Goal: Communication & Community: Answer question/provide support

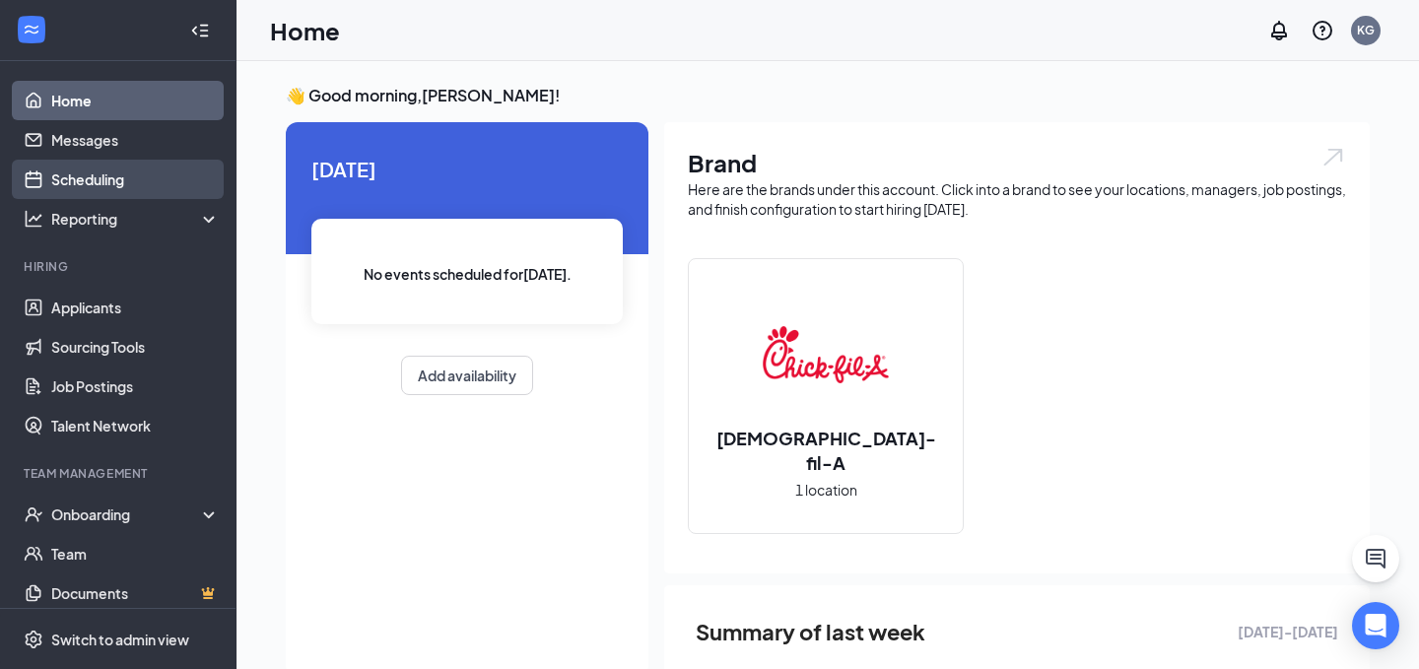
click at [141, 192] on link "Scheduling" at bounding box center [135, 179] width 169 height 39
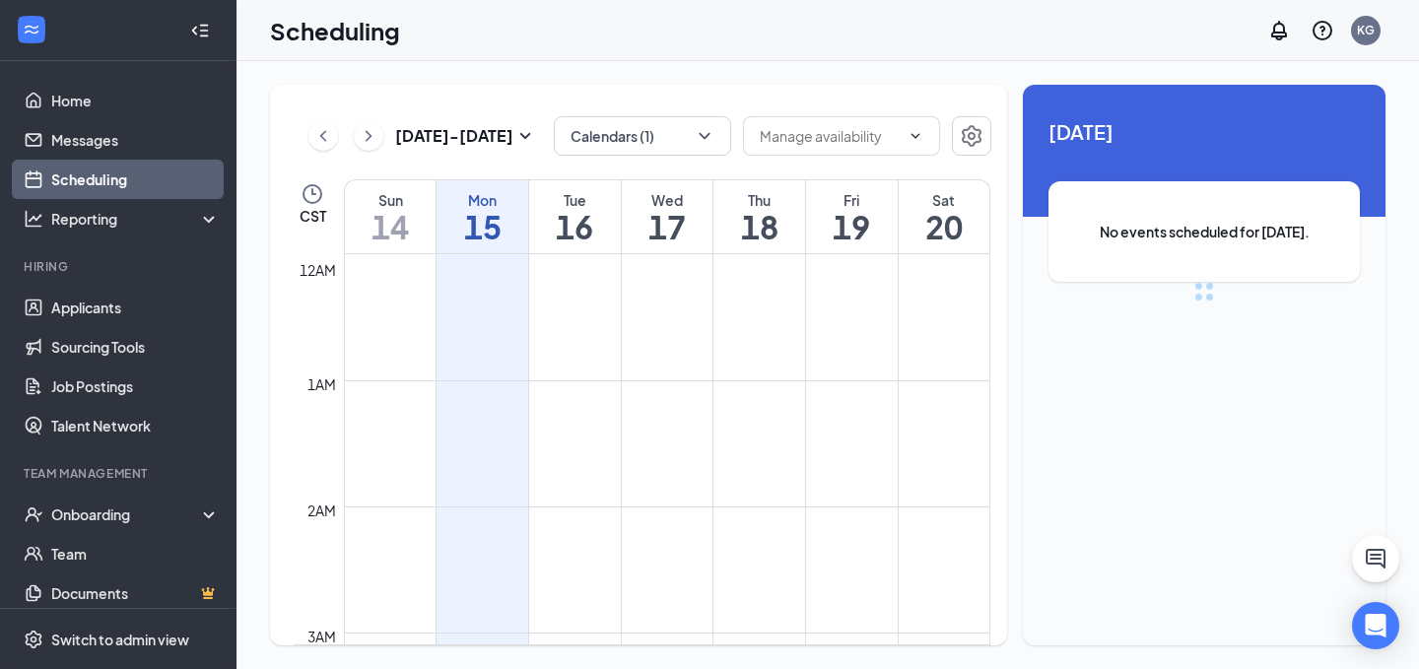
scroll to position [969, 0]
click at [317, 142] on icon "ChevronLeft" at bounding box center [323, 136] width 20 height 24
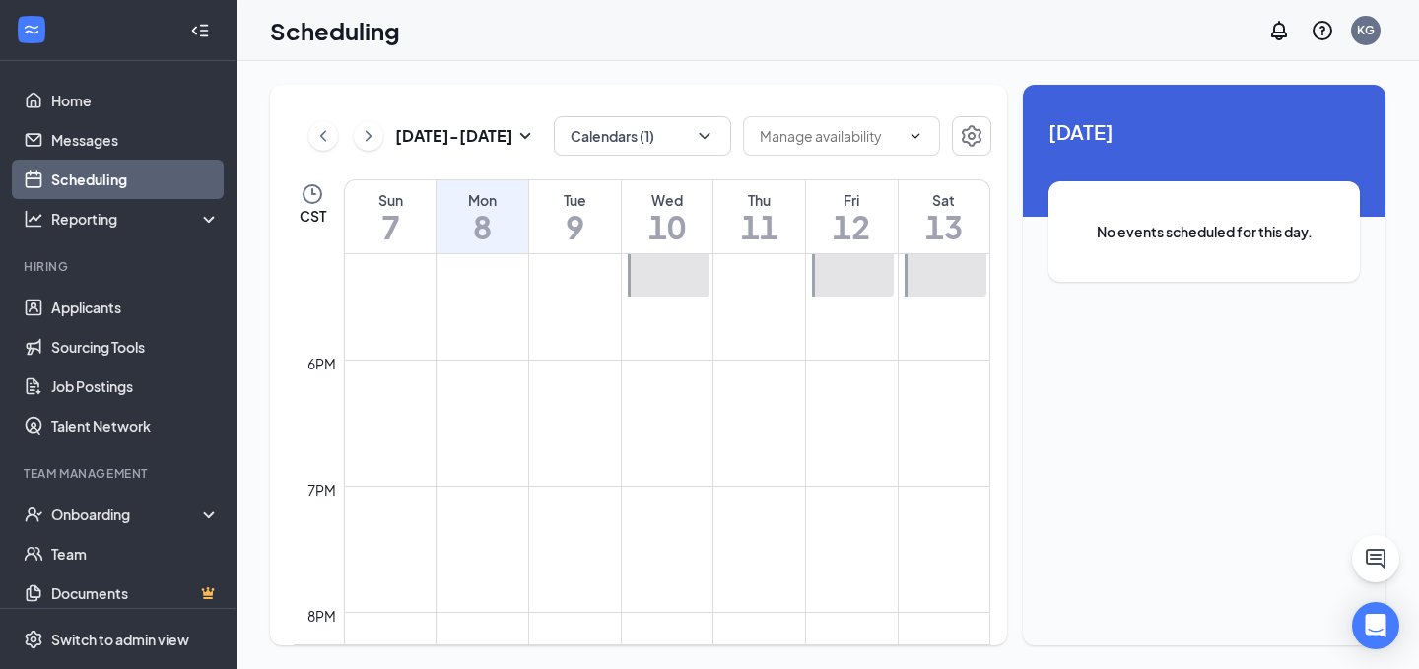
scroll to position [1646, 0]
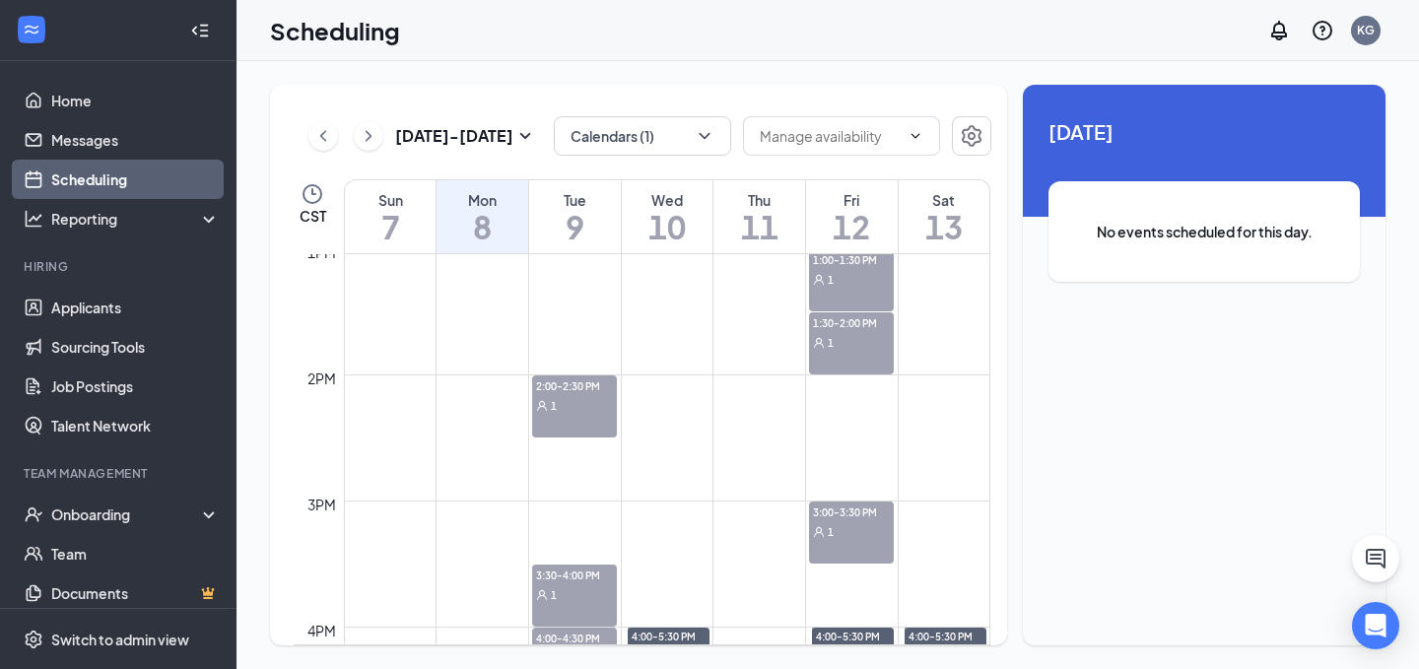
click at [872, 338] on div "1" at bounding box center [851, 342] width 85 height 20
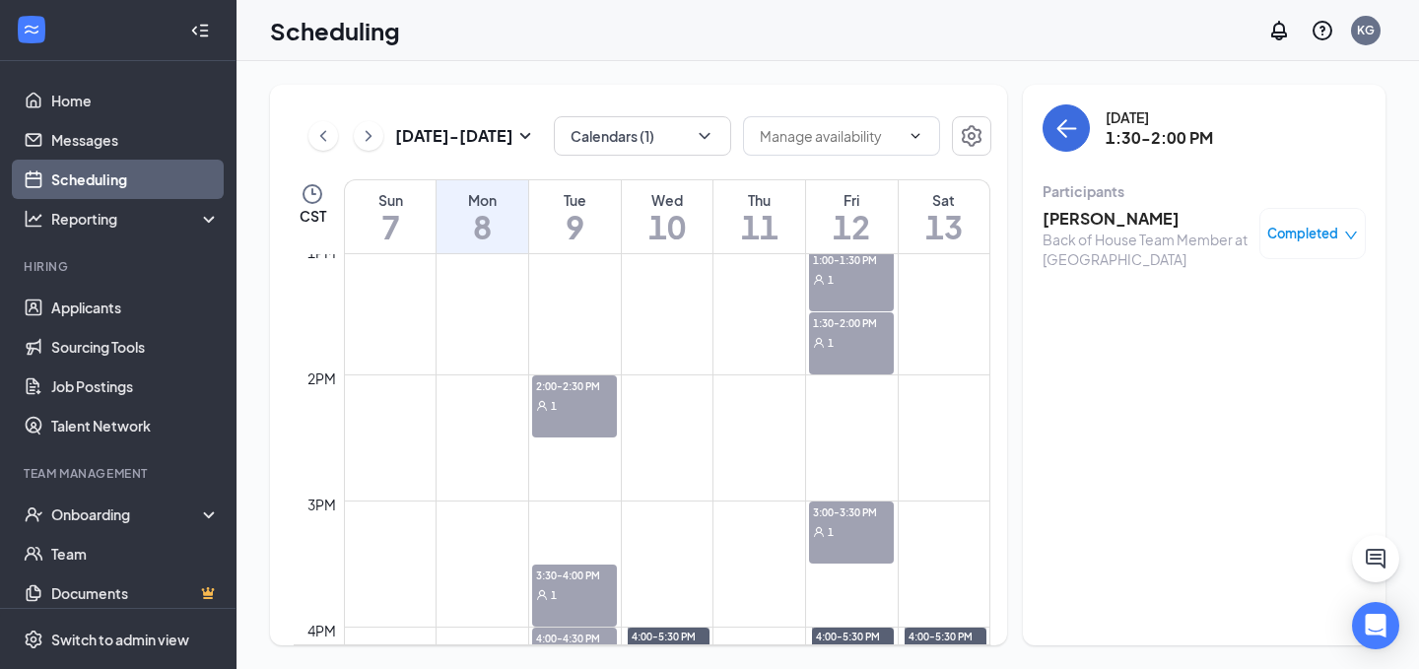
click at [857, 297] on div "1:00-1:30 PM 1" at bounding box center [851, 280] width 85 height 62
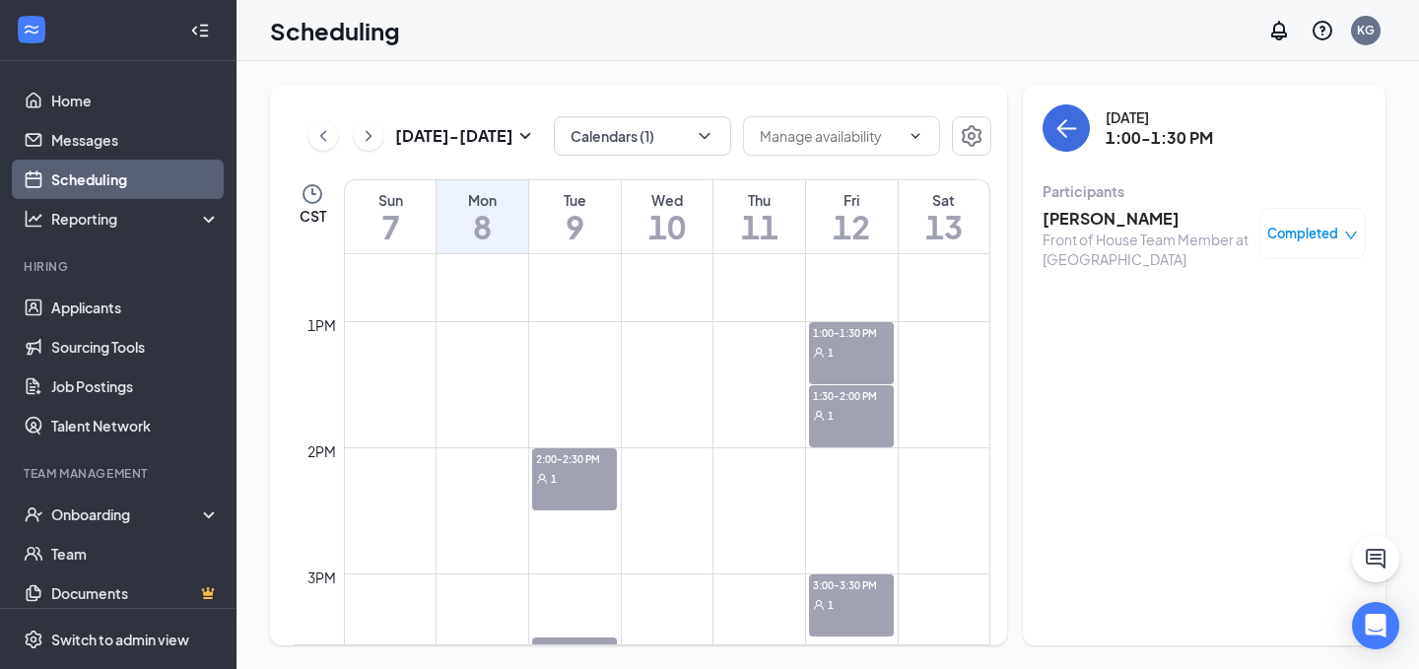
scroll to position [1564, 0]
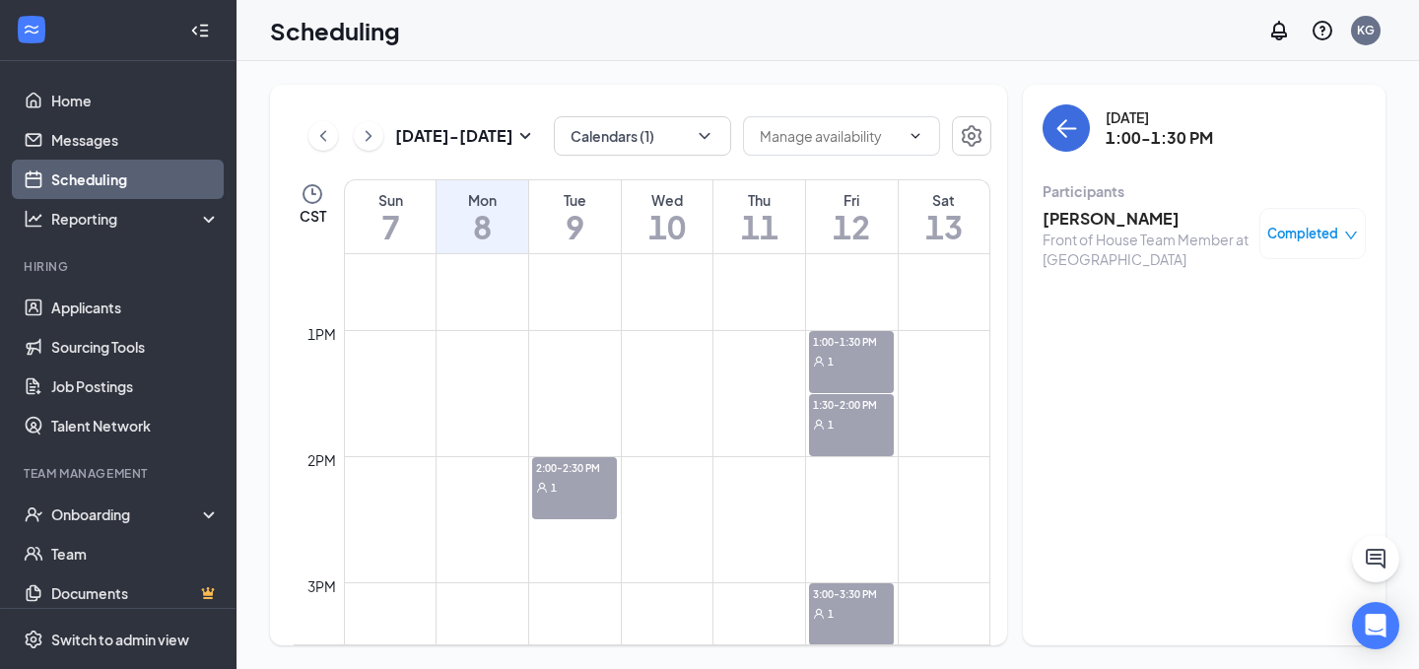
click at [828, 488] on td at bounding box center [667, 504] width 646 height 32
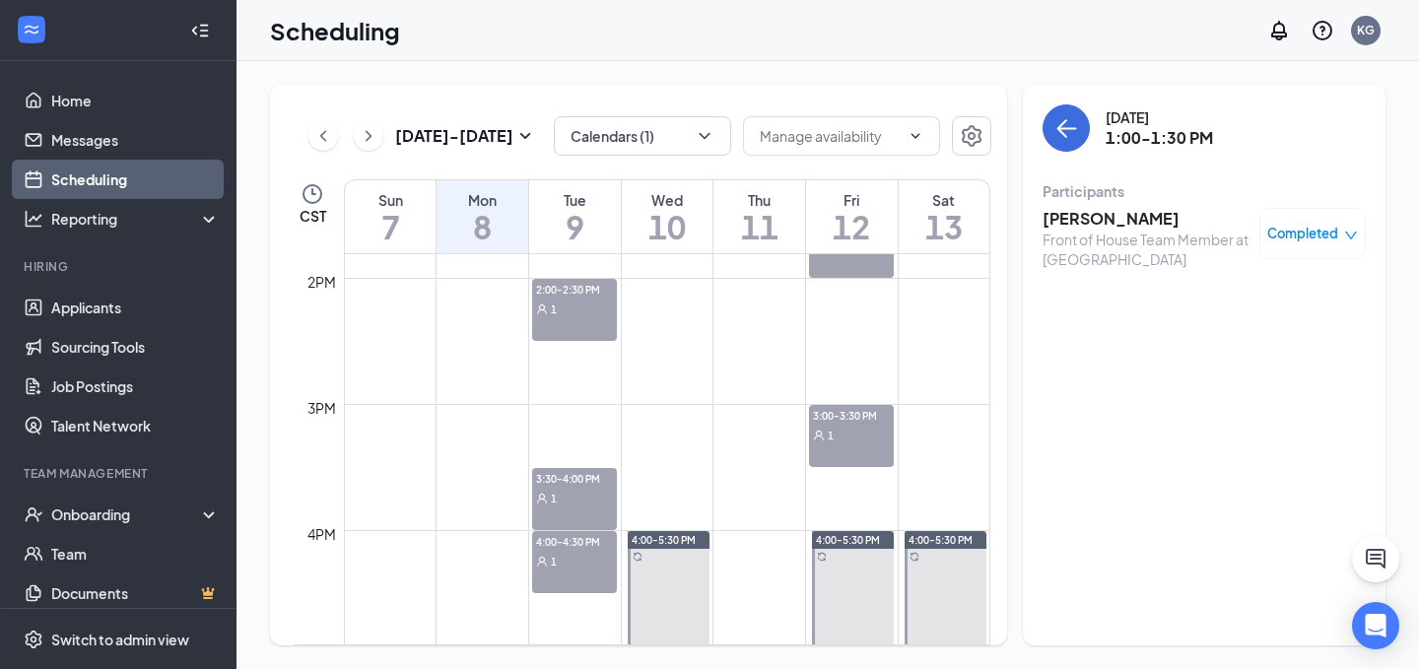
scroll to position [1811, 0]
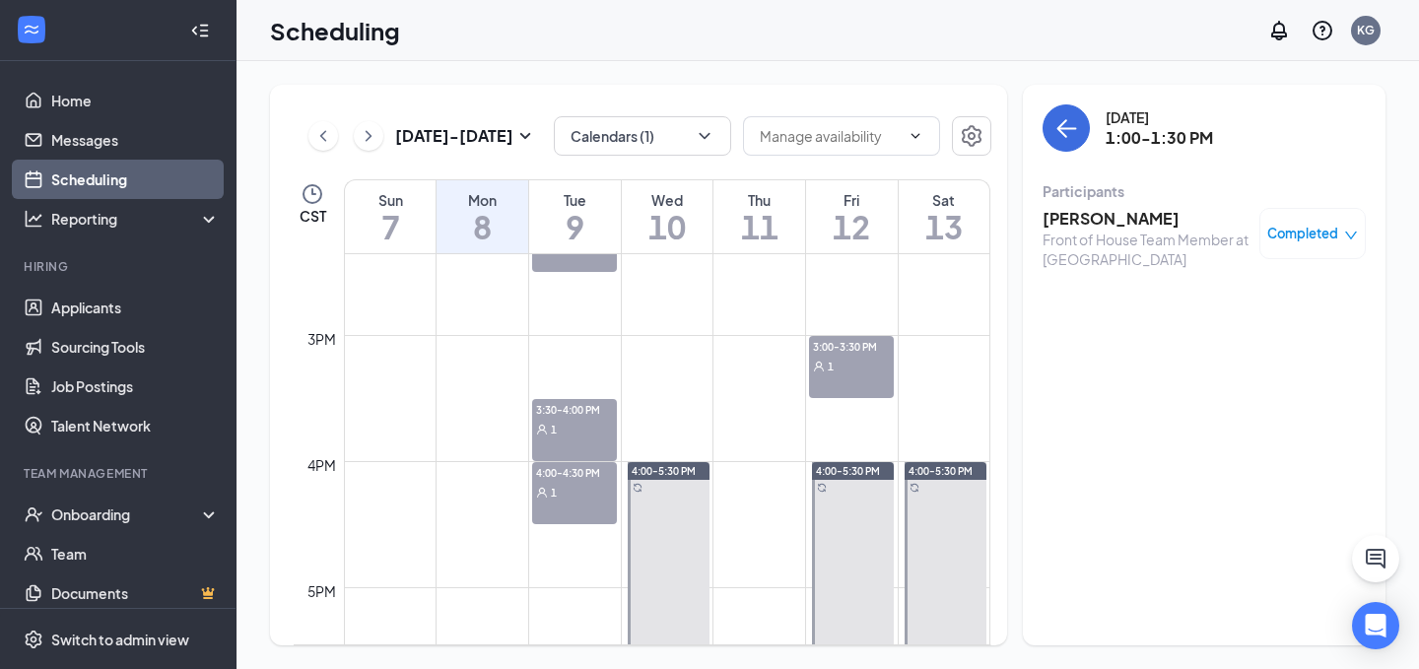
click at [551, 370] on td at bounding box center [667, 383] width 646 height 32
click at [567, 314] on td at bounding box center [667, 320] width 646 height 32
click at [580, 437] on div "1" at bounding box center [574, 429] width 85 height 20
click at [581, 494] on div "1" at bounding box center [574, 492] width 85 height 20
click at [560, 317] on td at bounding box center [667, 320] width 646 height 32
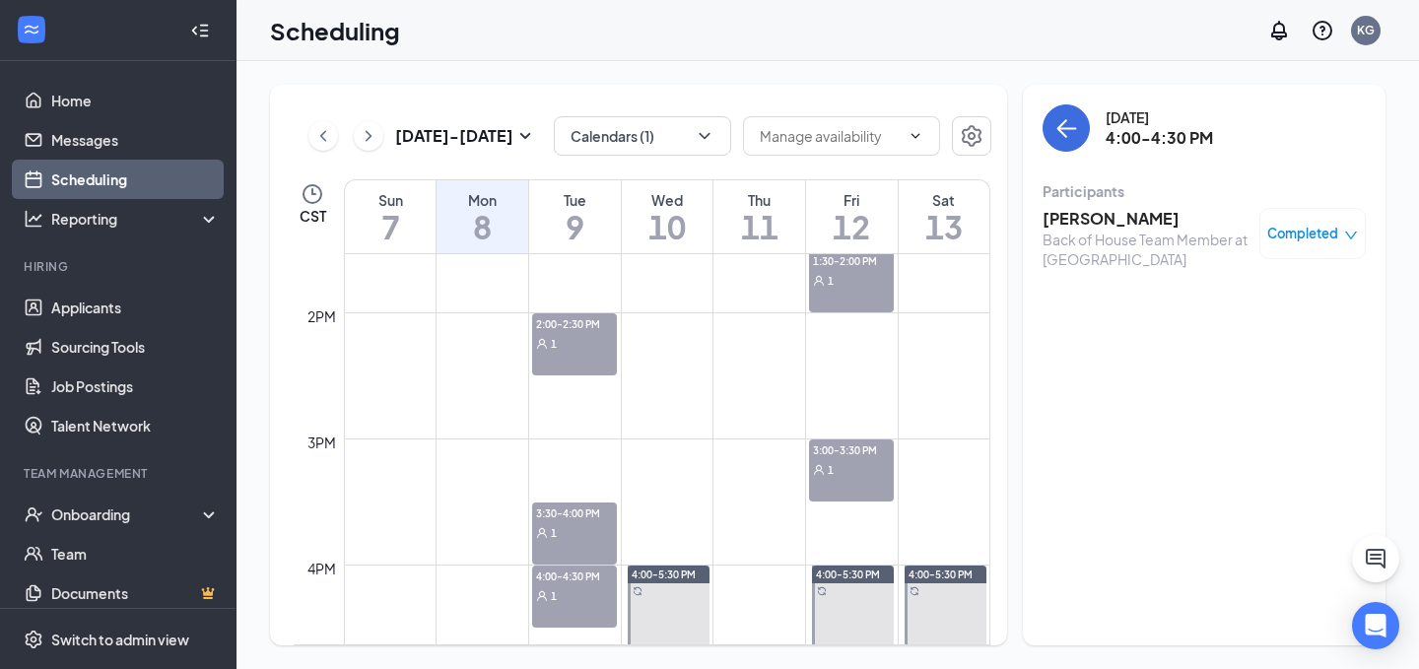
scroll to position [1709, 0]
click at [564, 320] on span "2:00-2:30 PM" at bounding box center [574, 322] width 85 height 20
click at [862, 489] on div "3:00-3:30 PM 1" at bounding box center [851, 470] width 85 height 62
click at [819, 282] on icon "User" at bounding box center [819, 280] width 12 height 12
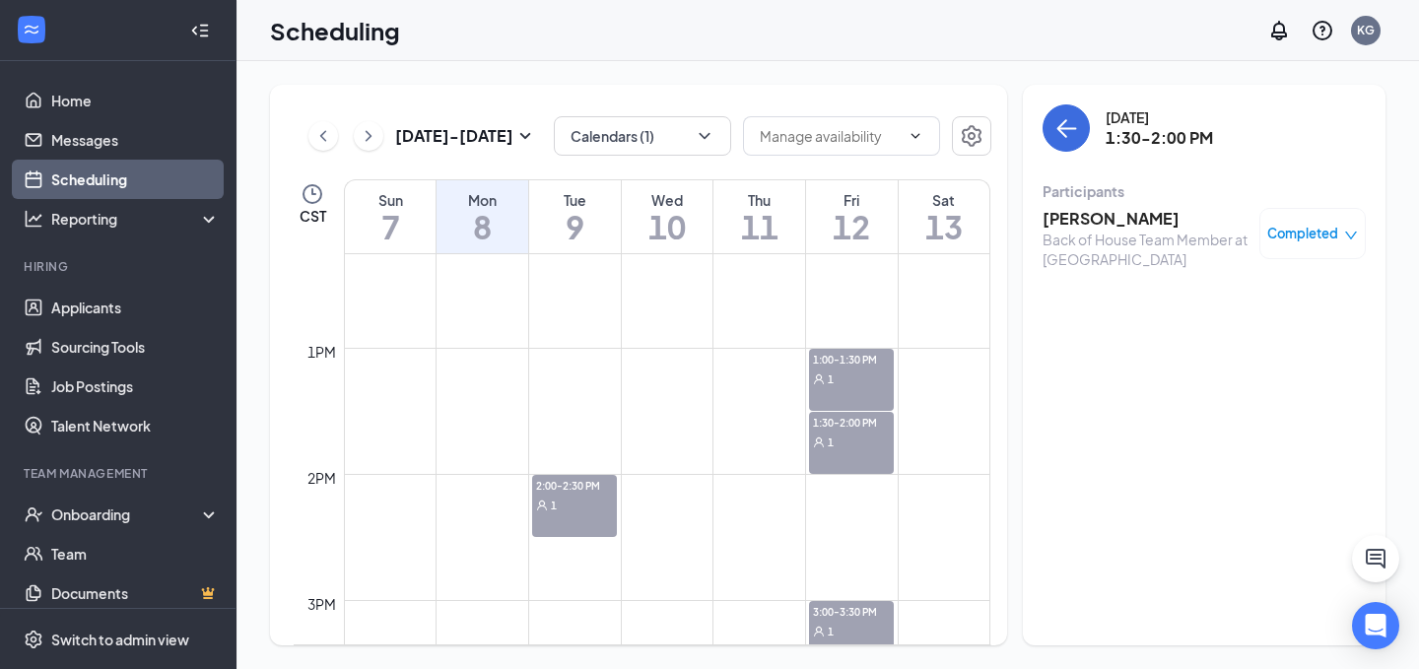
scroll to position [1634, 0]
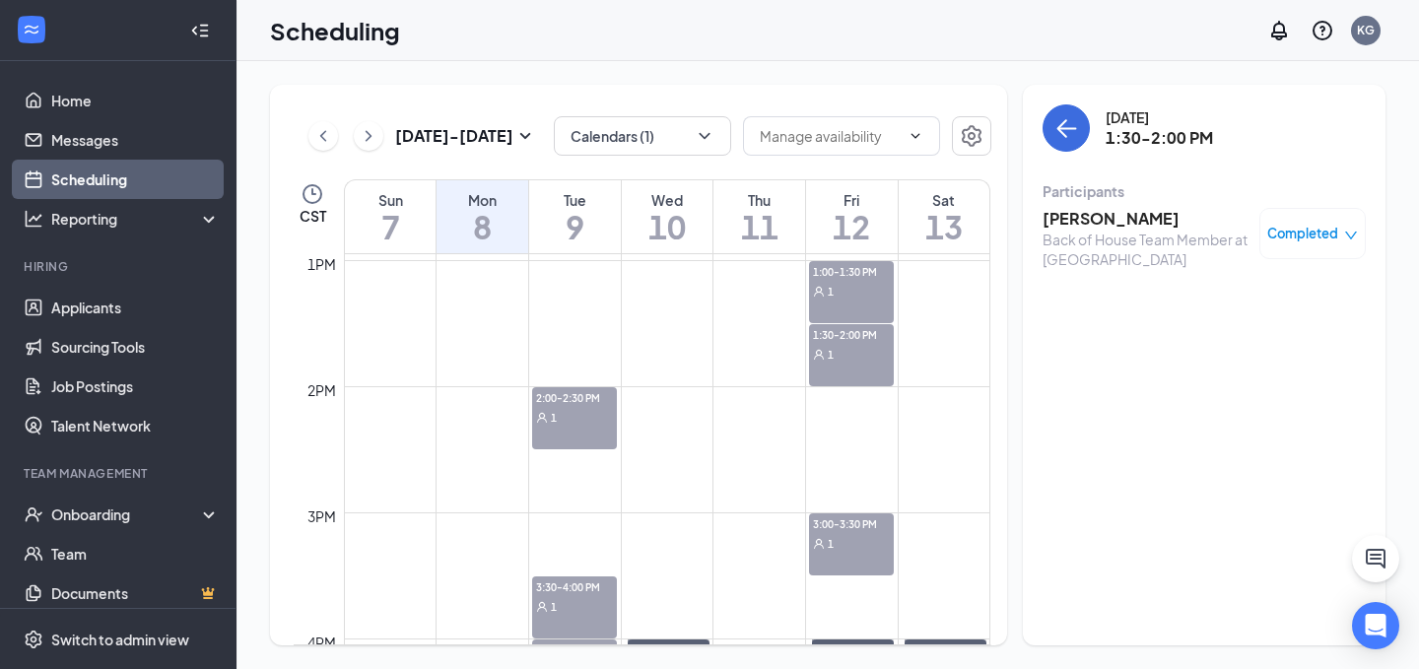
click at [844, 311] on div "1:00-1:30 PM 1" at bounding box center [851, 292] width 85 height 62
click at [844, 282] on div "1" at bounding box center [851, 291] width 85 height 20
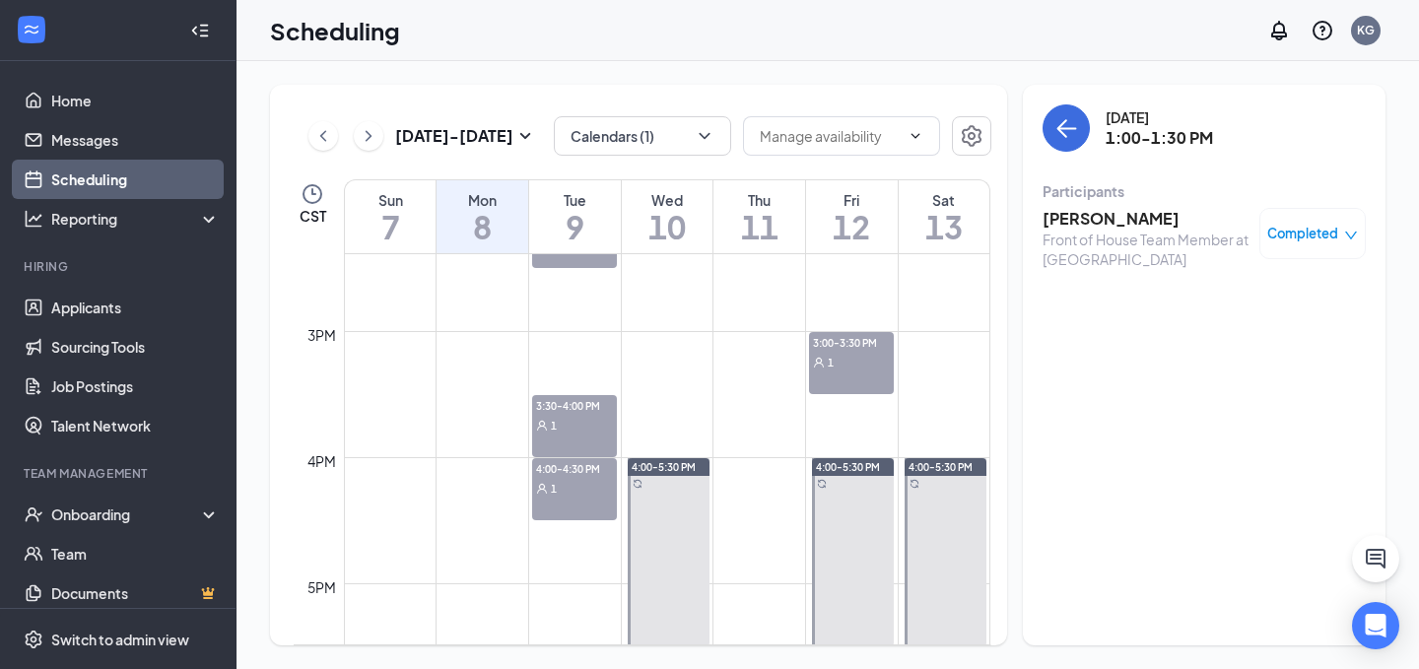
scroll to position [1722, 0]
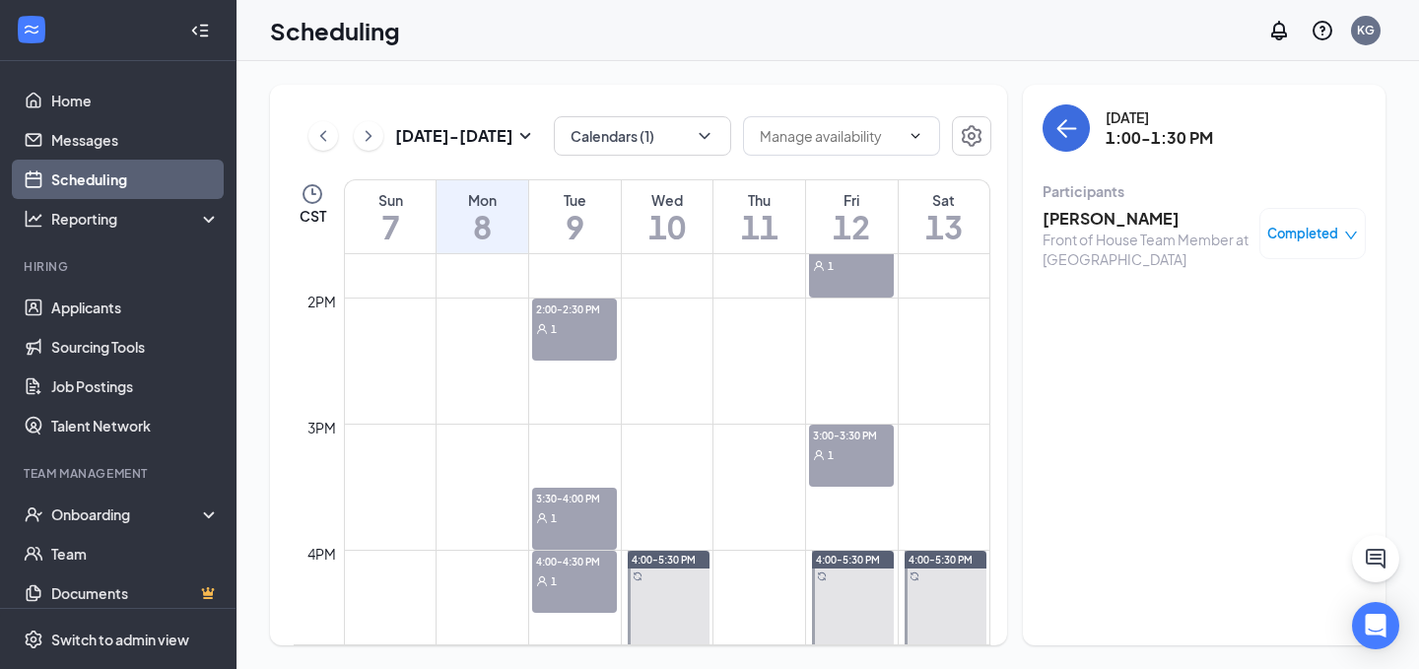
click at [567, 353] on div "2:00-2:30 PM 1" at bounding box center [574, 330] width 85 height 62
click at [571, 335] on div "1" at bounding box center [574, 328] width 85 height 20
click at [791, 145] on input "text" at bounding box center [830, 136] width 140 height 22
click at [766, 88] on div "[DATE] - [DATE] Calendars (1) Delete all availability CST Sun 7 Mon 8 Tue 9 Wed…" at bounding box center [638, 365] width 737 height 561
click at [650, 151] on button "Calendars (1)" at bounding box center [642, 135] width 177 height 39
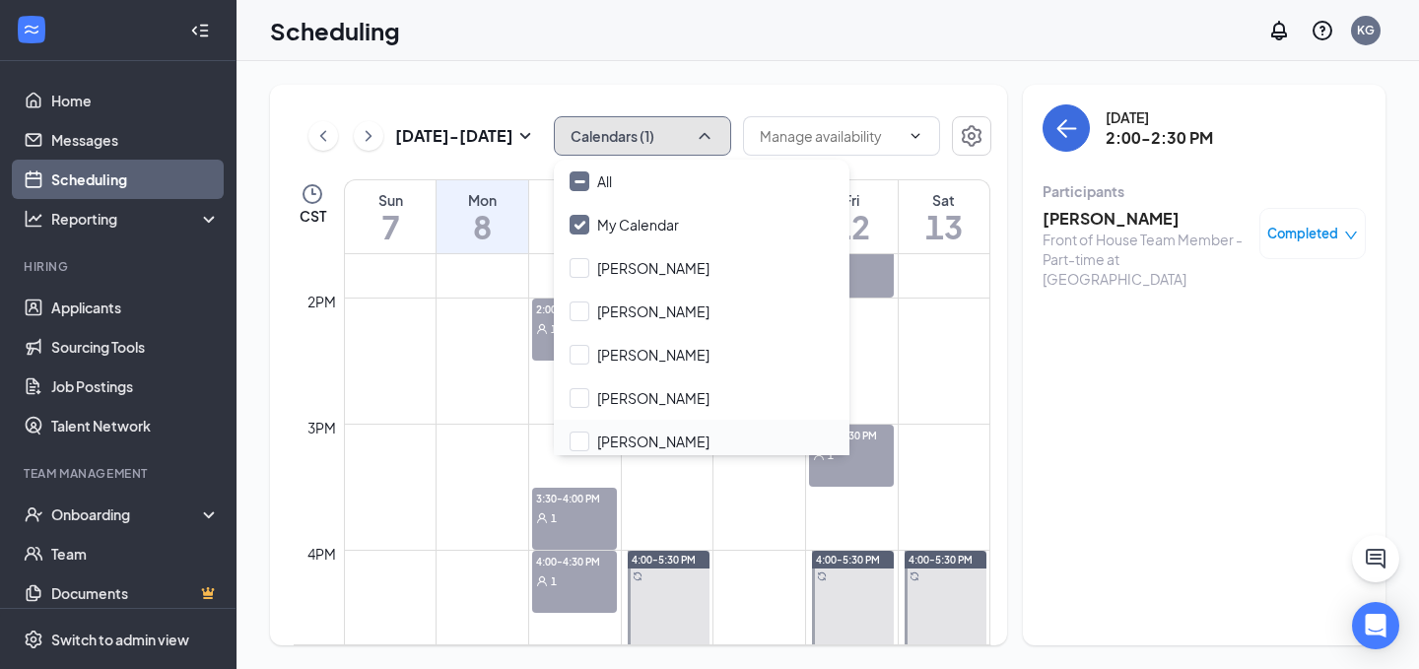
scroll to position [95, 0]
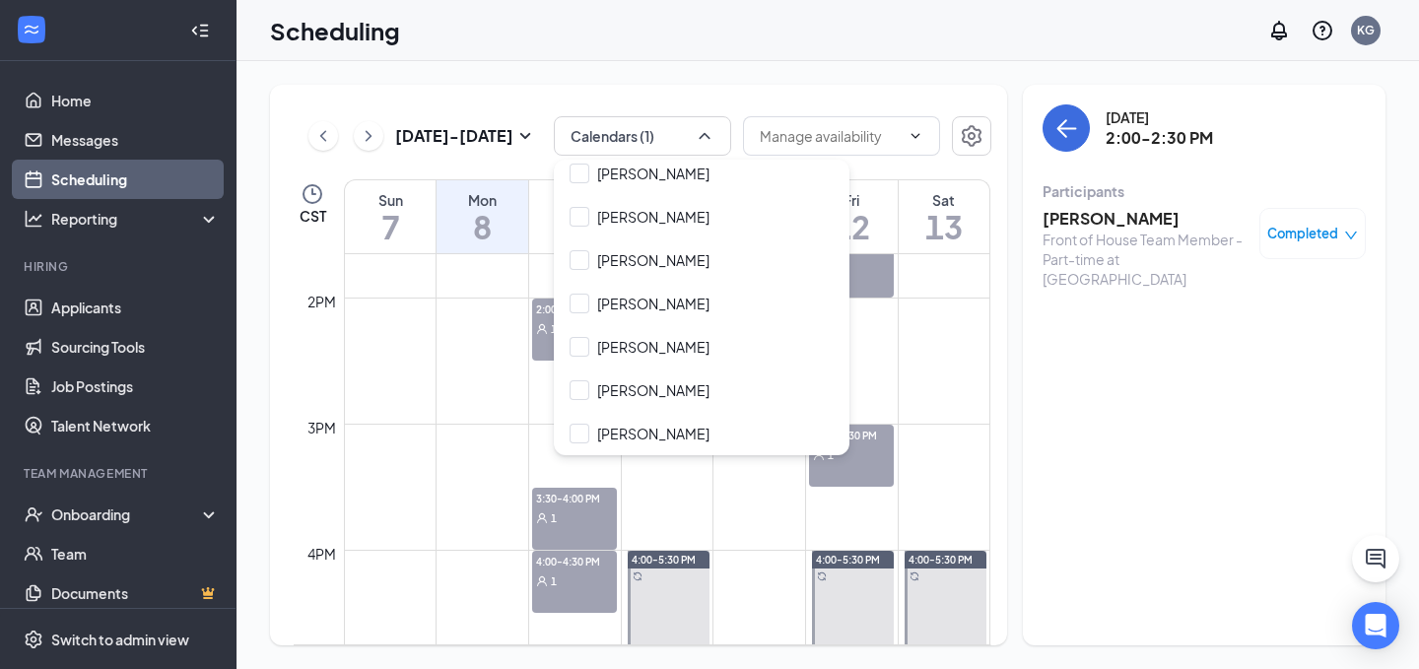
click at [828, 53] on div "Scheduling KG" at bounding box center [827, 30] width 1182 height 61
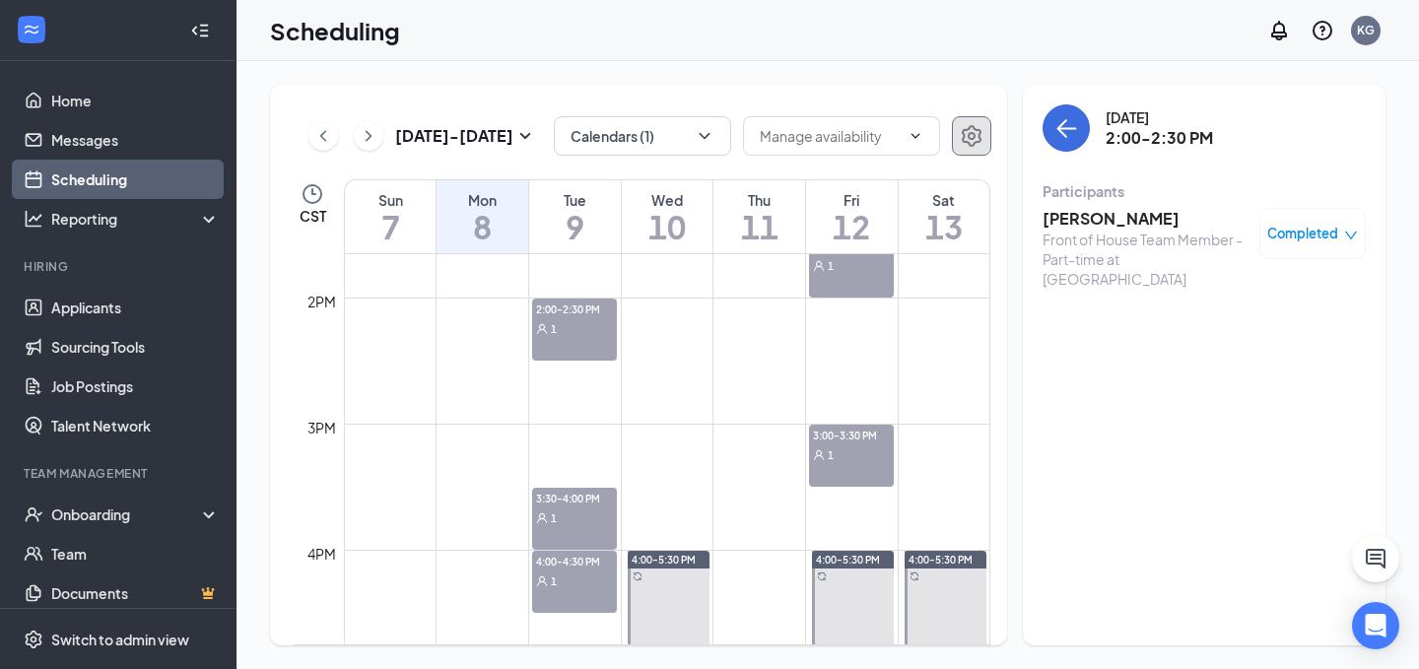
click at [962, 132] on icon "Settings" at bounding box center [972, 136] width 20 height 22
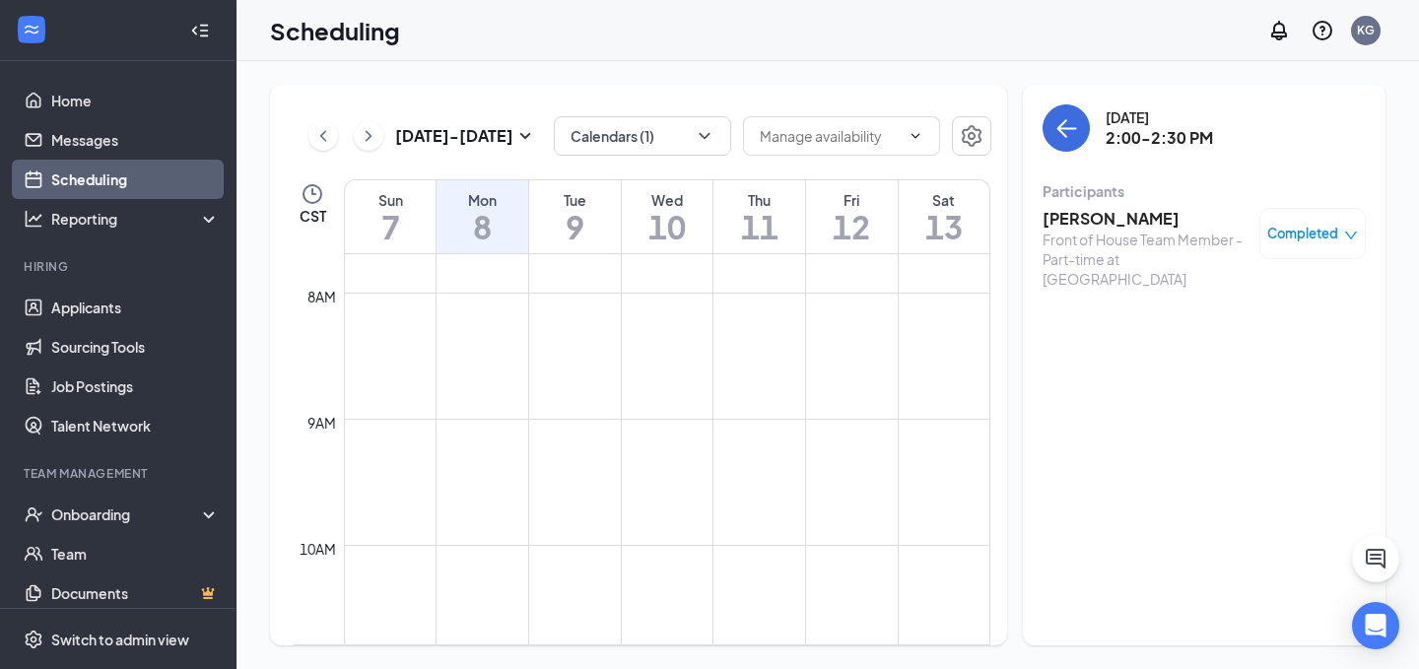
scroll to position [970, 0]
click at [965, 135] on icon "Settings" at bounding box center [972, 136] width 24 height 24
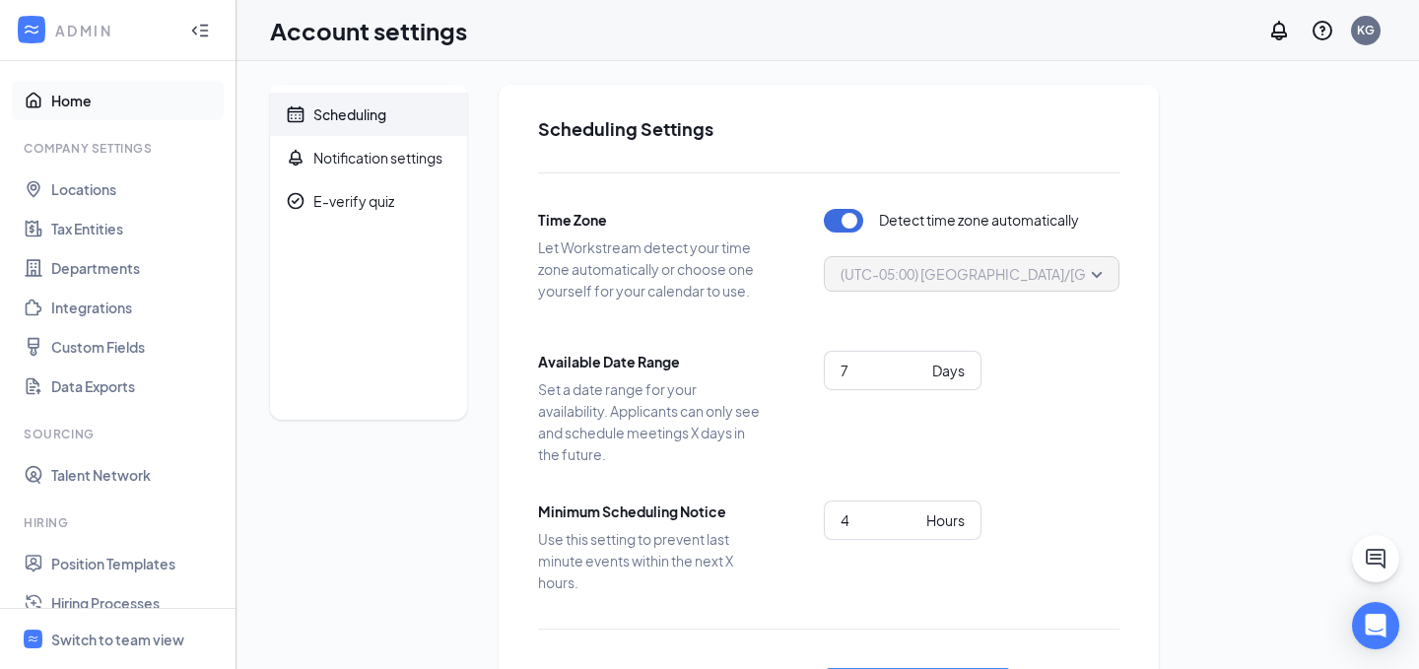
click at [147, 91] on link "Home" at bounding box center [135, 100] width 169 height 39
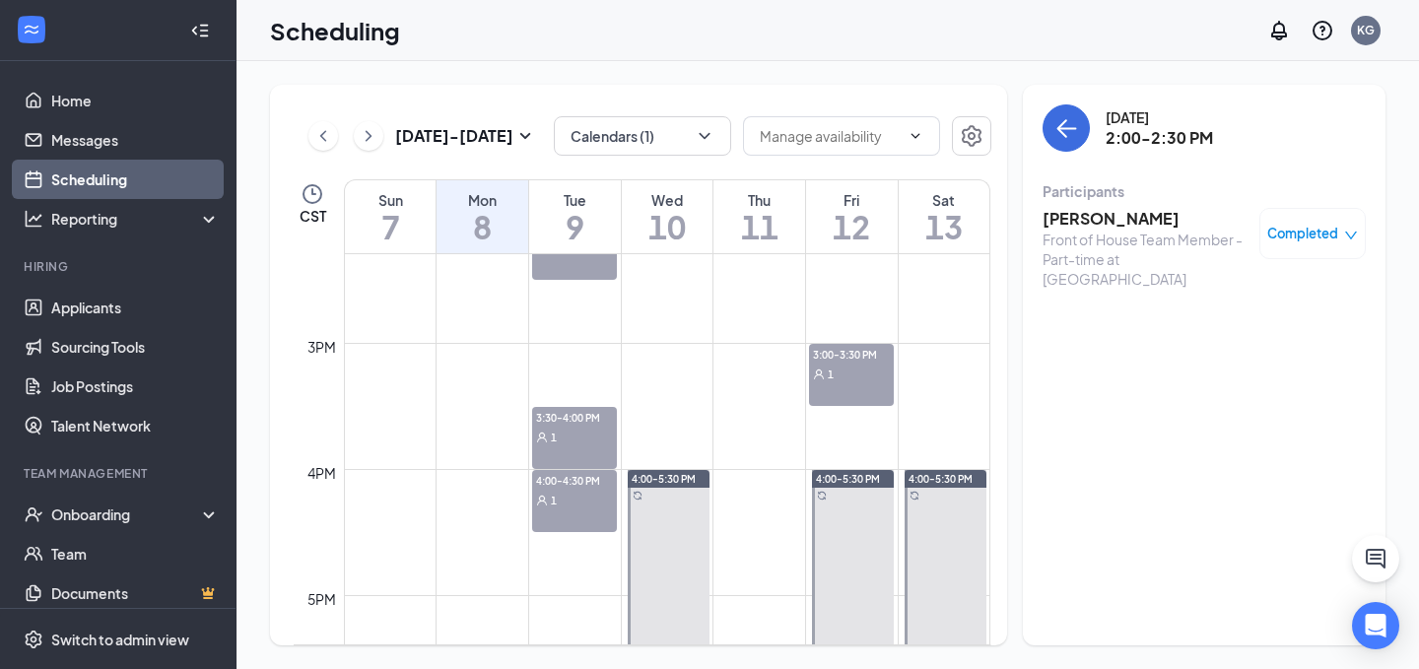
scroll to position [1806, 0]
click at [910, 373] on td at bounding box center [667, 387] width 646 height 32
click at [885, 373] on div "1" at bounding box center [851, 371] width 85 height 20
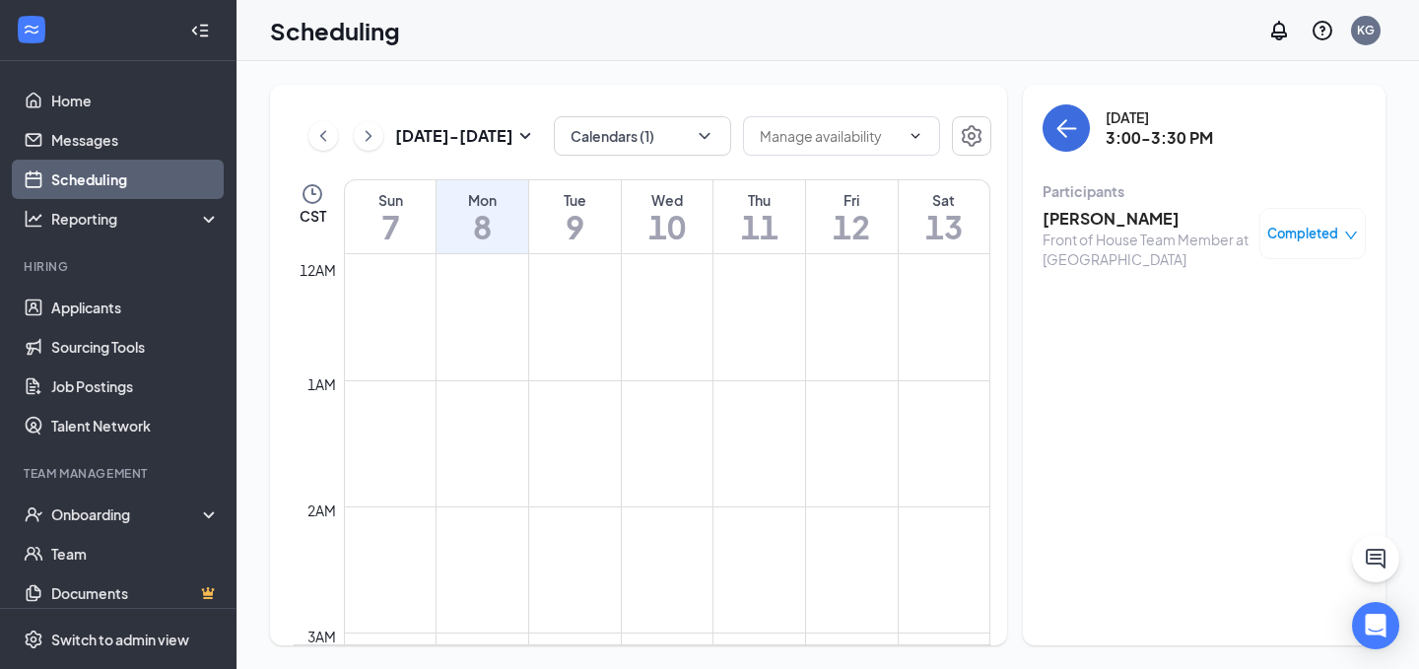
scroll to position [969, 0]
click at [371, 124] on icon "ChevronRight" at bounding box center [369, 136] width 20 height 24
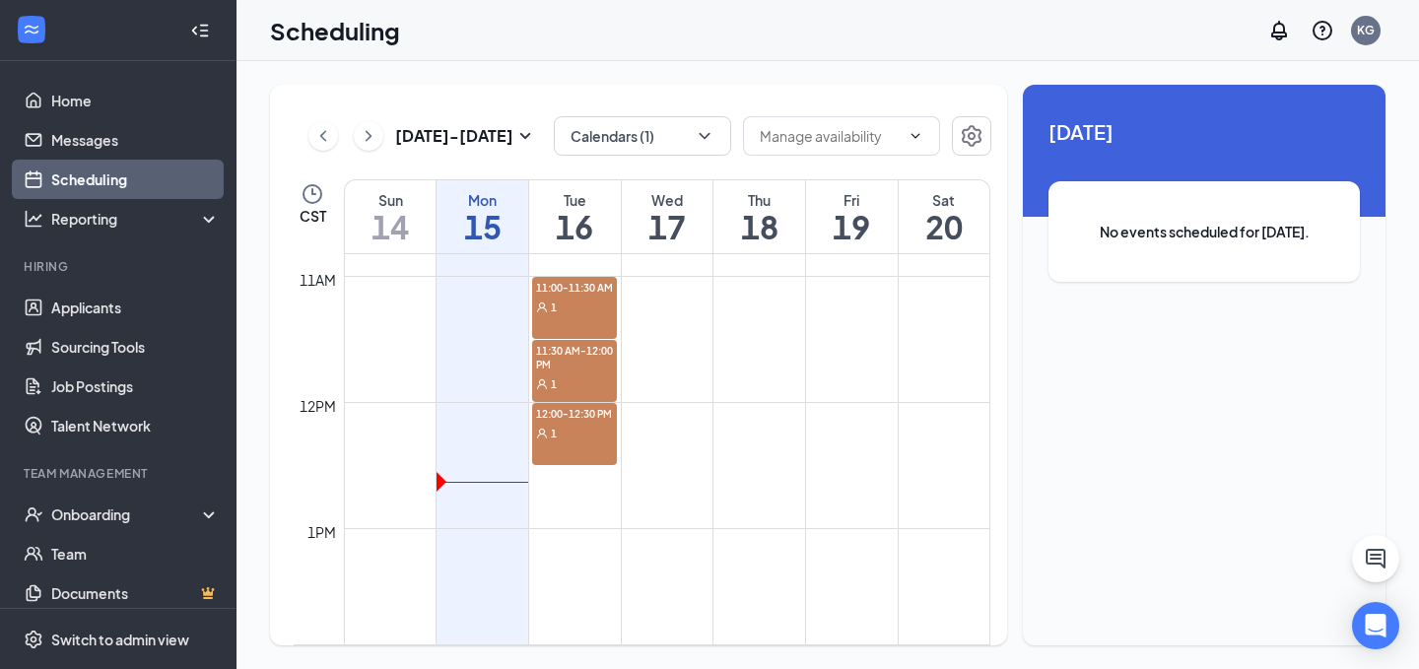
scroll to position [1369, 0]
click at [564, 408] on span "12:00-12:30 PM" at bounding box center [574, 410] width 85 height 20
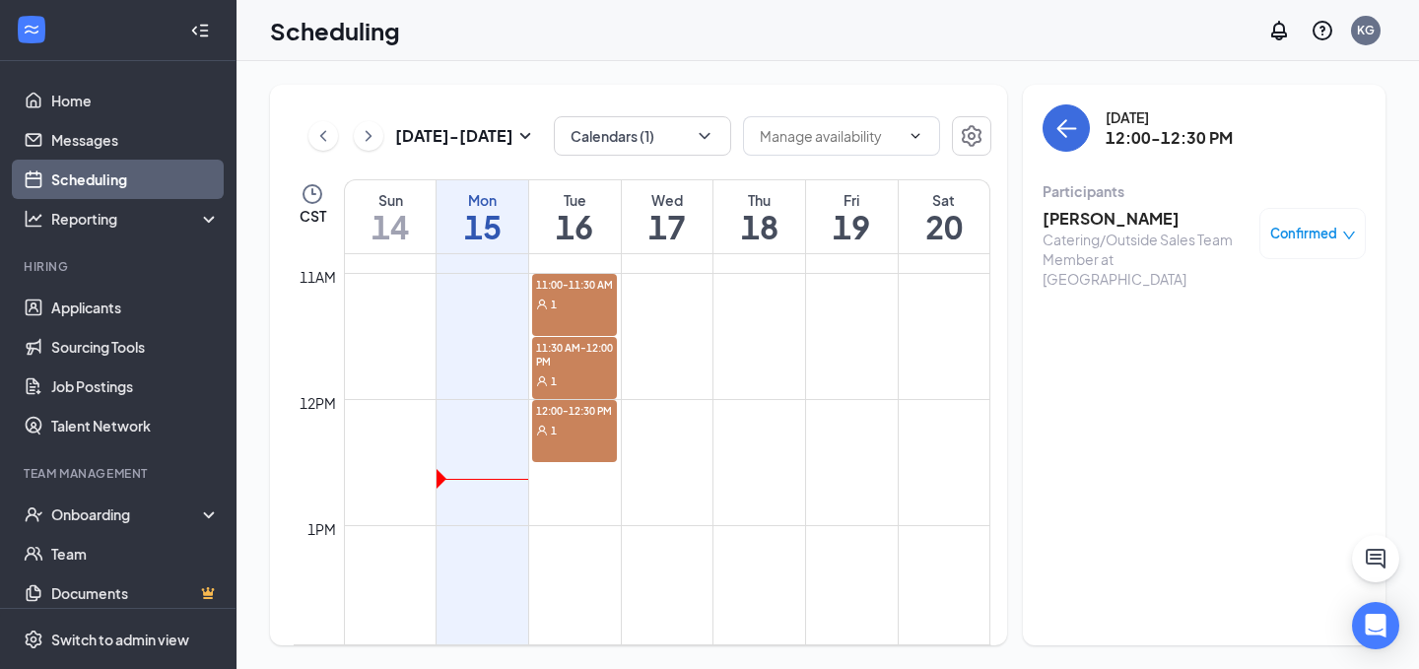
click at [564, 354] on span "11:30 AM-12:00 PM" at bounding box center [574, 354] width 85 height 34
click at [564, 298] on div "1" at bounding box center [574, 304] width 85 height 20
click at [320, 133] on icon "ChevronLeft" at bounding box center [323, 136] width 20 height 24
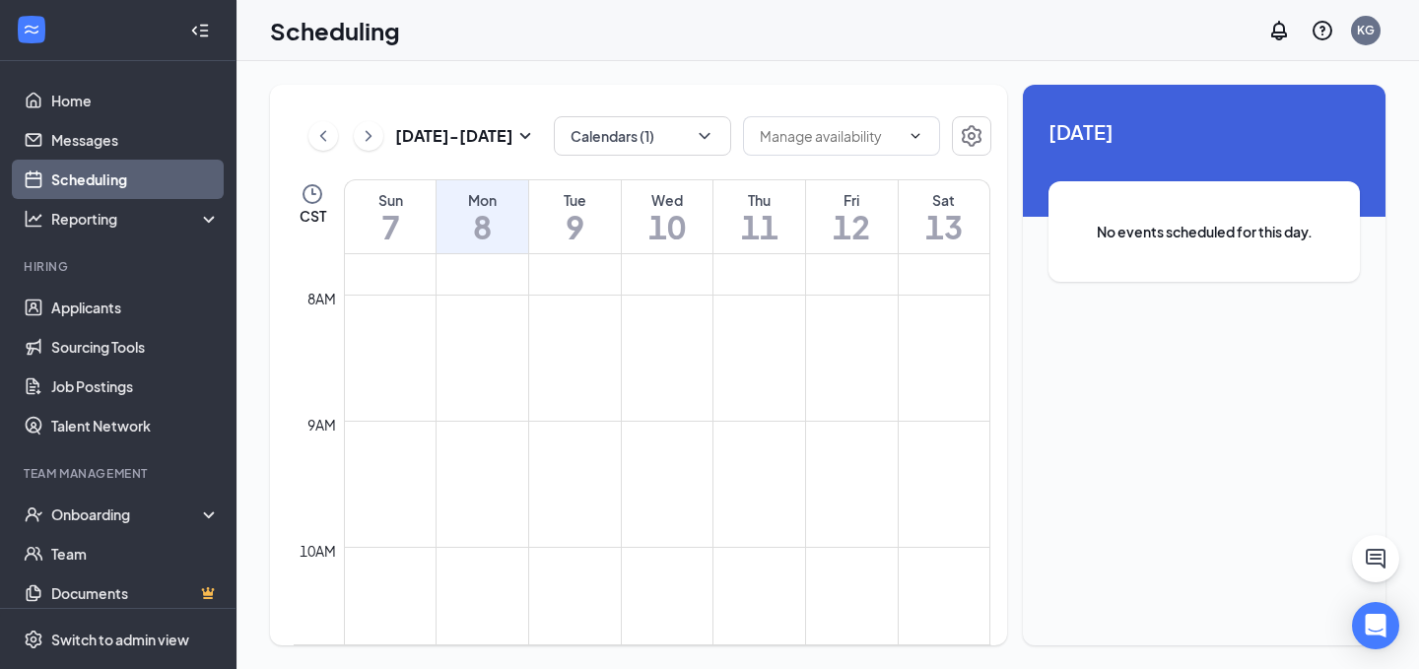
scroll to position [1092, 0]
click at [687, 153] on button "Calendars (1)" at bounding box center [642, 135] width 177 height 39
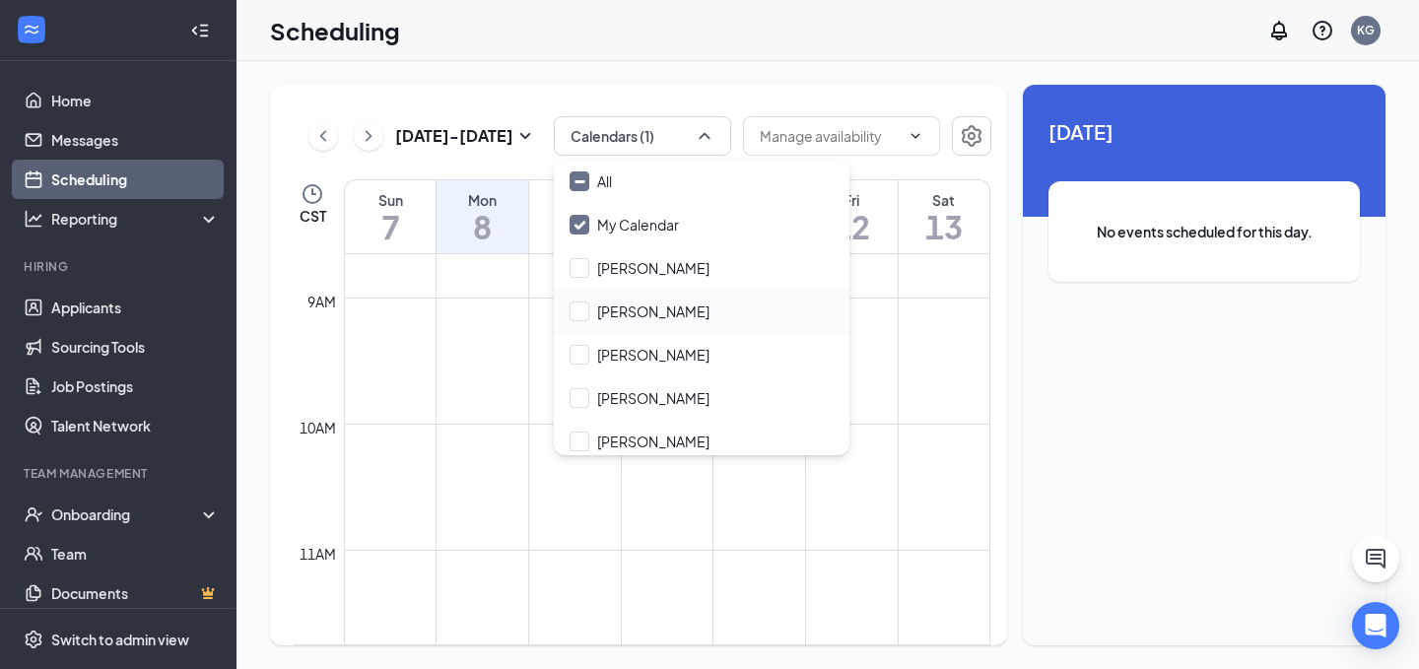
click at [679, 315] on div "[PERSON_NAME]" at bounding box center [702, 311] width 296 height 43
checkbox input "true"
click at [678, 235] on div "My Calendar" at bounding box center [702, 224] width 296 height 43
checkbox input "false"
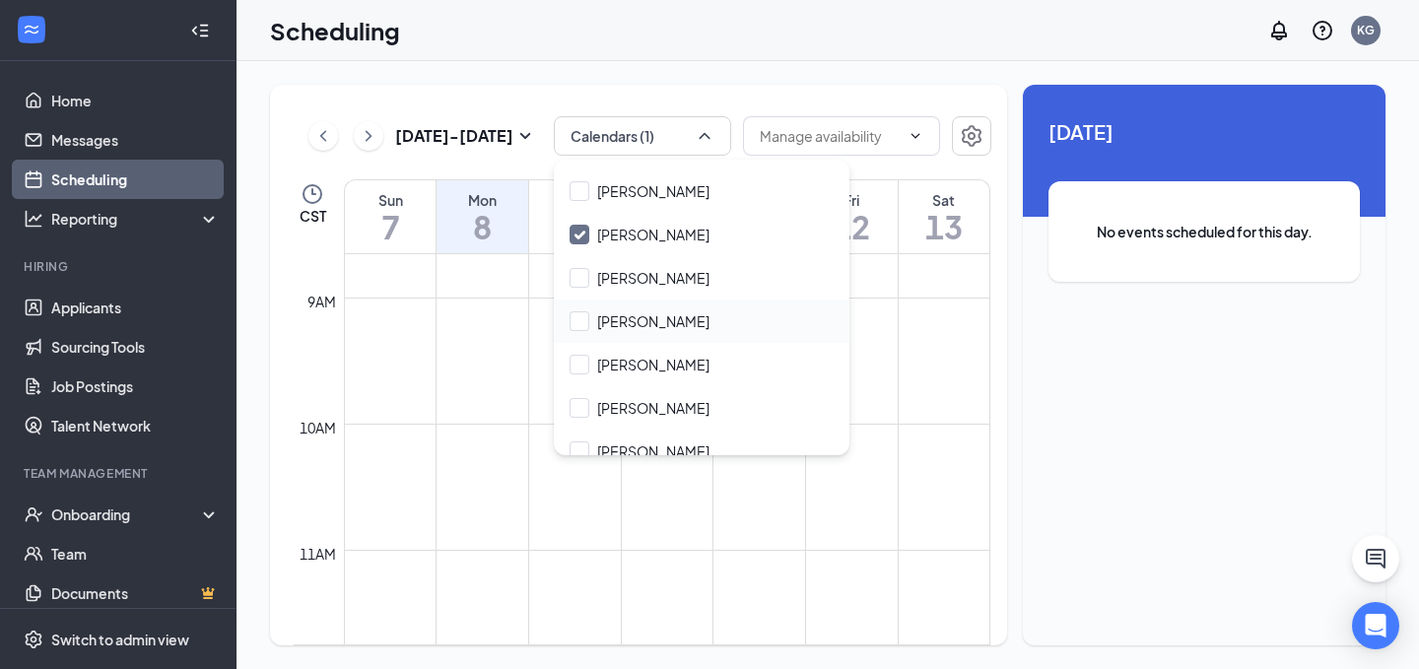
scroll to position [95, 0]
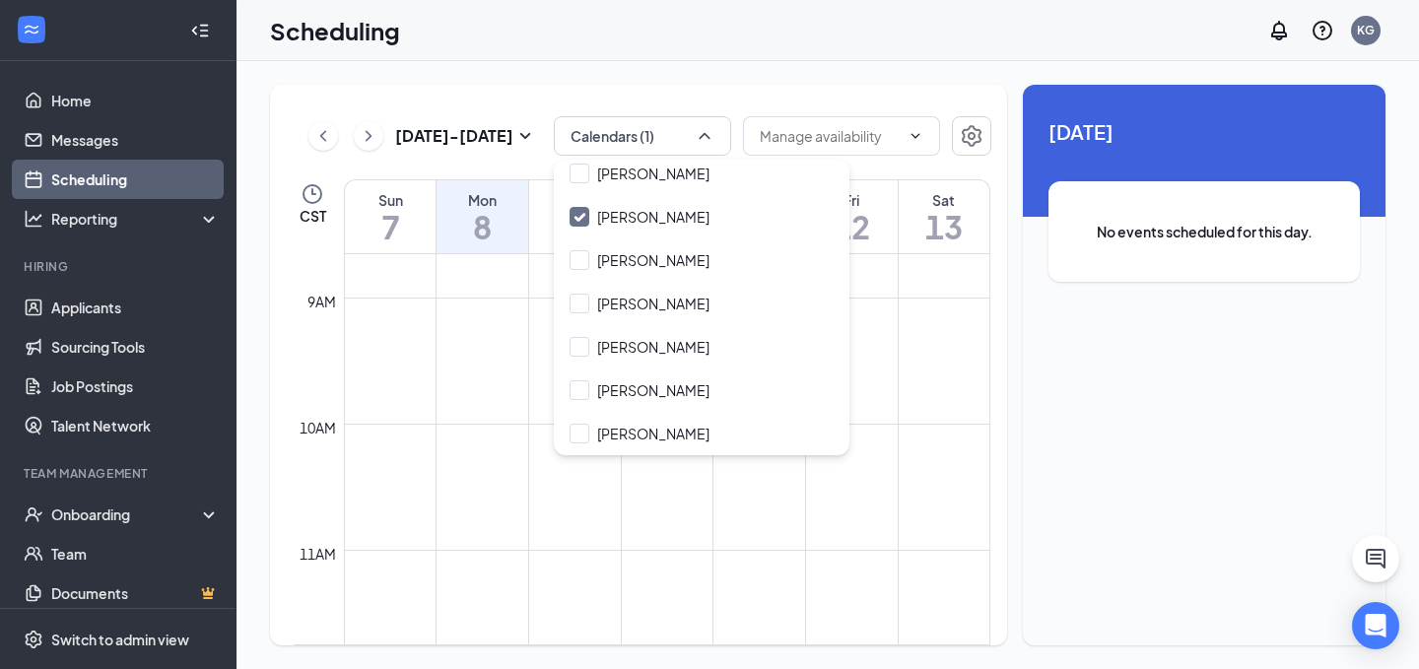
click at [770, 29] on div "Scheduling KG" at bounding box center [827, 30] width 1182 height 61
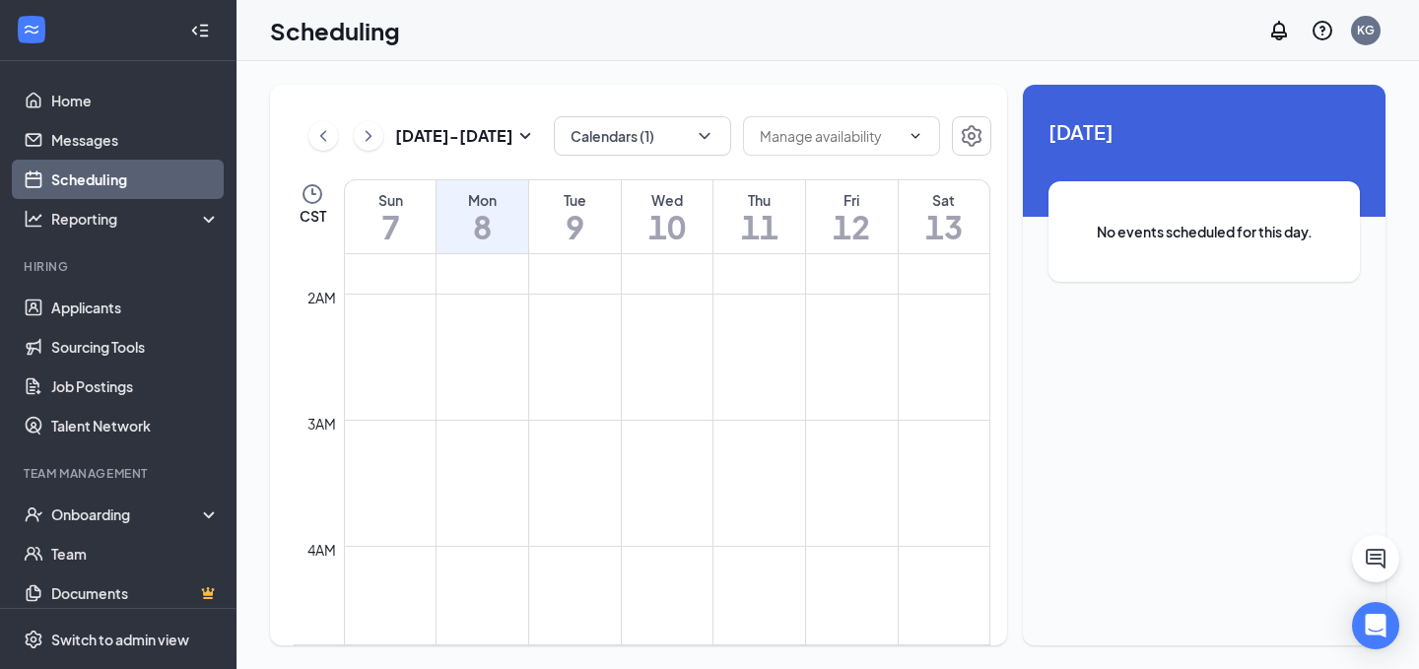
scroll to position [0, 0]
click at [844, 217] on h1 "12" at bounding box center [852, 227] width 92 height 34
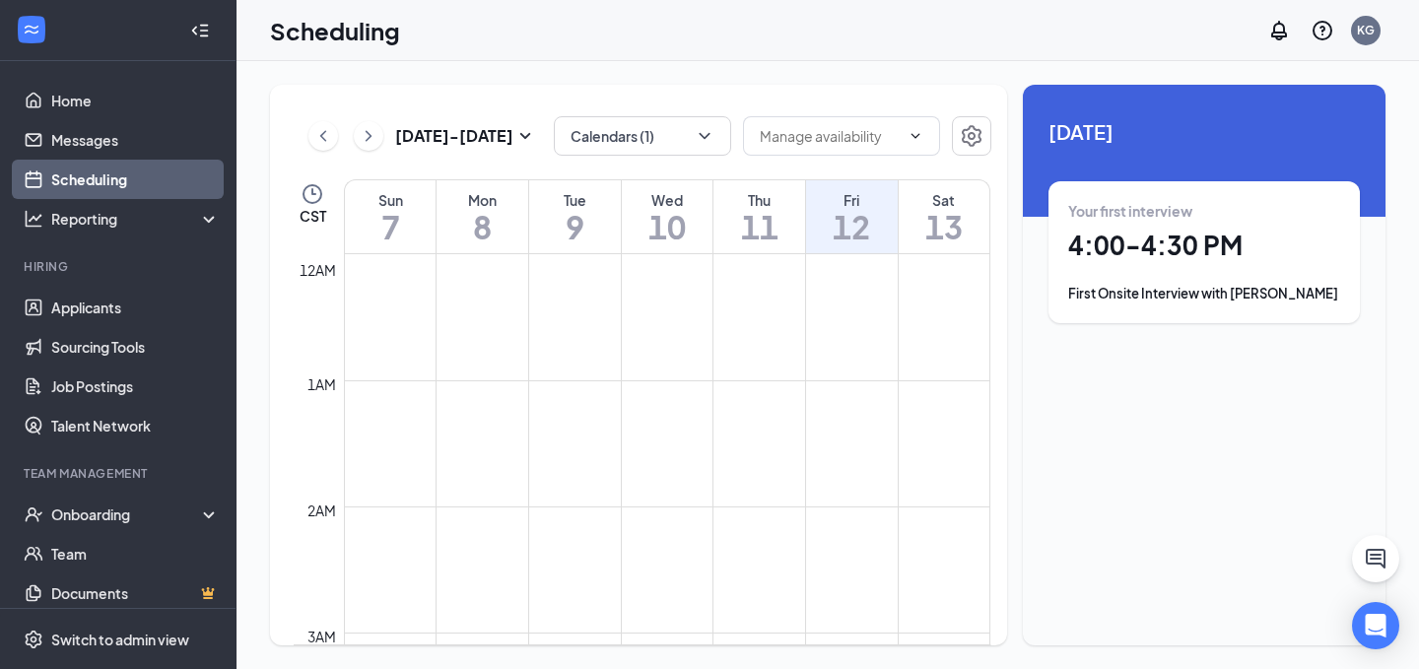
click at [764, 217] on h1 "11" at bounding box center [759, 227] width 92 height 34
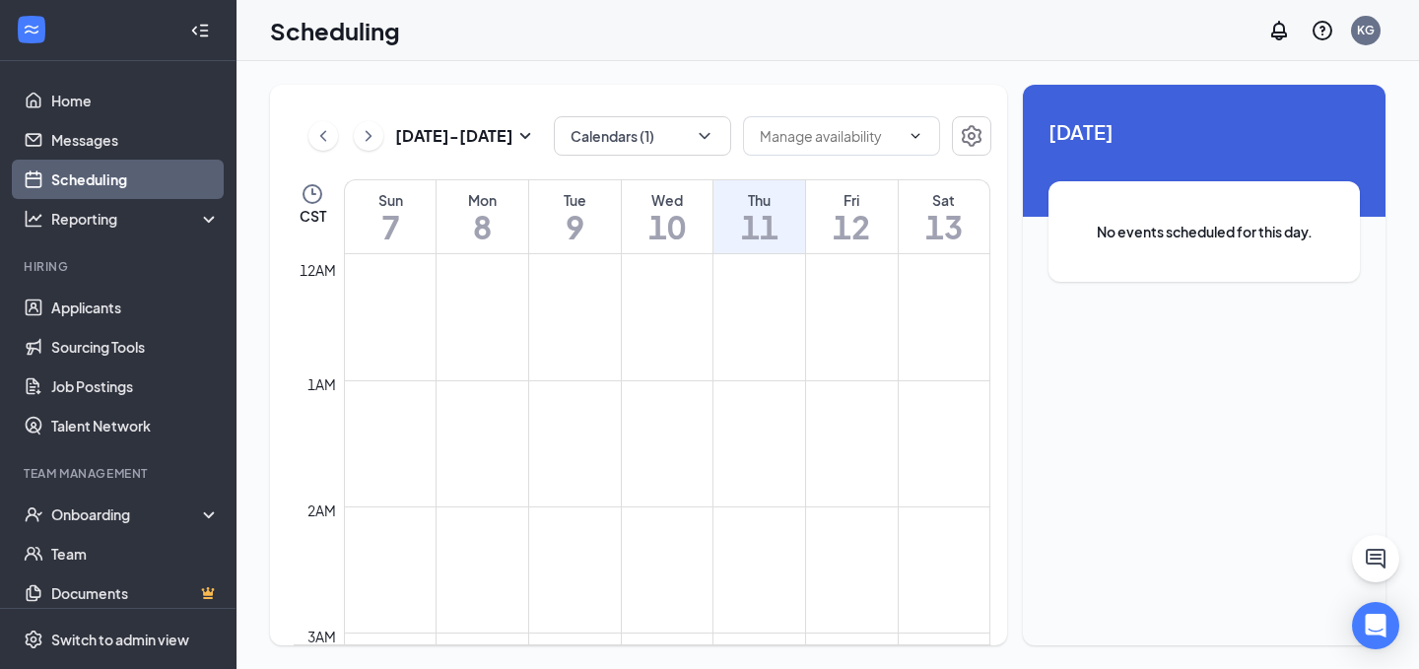
click at [851, 246] on div "Fri 12" at bounding box center [852, 216] width 92 height 73
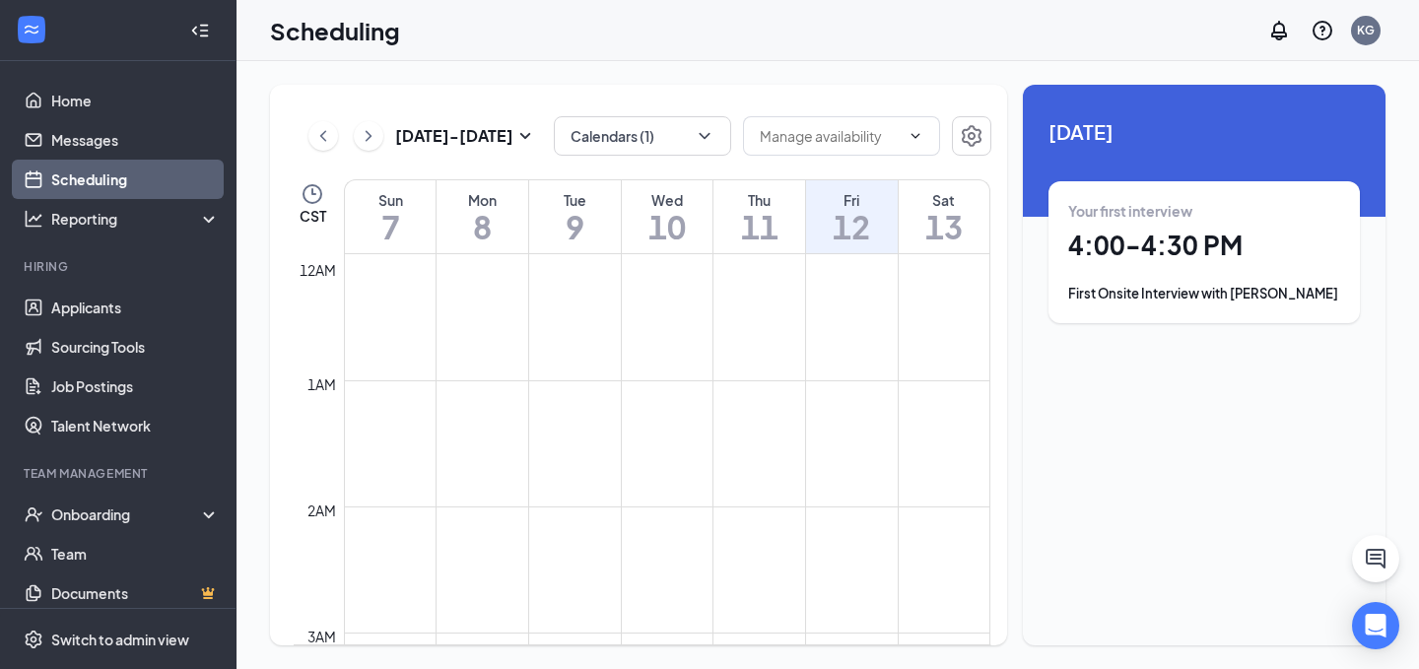
click at [771, 206] on div "Thu" at bounding box center [759, 200] width 92 height 20
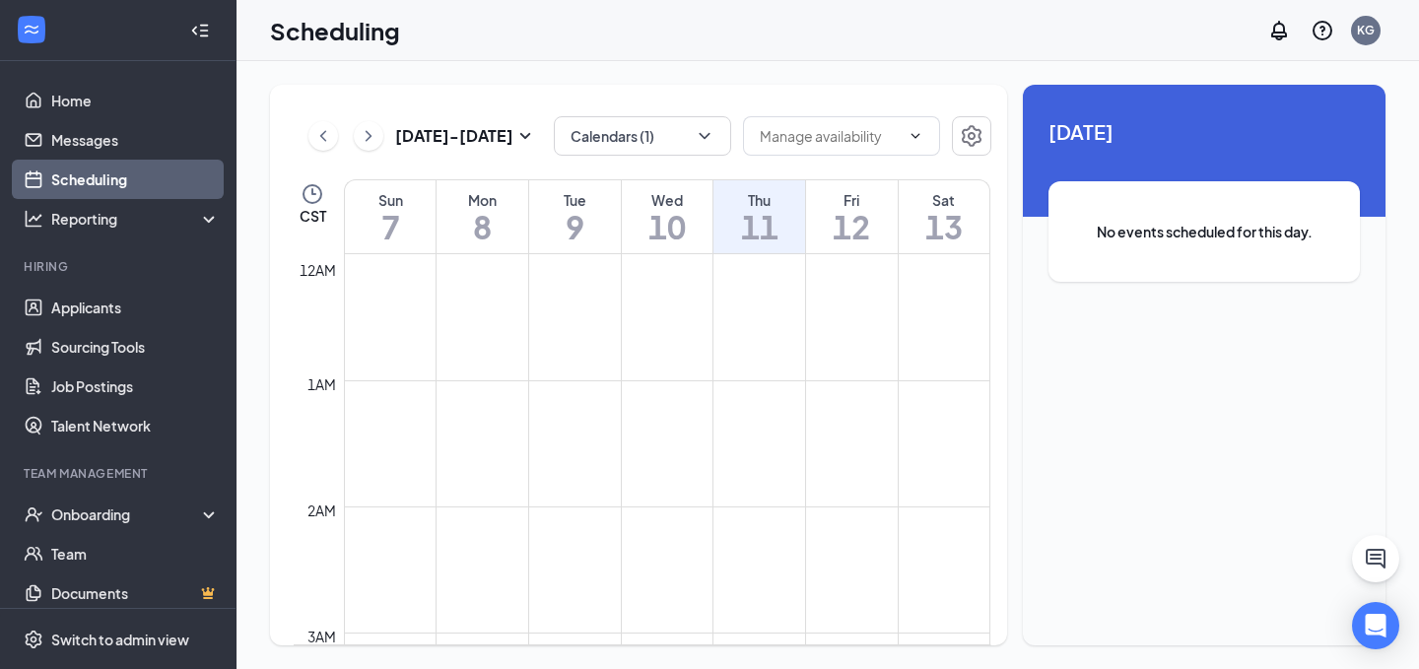
click at [640, 210] on h1 "10" at bounding box center [668, 227] width 92 height 34
click at [543, 195] on div "Tue" at bounding box center [575, 200] width 92 height 20
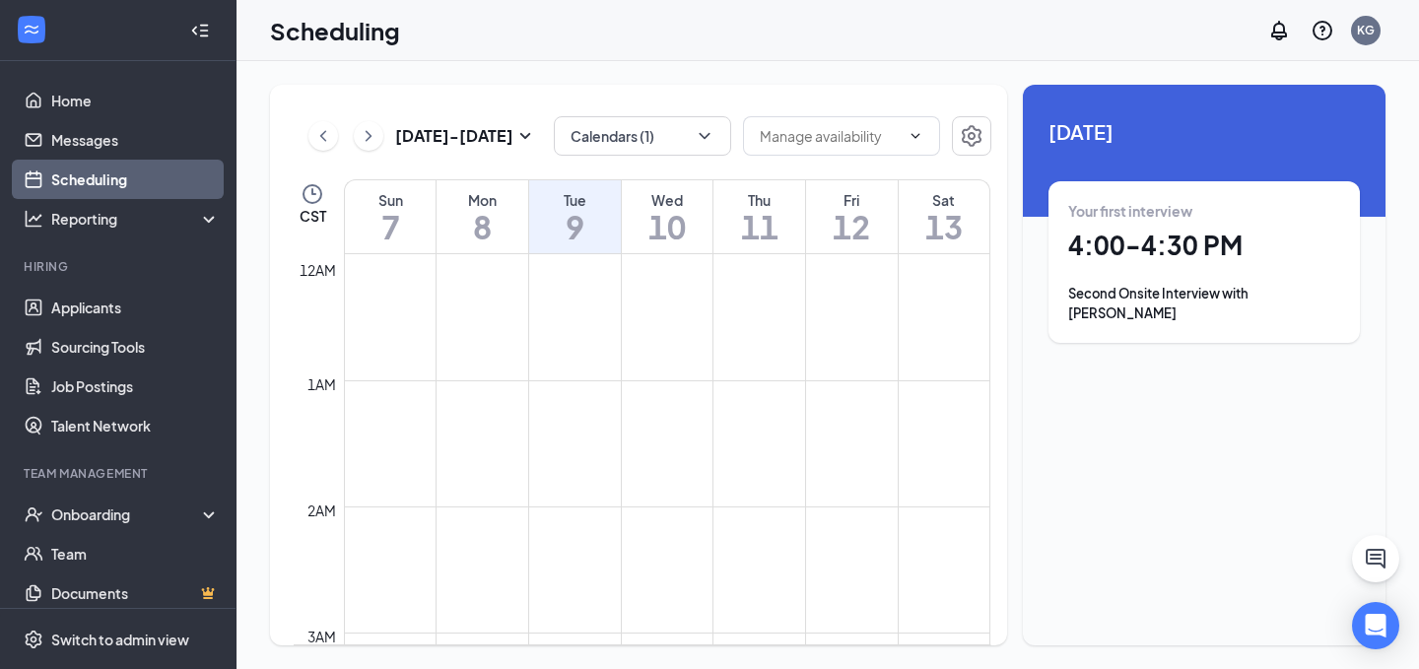
click at [477, 215] on h1 "8" at bounding box center [483, 227] width 92 height 34
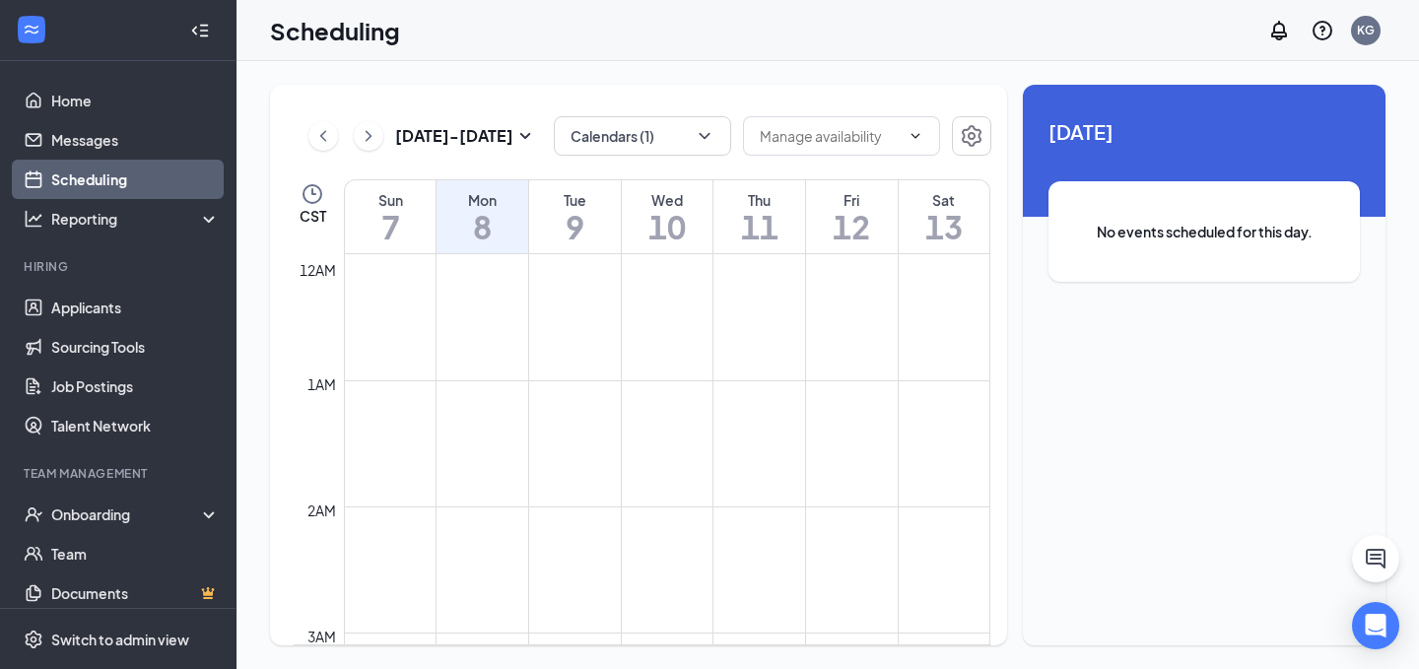
click at [564, 224] on h1 "9" at bounding box center [575, 227] width 92 height 34
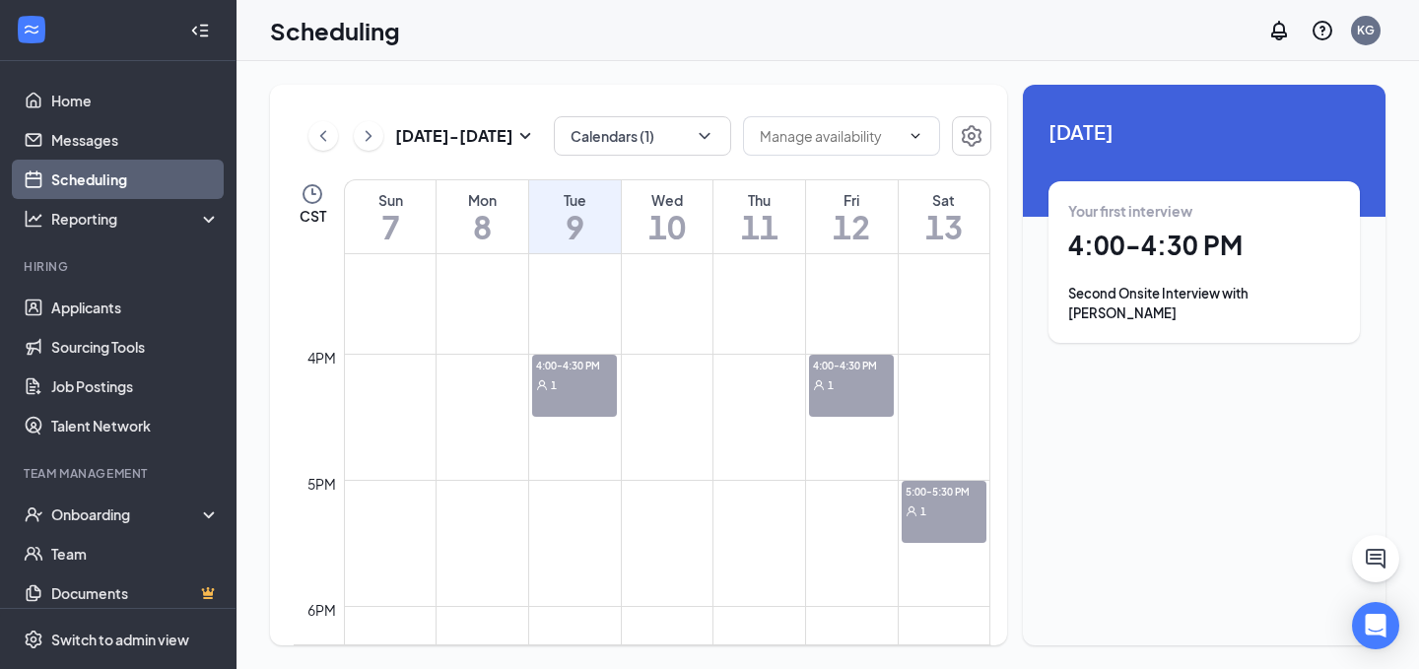
scroll to position [1921, 0]
click at [672, 144] on button "Calendars (1)" at bounding box center [642, 135] width 177 height 39
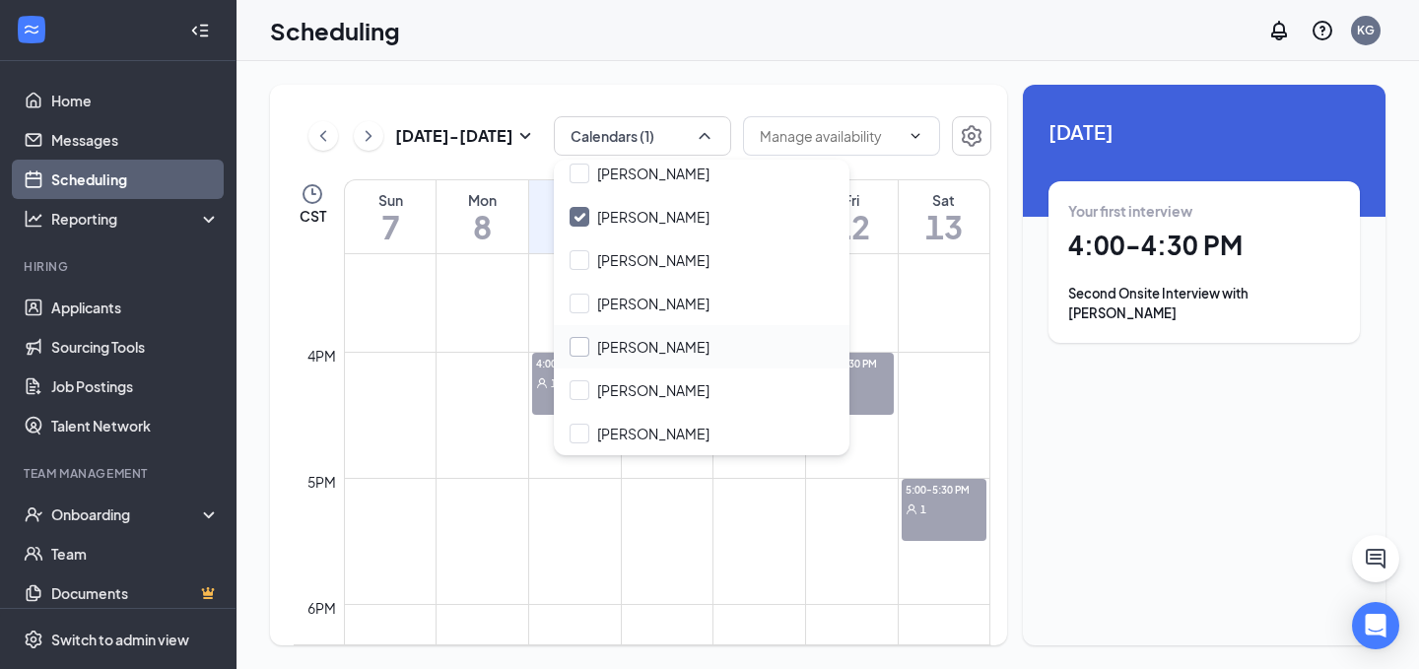
click at [672, 337] on input "[PERSON_NAME]" at bounding box center [640, 347] width 140 height 20
checkbox input "true"
click at [654, 208] on input "[PERSON_NAME]" at bounding box center [640, 217] width 140 height 20
checkbox input "false"
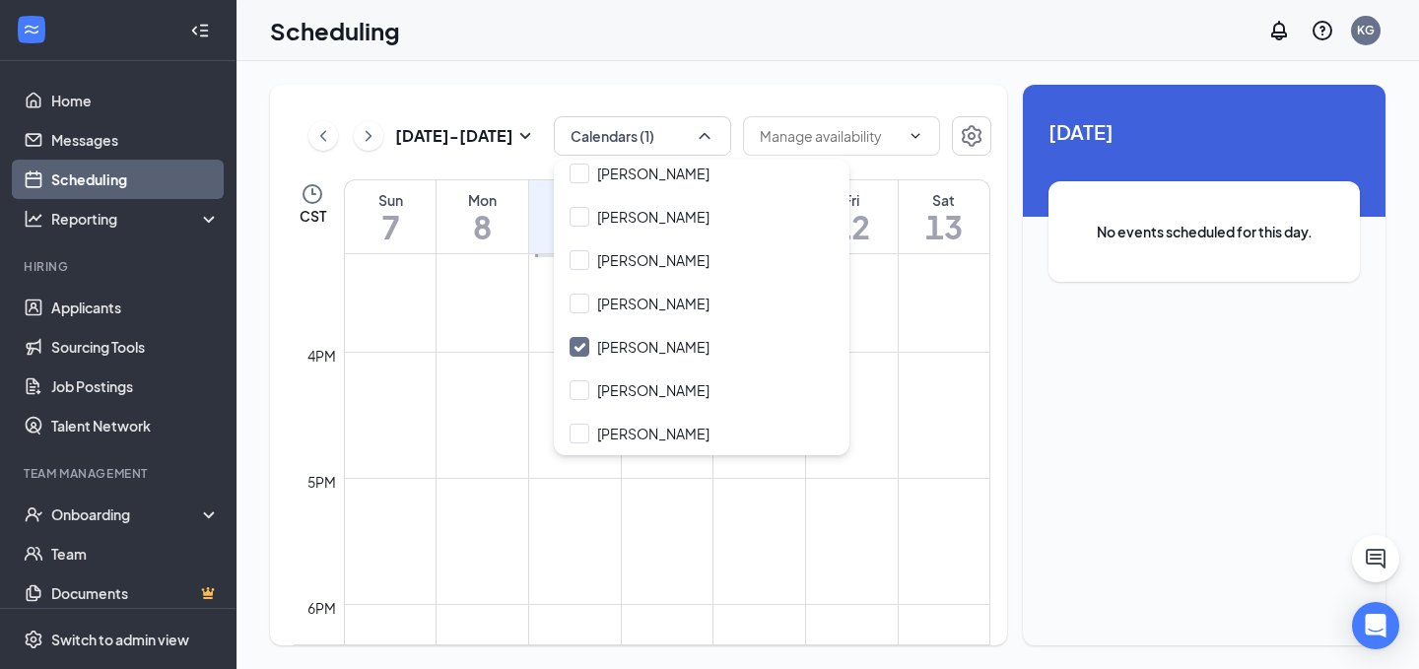
scroll to position [1977, 0]
click at [890, 486] on td at bounding box center [667, 501] width 646 height 32
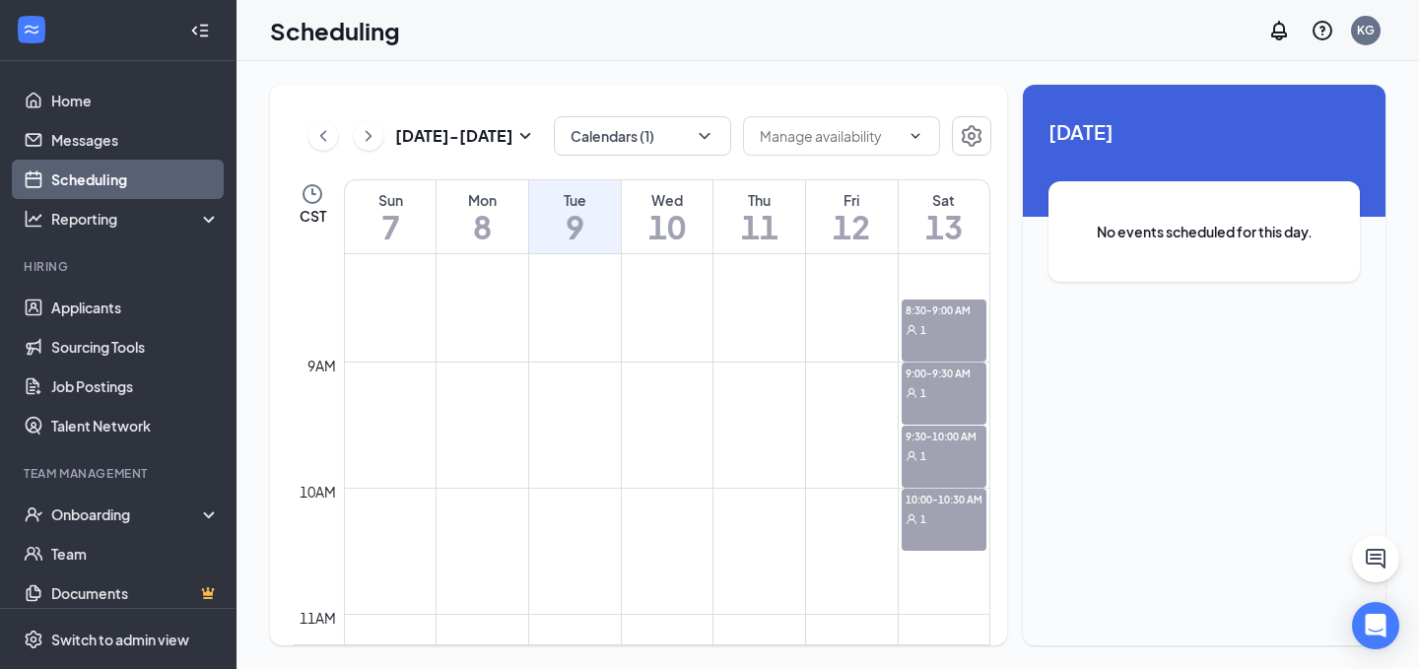
scroll to position [4, 0]
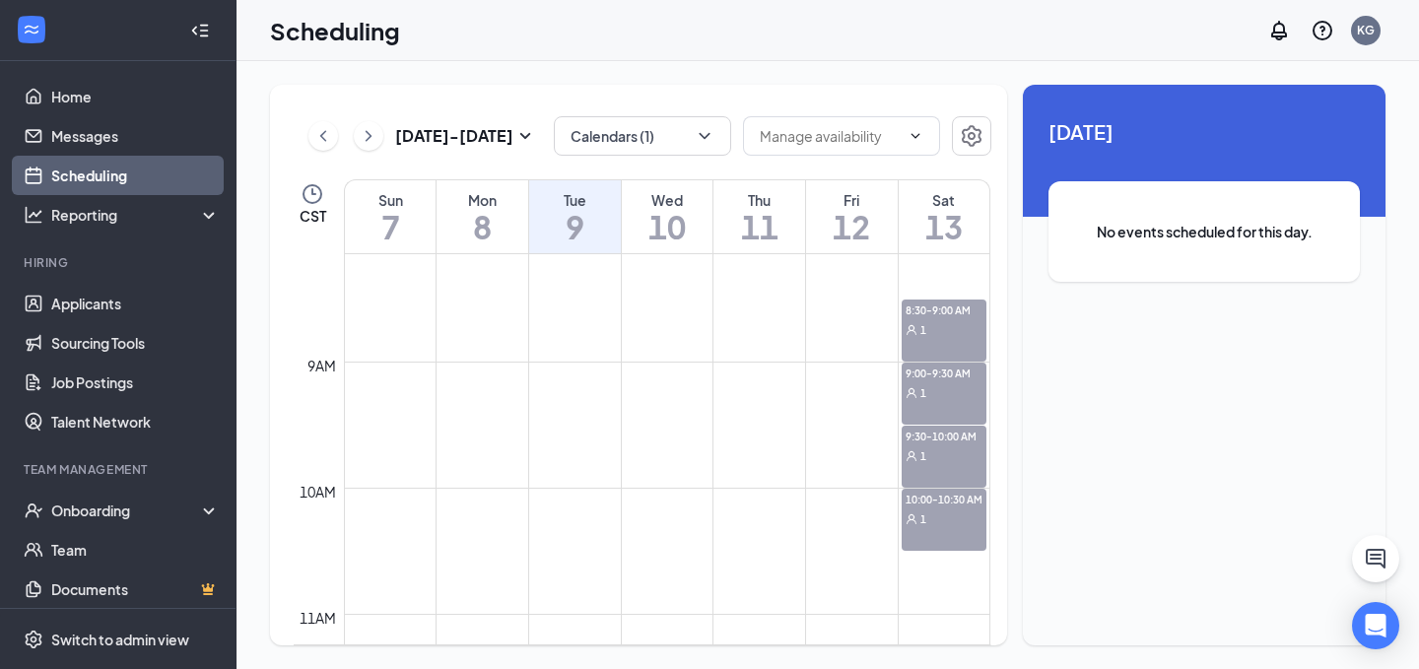
click at [137, 164] on link "Scheduling" at bounding box center [135, 175] width 169 height 39
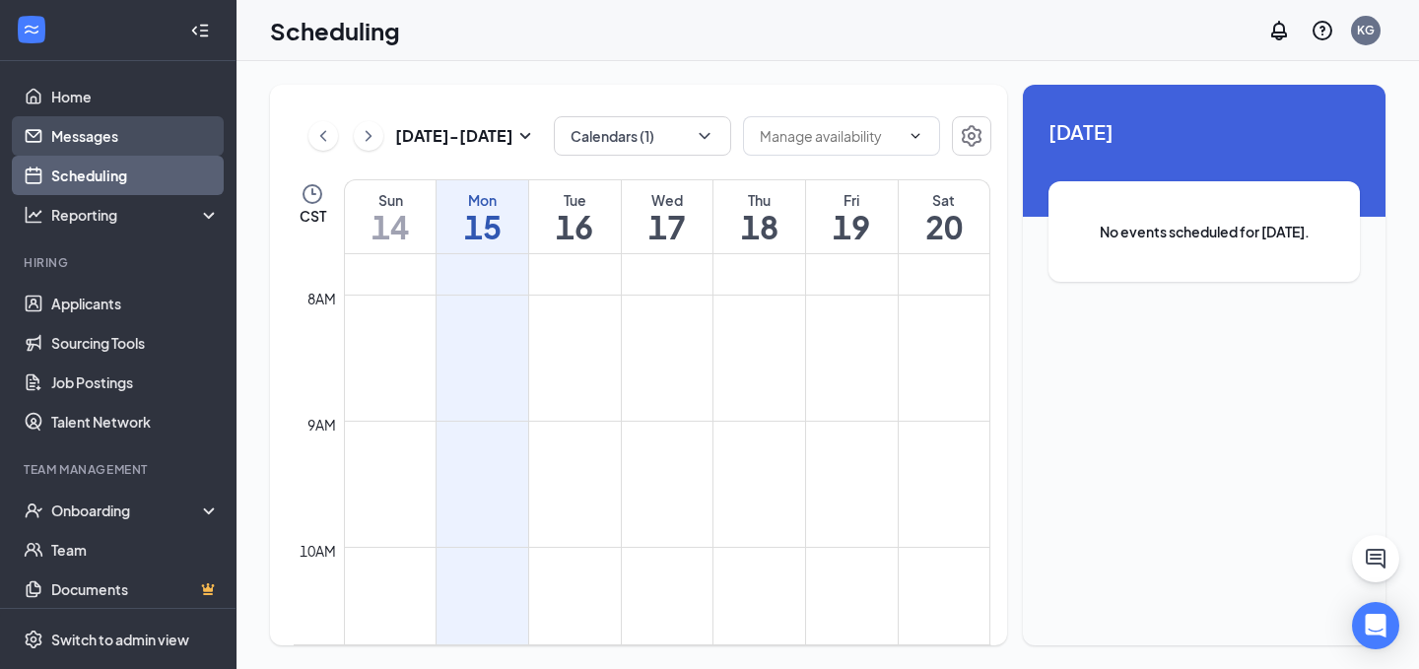
click at [169, 130] on link "Messages" at bounding box center [135, 135] width 169 height 39
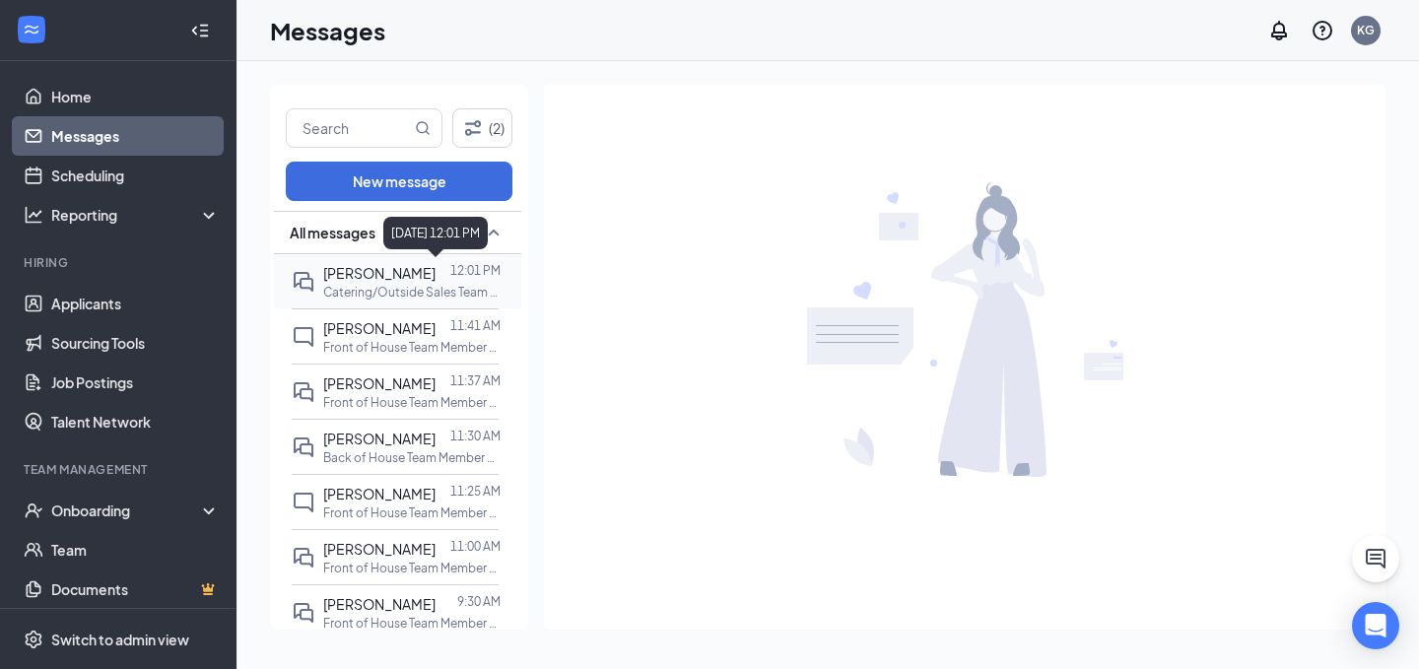
click at [490, 277] on p "12:01 PM" at bounding box center [475, 270] width 50 height 17
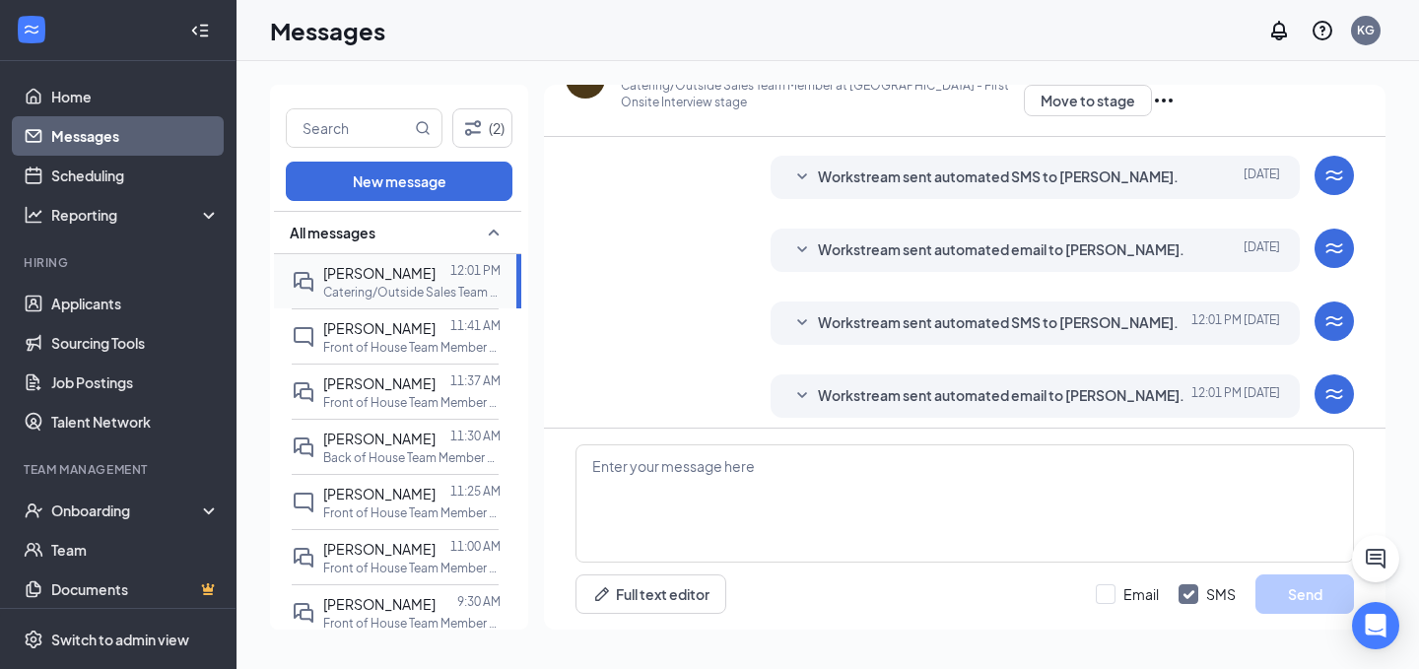
scroll to position [612, 0]
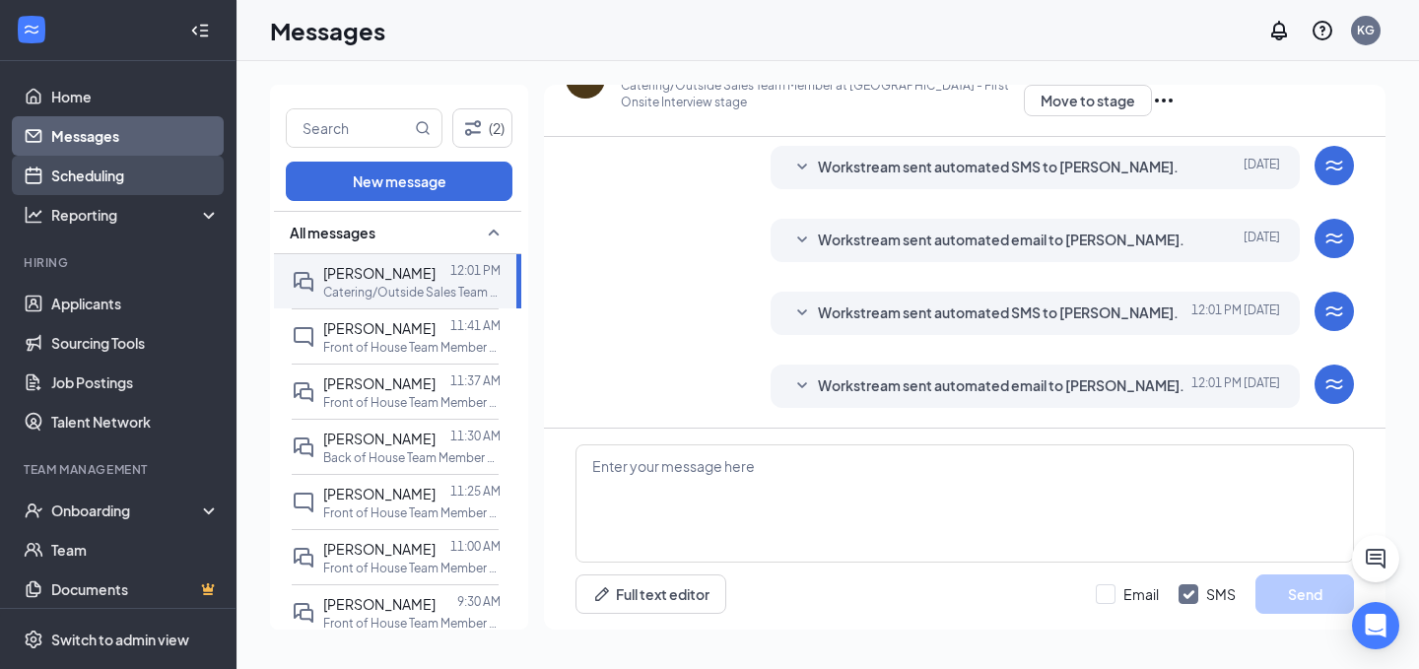
click at [104, 176] on link "Scheduling" at bounding box center [135, 175] width 169 height 39
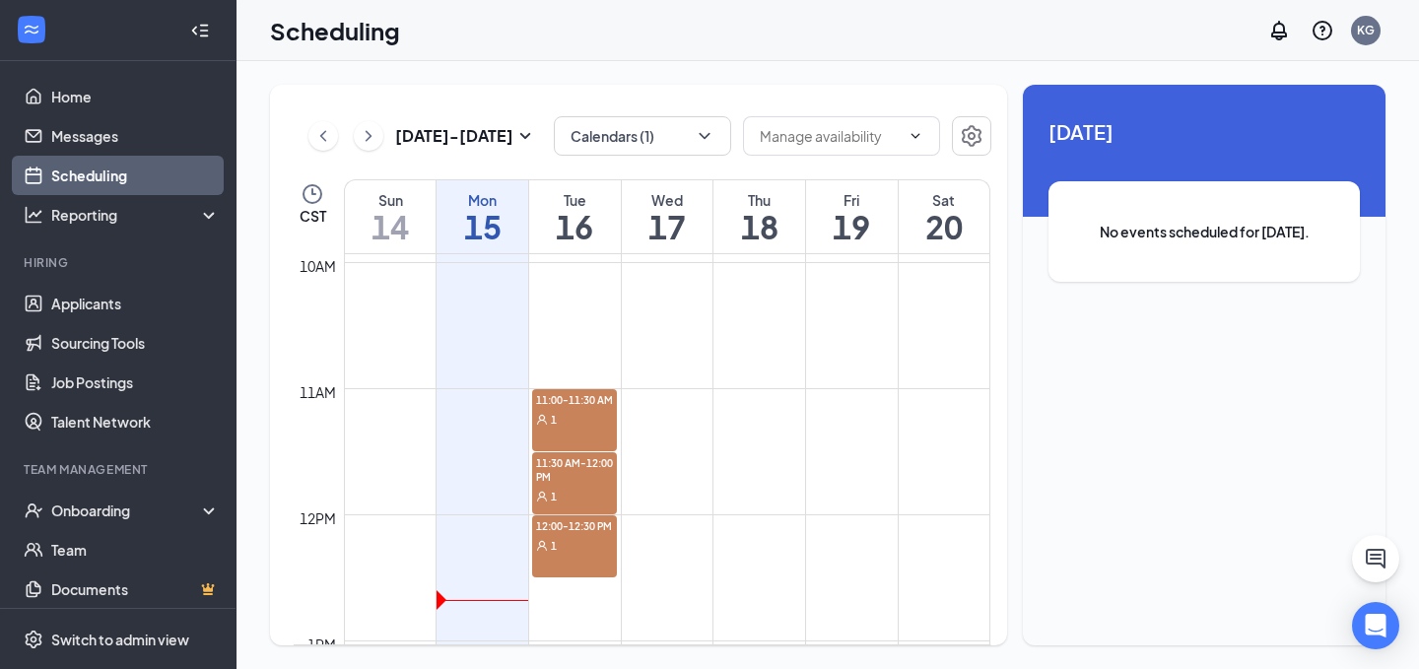
scroll to position [1269, 0]
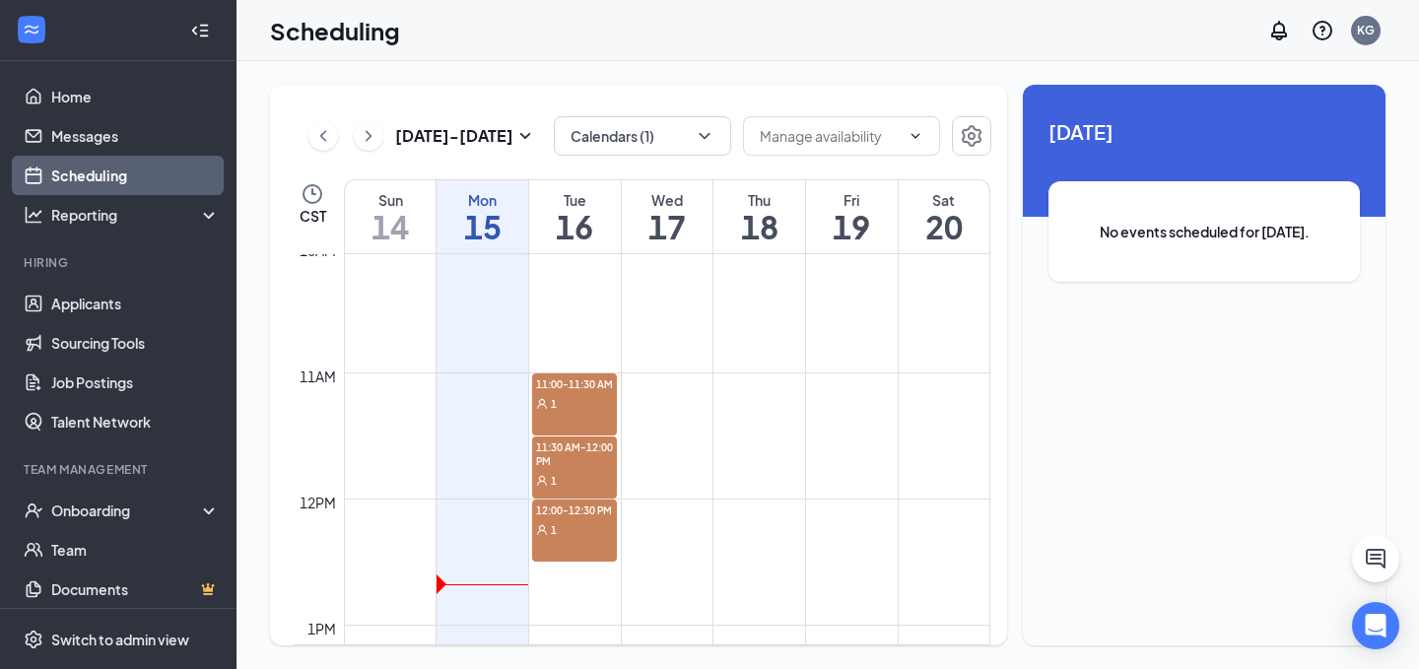
click at [574, 380] on span "11:00-11:30 AM" at bounding box center [574, 383] width 85 height 20
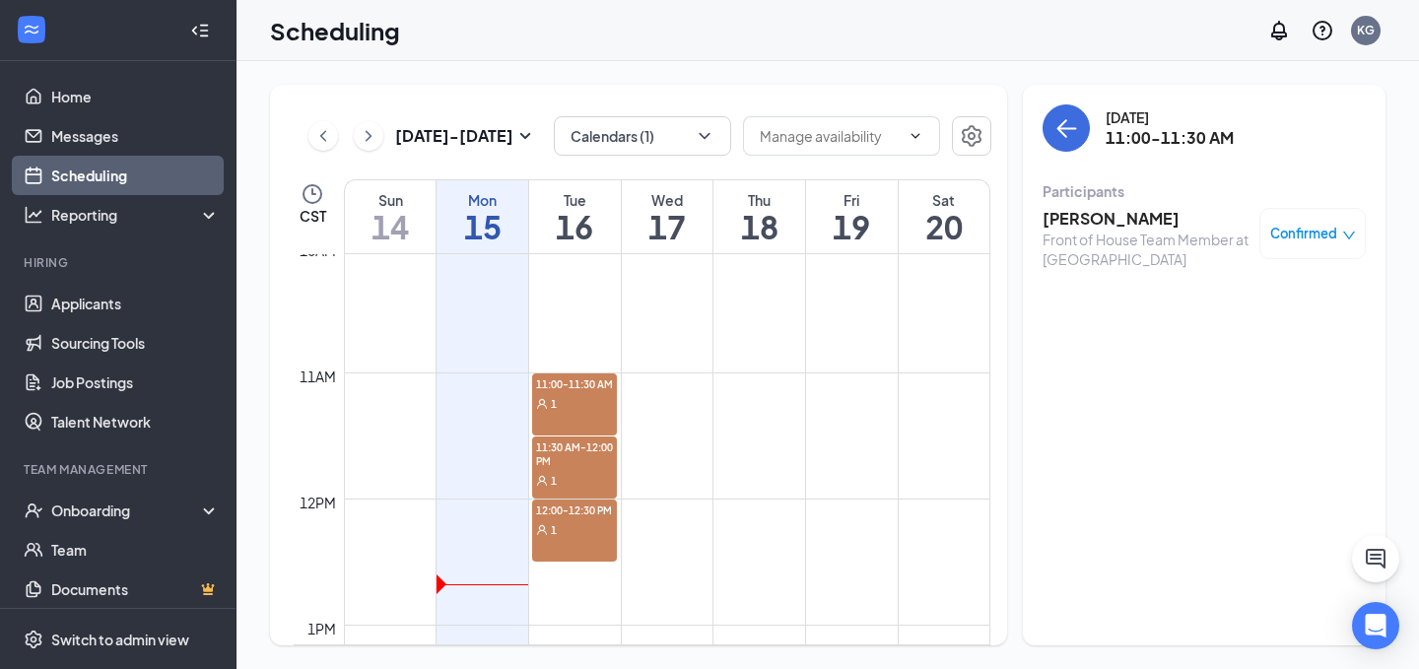
click at [569, 455] on span "11:30 AM-12:00 PM" at bounding box center [574, 454] width 85 height 34
click at [561, 497] on div "11:30 AM-12:00 PM 1" at bounding box center [574, 468] width 85 height 62
click at [580, 507] on span "12:00-12:30 PM" at bounding box center [574, 510] width 85 height 20
click at [117, 153] on link "Messages" at bounding box center [135, 135] width 169 height 39
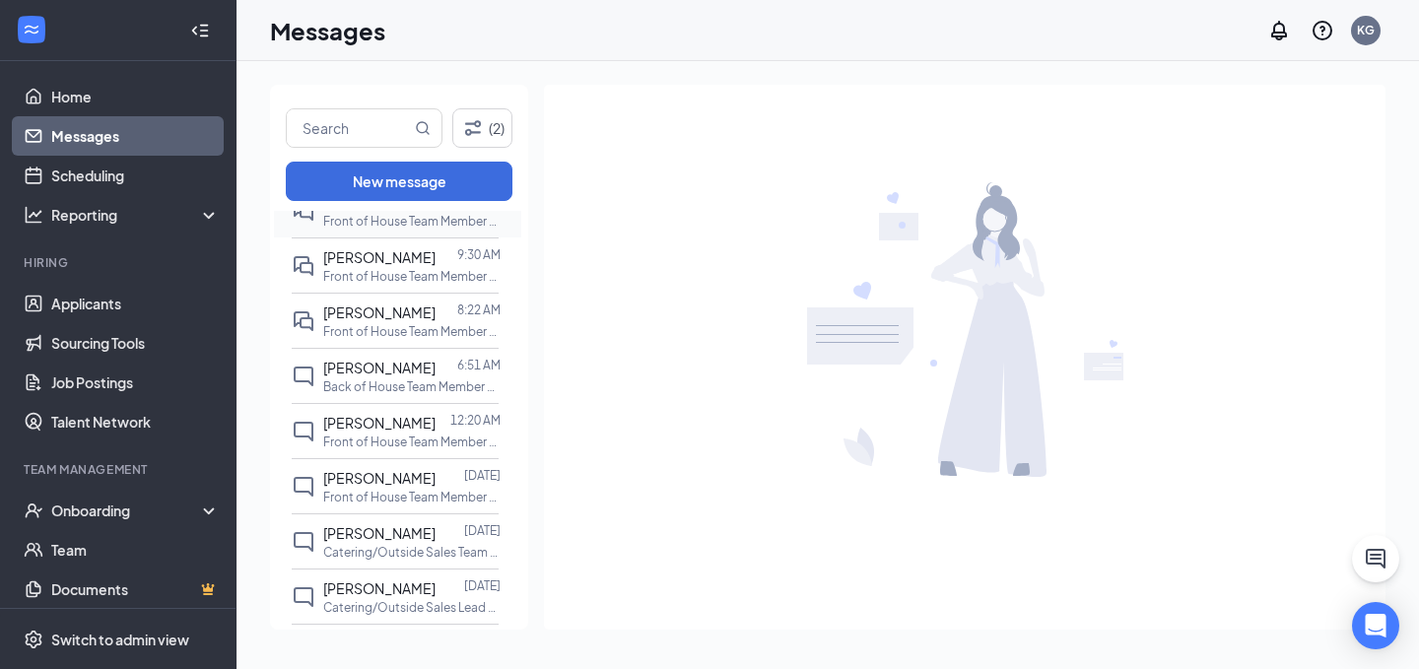
scroll to position [465, 0]
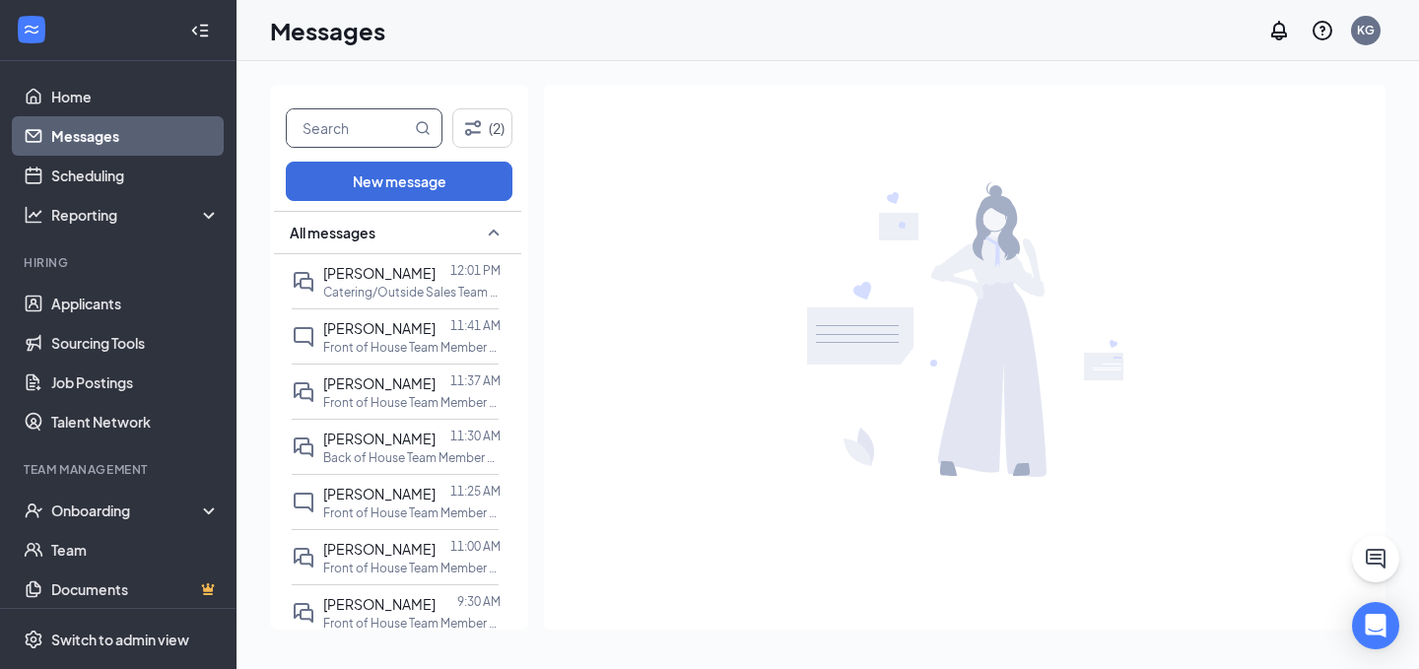
click at [388, 117] on input "text" at bounding box center [349, 127] width 124 height 37
type input "H"
type input "[PERSON_NAME]"
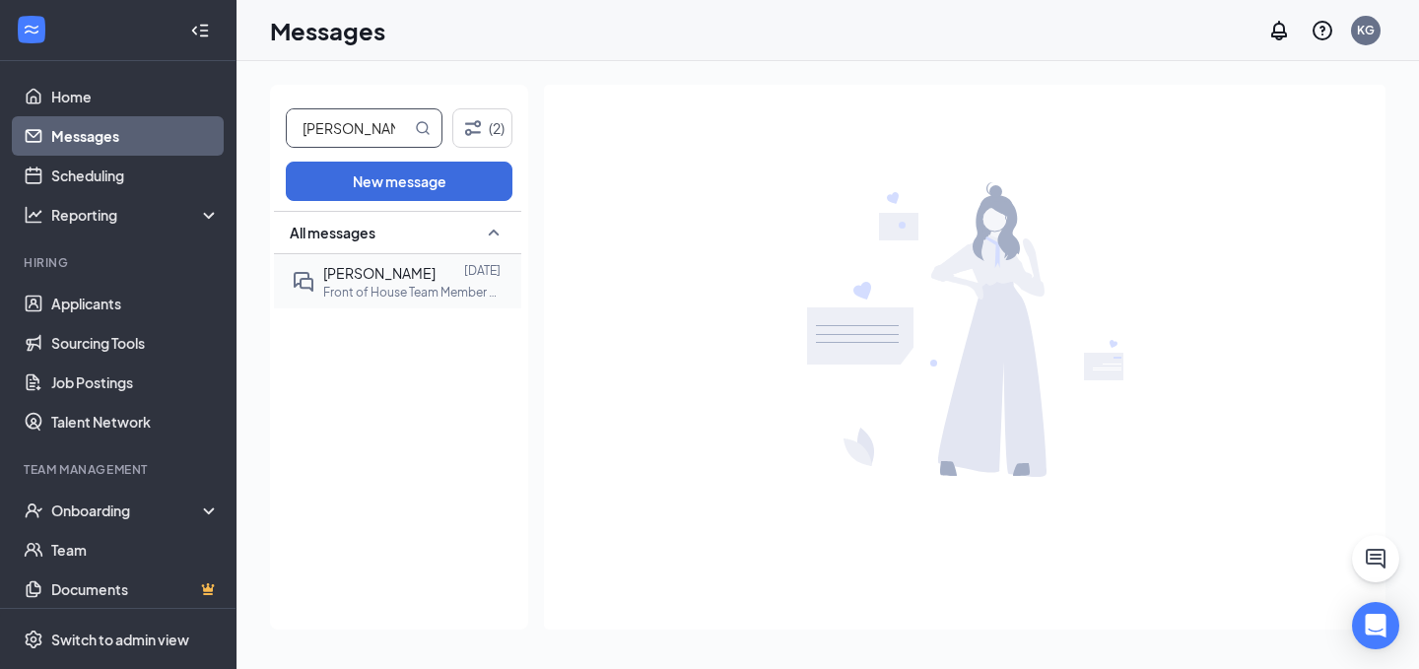
click at [337, 296] on p "Front of House Team Member at [GEOGRAPHIC_DATA]" at bounding box center [411, 292] width 177 height 17
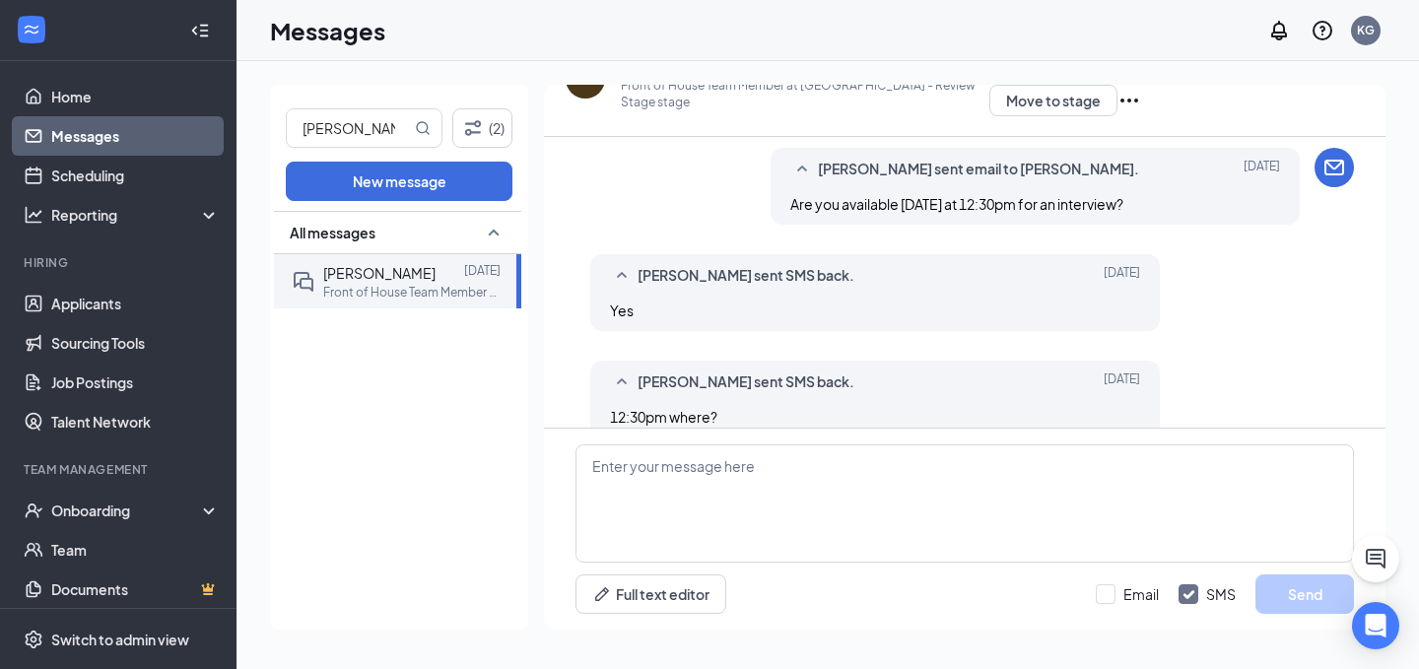
scroll to position [701, 0]
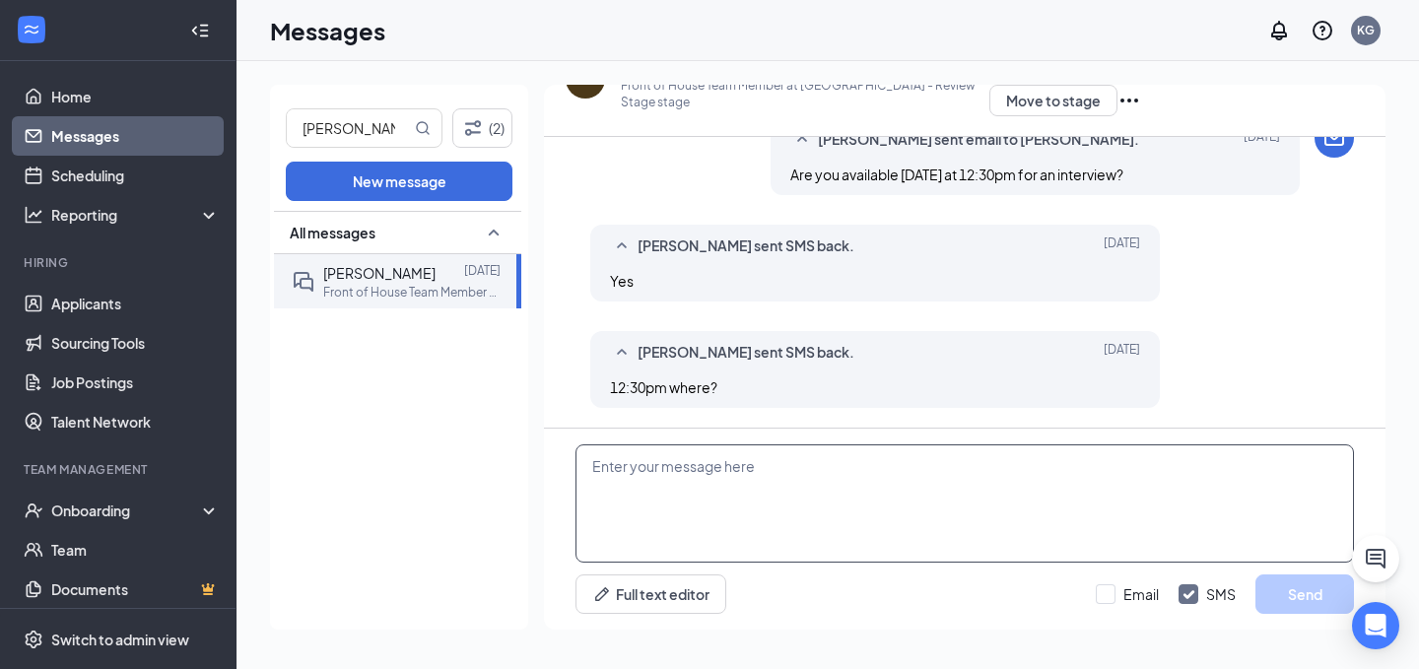
click at [844, 446] on textarea at bounding box center [964, 503] width 778 height 118
paste textarea "Awesome. I will get that set up for us! This will be a first in person intervie…"
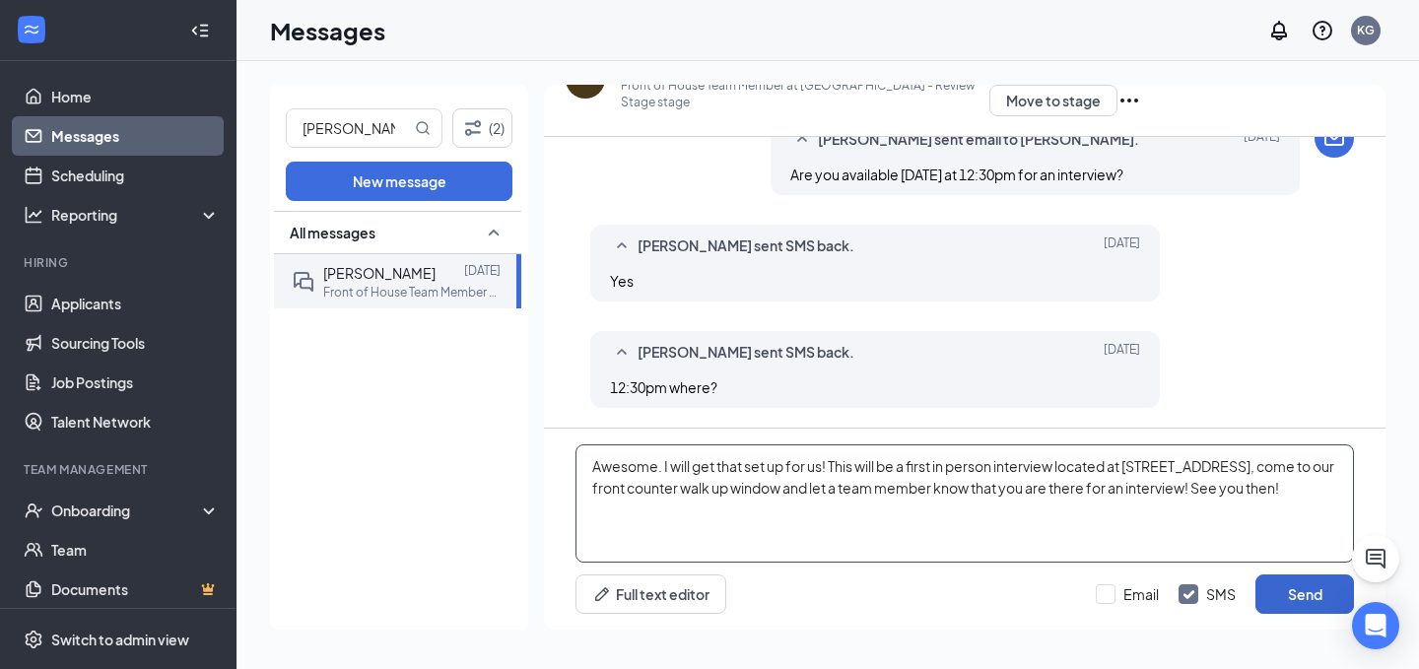
type textarea "Awesome. I will get that set up for us! This will be a first in person intervie…"
click at [1309, 588] on button "Send" at bounding box center [1304, 593] width 99 height 39
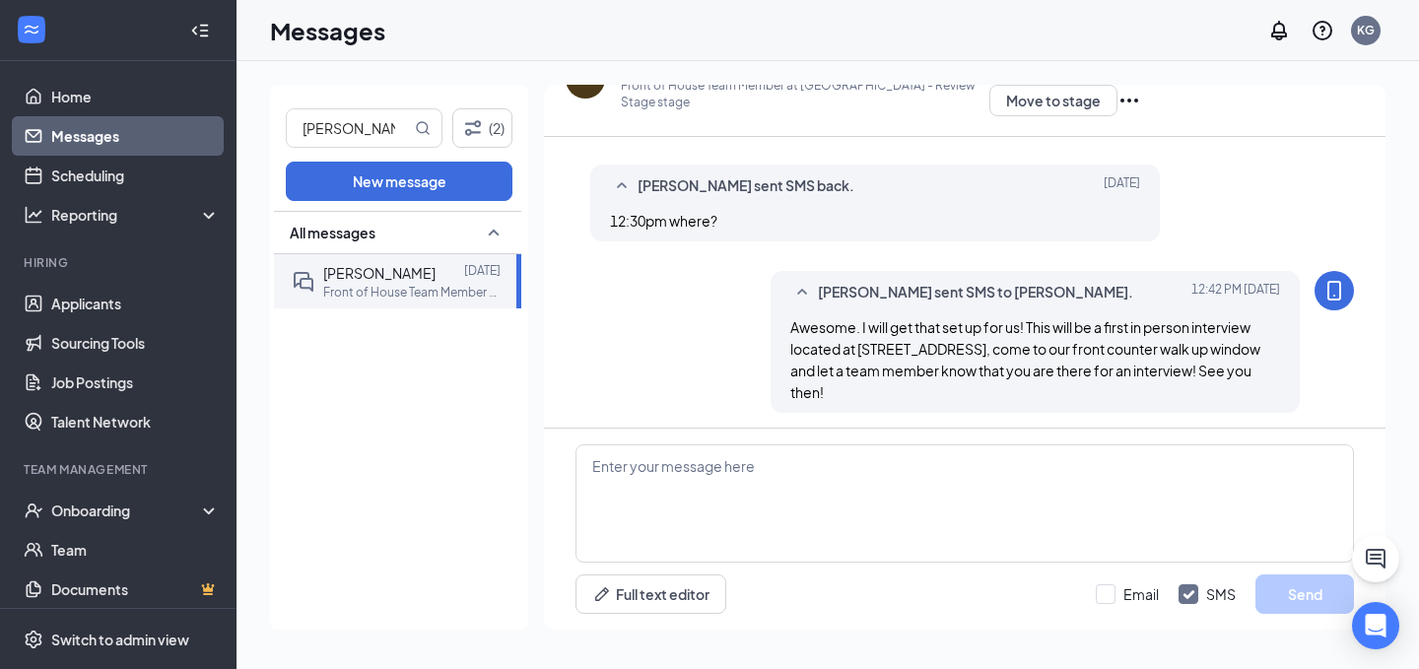
scroll to position [872, 0]
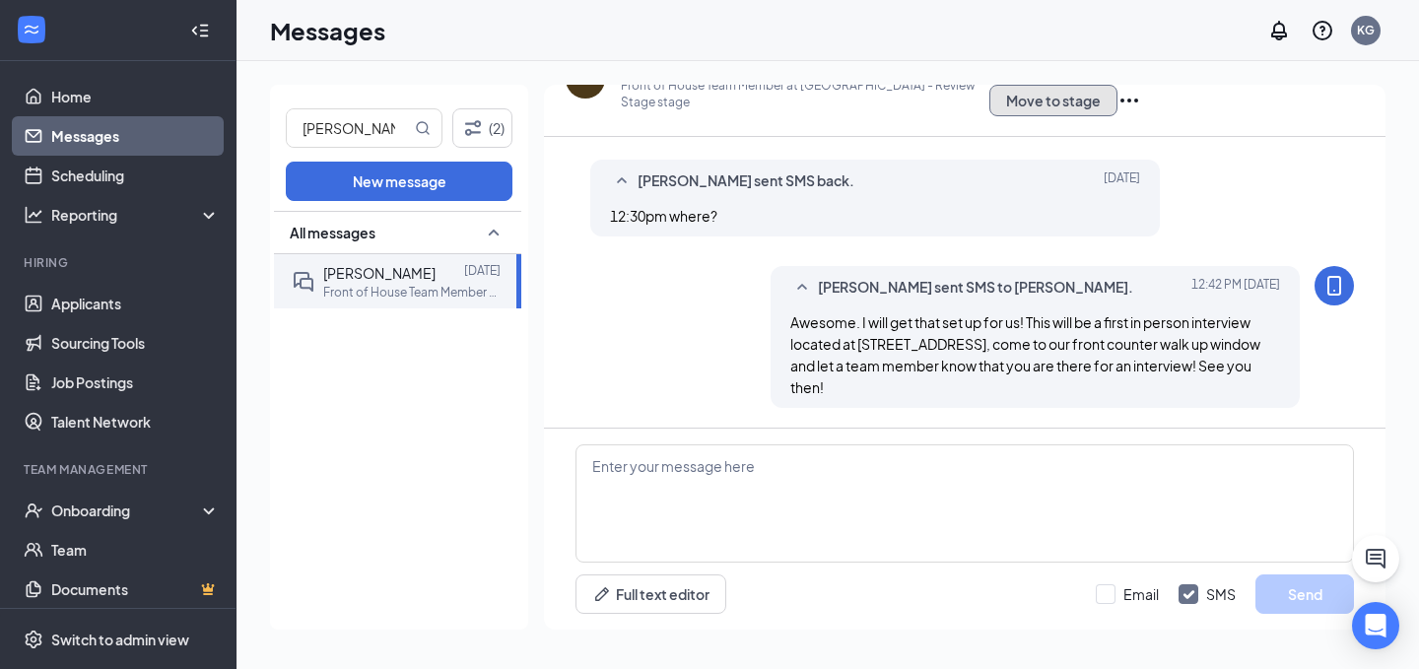
click at [1045, 103] on button "Move to stage" at bounding box center [1053, 101] width 128 height 32
type input "PreScreening (next stage)"
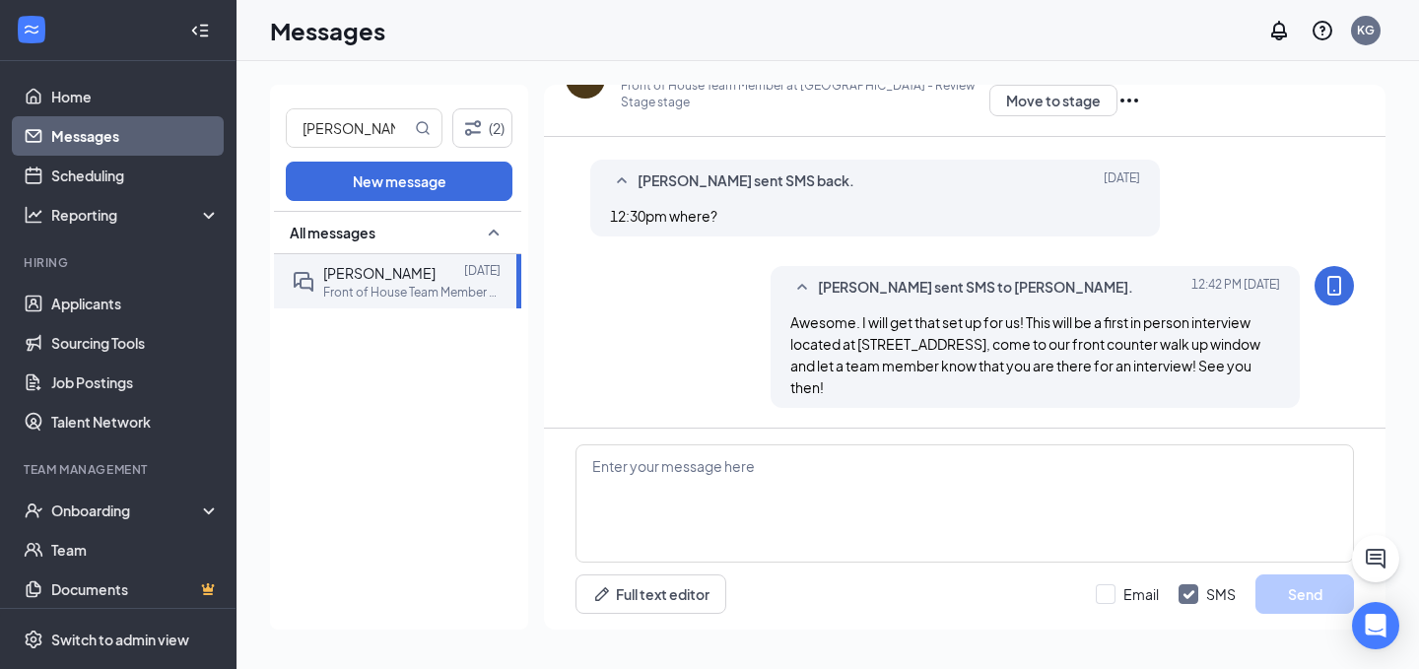
radio input "true"
radio input "false"
type input "First Onsite Interview"
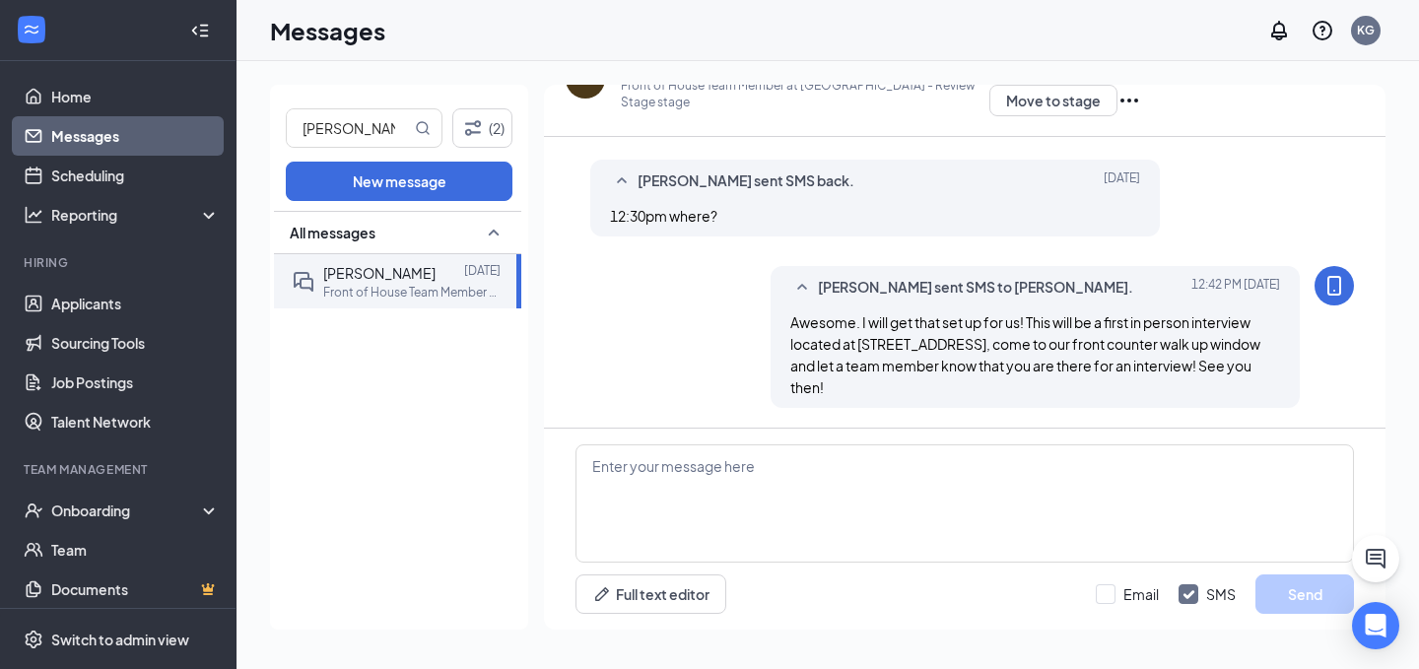
scroll to position [67, 0]
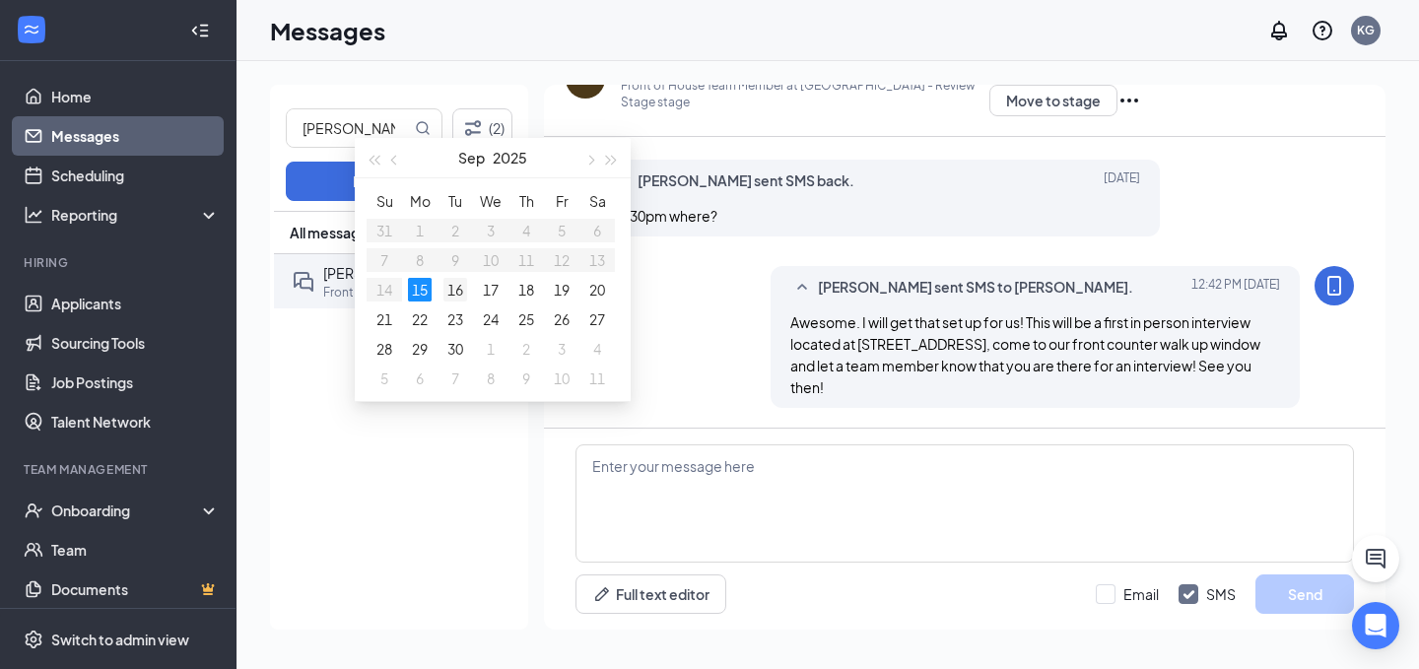
type input "[DATE]"
click at [455, 282] on div "16" at bounding box center [455, 290] width 24 height 24
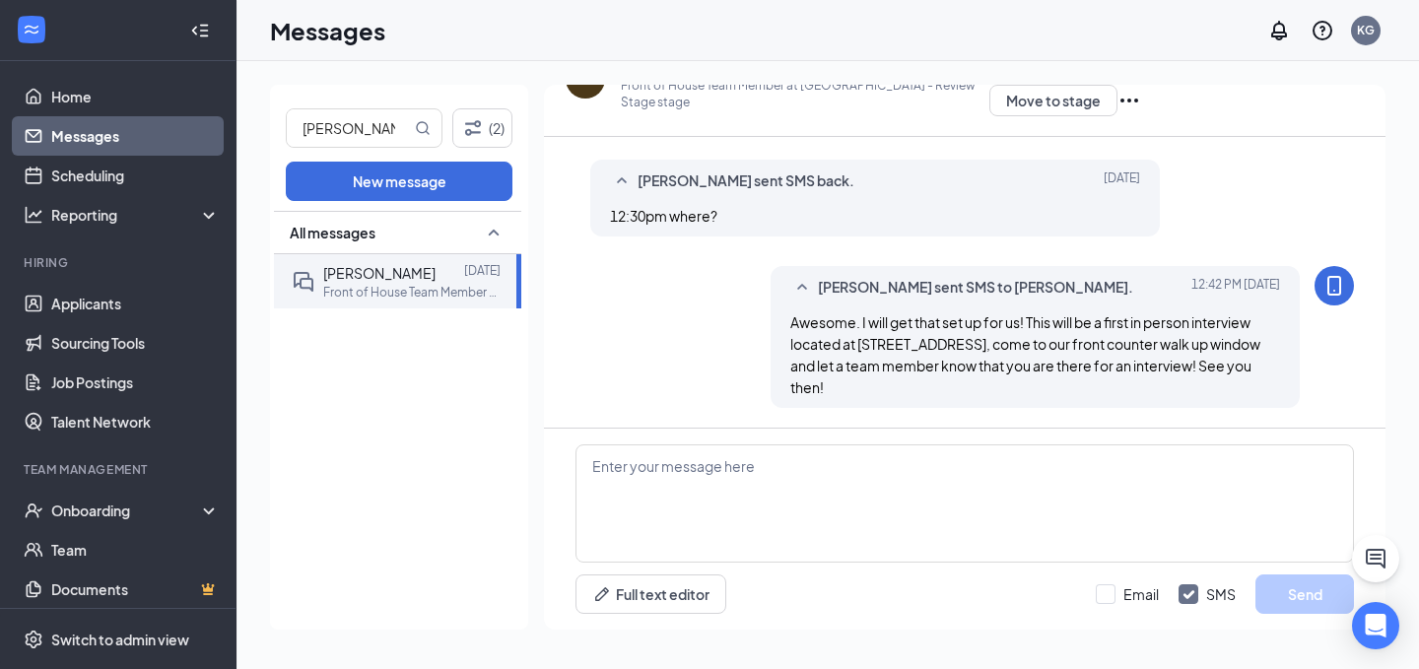
click at [98, 127] on div "12:30 PM" at bounding box center [57, 116] width 81 height 22
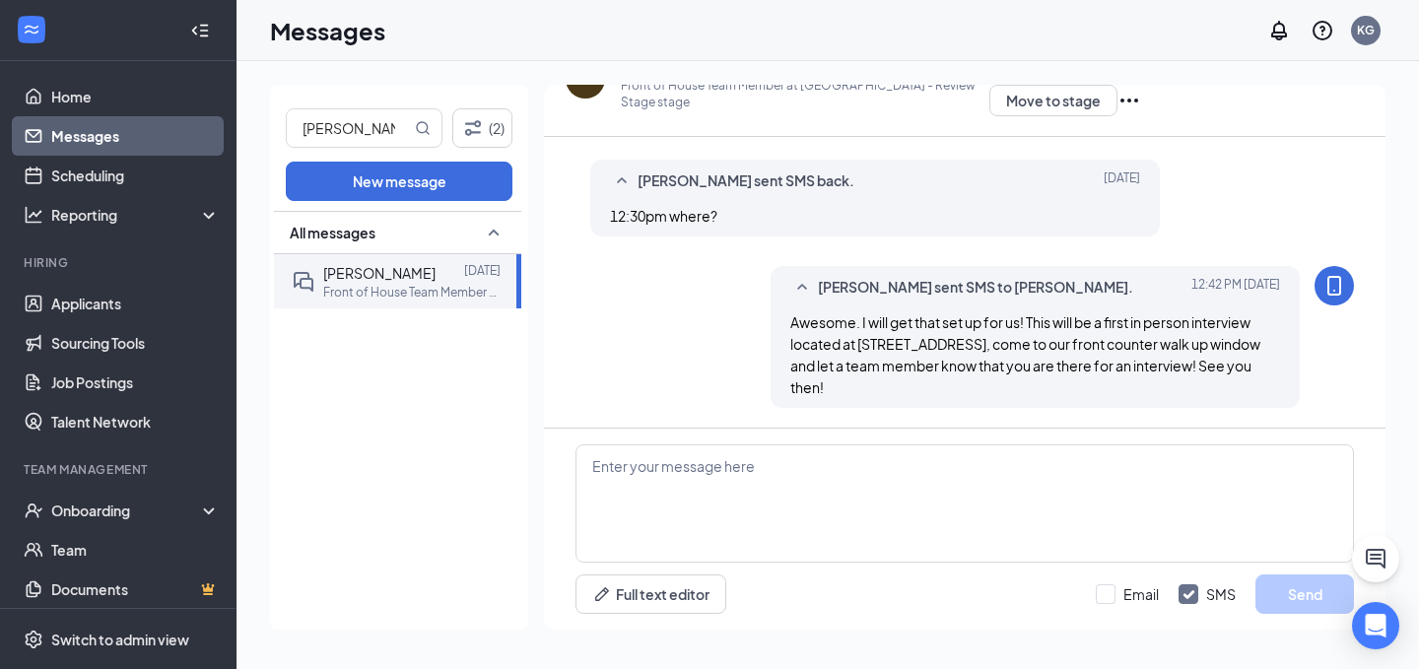
type input "12:30 PM"
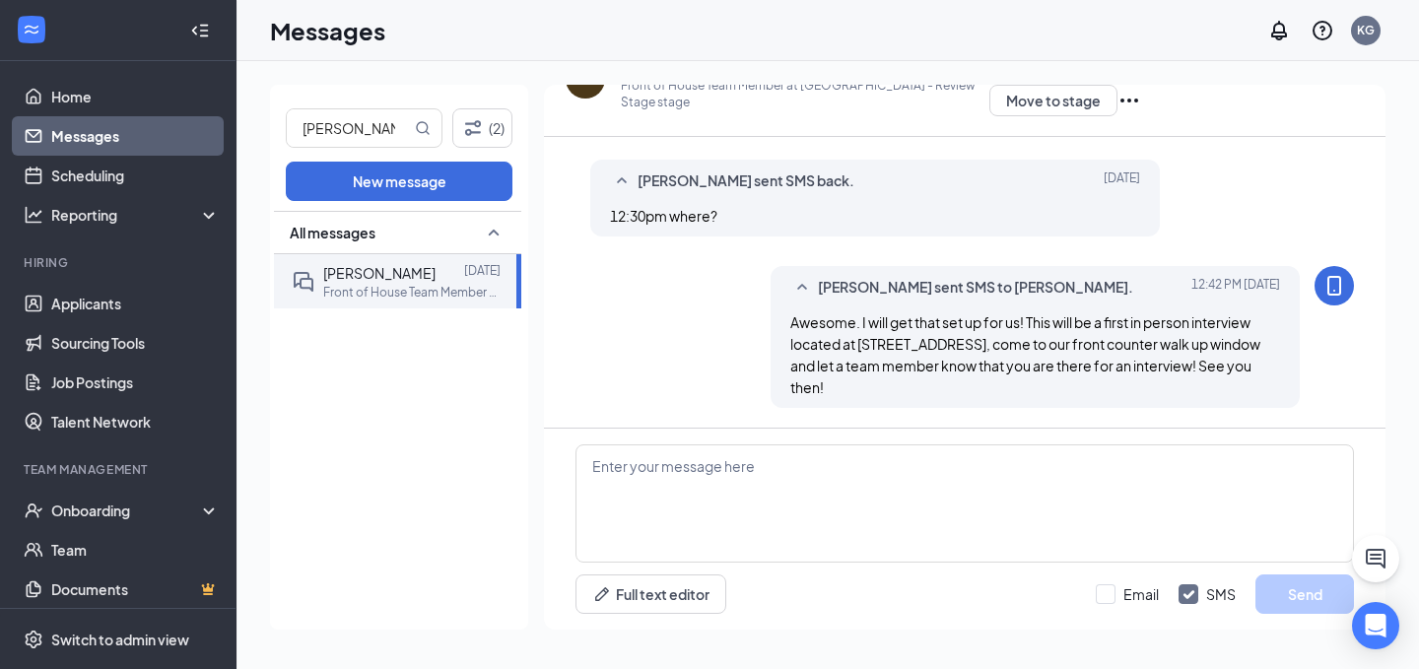
scroll to position [1, 0]
drag, startPoint x: 912, startPoint y: 428, endPoint x: 896, endPoint y: 322, distance: 106.6
click at [75, 234] on div "01:00 PM" at bounding box center [46, 245] width 58 height 22
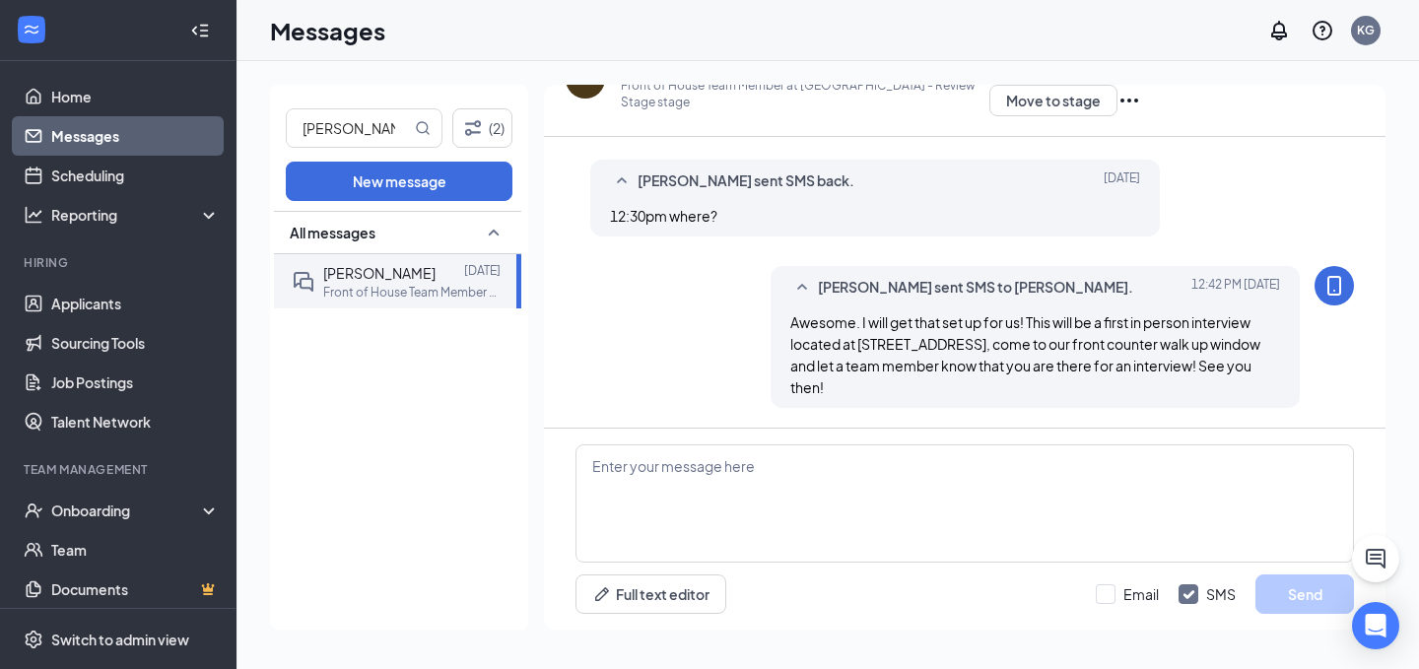
type input "01:00 PM"
click at [138, 178] on link "Scheduling" at bounding box center [135, 175] width 169 height 39
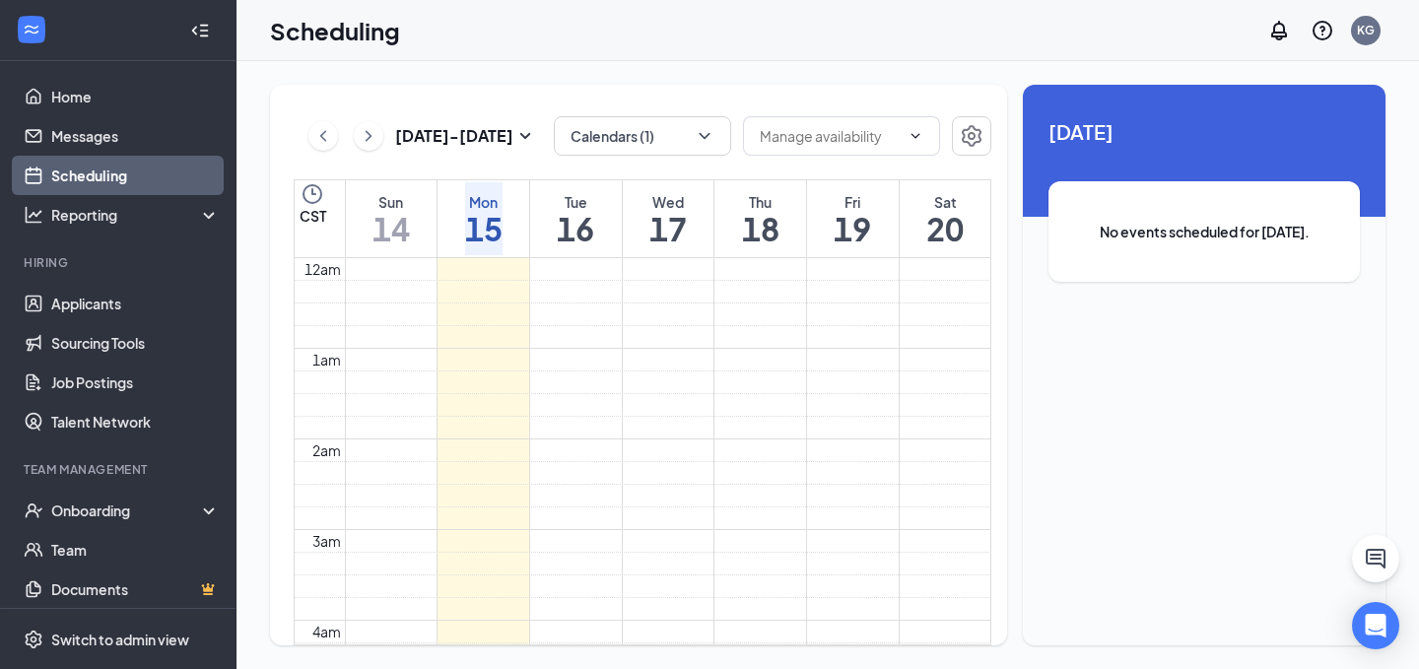
scroll to position [969, 0]
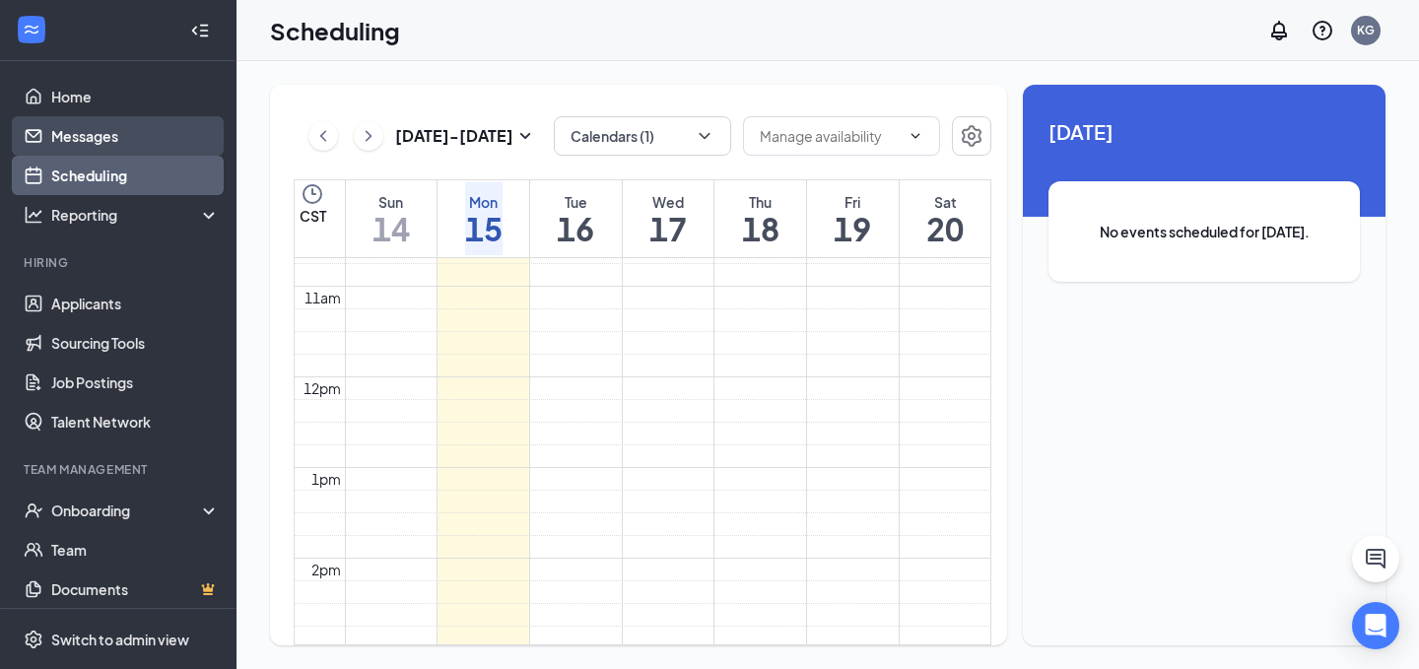
click at [101, 128] on link "Messages" at bounding box center [135, 135] width 169 height 39
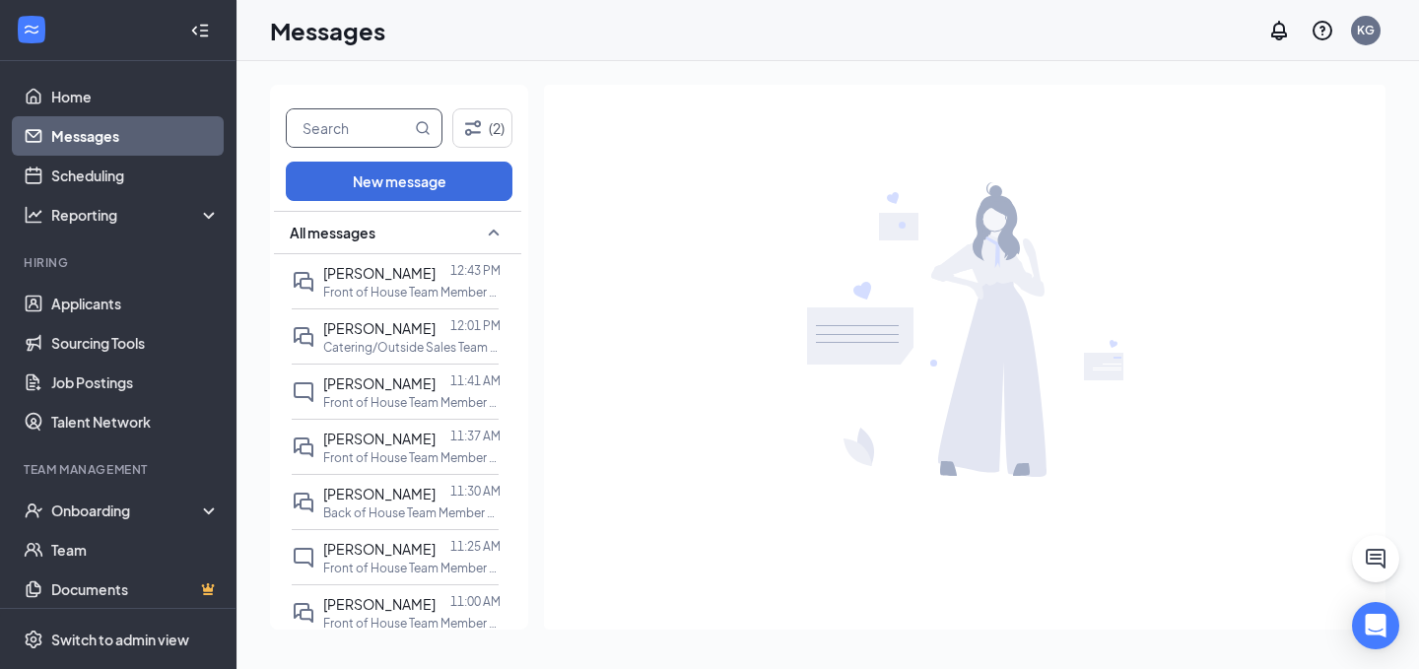
click at [357, 139] on input "text" at bounding box center [349, 127] width 124 height 37
type input "[PERSON_NAME]"
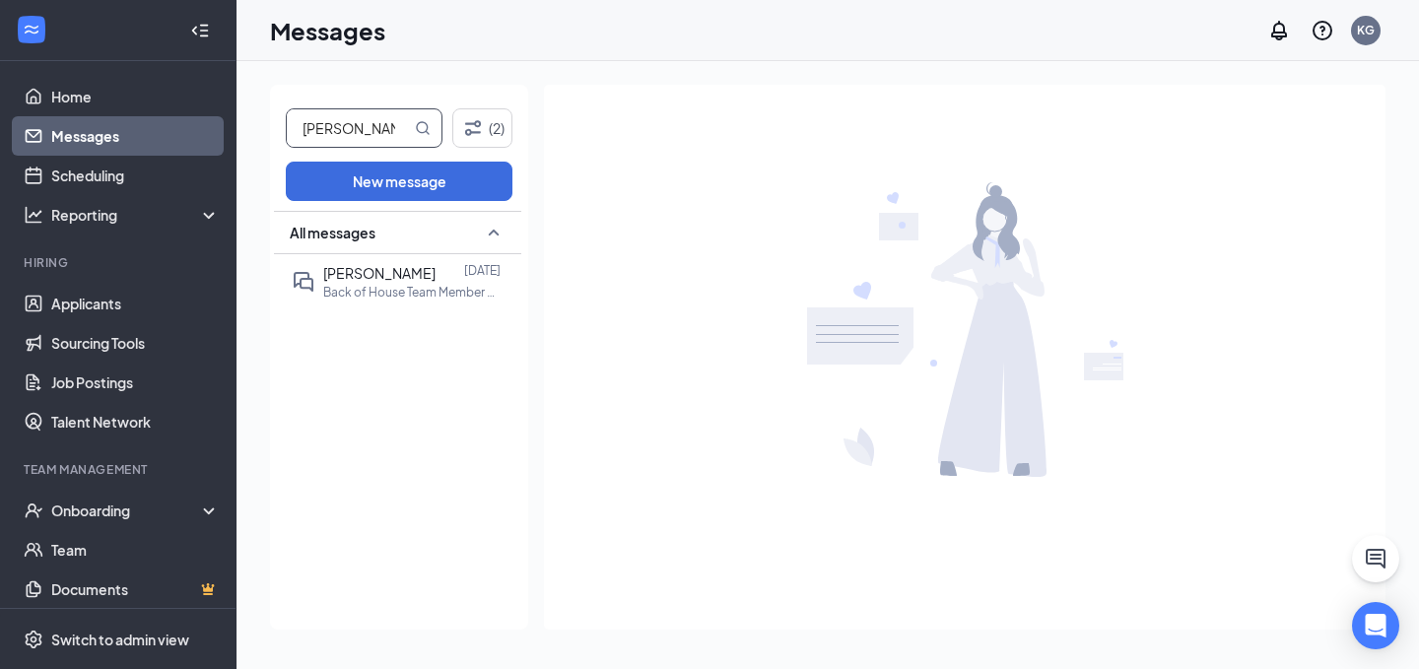
click at [398, 308] on div "All messages [PERSON_NAME] [DATE] Back of House Team Member at [GEOGRAPHIC_DATA]" at bounding box center [397, 420] width 247 height 419
click at [417, 290] on p "Back of House Team Member at [GEOGRAPHIC_DATA]" at bounding box center [411, 292] width 177 height 17
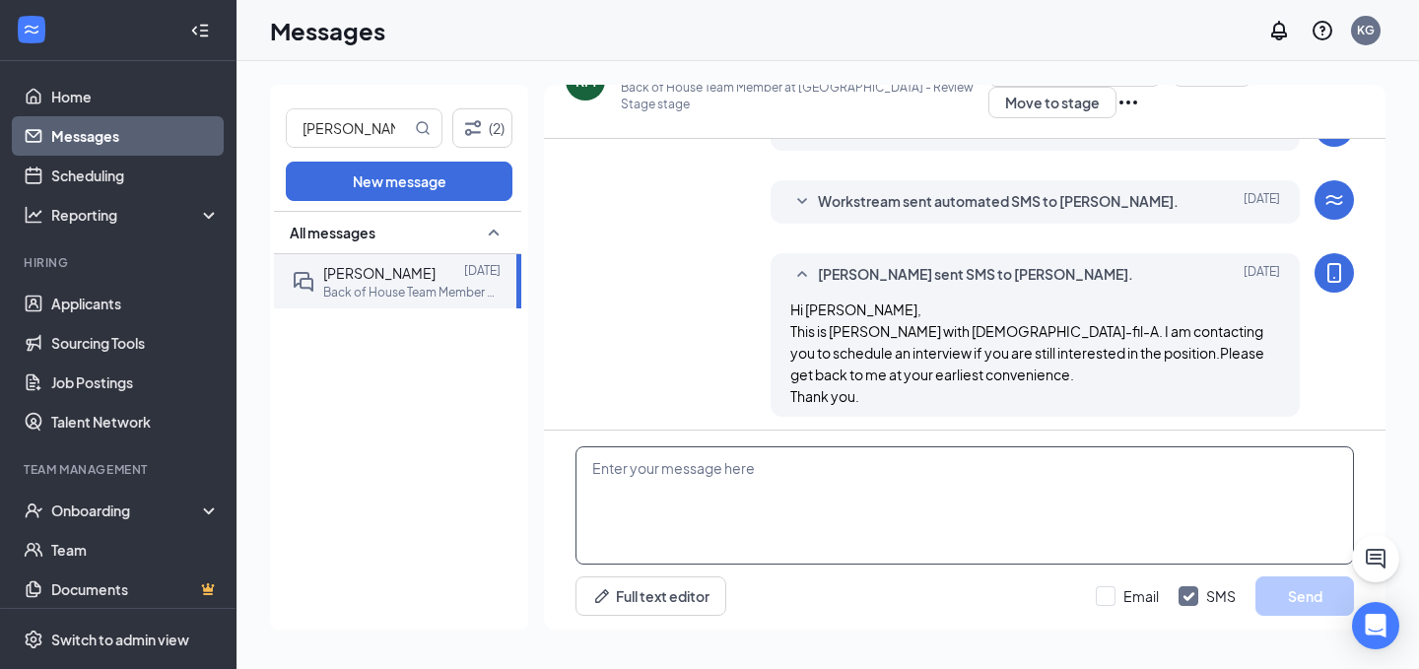
scroll to position [51, 0]
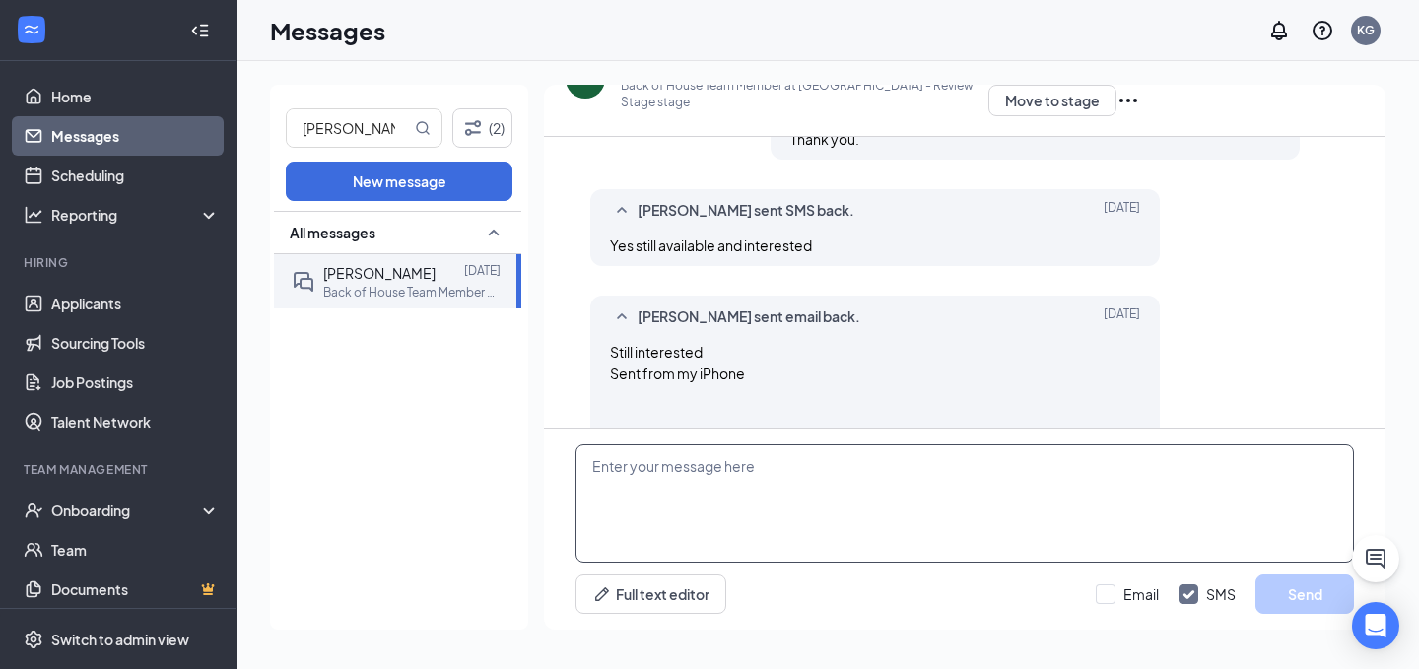
click at [844, 529] on textarea at bounding box center [964, 503] width 778 height 118
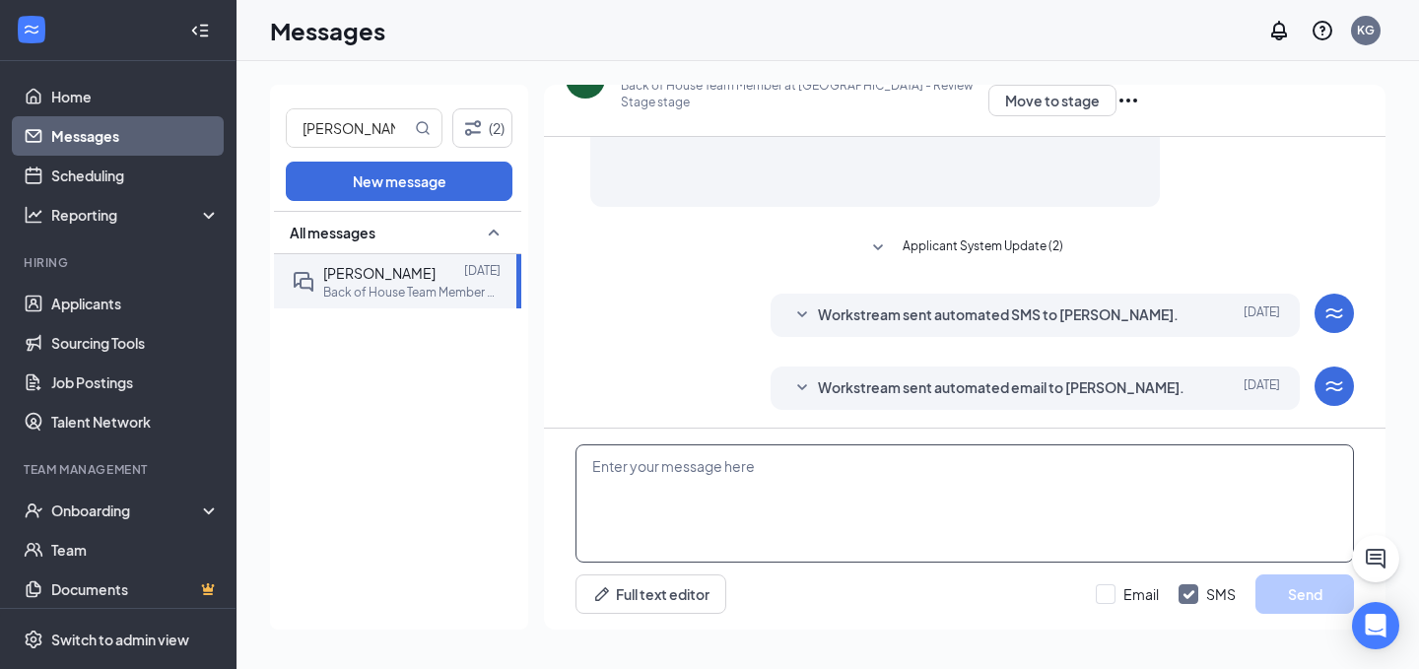
scroll to position [821, 0]
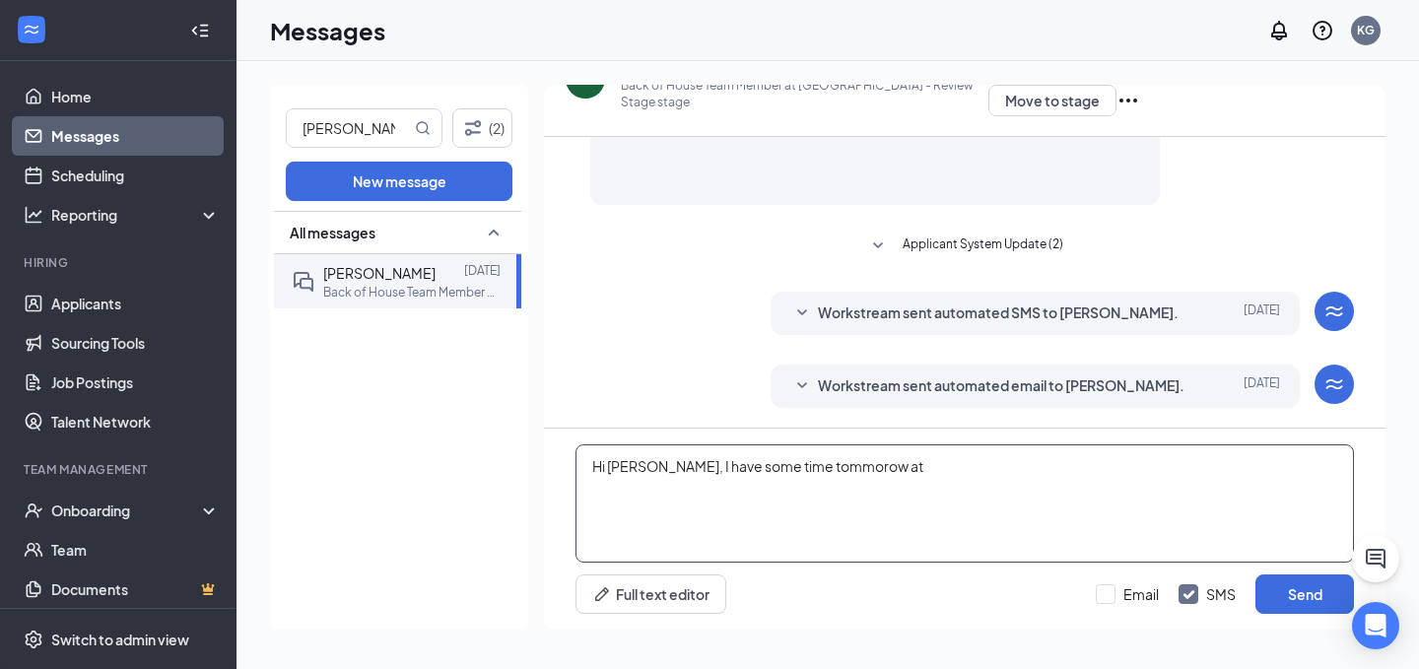
click at [835, 469] on textarea "Hi [PERSON_NAME], I have some time tommorow at" at bounding box center [964, 503] width 778 height 118
click at [911, 476] on textarea "Hi [PERSON_NAME], I have some time [DATE] at" at bounding box center [964, 503] width 778 height 118
click at [1100, 527] on textarea "Hi [PERSON_NAME], I have some time [DATE] at 1pm. Does that work for you?" at bounding box center [964, 503] width 778 height 118
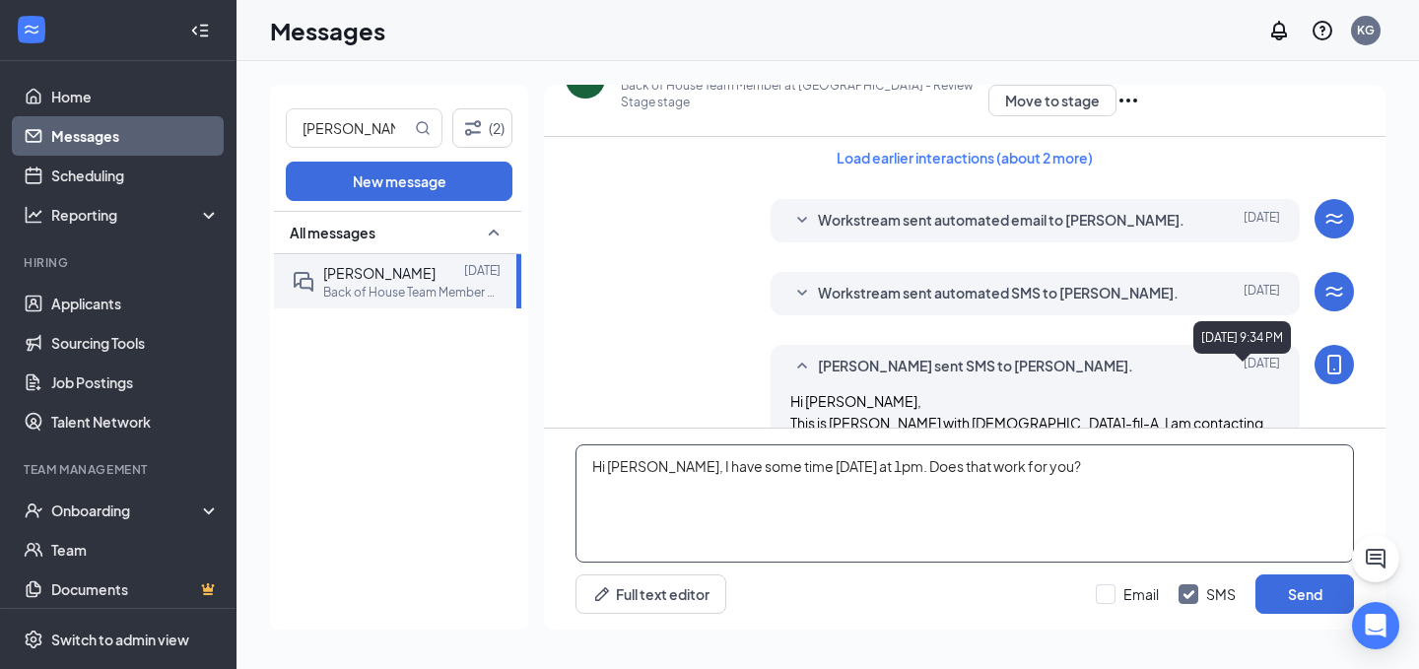
scroll to position [14, 0]
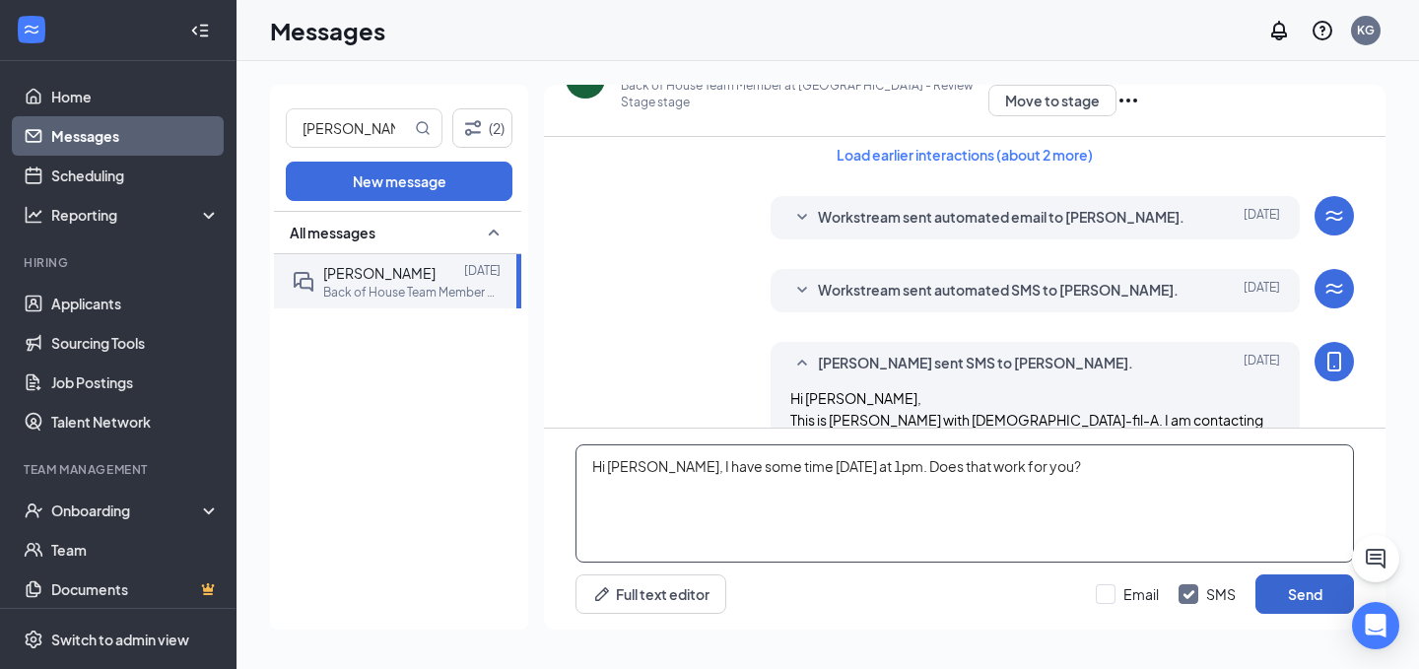
type textarea "Hi [PERSON_NAME], I have some time [DATE] at 1pm. Does that work for you?"
click at [1317, 596] on button "Send" at bounding box center [1304, 593] width 99 height 39
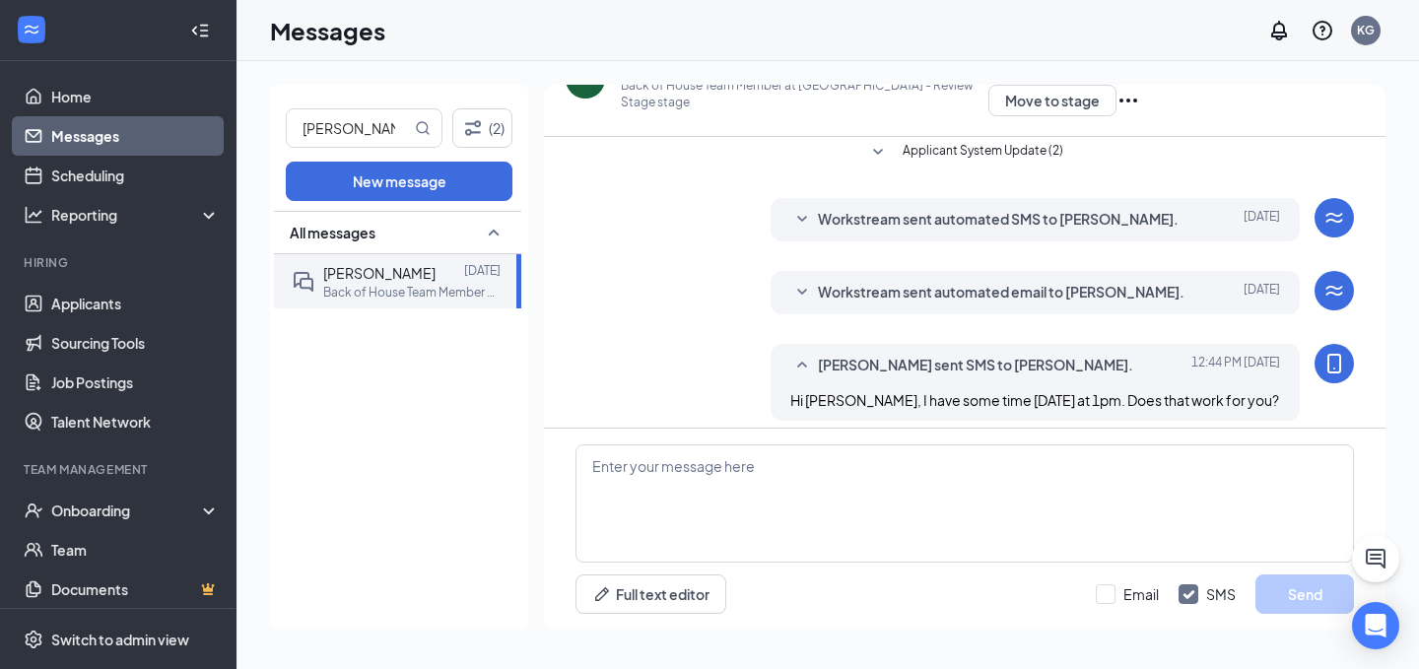
click at [583, 91] on div "RM" at bounding box center [585, 78] width 39 height 39
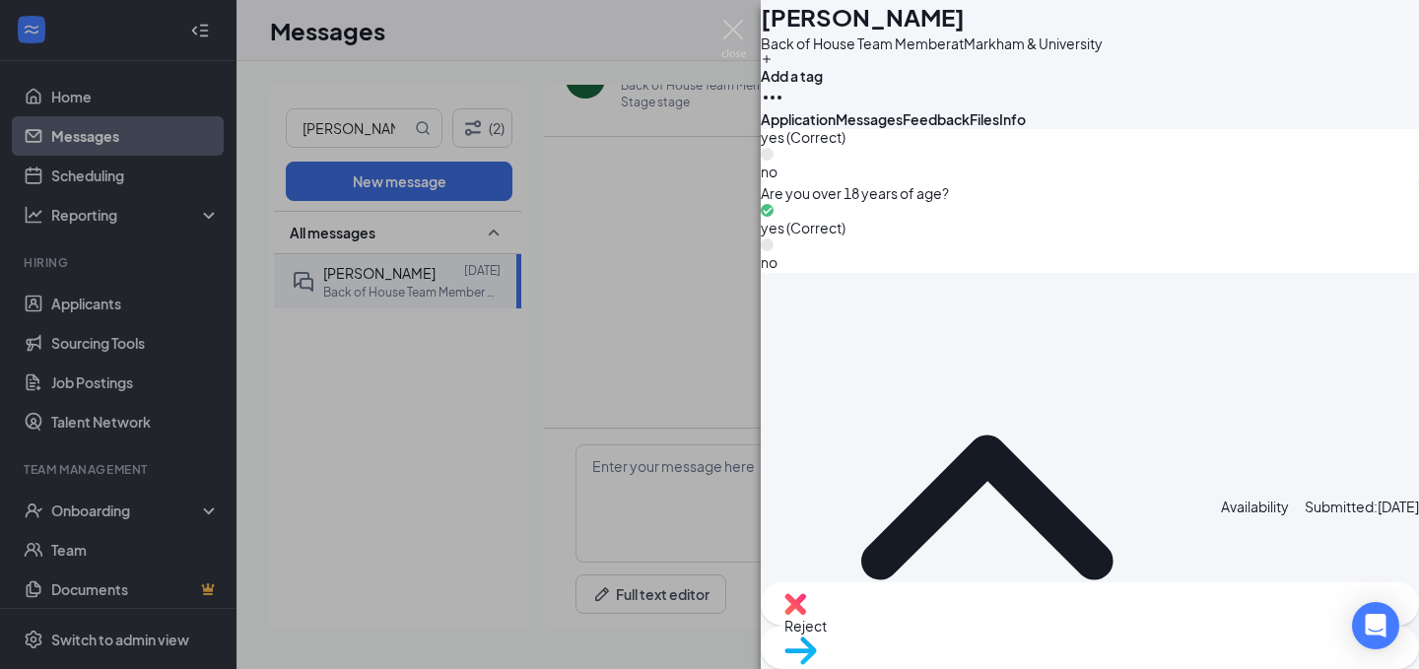
scroll to position [1804, 0]
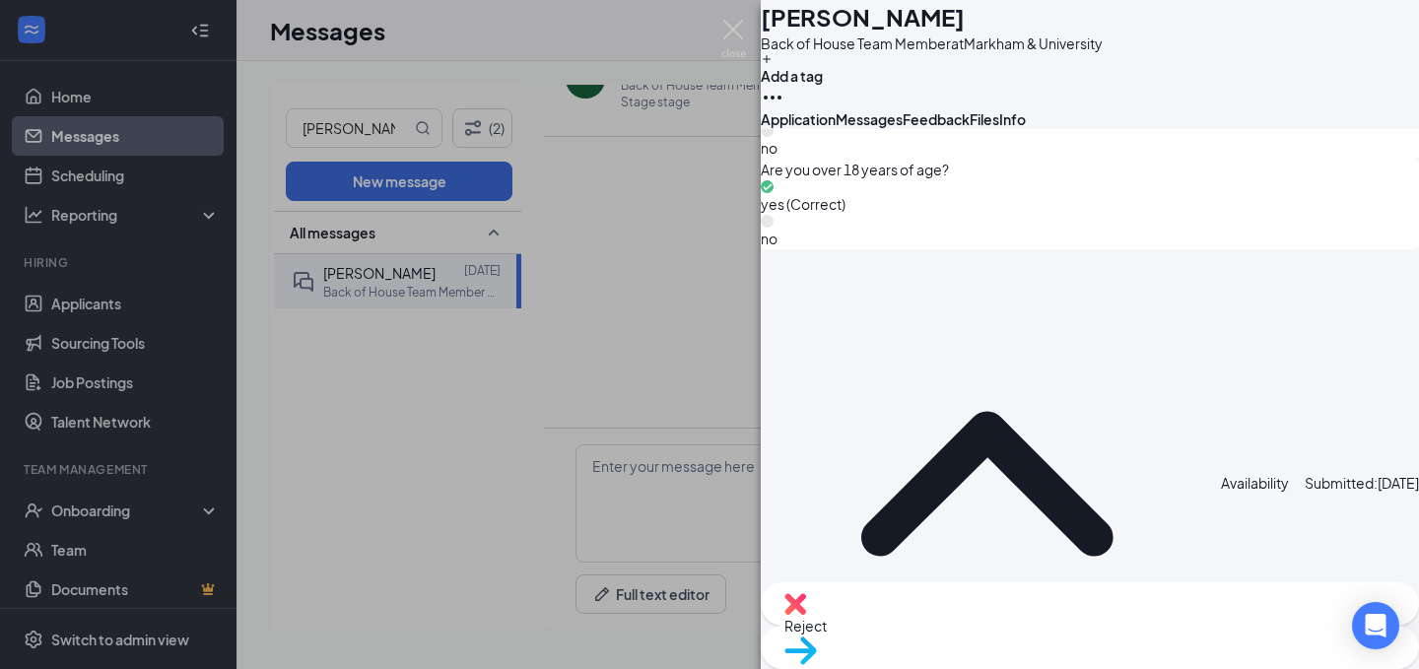
click at [903, 129] on button "Messages" at bounding box center [869, 119] width 67 height 20
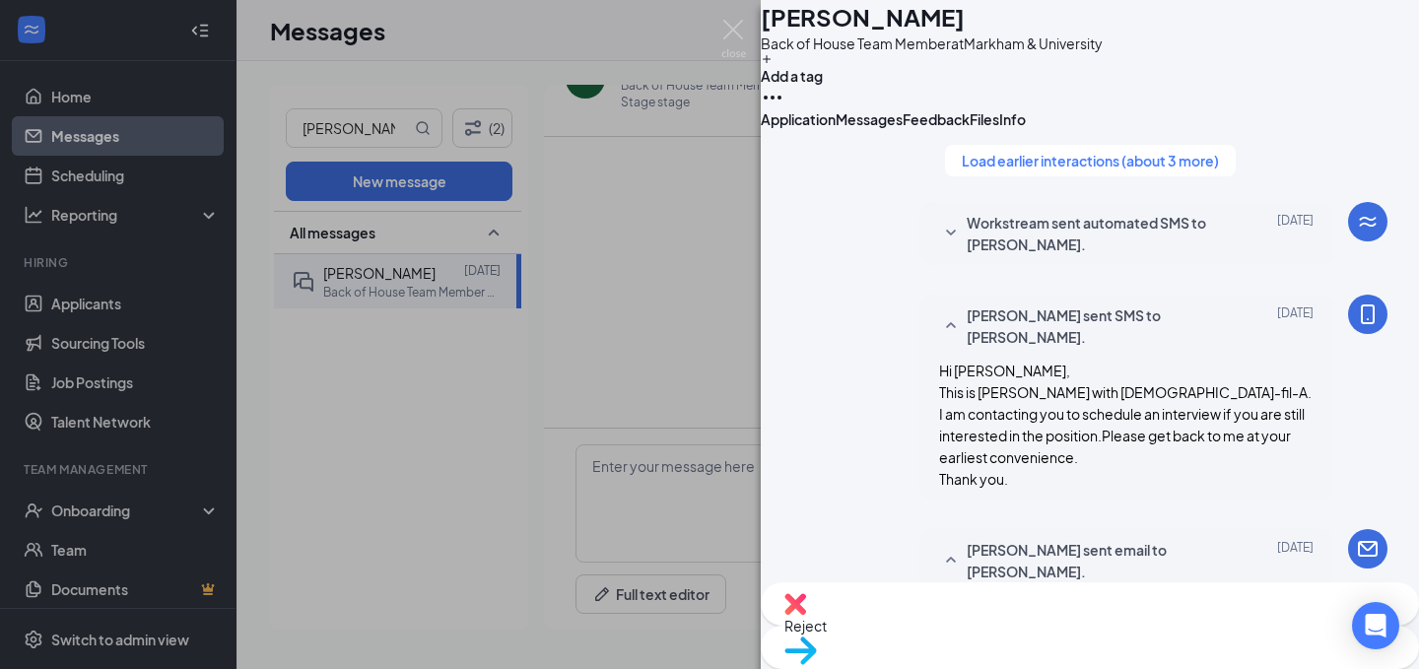
click at [970, 129] on button "Feedback" at bounding box center [936, 119] width 67 height 20
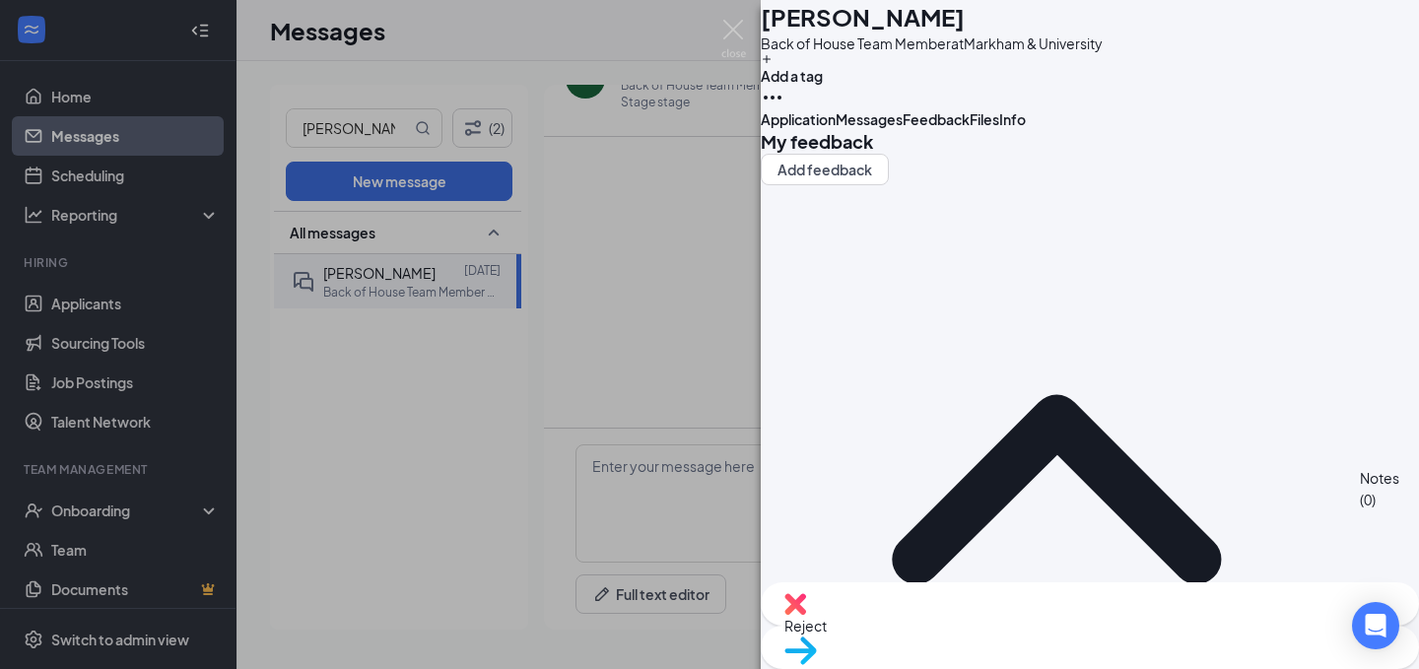
click at [999, 128] on span "Files" at bounding box center [985, 119] width 30 height 18
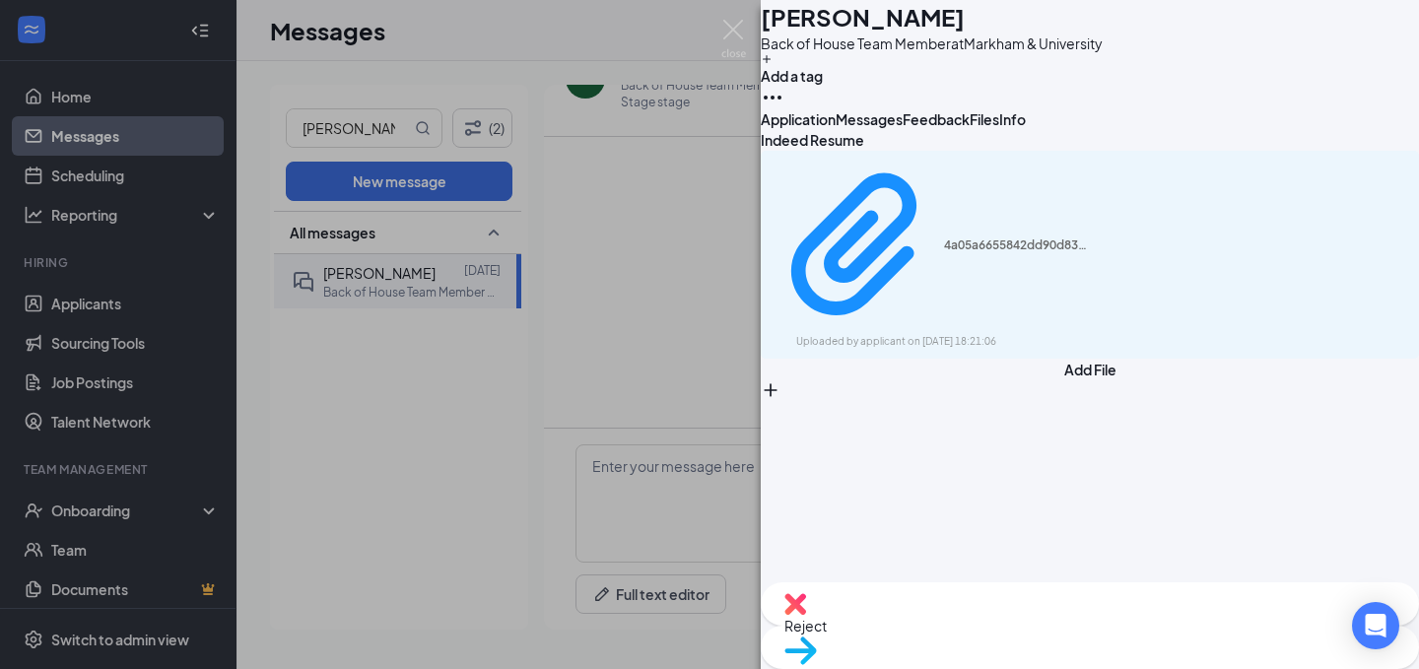
click at [750, 236] on div "[PERSON_NAME] [PERSON_NAME] Back of House Team Member at [GEOGRAPHIC_DATA] Add …" at bounding box center [709, 334] width 1419 height 669
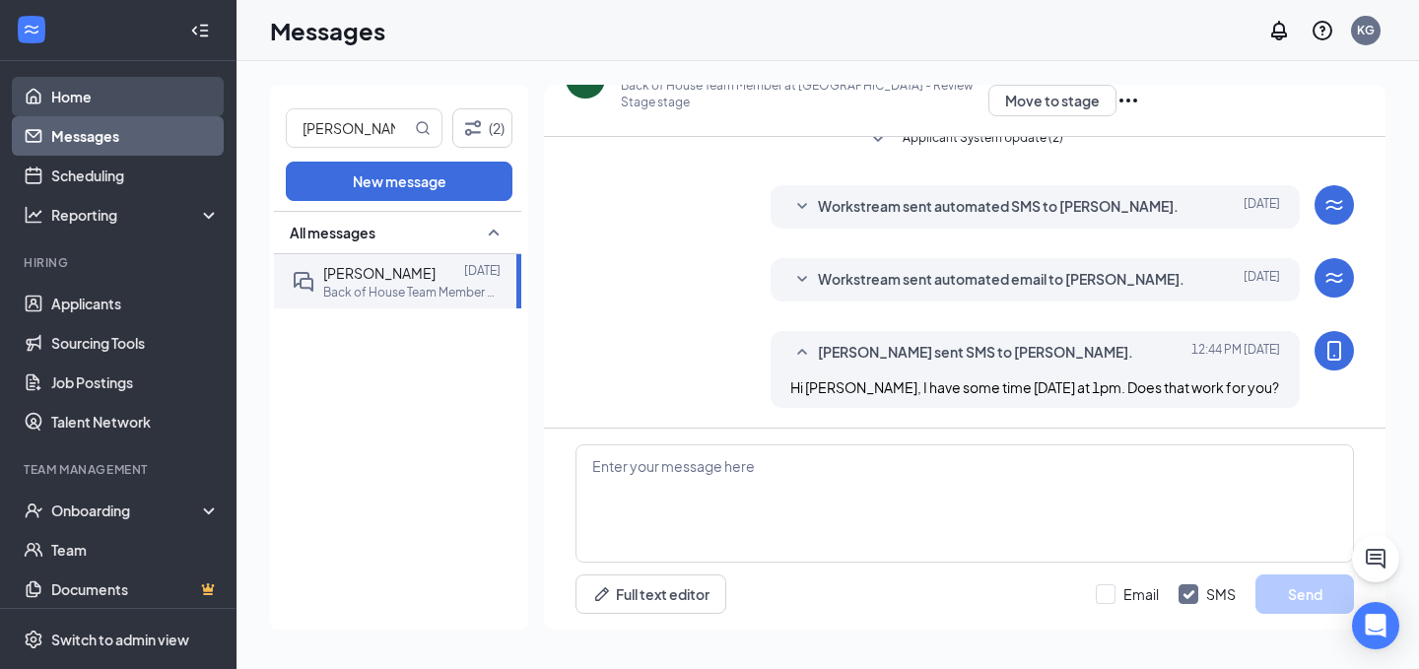
click at [179, 87] on link "Home" at bounding box center [135, 96] width 169 height 39
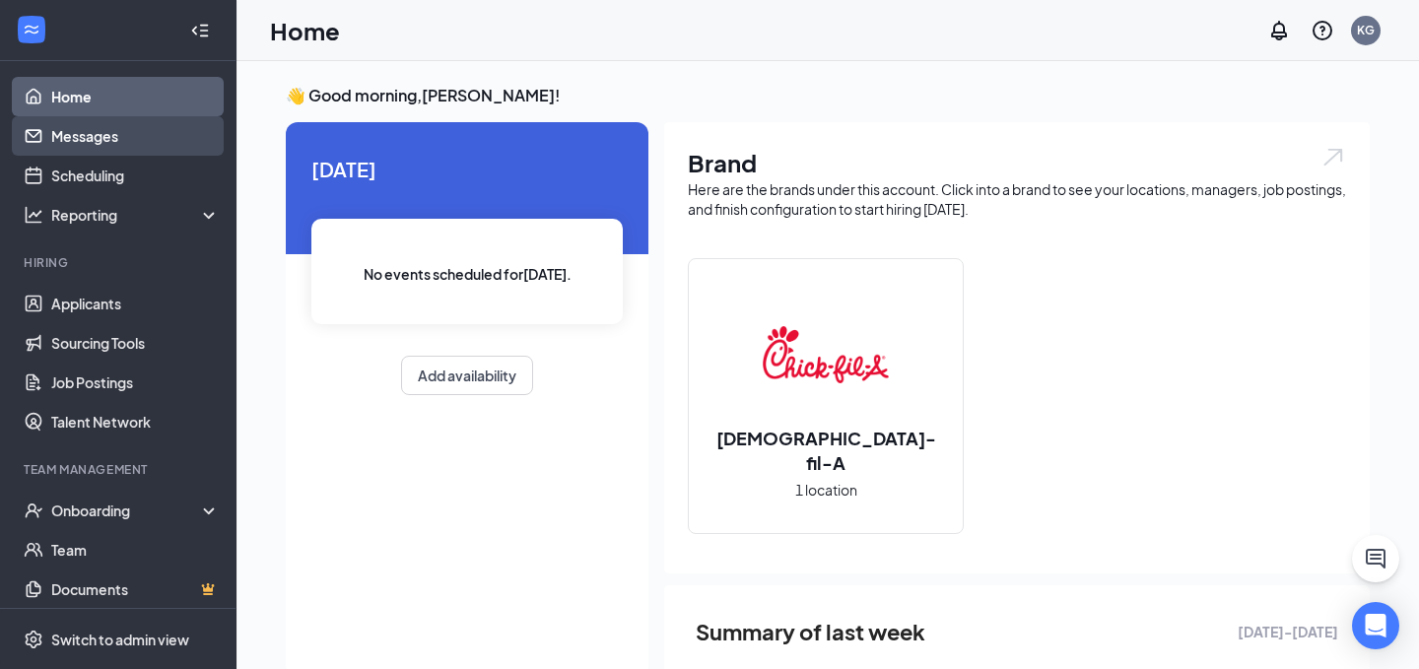
click at [145, 128] on link "Messages" at bounding box center [135, 135] width 169 height 39
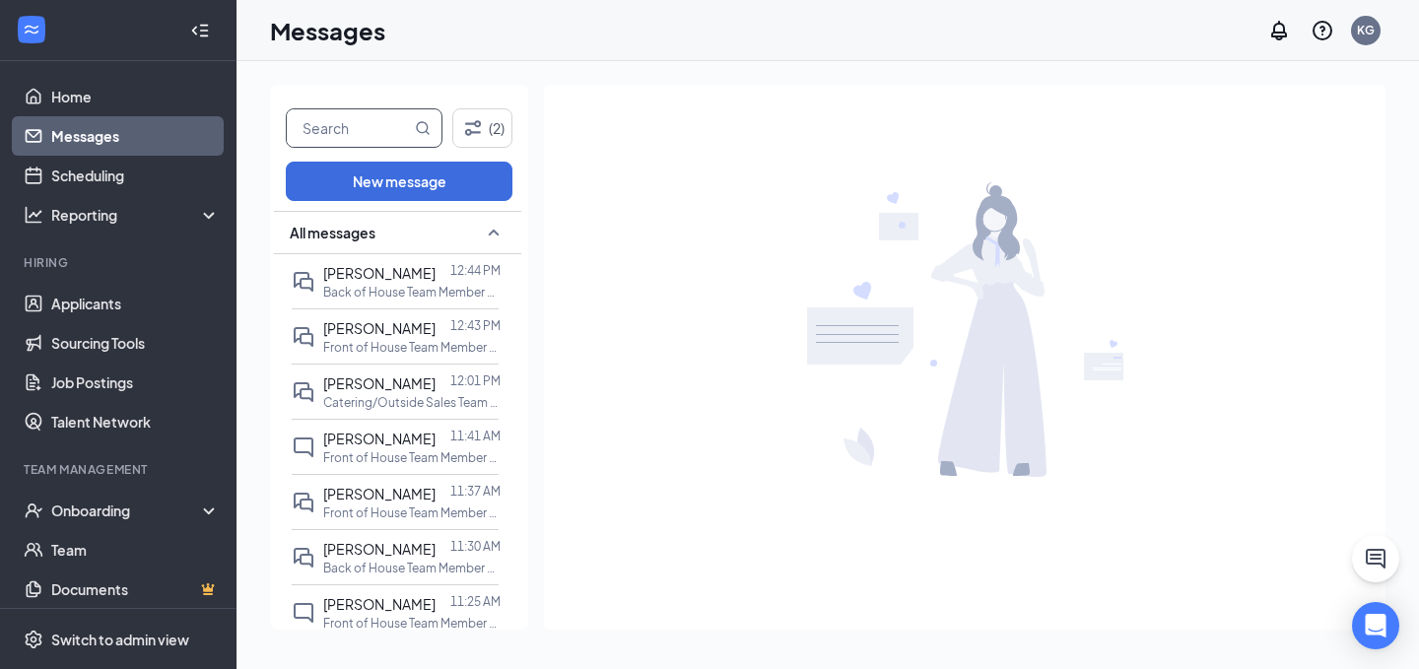
click at [310, 124] on input "text" at bounding box center [349, 127] width 124 height 37
type input "[PERSON_NAME]"
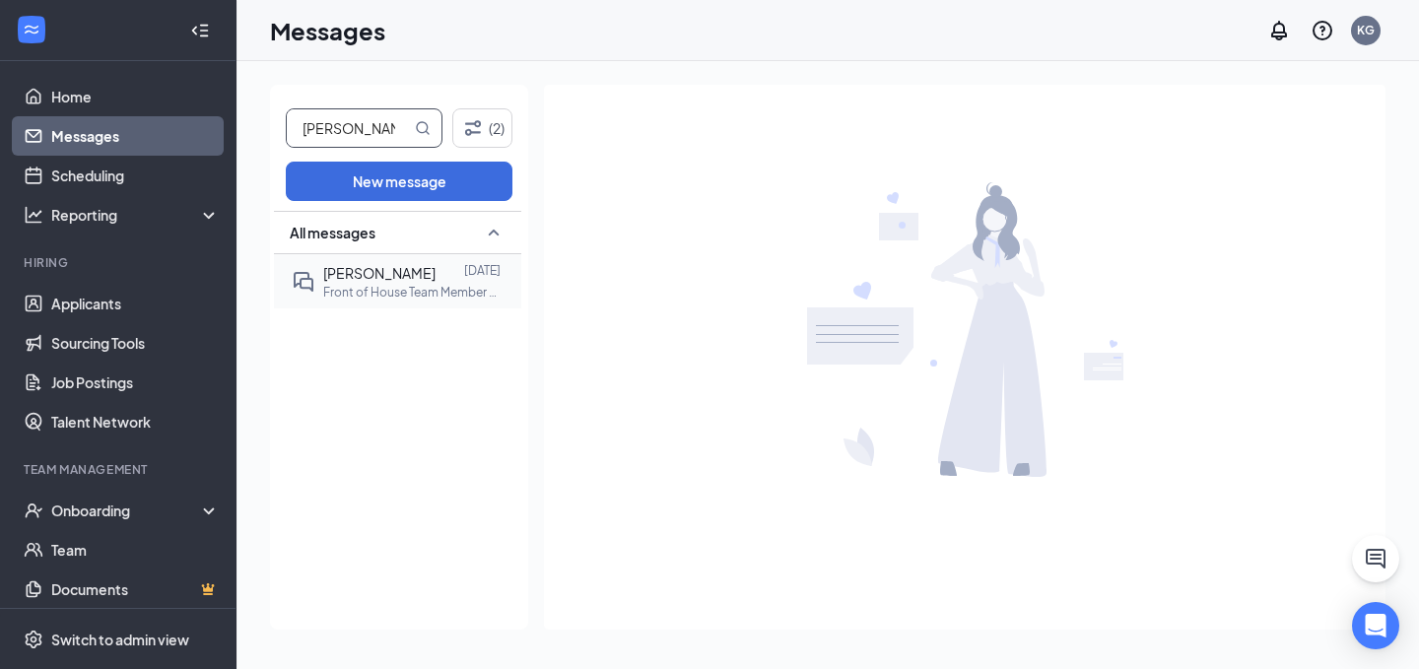
click at [396, 280] on span "[PERSON_NAME]" at bounding box center [379, 273] width 112 height 18
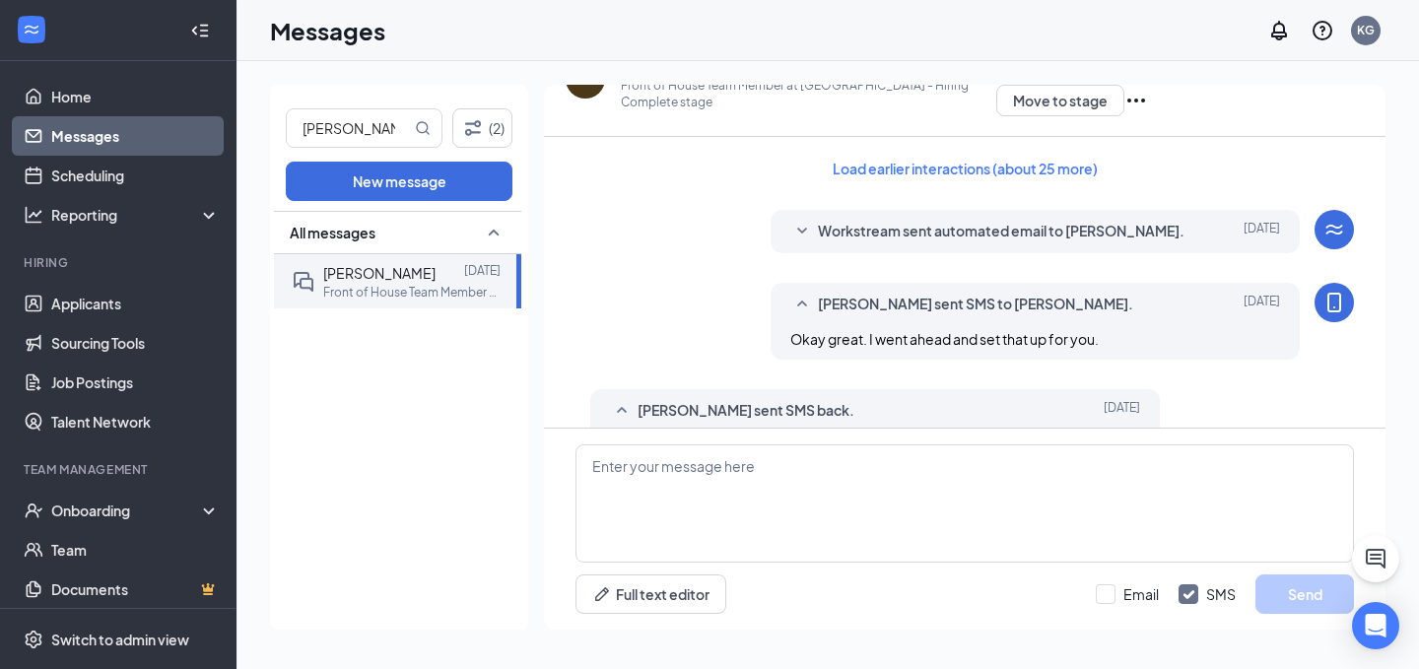
scroll to position [604, 0]
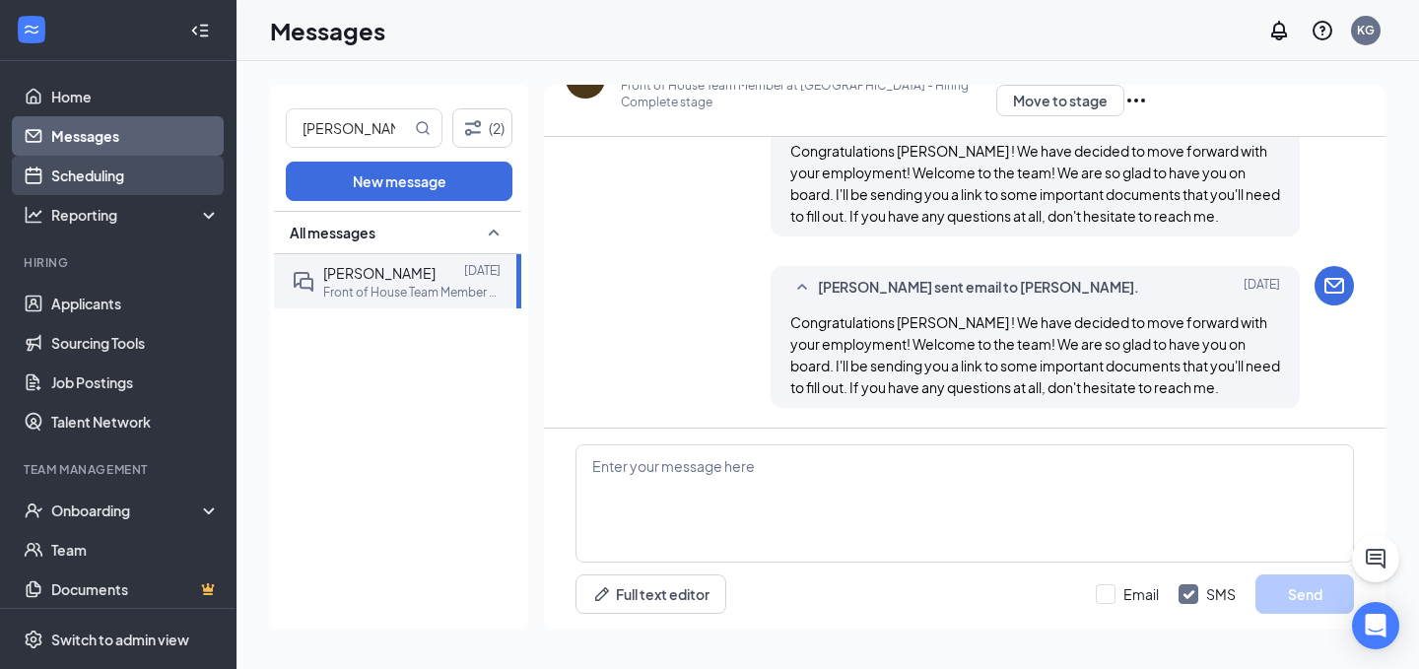
click at [117, 169] on link "Scheduling" at bounding box center [135, 175] width 169 height 39
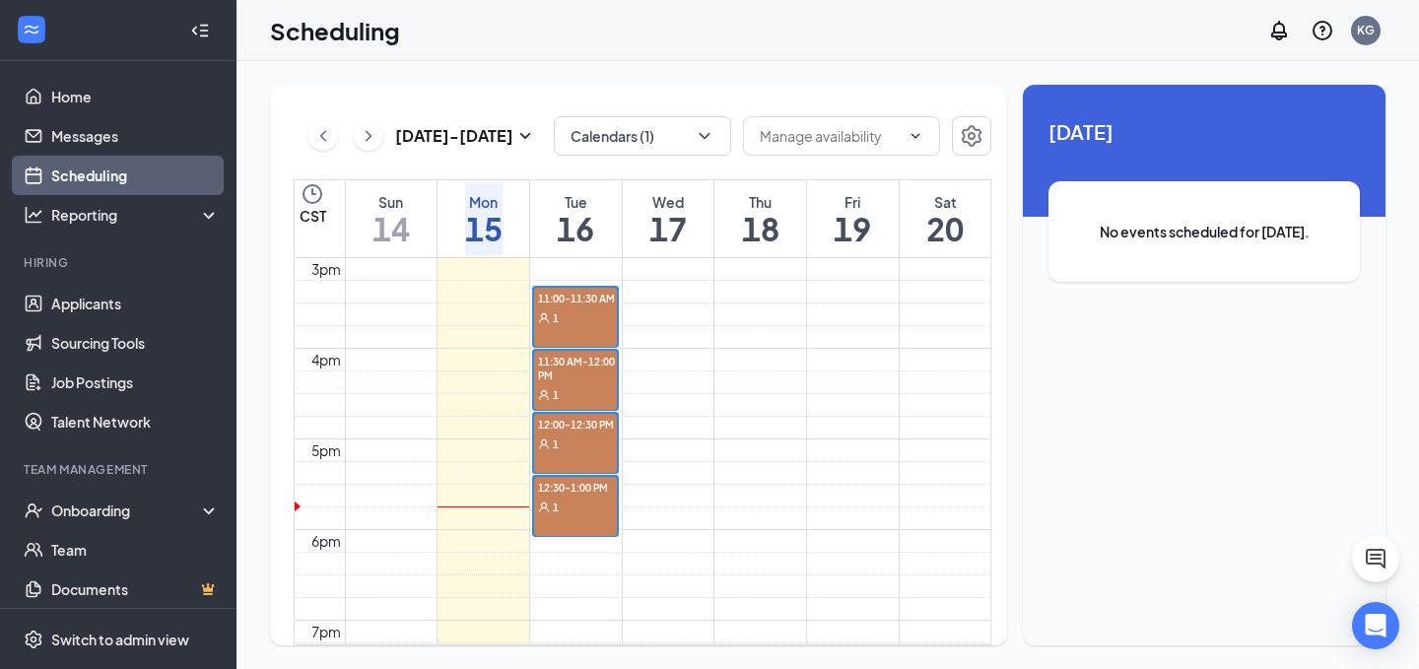
scroll to position [1333, 0]
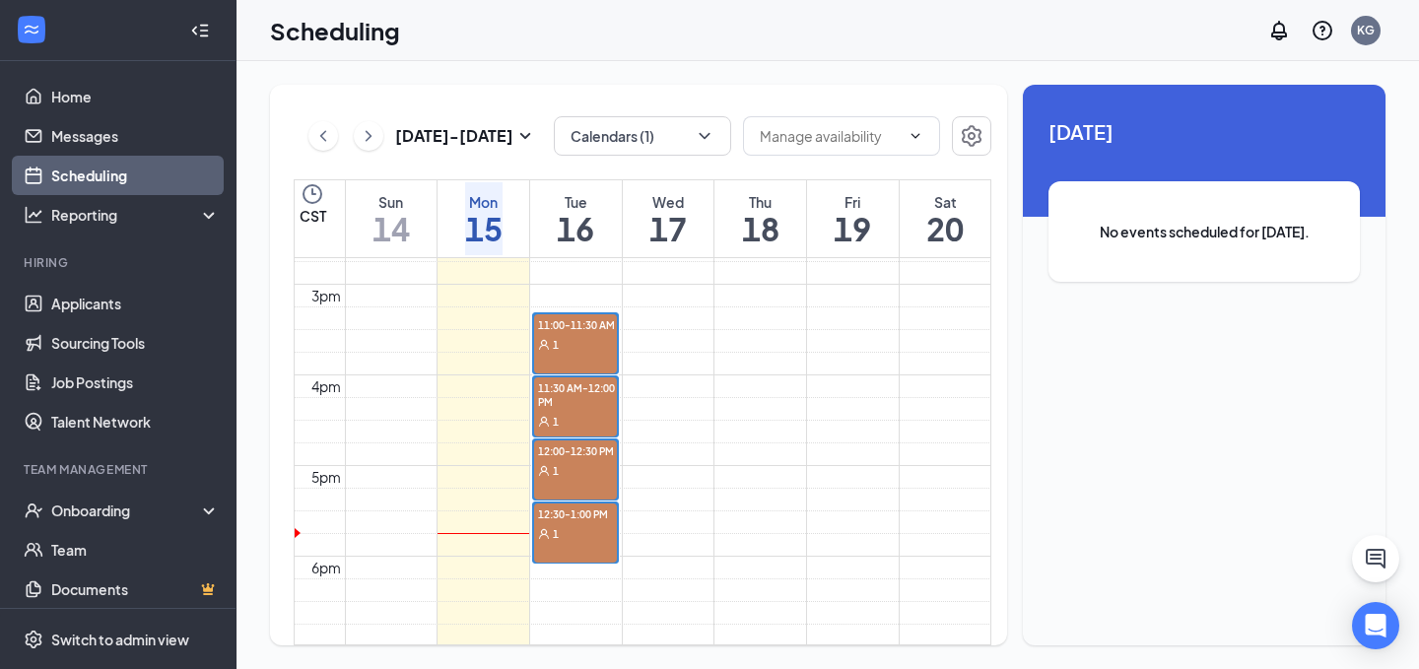
click at [573, 338] on div "1" at bounding box center [575, 344] width 83 height 20
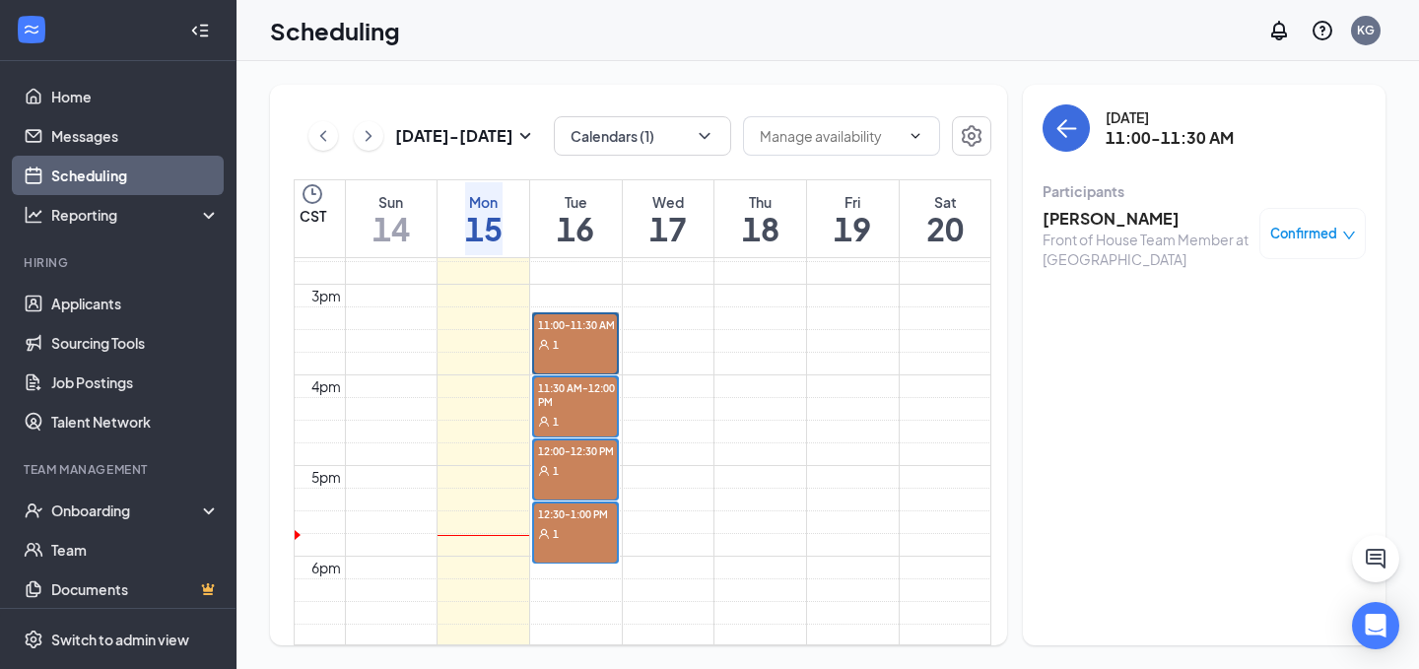
click at [586, 330] on link "11:00-11:30 AM 1" at bounding box center [575, 343] width 87 height 62
click at [141, 152] on link "Messages" at bounding box center [135, 135] width 169 height 39
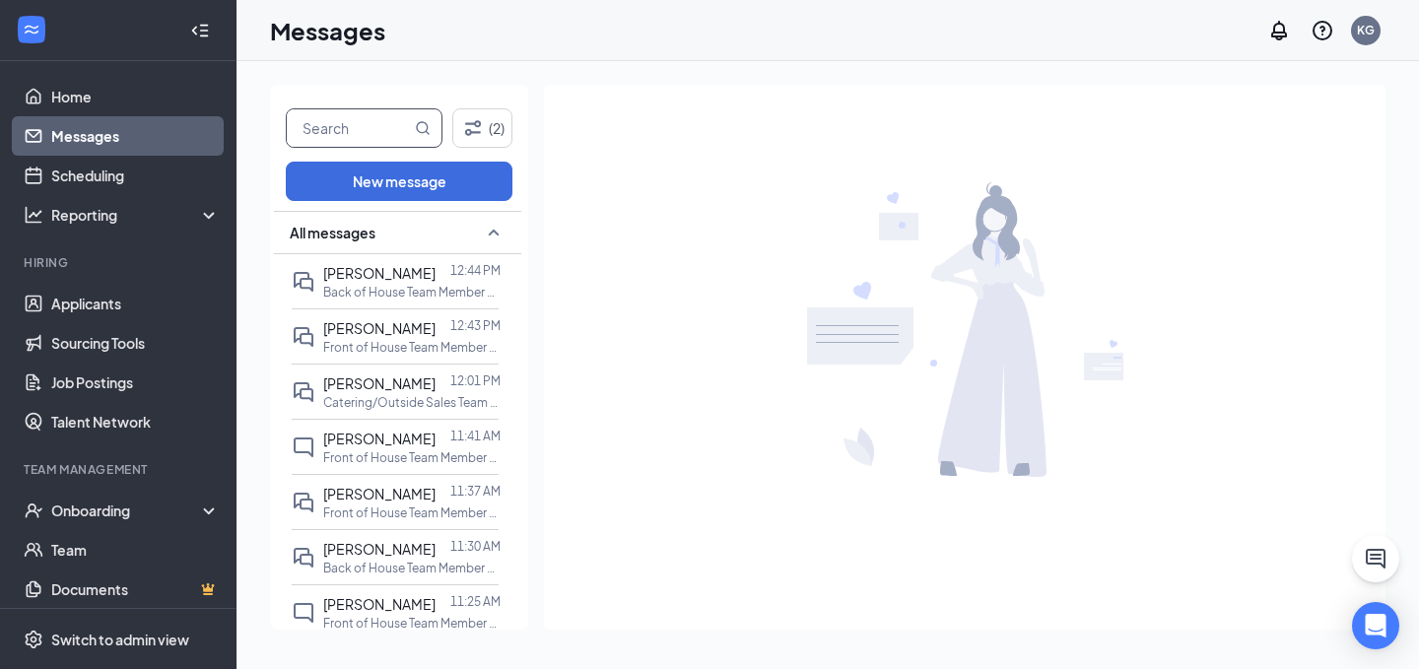
click at [353, 135] on input "text" at bounding box center [349, 127] width 124 height 37
type input "serenity"
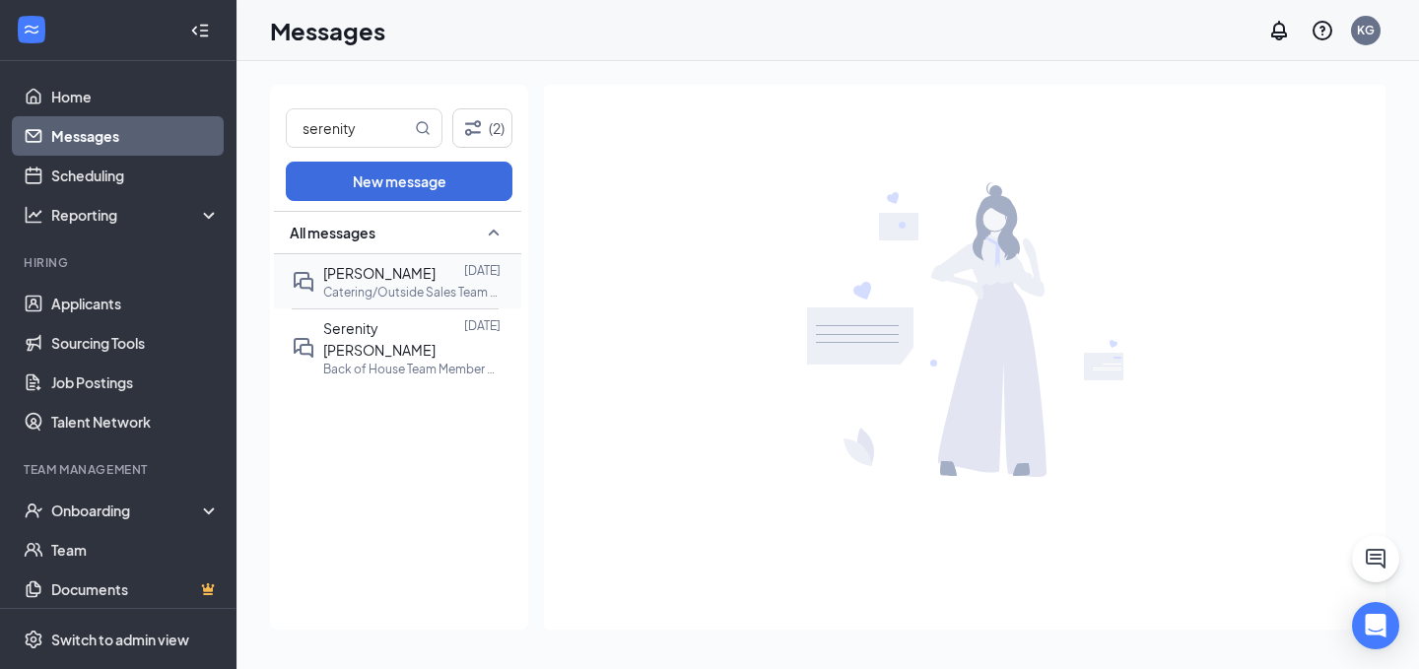
click at [390, 298] on p "Catering/Outside Sales Team Member at [GEOGRAPHIC_DATA]" at bounding box center [411, 292] width 177 height 17
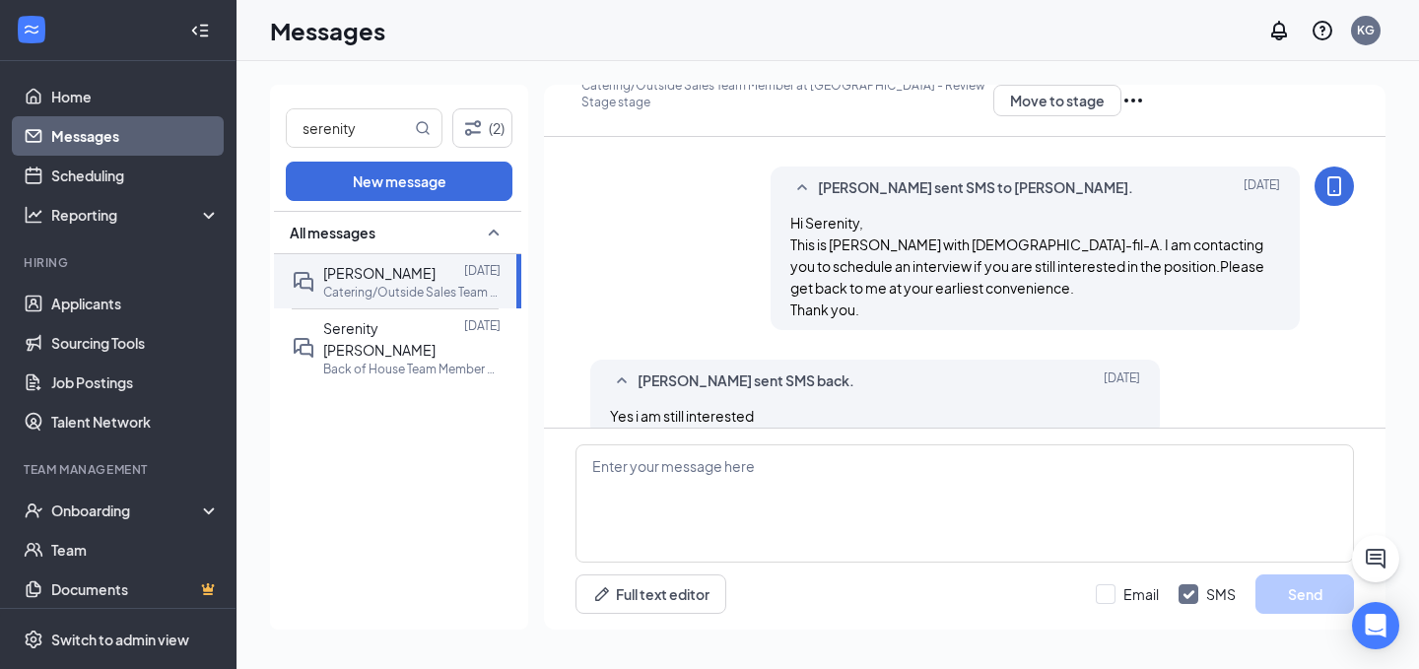
scroll to position [299, 0]
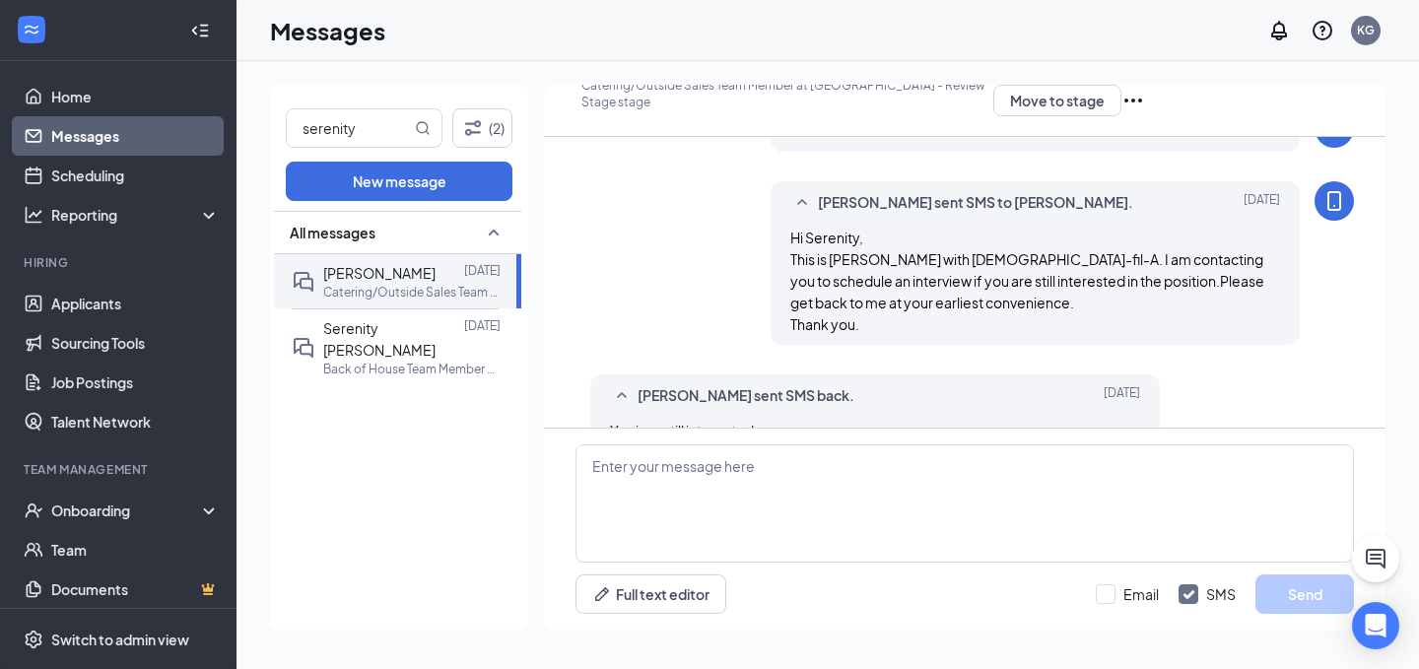
click at [566, 79] on div "SR" at bounding box center [566, 79] width 0 height 0
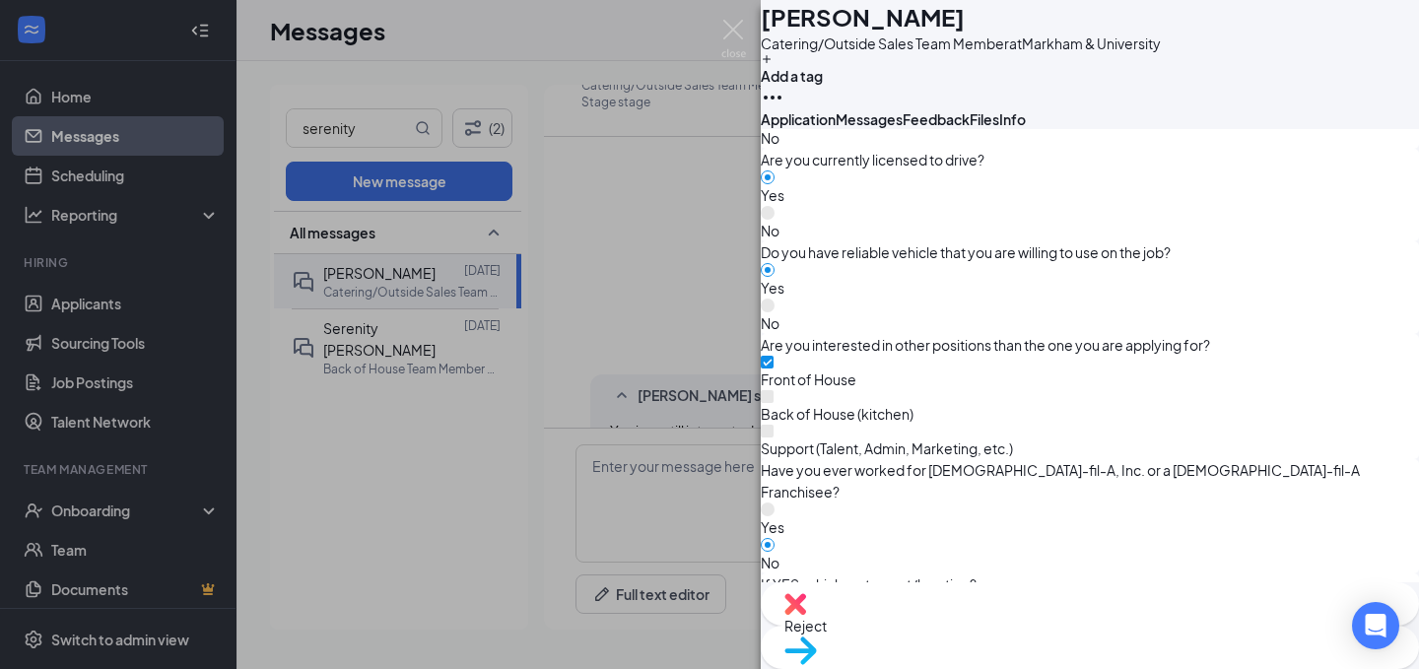
scroll to position [311, 0]
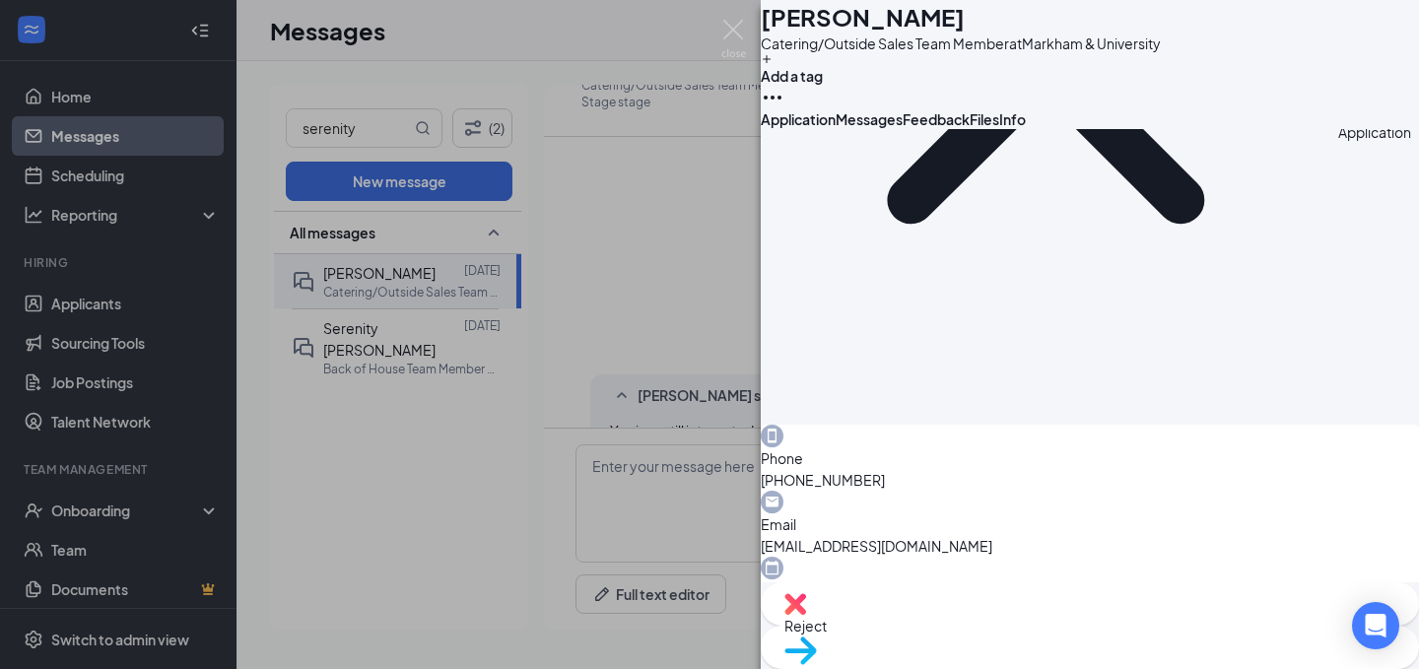
click at [903, 128] on span "Messages" at bounding box center [869, 119] width 67 height 18
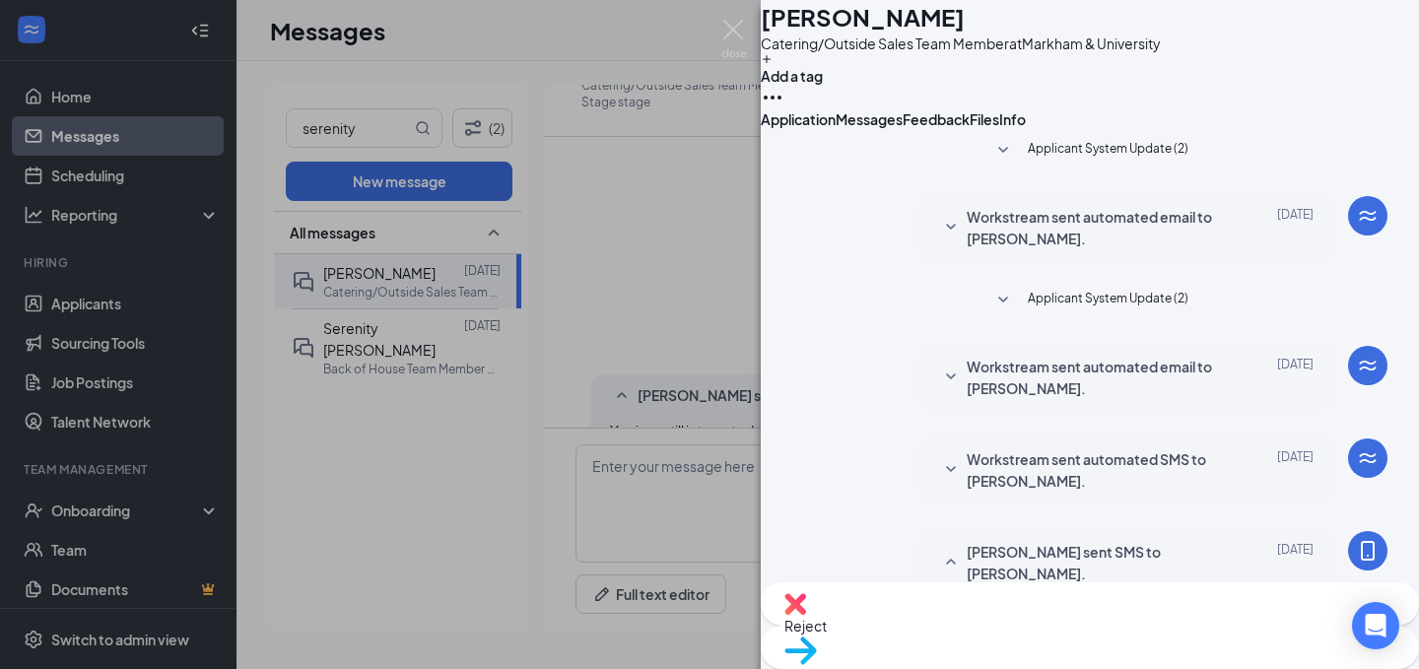
scroll to position [540, 0]
click at [970, 129] on button "Feedback" at bounding box center [936, 119] width 67 height 20
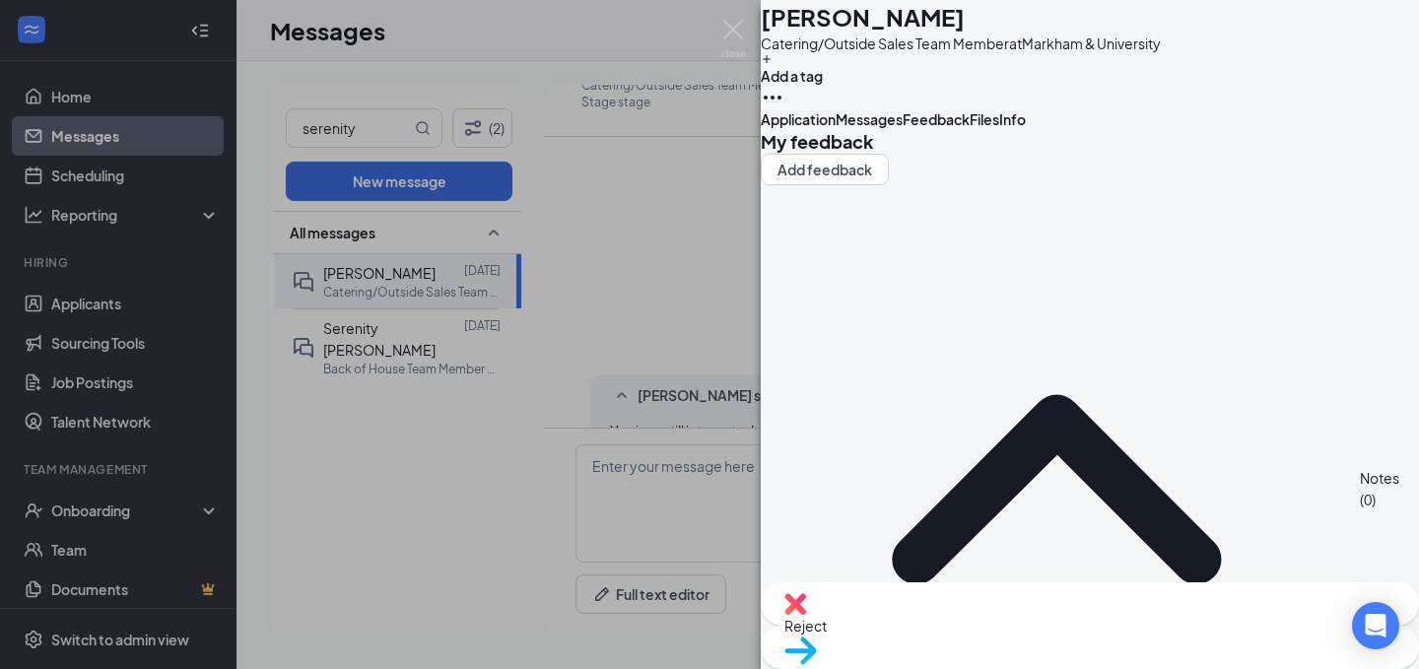
click at [836, 129] on button "Application" at bounding box center [798, 119] width 75 height 20
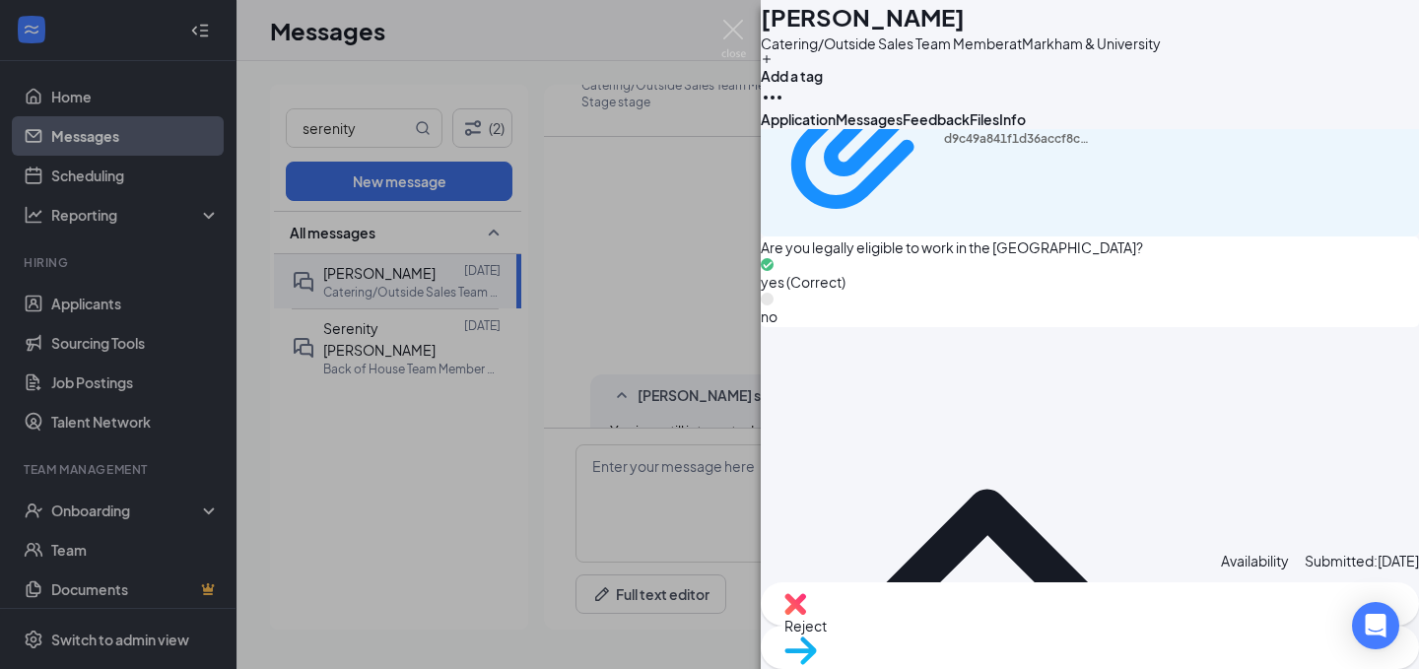
scroll to position [2356, 0]
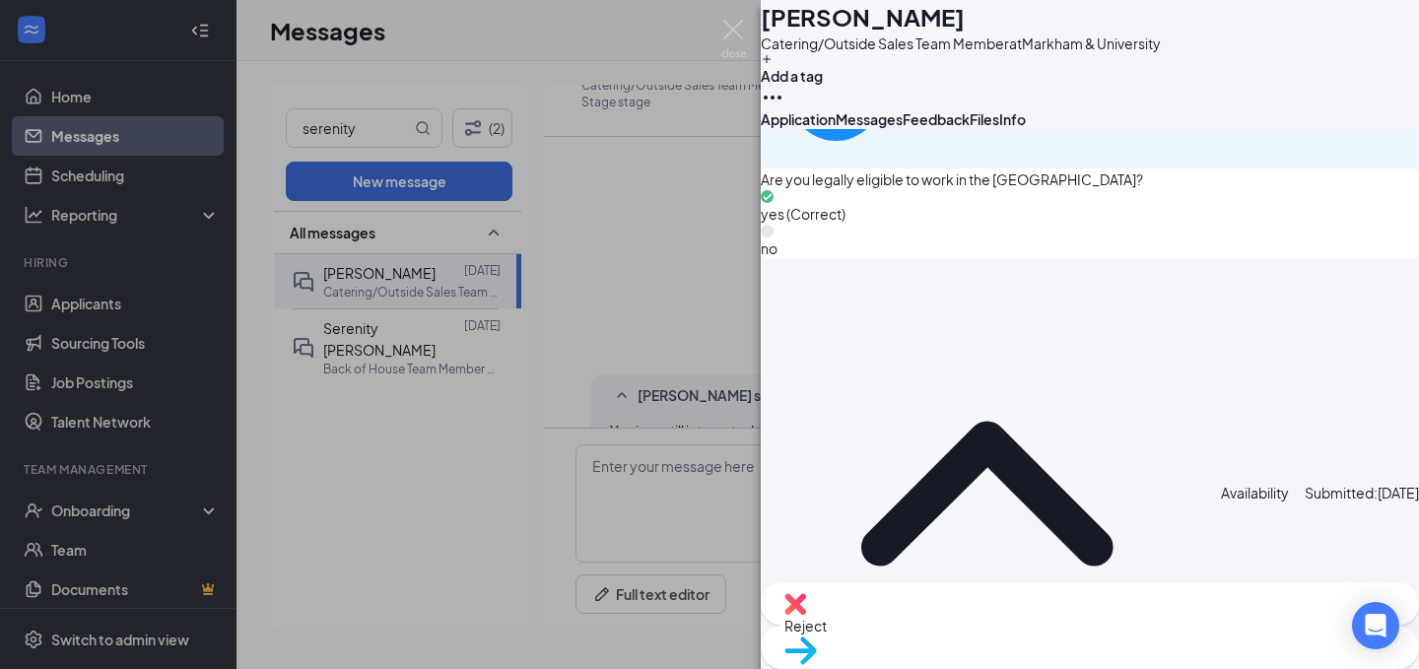
click at [749, 312] on div "SR [PERSON_NAME] Catering/Outside Sales Team Member at [GEOGRAPHIC_DATA] Add a …" at bounding box center [709, 334] width 1419 height 669
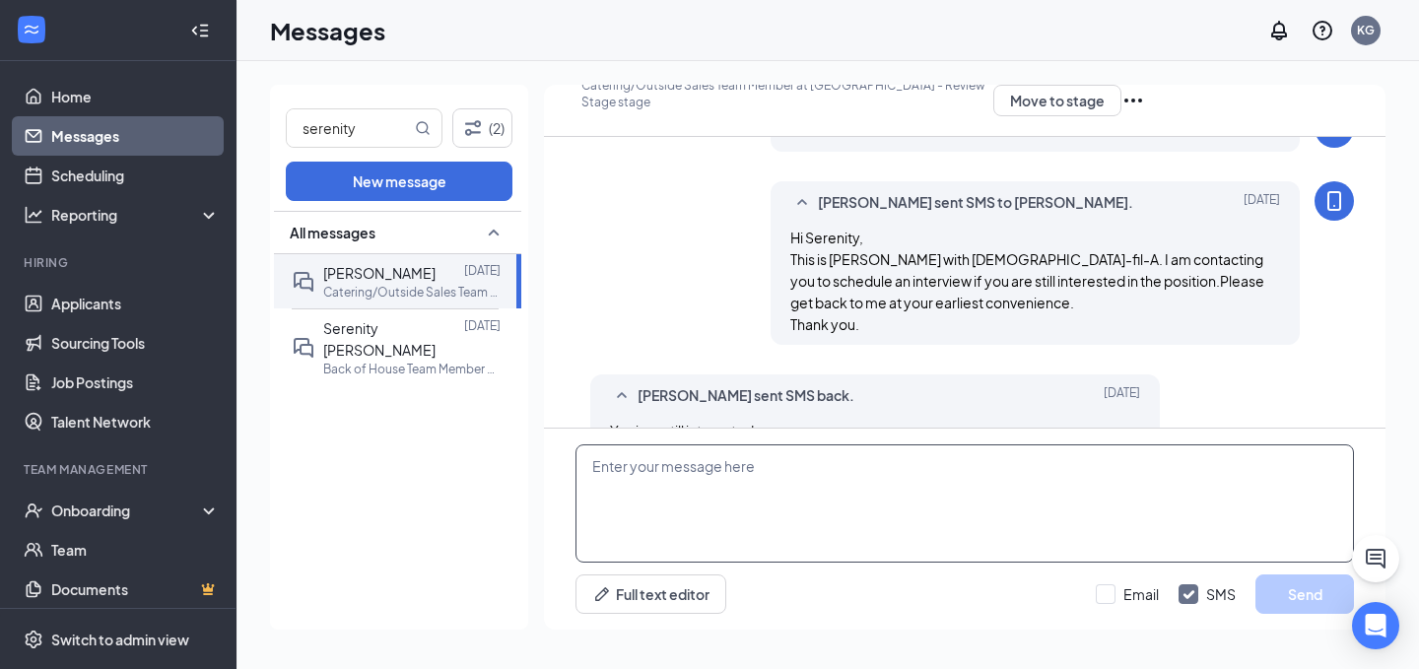
click at [723, 559] on textarea at bounding box center [964, 503] width 778 height 118
type textarea "D"
type textarea "I"
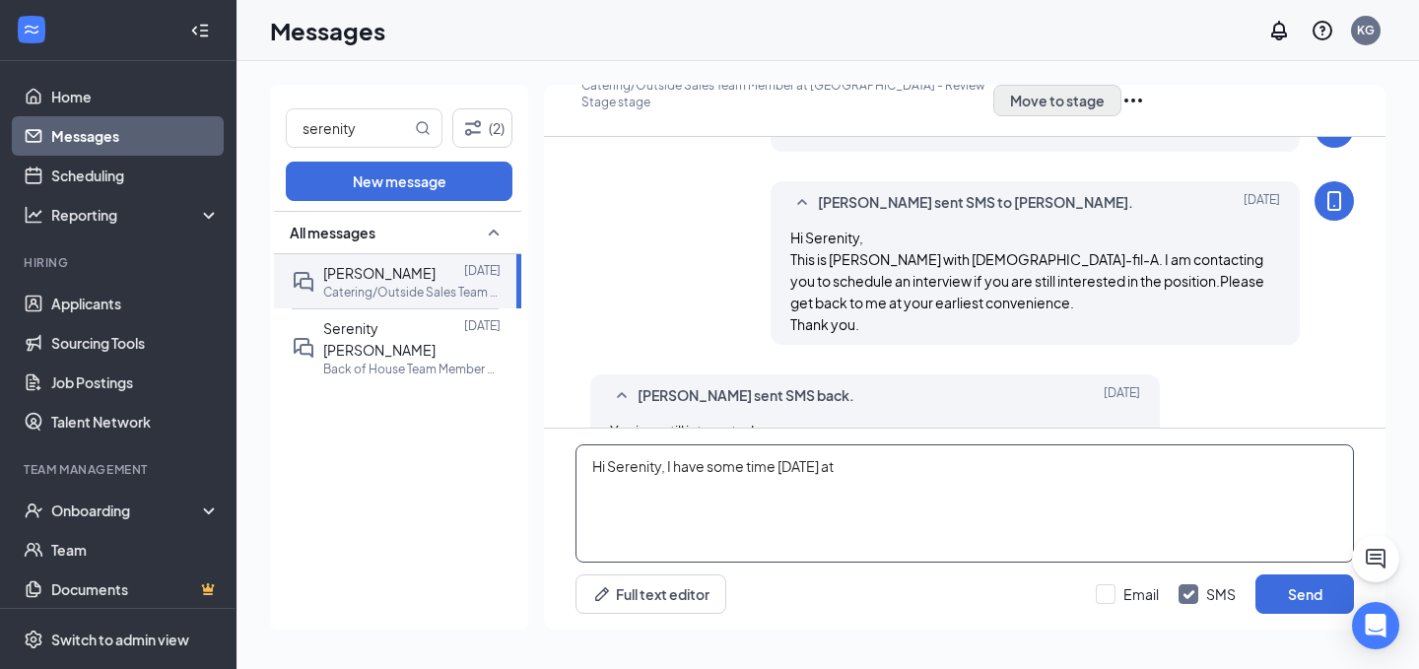
type textarea "Hi Serenity, I have some time [DATE] at"
click at [1074, 97] on button "Move to stage" at bounding box center [1057, 101] width 128 height 32
type input "First Onsite Interview"
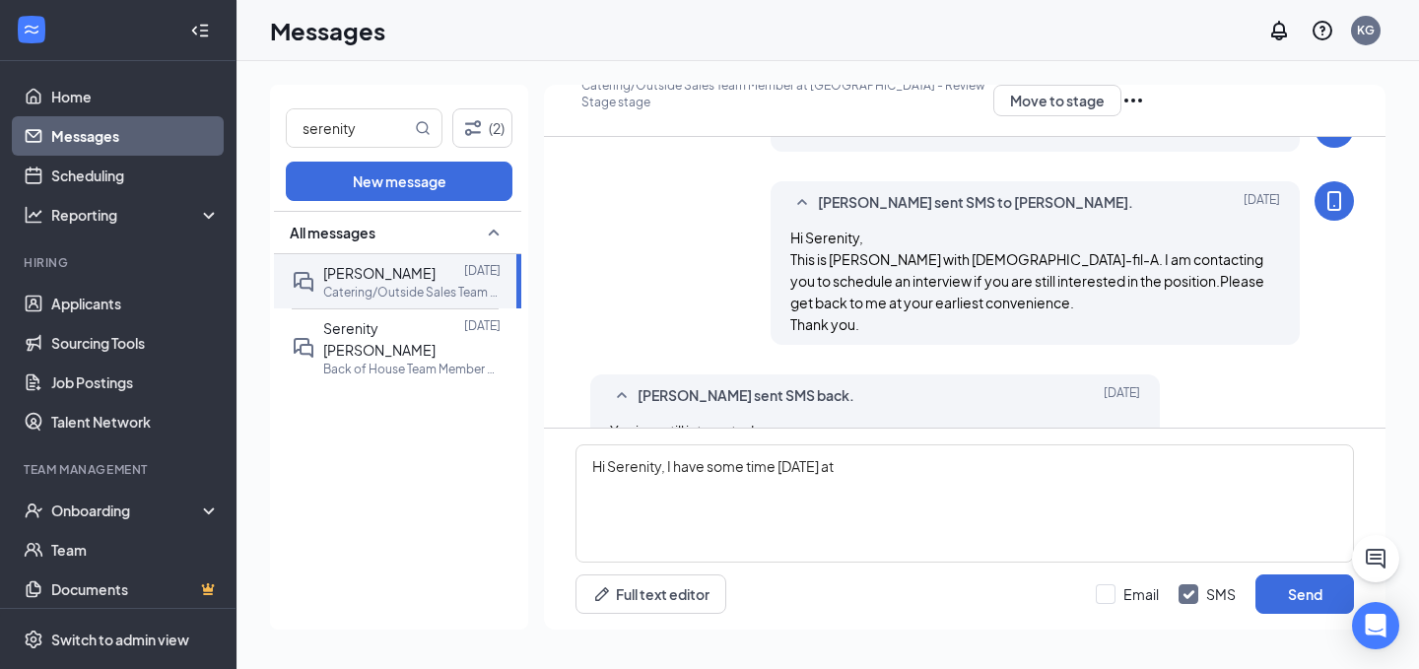
radio input "true"
radio input "false"
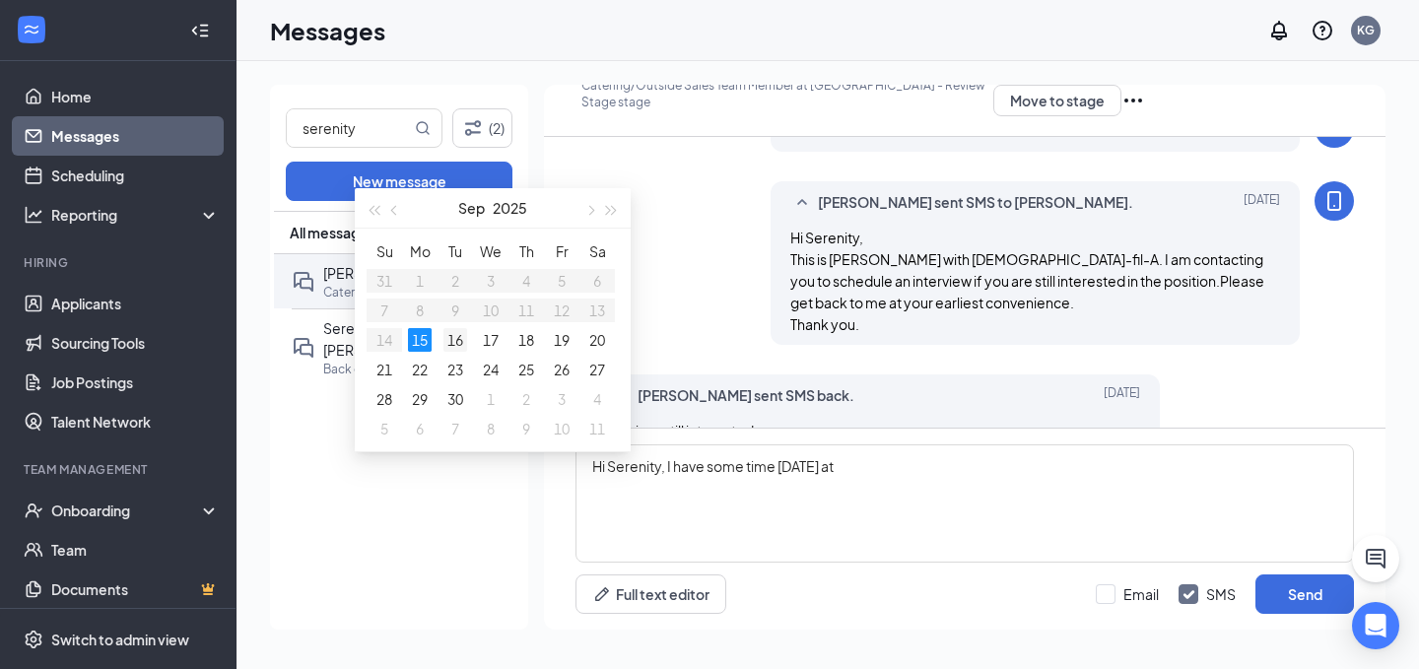
type input "[DATE]"
click at [461, 339] on div "16" at bounding box center [455, 340] width 24 height 24
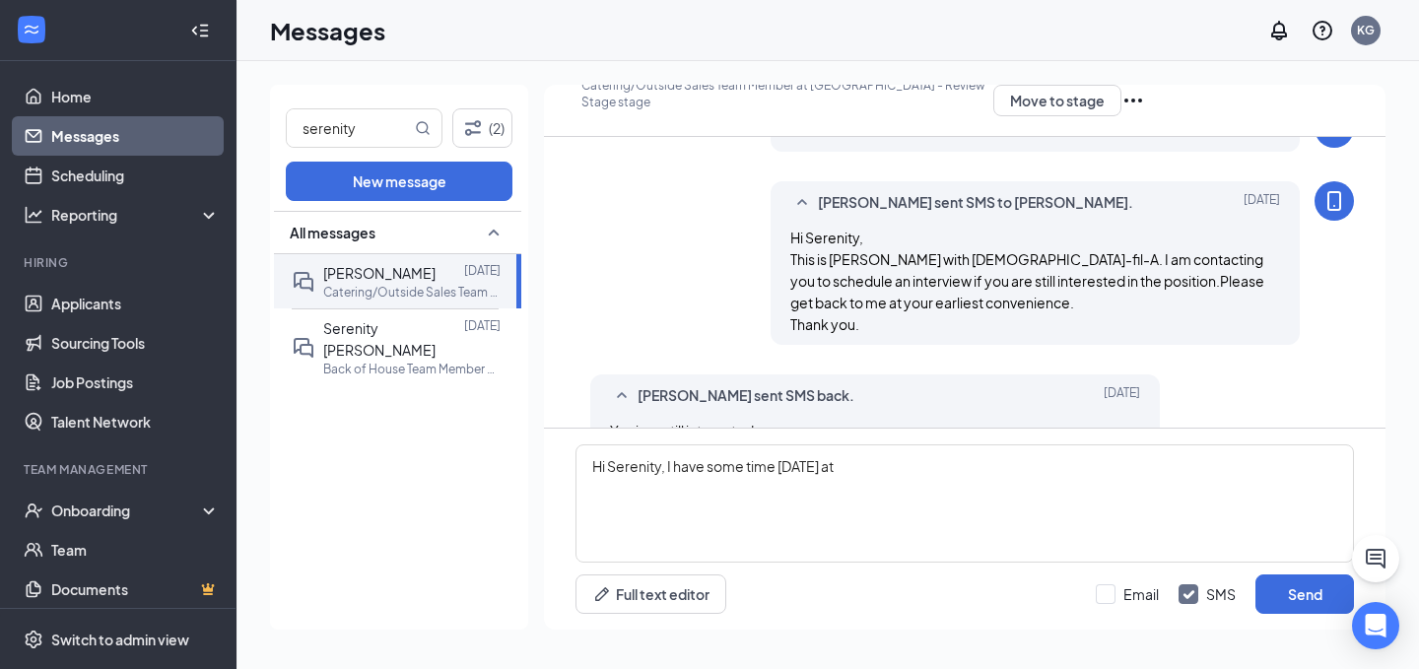
click at [98, 82] on div "11:00 AM" at bounding box center [57, 71] width 81 height 22
type input "11:00 AM"
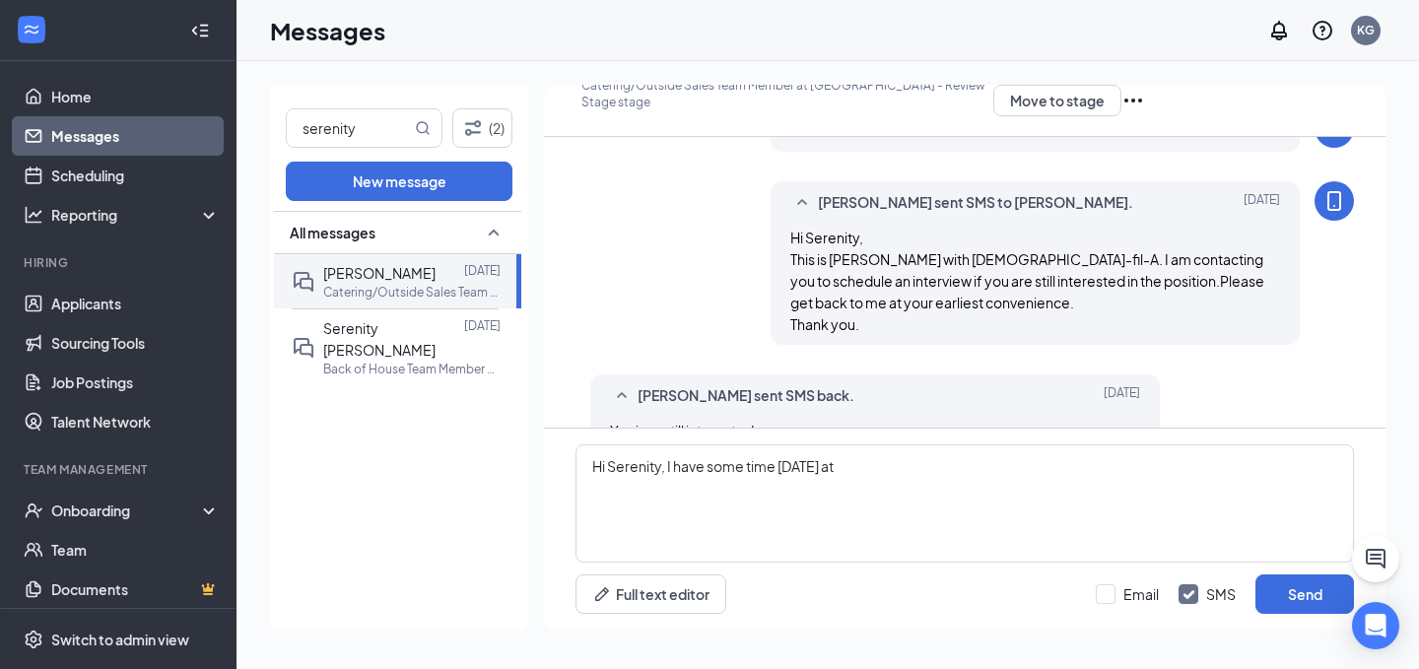
click at [24, 668] on icon "Cross" at bounding box center [12, 681] width 24 height 24
click at [909, 530] on textarea "Hi Serenity, I have some time [DATE] at" at bounding box center [964, 503] width 778 height 118
click at [845, 469] on textarea "Hi Serenity, I have some time [DATE] at 10:45am. Does that work for you?" at bounding box center [964, 503] width 778 height 118
type textarea "Hi Serenity, I have some time [DATE] for an interview at 10:45am. Does that wor…"
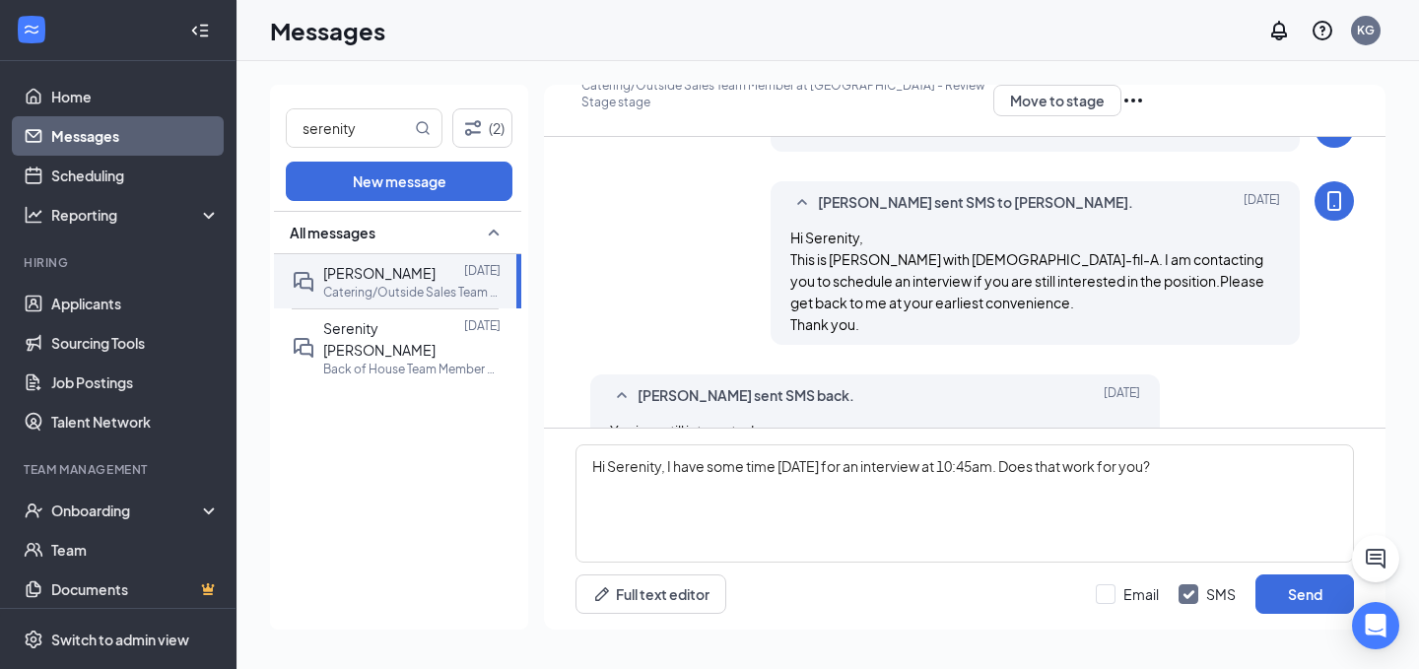
click at [954, 343] on div "[PERSON_NAME] sent SMS to [PERSON_NAME]. [DATE] Hi Serenity, This is [PERSON_NA…" at bounding box center [1036, 263] width 530 height 164
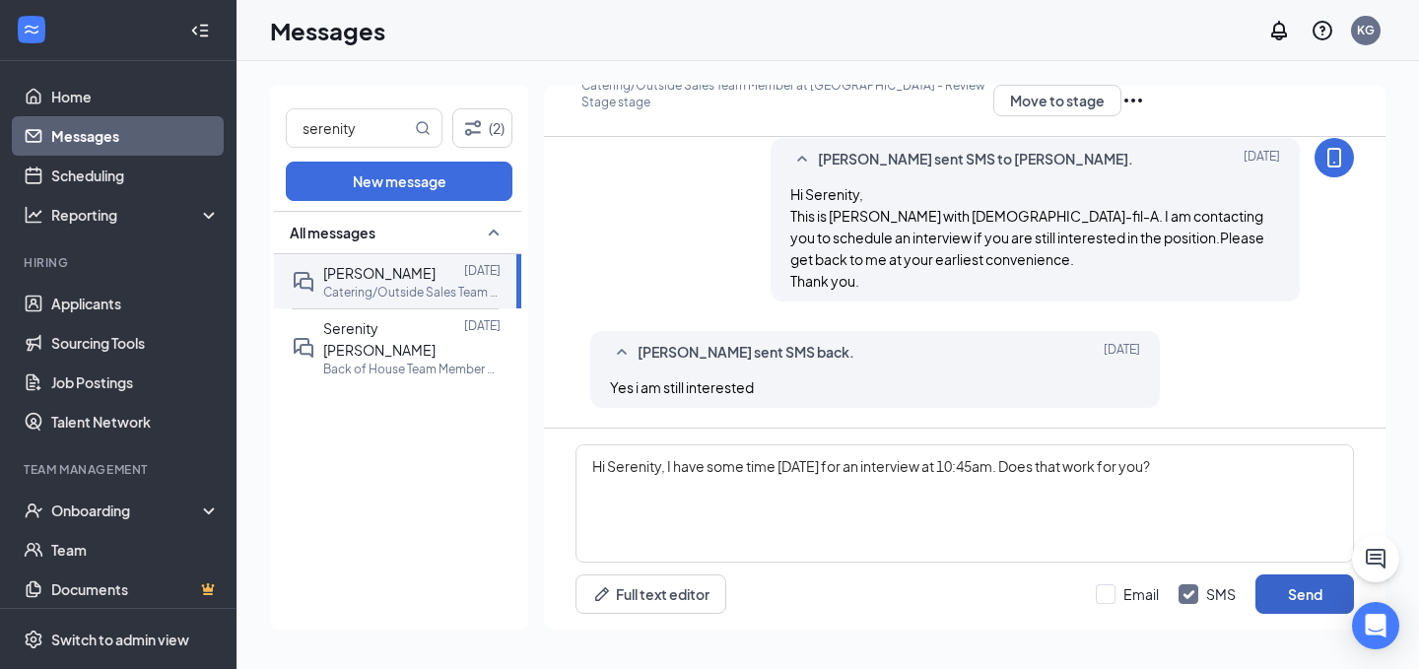
click at [1266, 586] on button "Send" at bounding box center [1304, 593] width 99 height 39
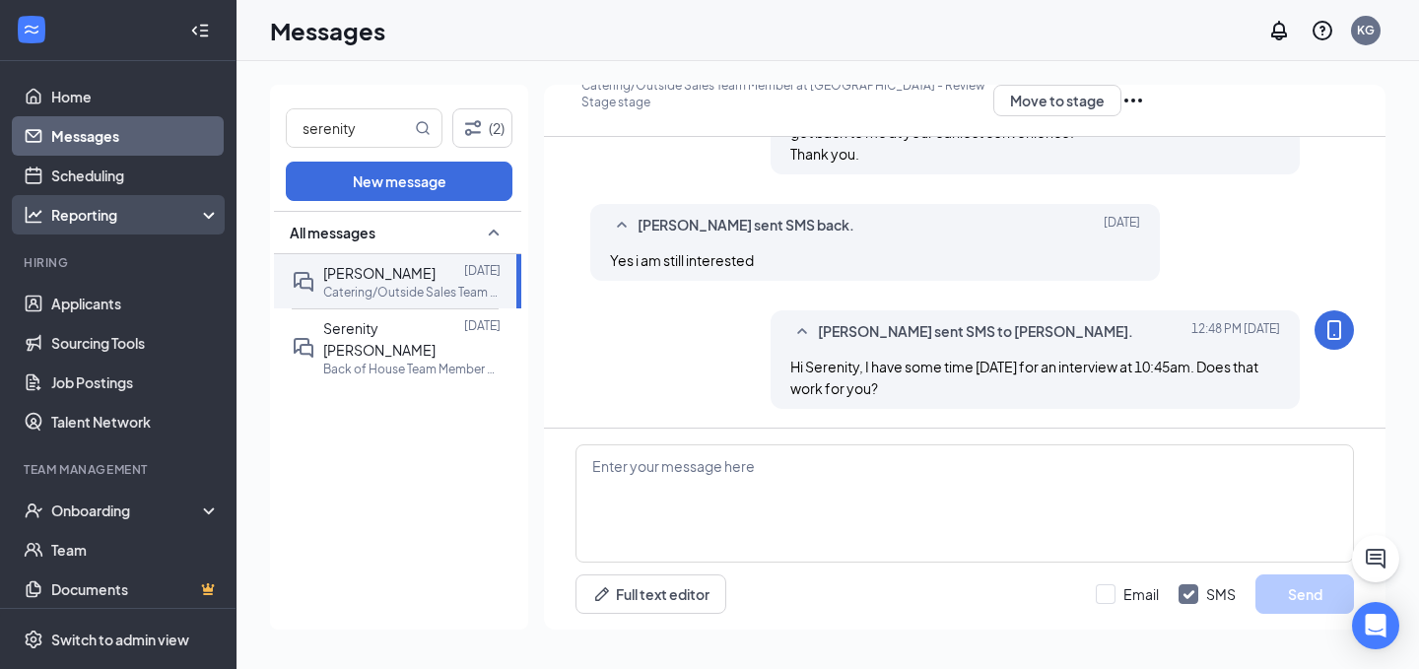
scroll to position [470, 0]
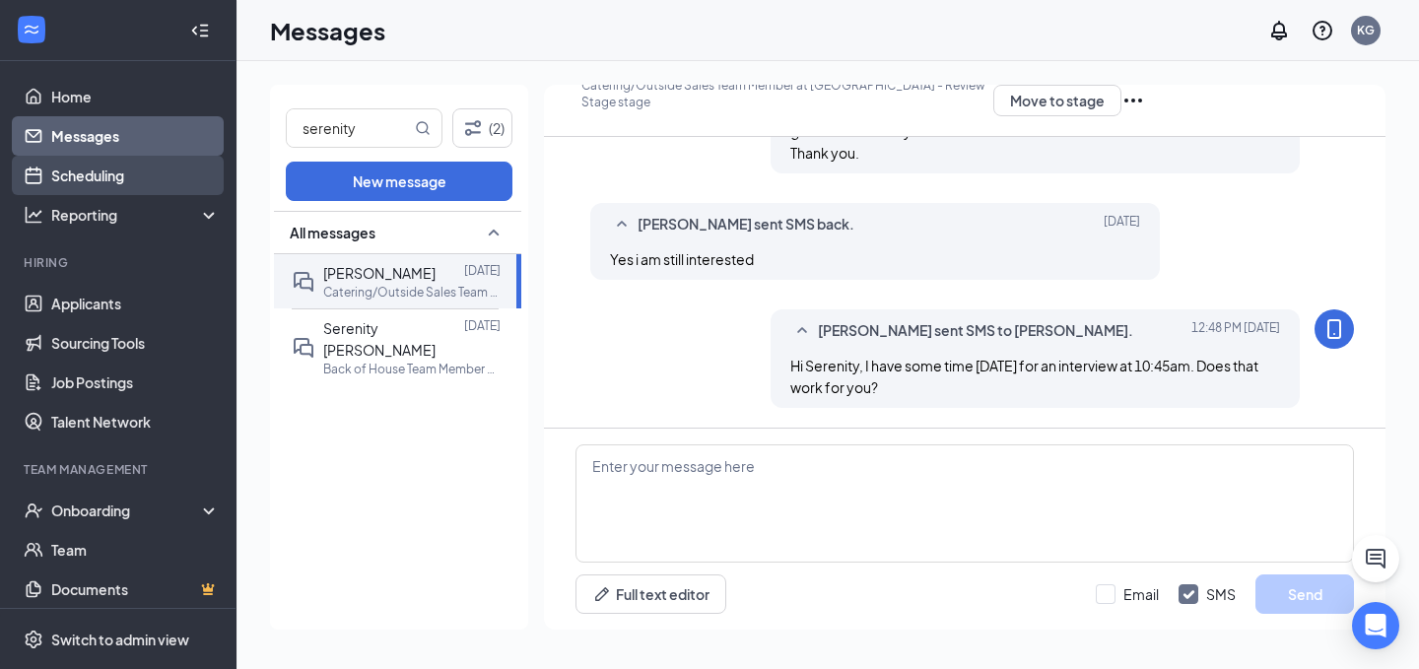
click at [200, 178] on link "Scheduling" at bounding box center [135, 175] width 169 height 39
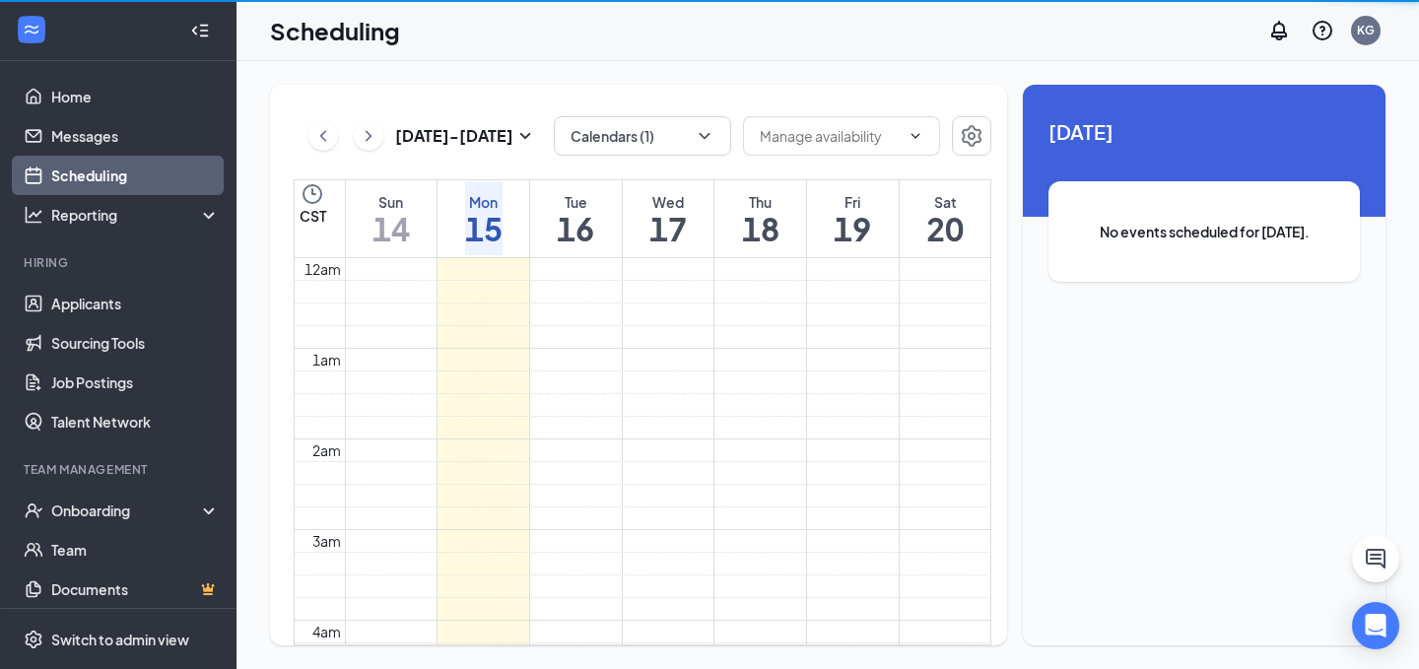
scroll to position [969, 0]
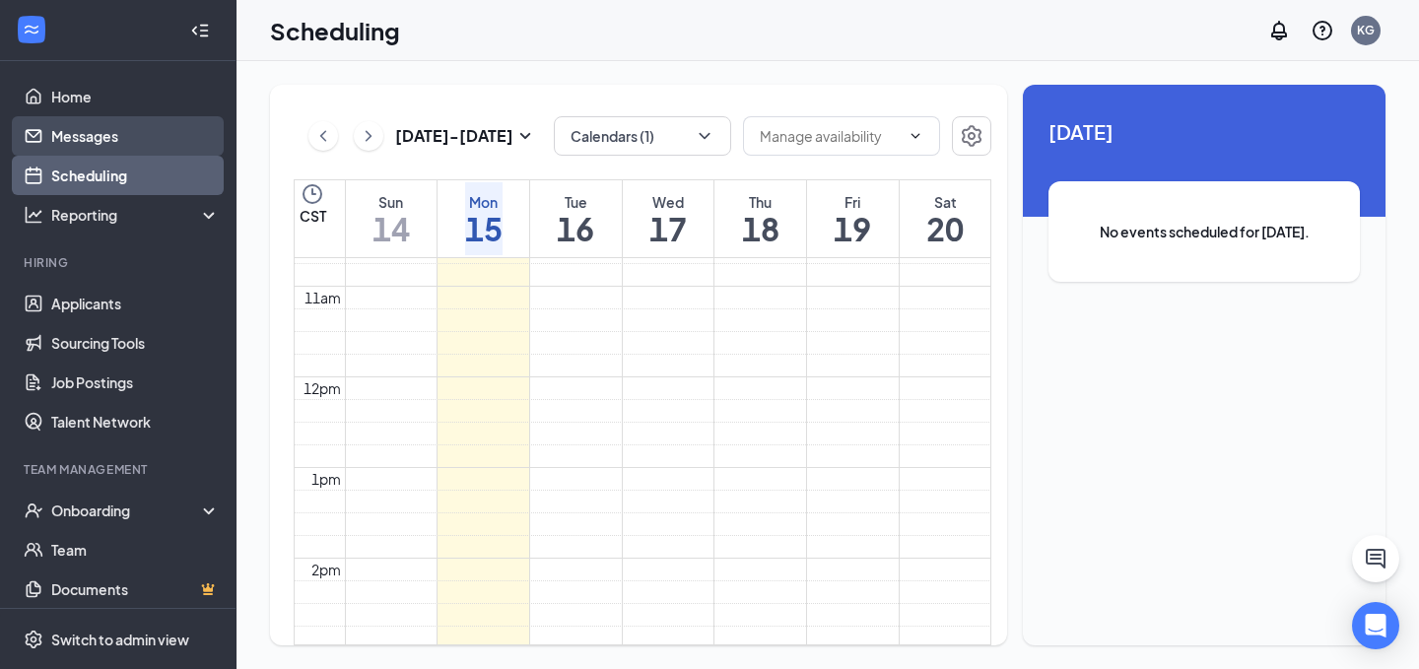
click at [138, 137] on link "Messages" at bounding box center [135, 135] width 169 height 39
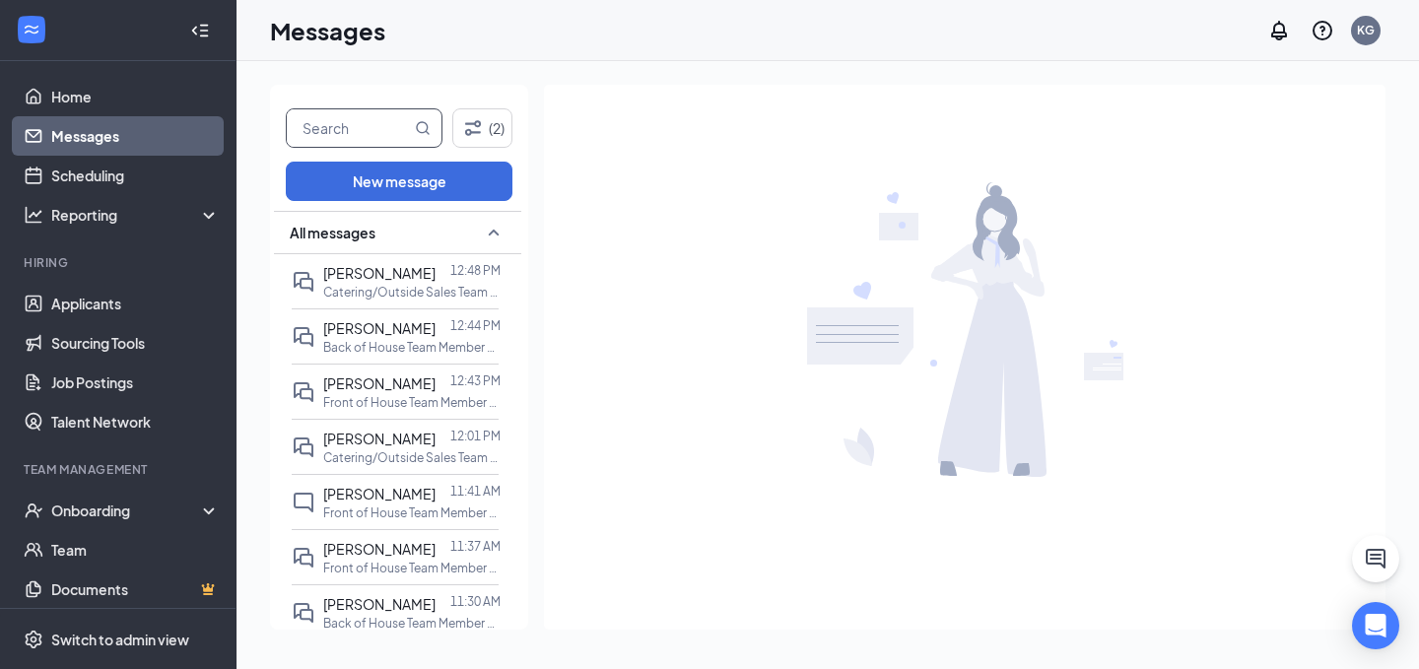
click at [354, 138] on input "text" at bounding box center [349, 127] width 124 height 37
type input "rekia"
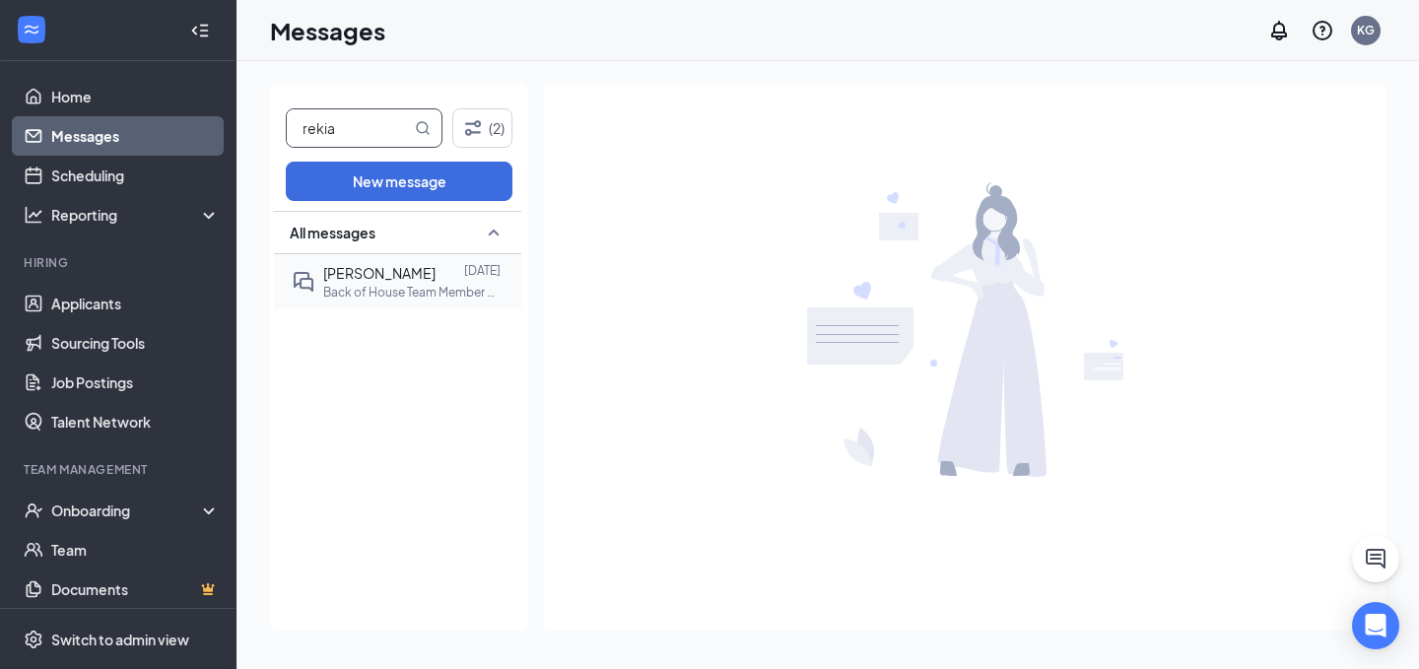
click at [362, 264] on span "[PERSON_NAME]" at bounding box center [379, 273] width 112 height 18
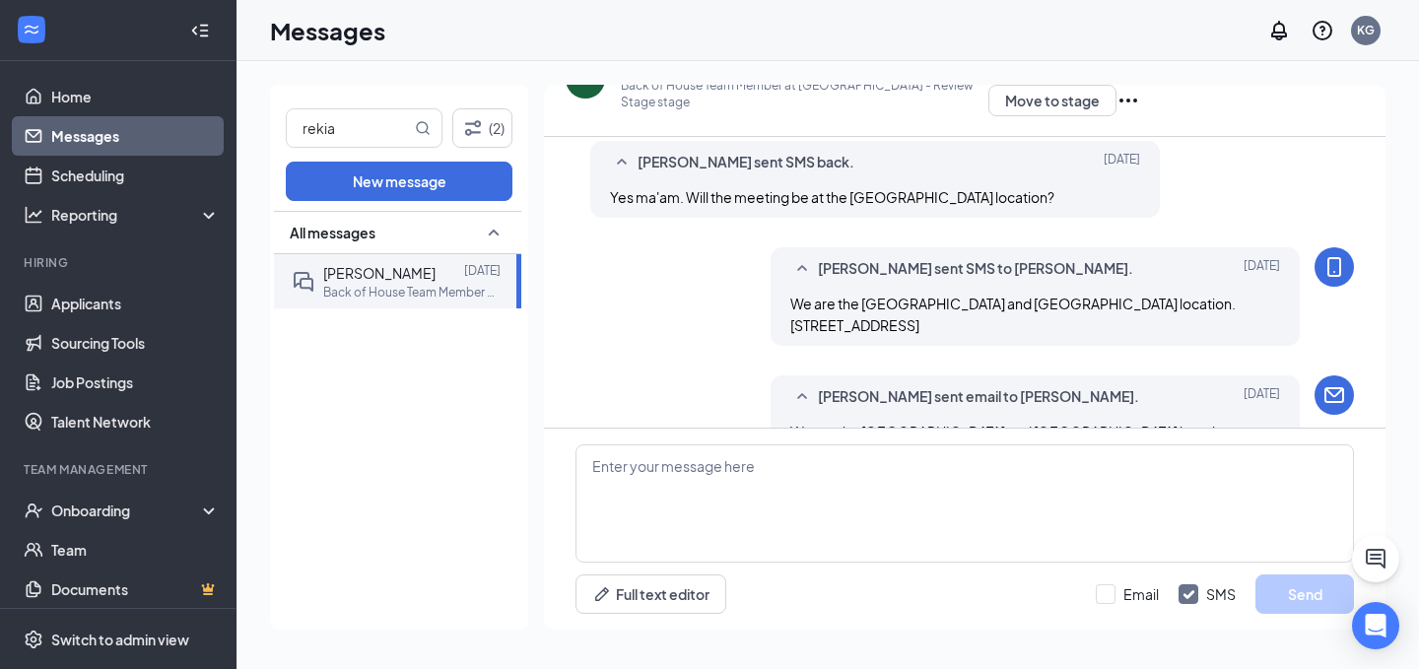
scroll to position [955, 0]
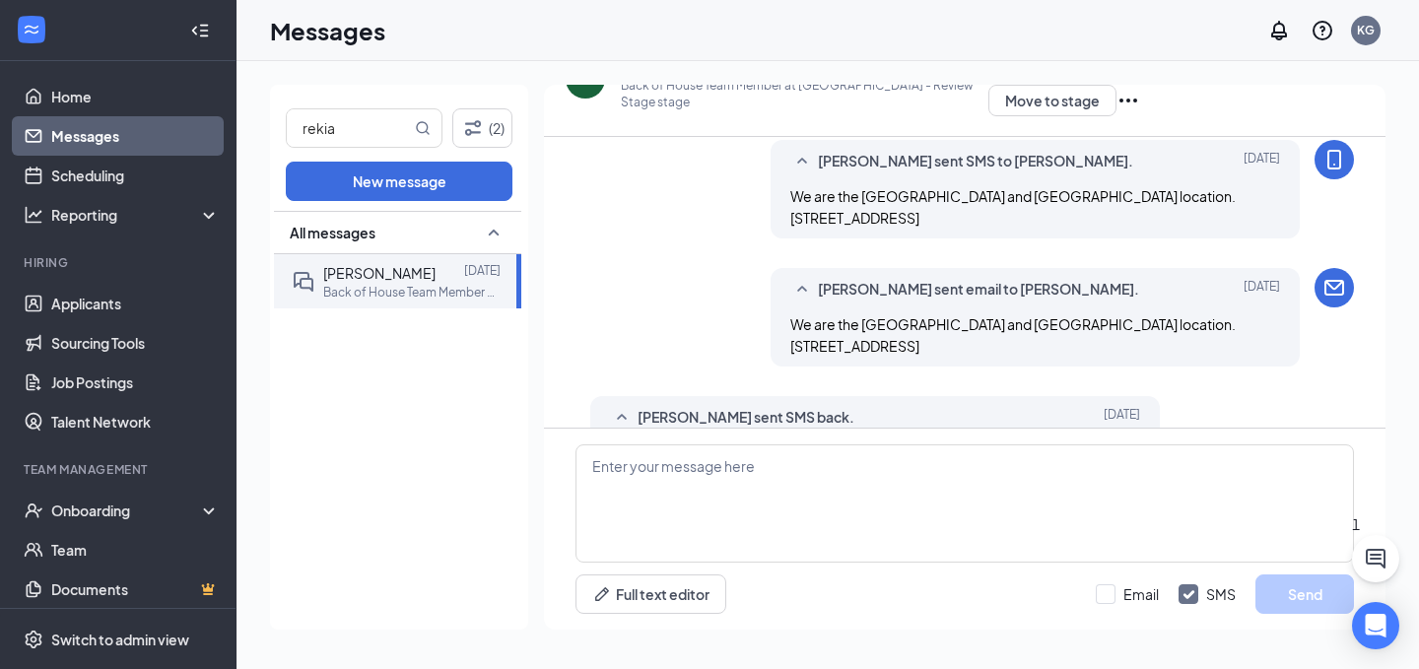
click at [591, 88] on div "RB" at bounding box center [585, 78] width 39 height 39
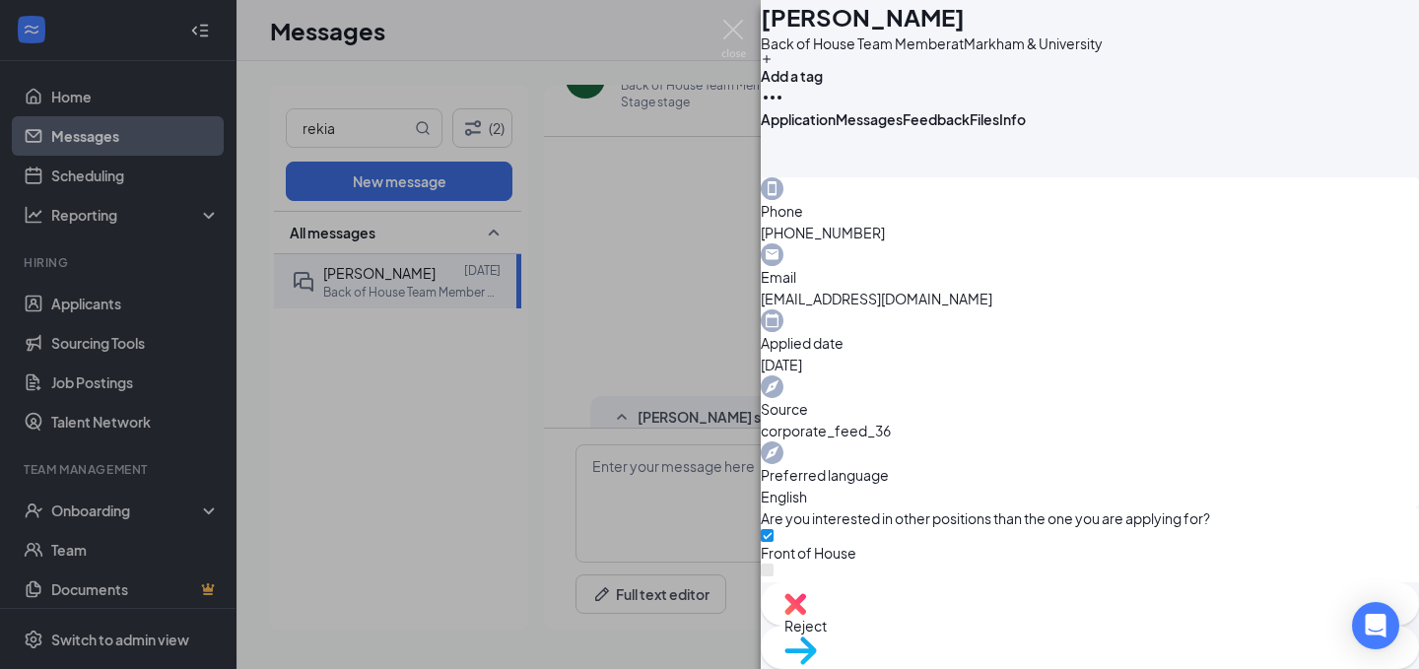
scroll to position [47, 0]
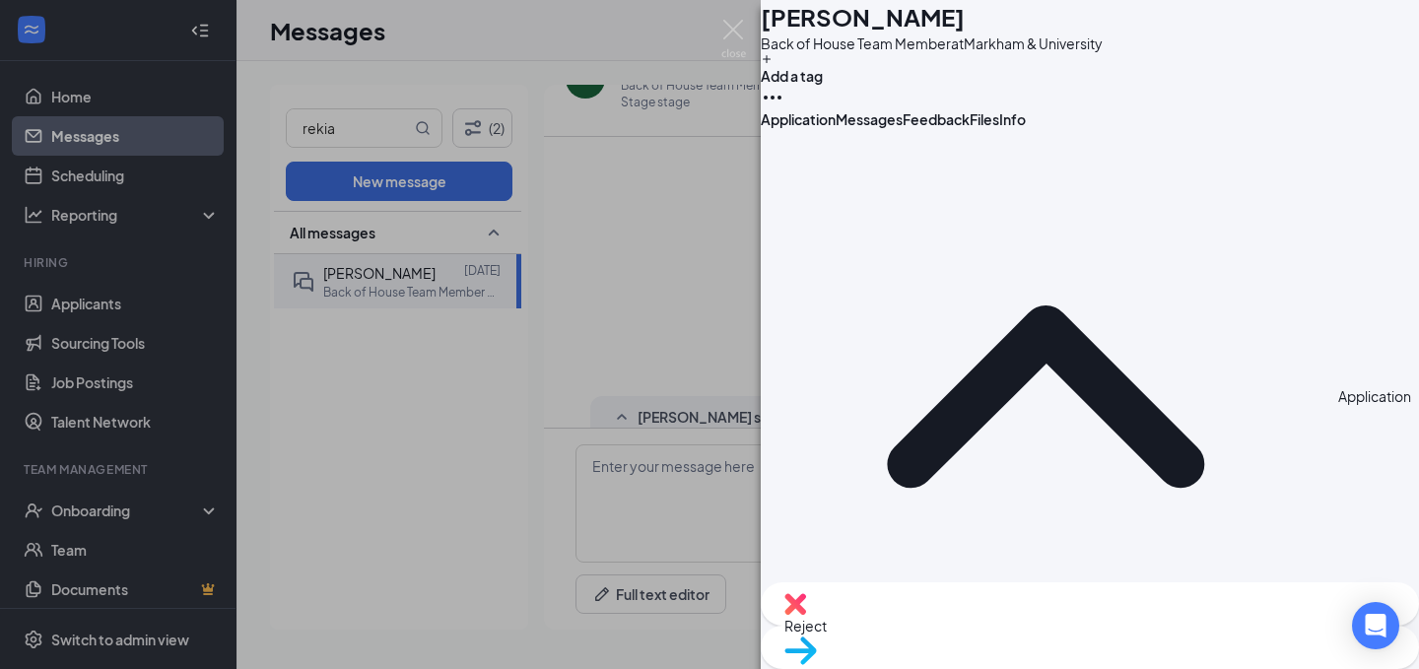
click at [686, 252] on div "RB [PERSON_NAME] Back of House Team Member at [GEOGRAPHIC_DATA] Add a tag Appli…" at bounding box center [709, 334] width 1419 height 669
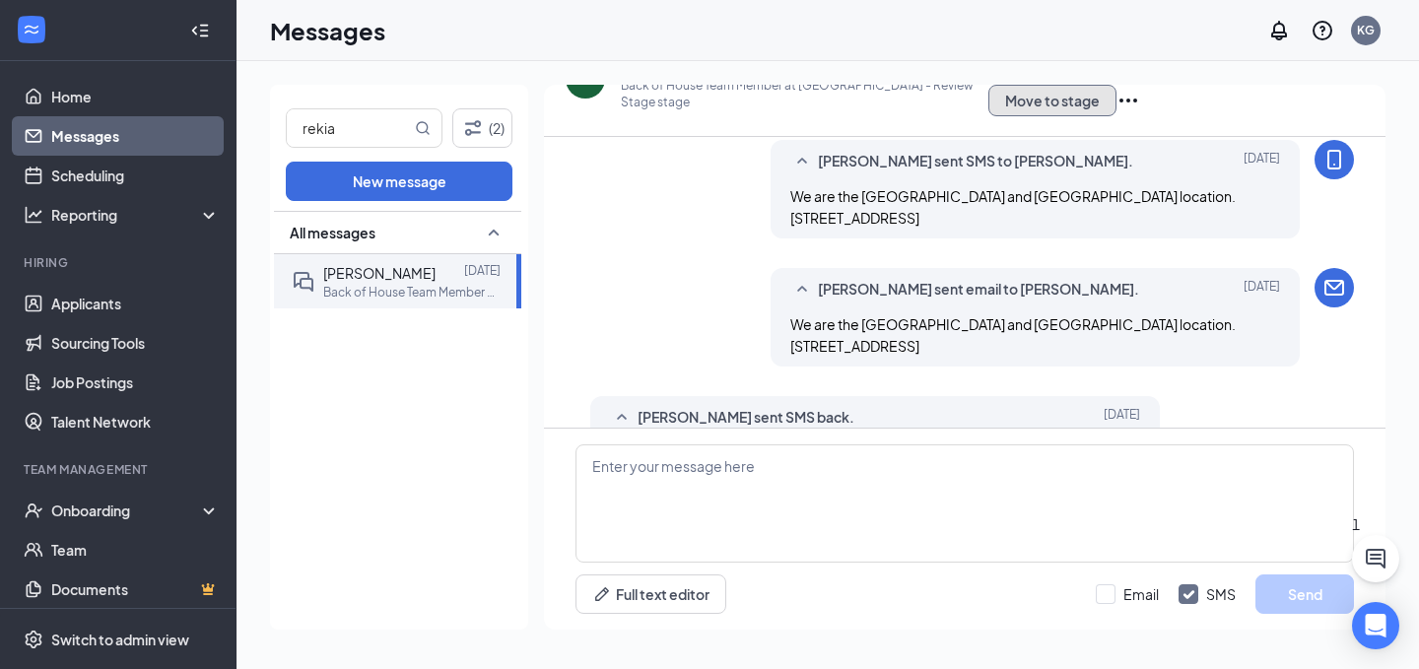
click at [1102, 94] on button "Move to stage" at bounding box center [1052, 101] width 128 height 32
click at [24, 668] on icon "Cross" at bounding box center [12, 681] width 24 height 24
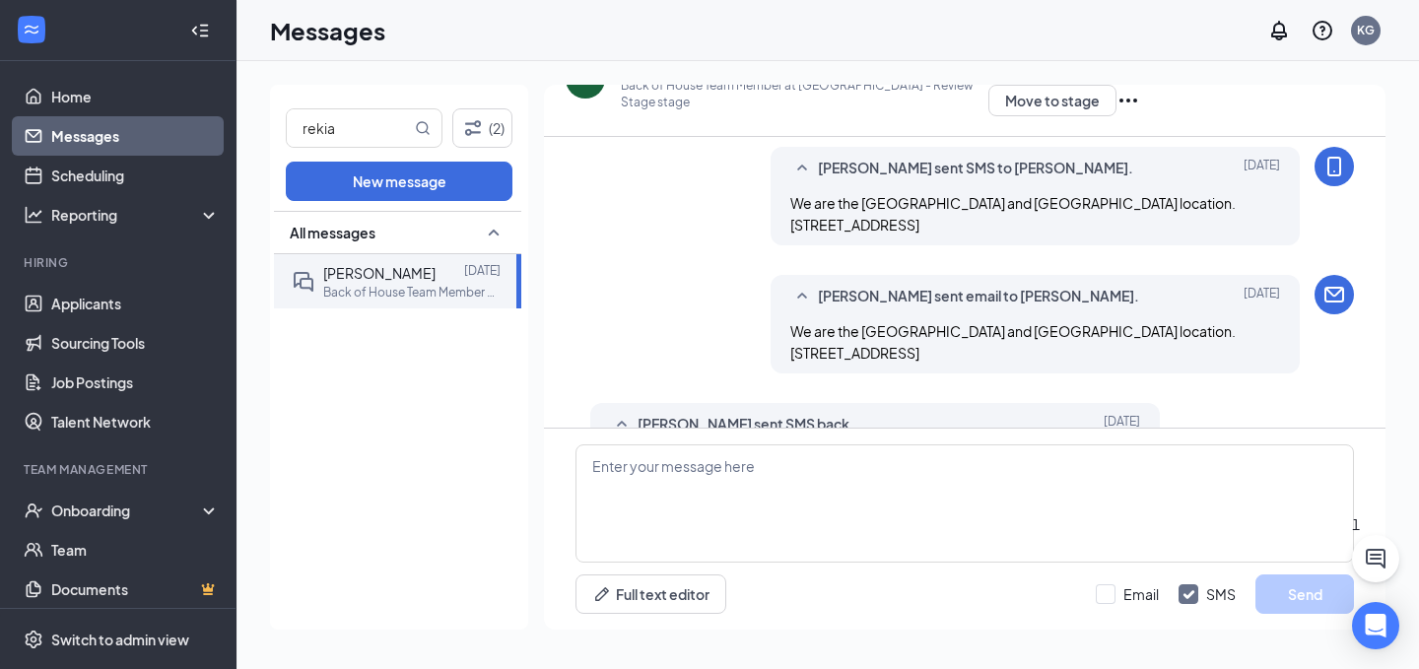
scroll to position [947, 0]
click at [974, 571] on div "Full text editor Email SMS Send" at bounding box center [965, 529] width 842 height 201
click at [973, 511] on textarea at bounding box center [964, 503] width 778 height 118
paste textarea "Awesome. I will get that set up for us! This will be a first in person intervie…"
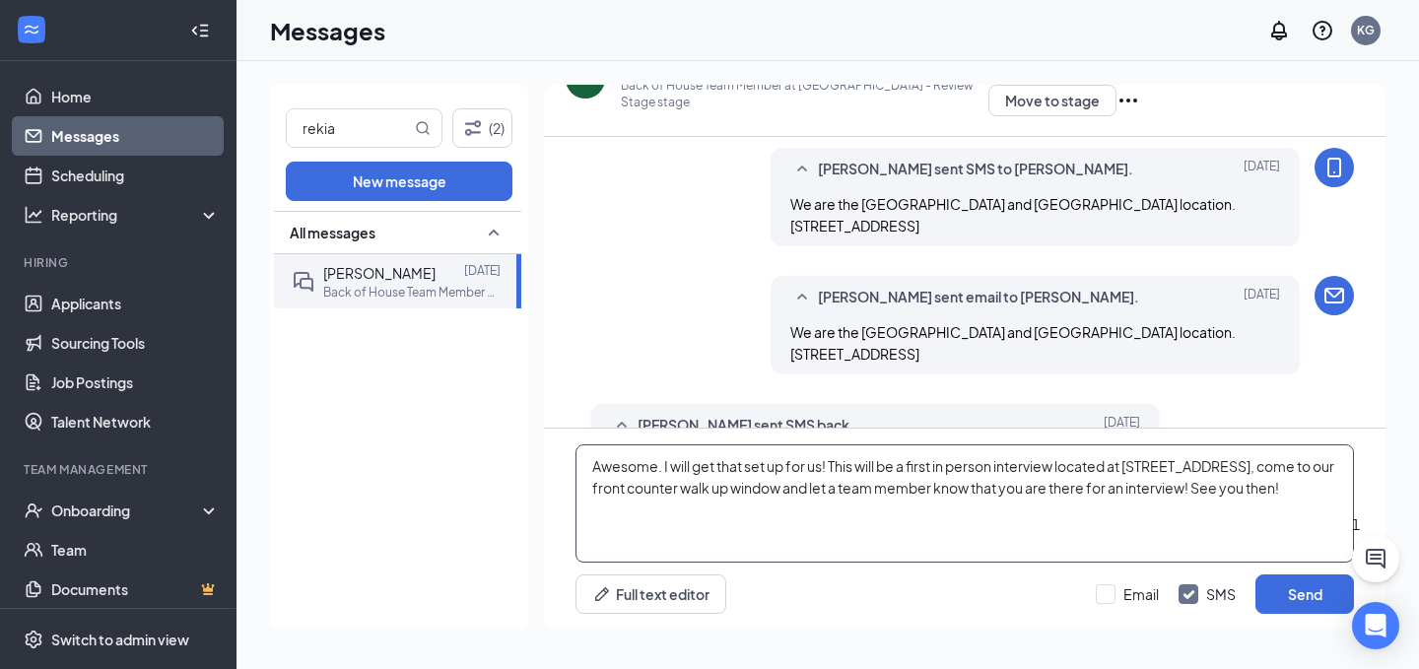
click at [1227, 485] on textarea "Awesome. I will get that set up for us! This will be a first in person intervie…" at bounding box center [964, 503] width 778 height 118
type textarea "Awesome. I will get that set up for us! This will be a first in person intervie…"
click at [1260, 404] on div "RB [PERSON_NAME] sent SMS back. [DATE] Perfect. I look forward to meeting with …" at bounding box center [964, 447] width 778 height 87
click at [1310, 603] on button "Send" at bounding box center [1304, 593] width 99 height 39
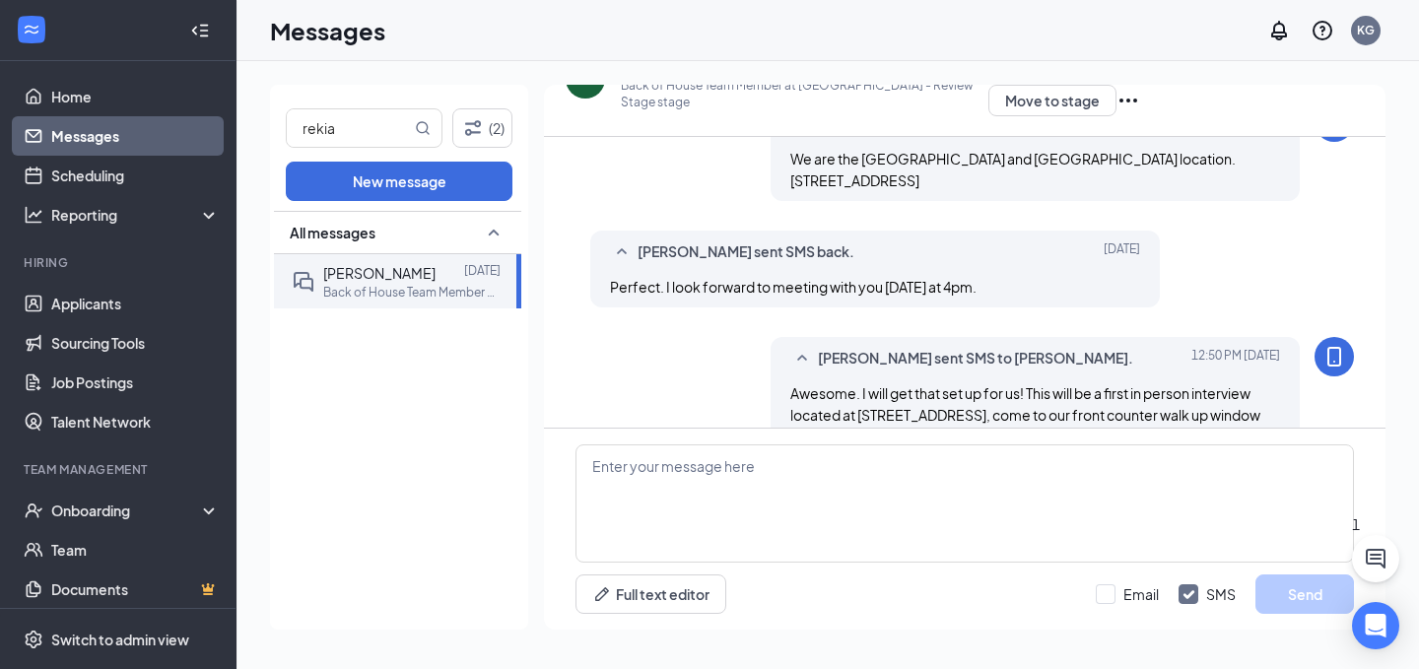
scroll to position [1126, 0]
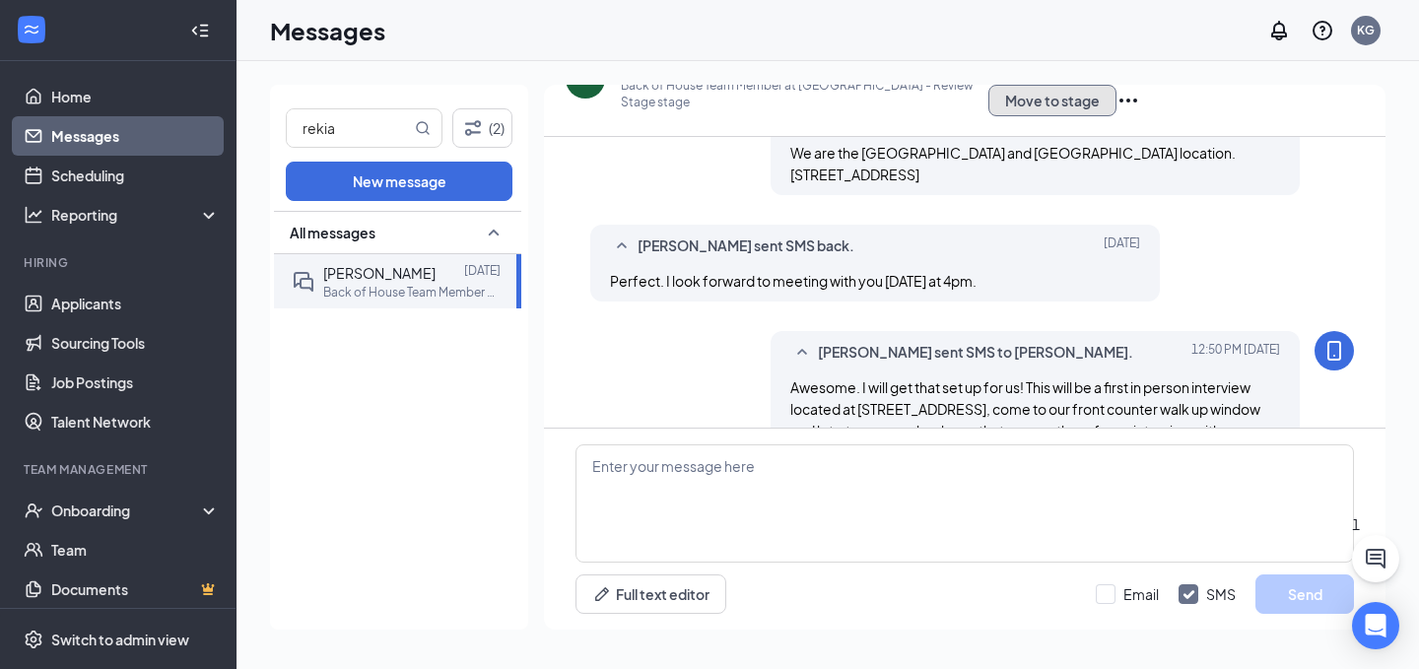
click at [1098, 95] on button "Move to stage" at bounding box center [1052, 101] width 128 height 32
radio input "true"
radio input "false"
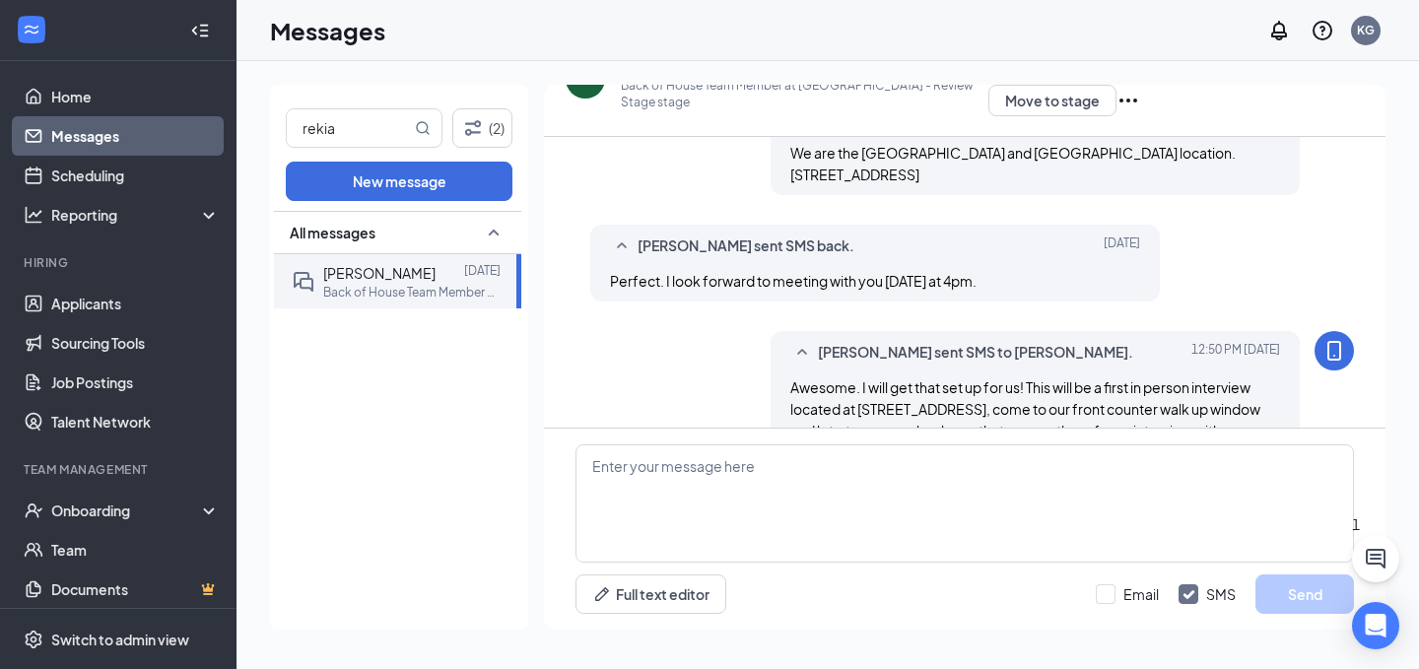
type input "First Onsite Interview"
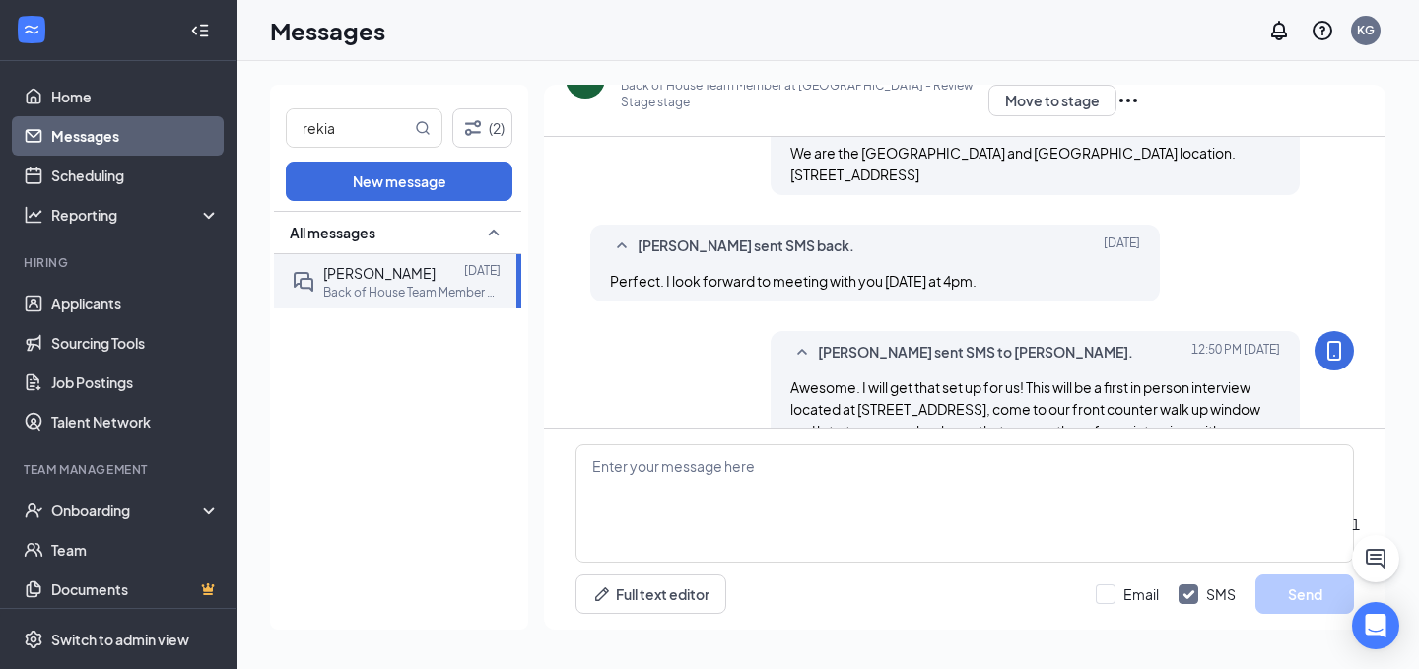
type input "[PERSON_NAME] Calendar"
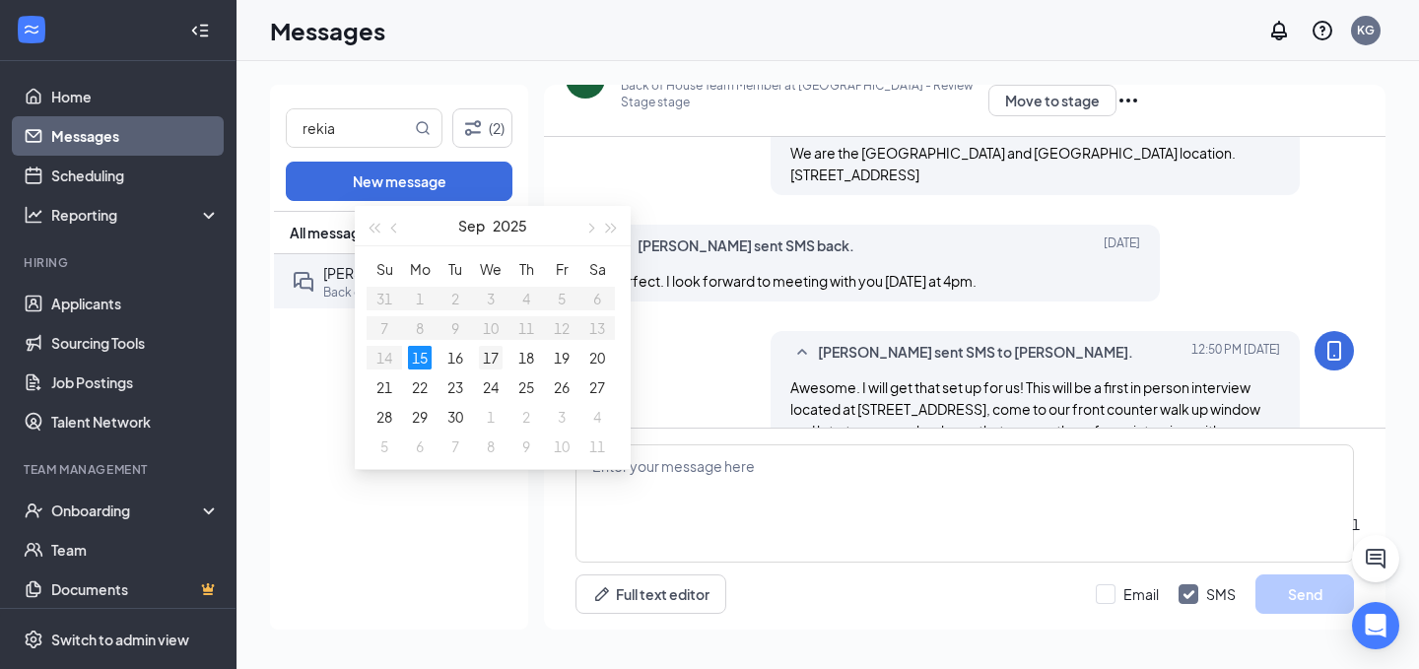
type input "[DATE]"
click at [481, 354] on div "17" at bounding box center [491, 358] width 24 height 24
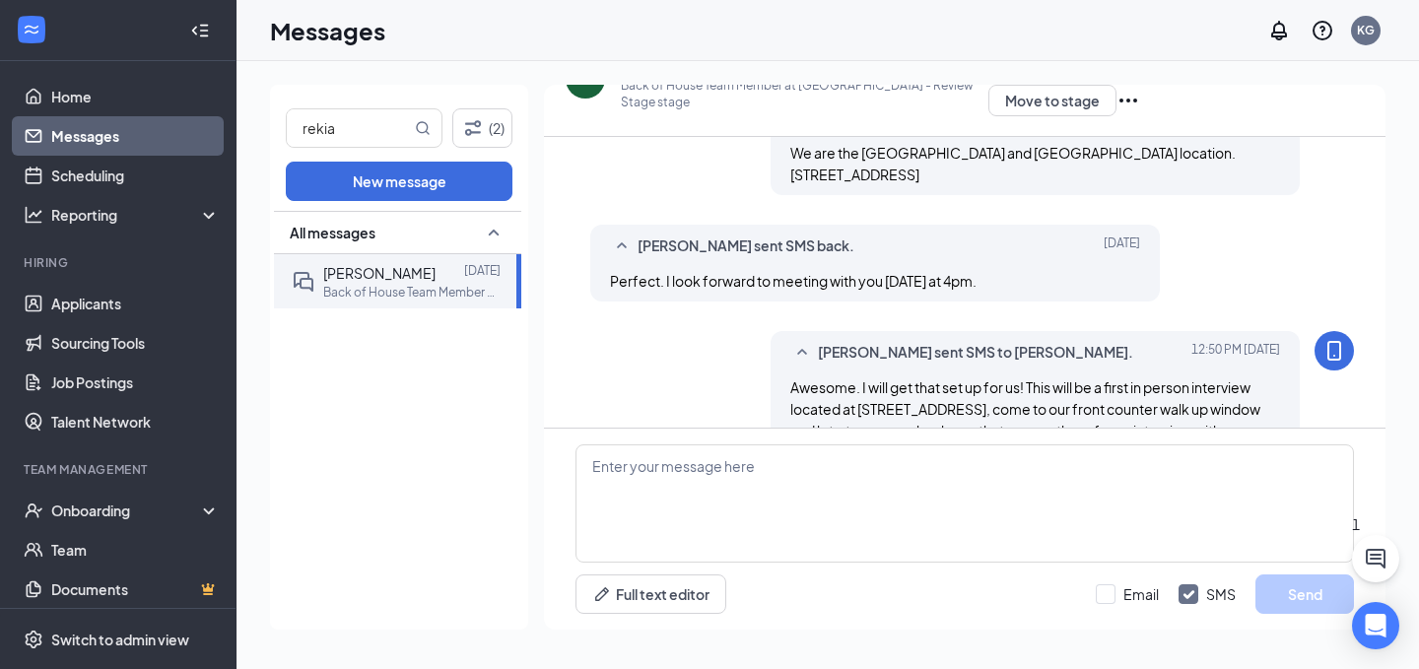
click at [98, 387] on div "03:45 PM" at bounding box center [57, 398] width 81 height 22
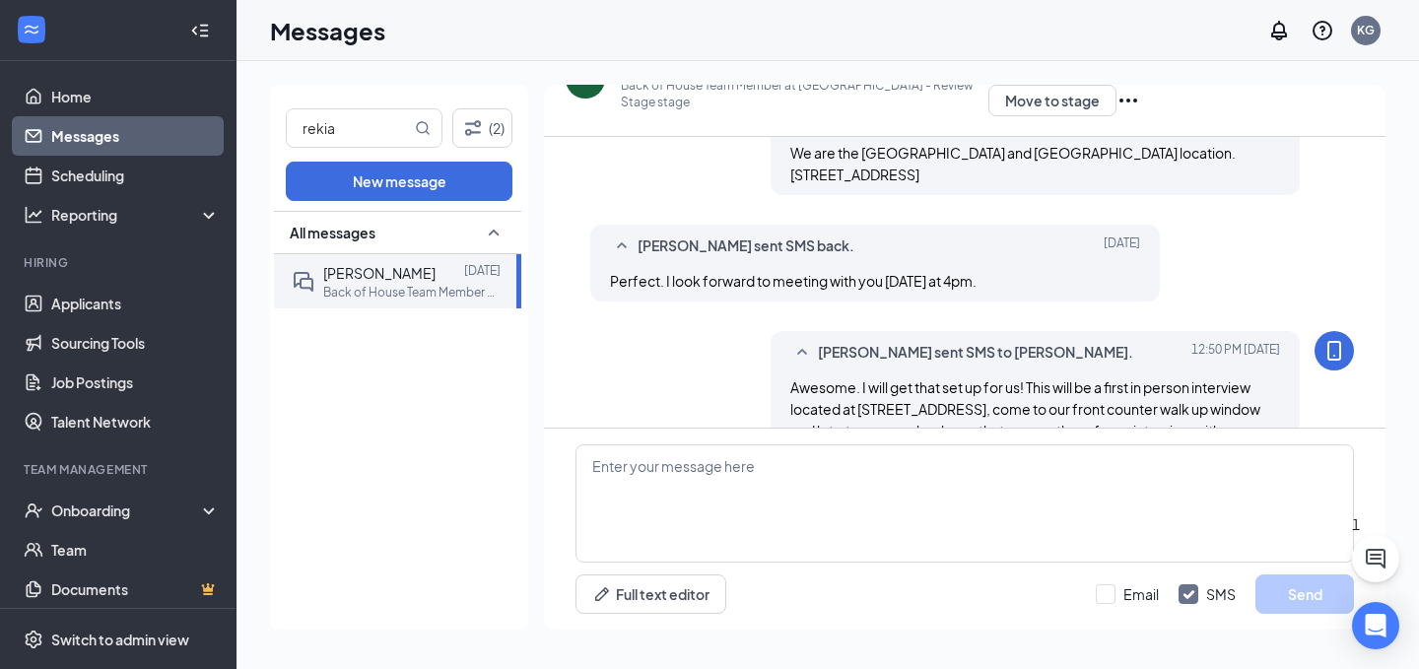
click at [75, 409] on div "04:00 PM" at bounding box center [46, 420] width 58 height 22
type input "04:00 PM"
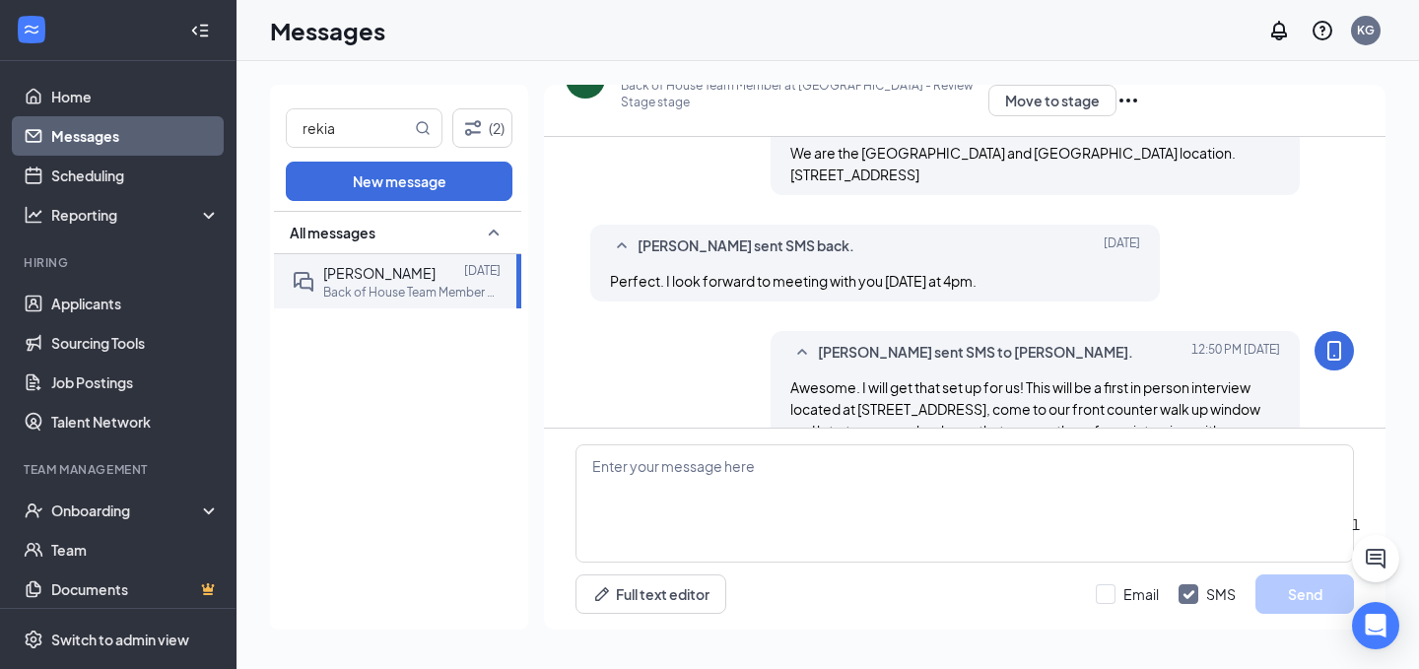
scroll to position [2832, 0]
click at [75, 580] on div "04:30 PM" at bounding box center [46, 591] width 58 height 22
type input "04:30 PM"
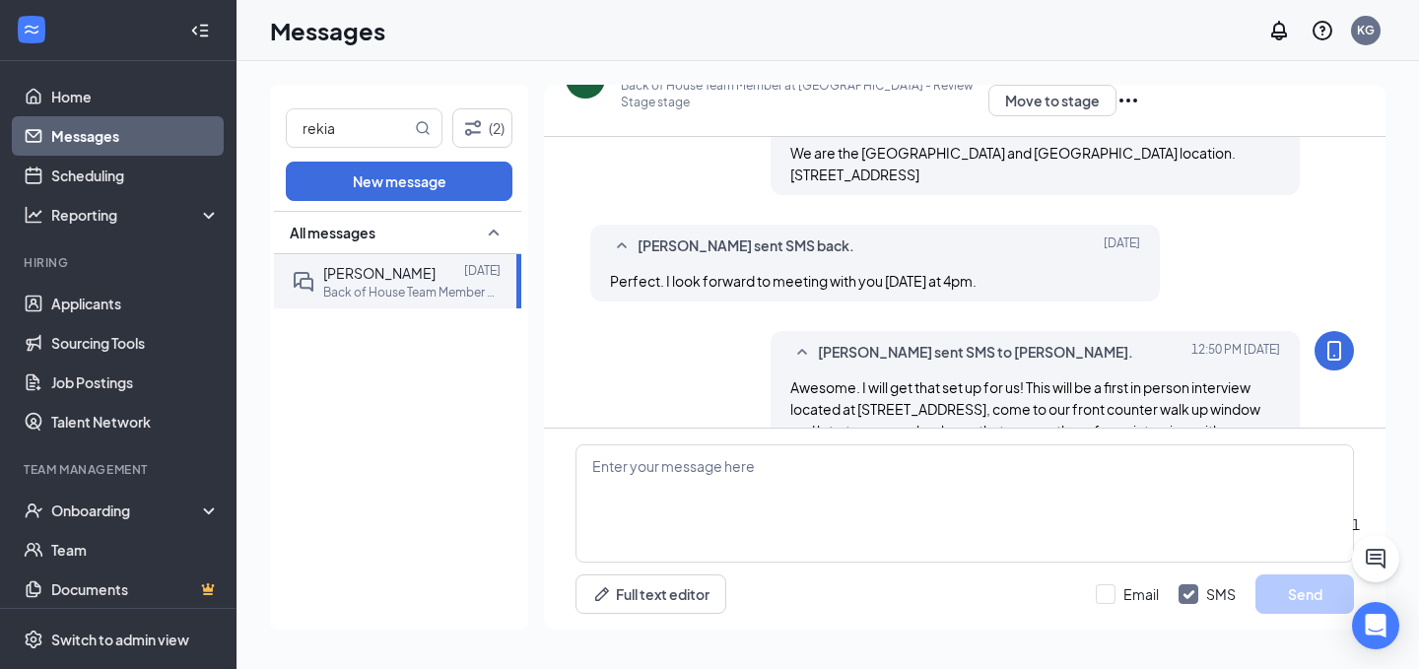
click at [117, 130] on link "Messages" at bounding box center [135, 135] width 169 height 39
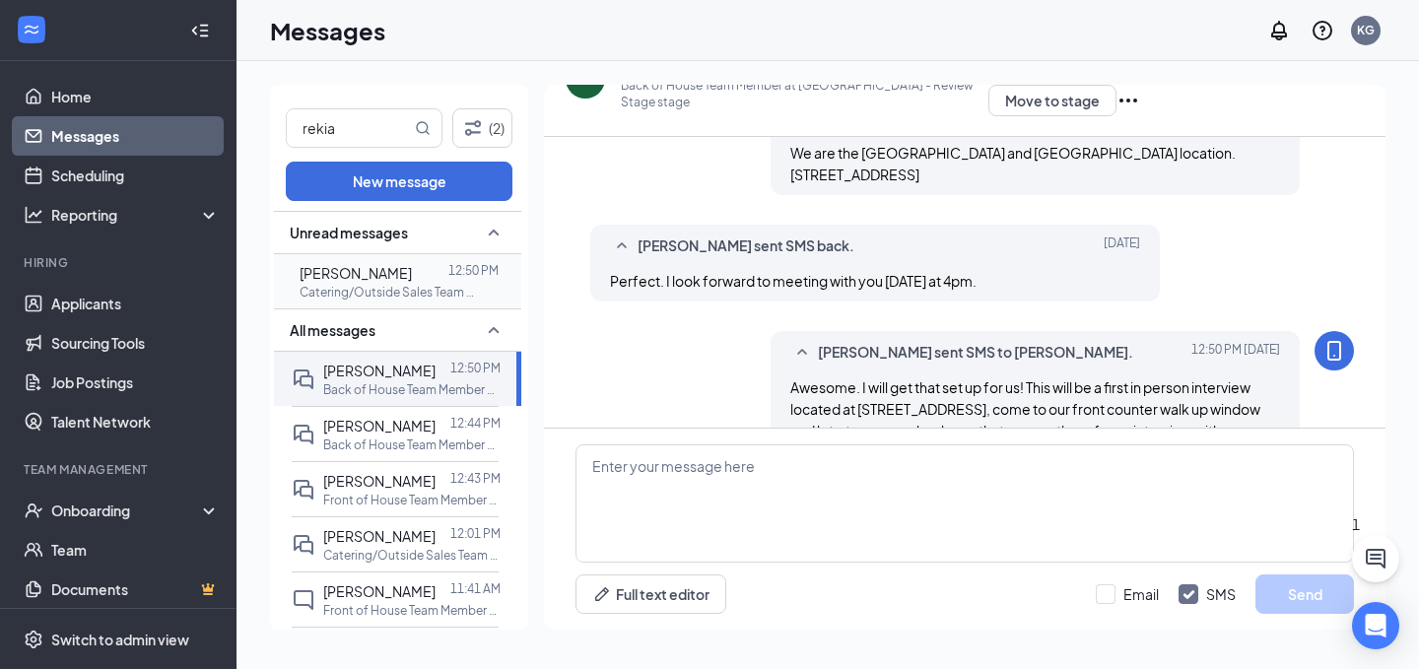
click at [358, 259] on div "[PERSON_NAME] 12:50 PM Catering/Outside Sales Team Member at [GEOGRAPHIC_DATA]" at bounding box center [395, 281] width 207 height 54
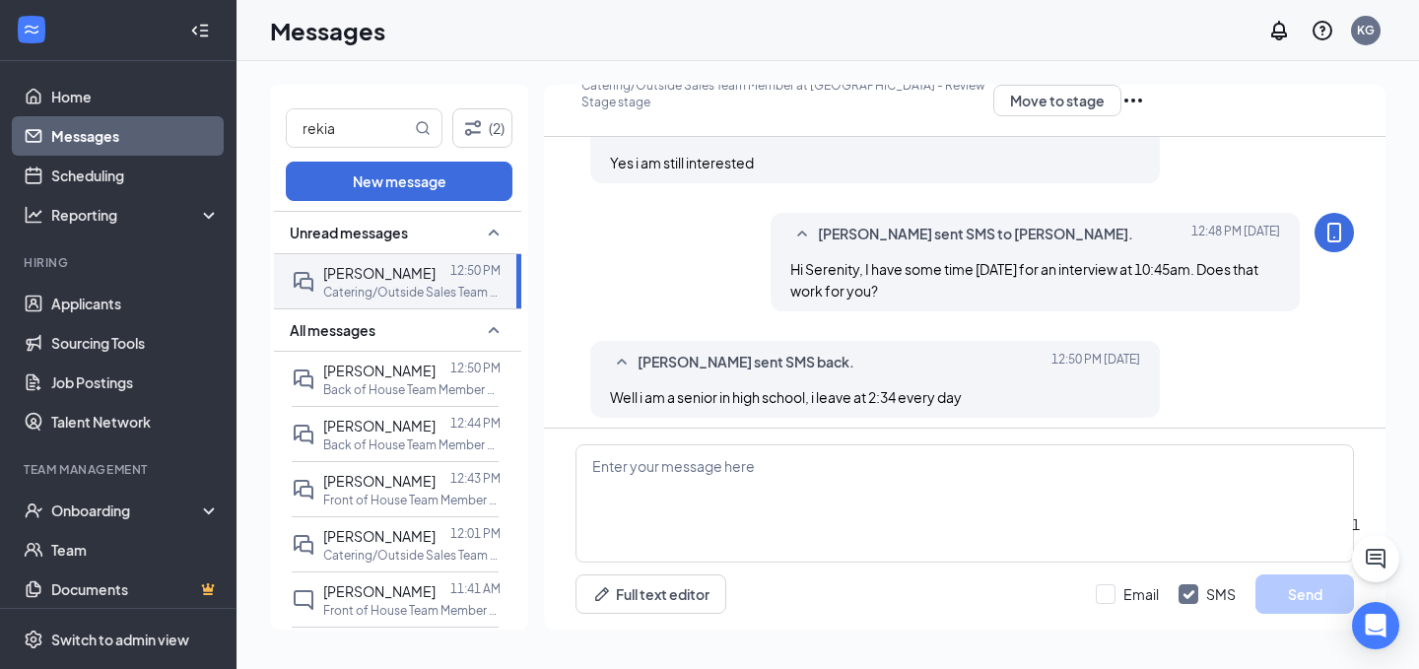
scroll to position [640, 0]
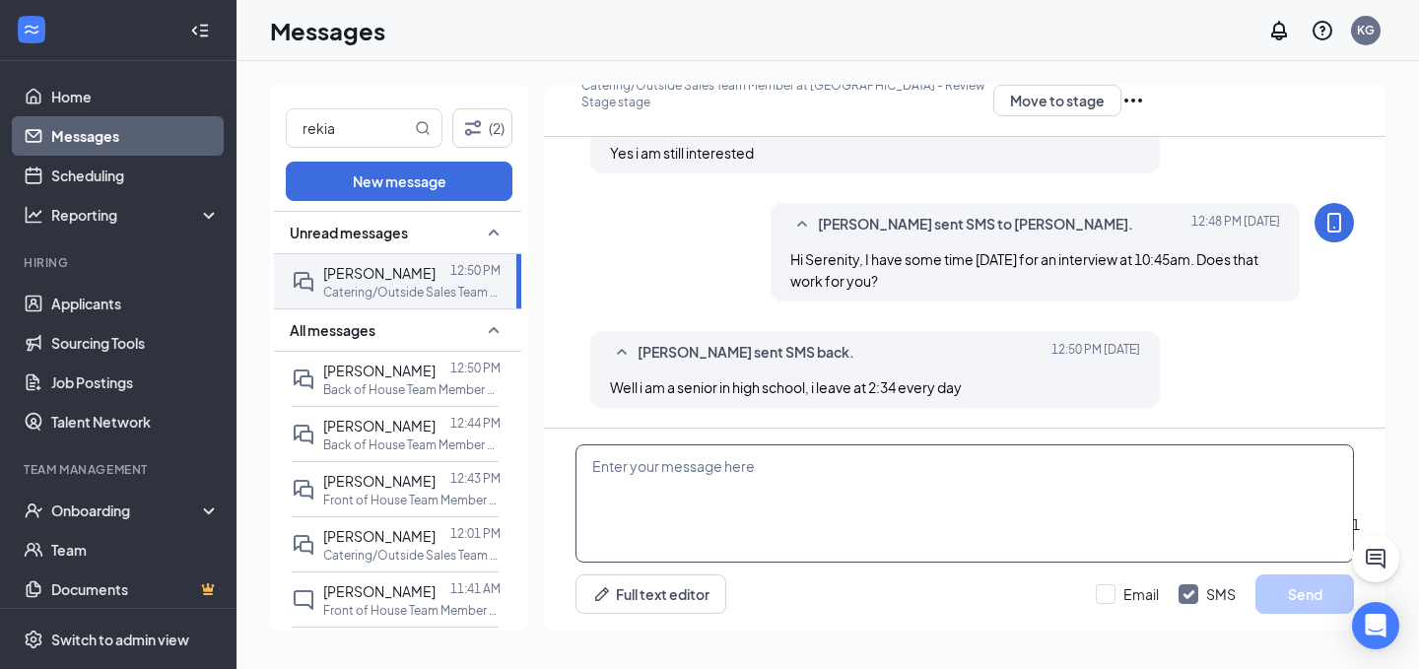
click at [634, 537] on textarea at bounding box center [964, 503] width 778 height 118
type textarea "a"
type textarea "Are you able to meet [DATE] at 4pm?"
click at [1285, 584] on button "Send" at bounding box center [1304, 593] width 99 height 39
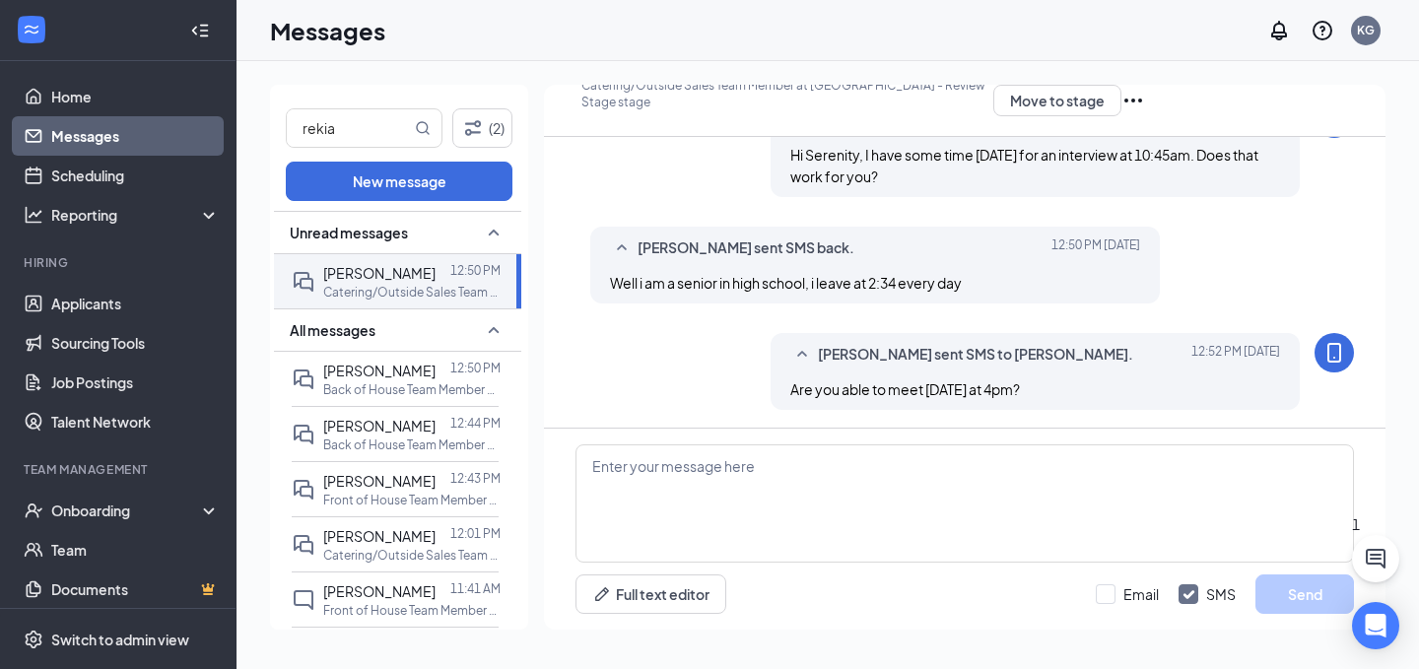
scroll to position [746, 0]
click at [385, 407] on div "[PERSON_NAME] 12:44 PM Back of House Team Member at [GEOGRAPHIC_DATA]" at bounding box center [395, 433] width 207 height 55
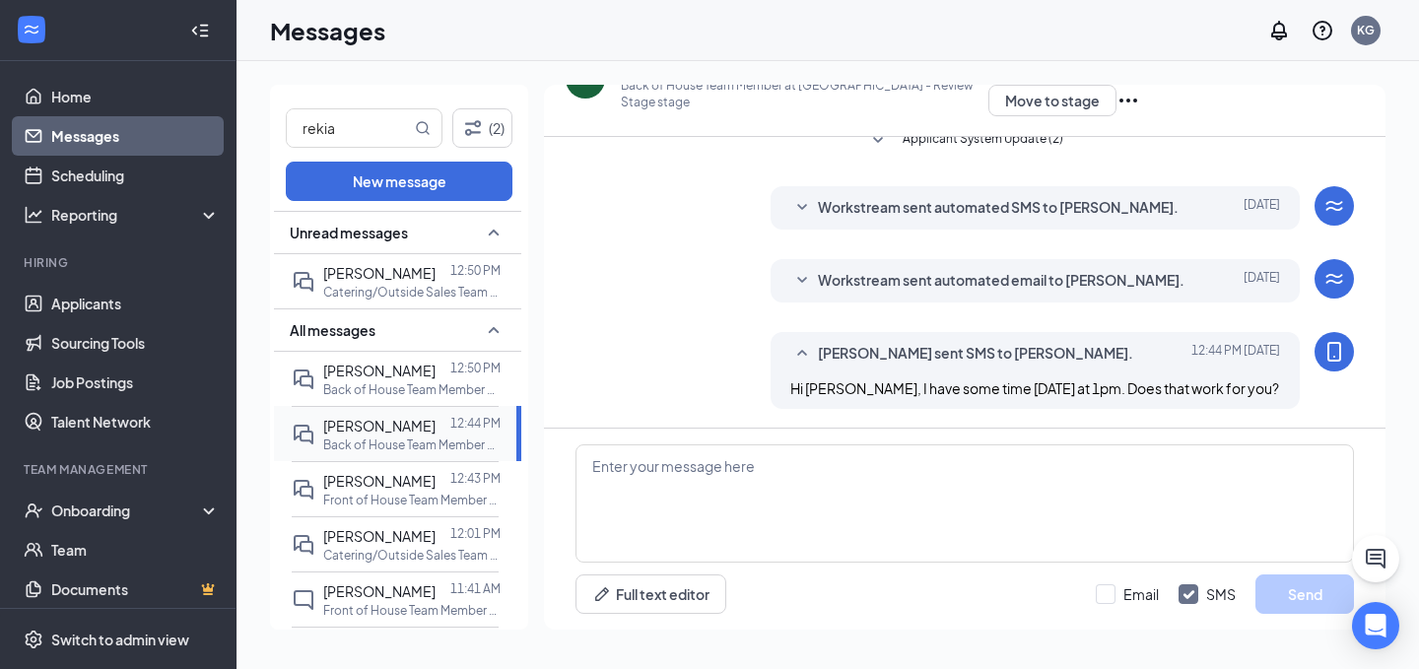
scroll to position [854, 0]
click at [131, 98] on link "Home" at bounding box center [135, 96] width 169 height 39
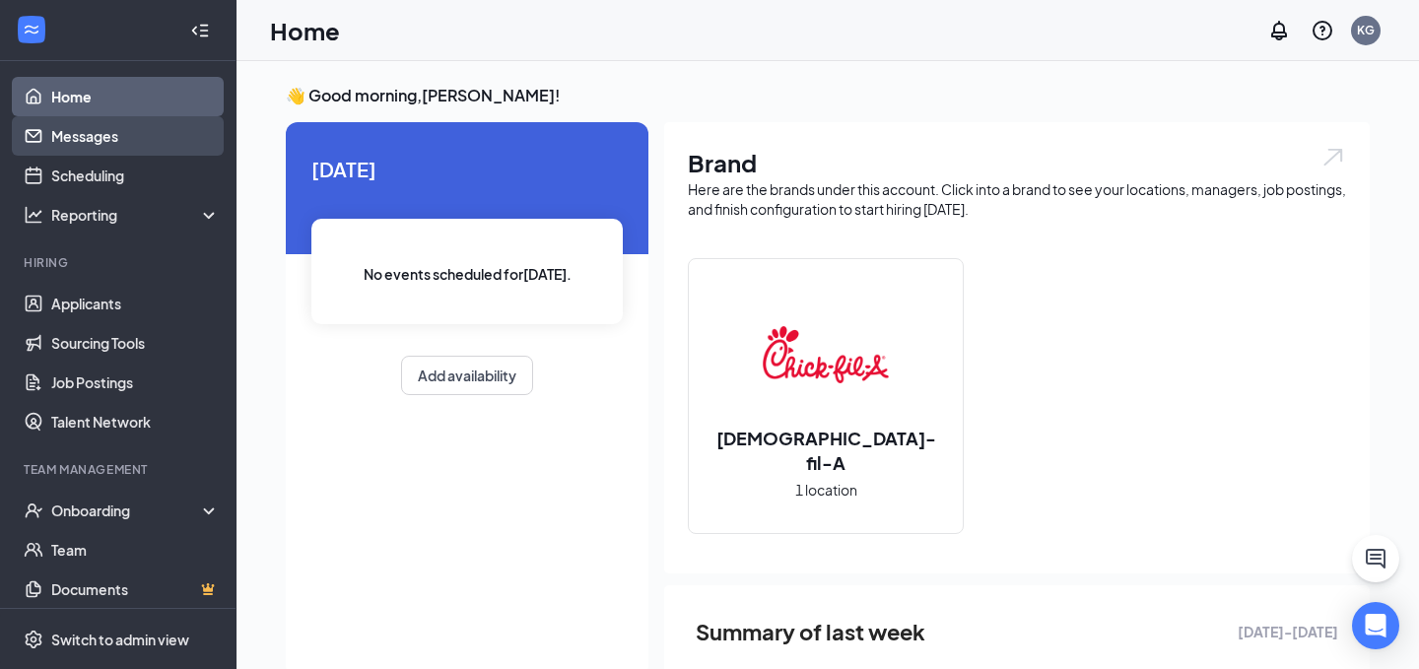
click at [151, 126] on link "Messages" at bounding box center [135, 135] width 169 height 39
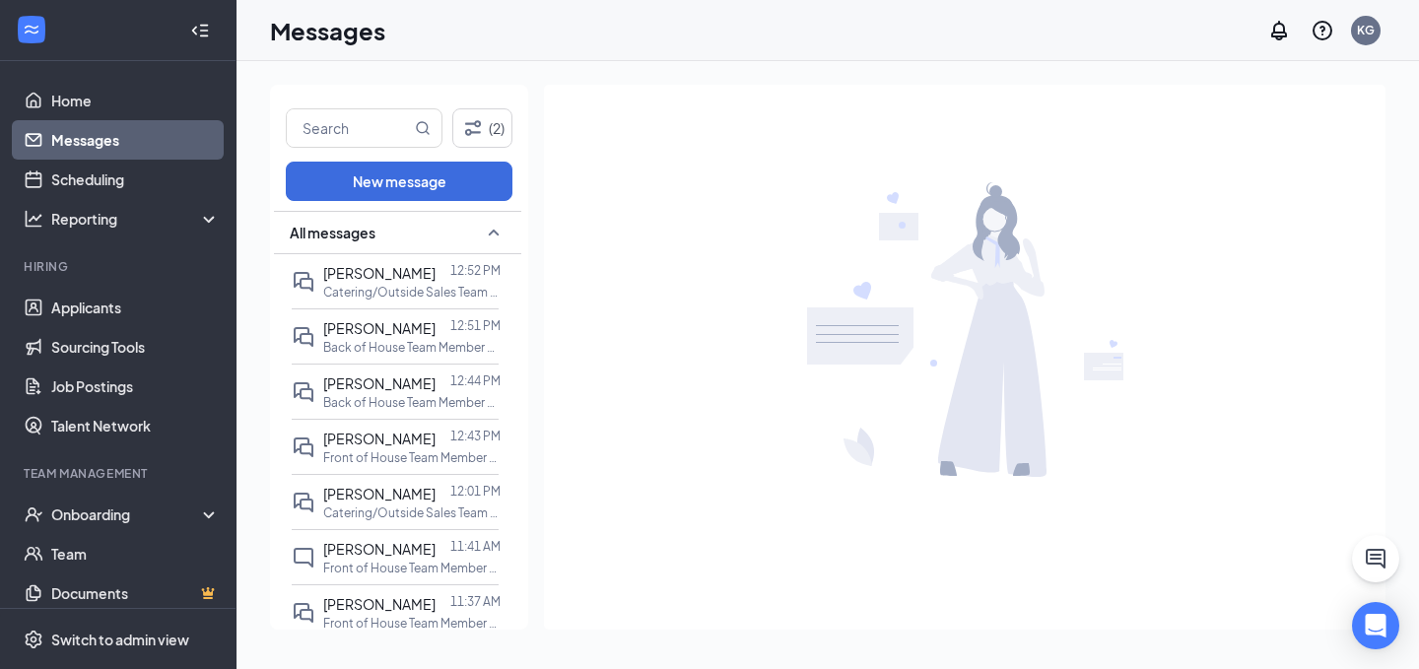
click at [332, 106] on div "(2) New message All messages Serenity Richards 12:52 PM Catering/Outside Sales …" at bounding box center [399, 357] width 258 height 545
click at [332, 145] on input "text" at bounding box center [349, 127] width 124 height 37
type input "jr"
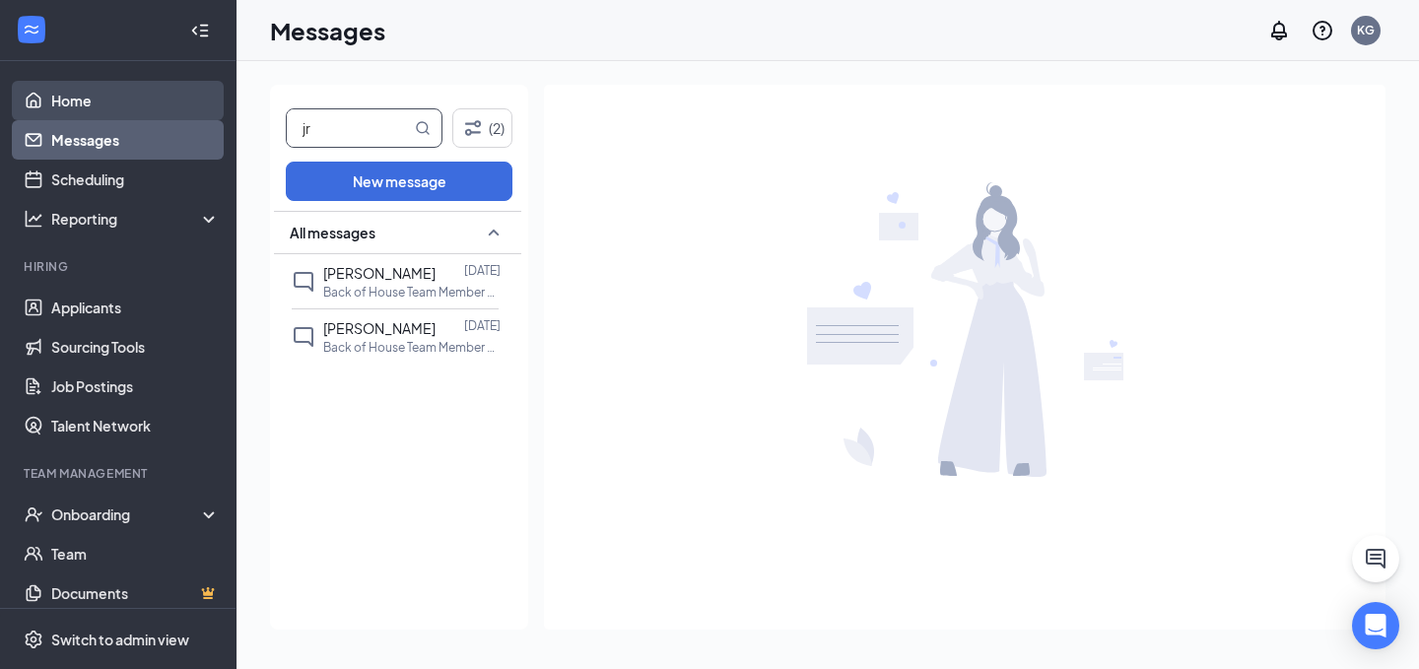
click at [131, 104] on link "Home" at bounding box center [135, 100] width 169 height 39
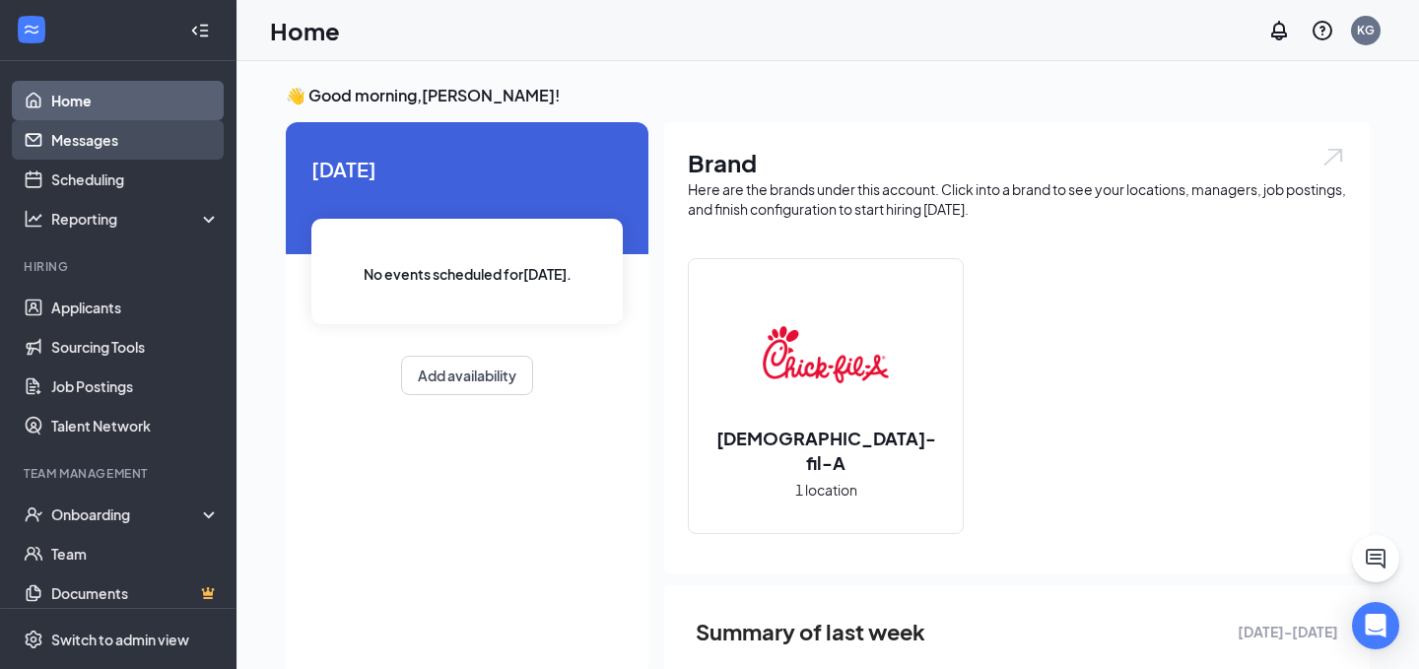
click at [191, 138] on link "Messages" at bounding box center [135, 139] width 169 height 39
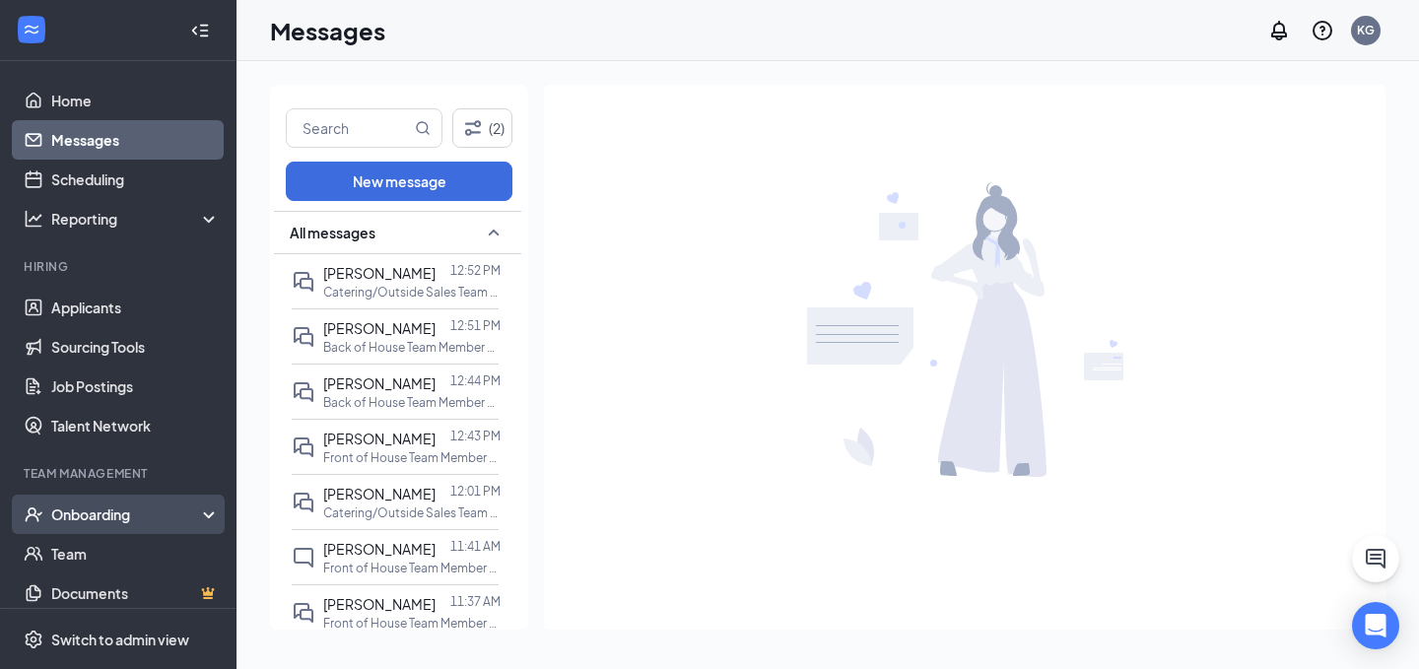
click at [140, 519] on div "Onboarding" at bounding box center [127, 515] width 152 height 20
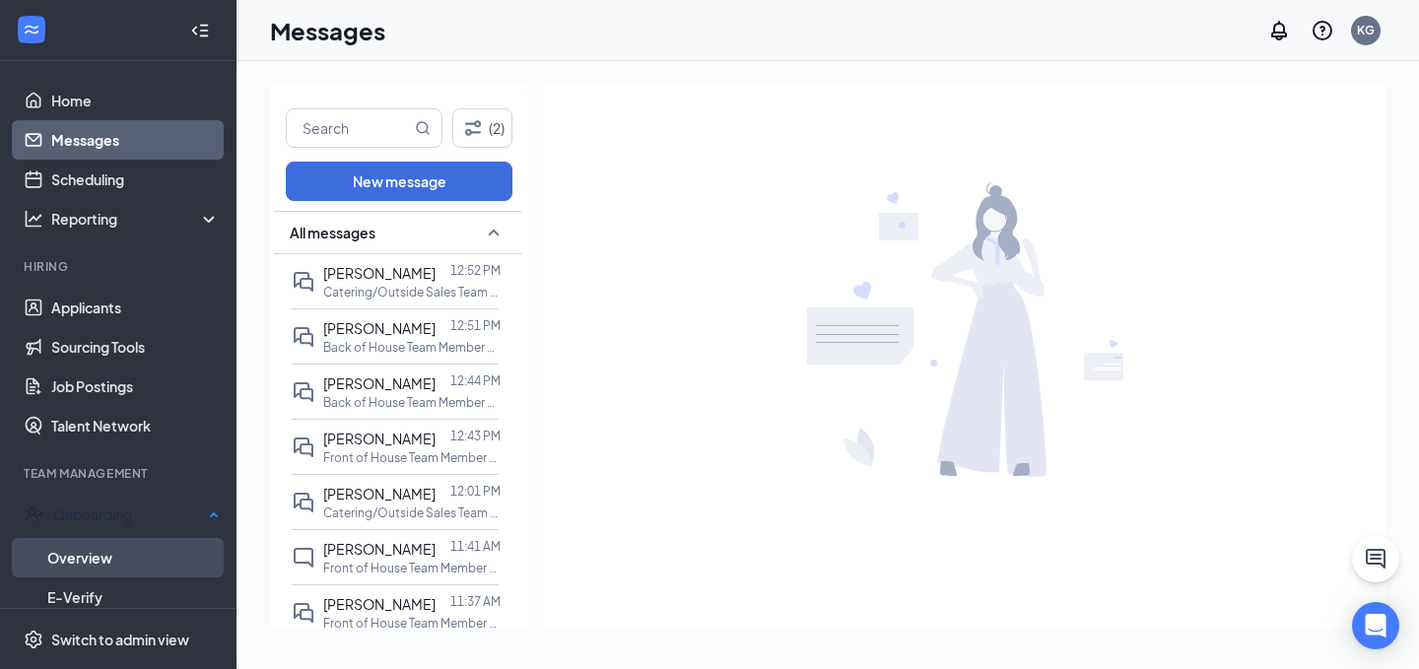
click at [178, 548] on link "Overview" at bounding box center [133, 557] width 172 height 39
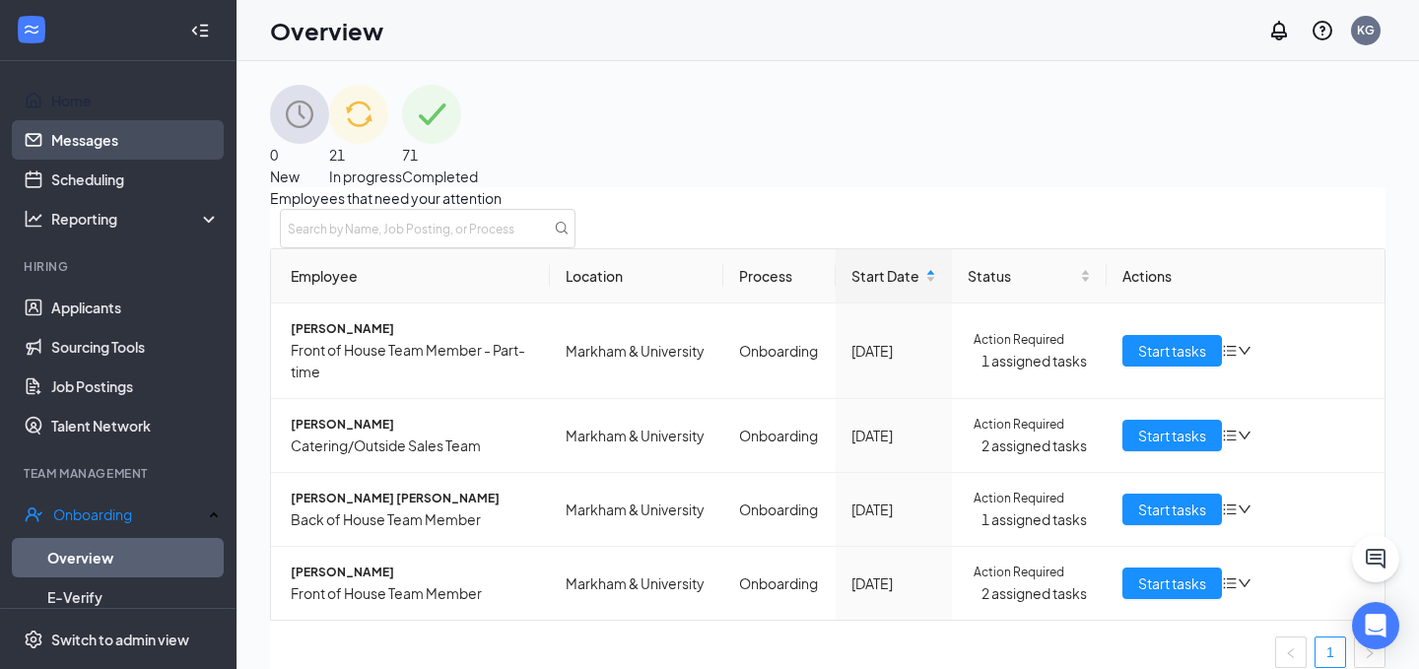
click at [93, 125] on link "Messages" at bounding box center [135, 139] width 169 height 39
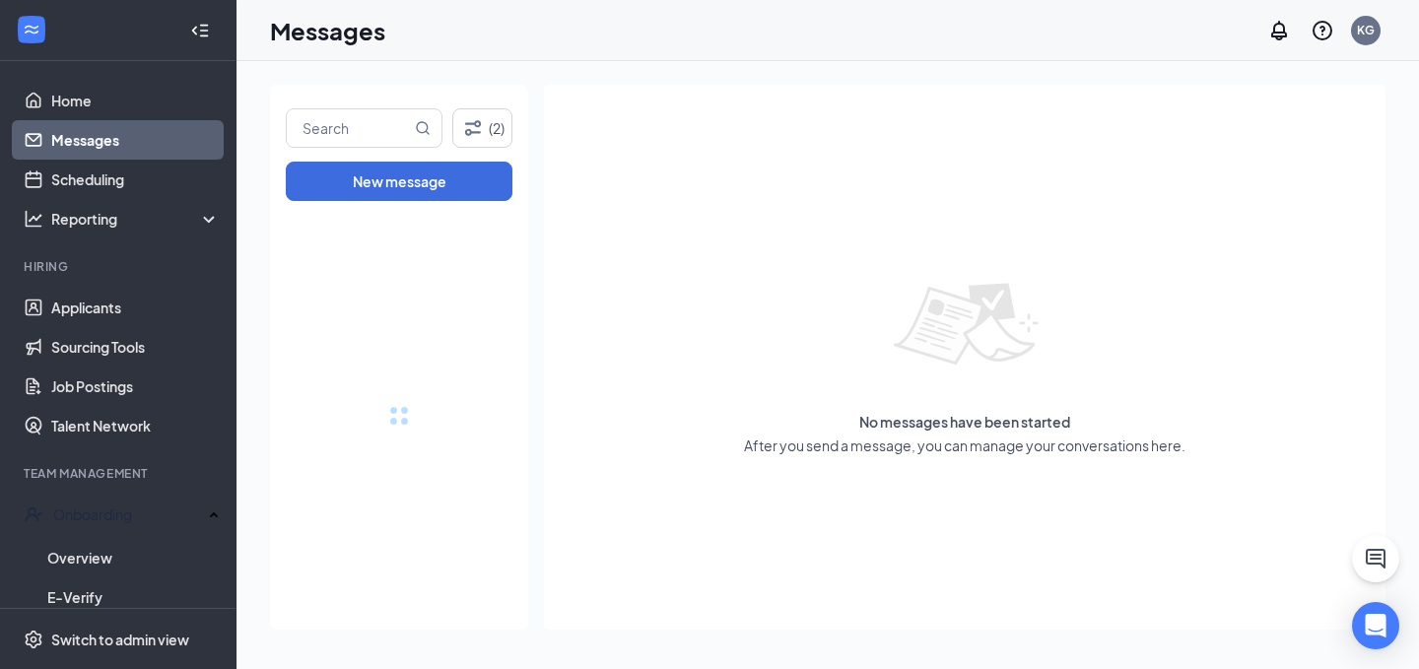
click at [97, 150] on link "Messages" at bounding box center [135, 139] width 169 height 39
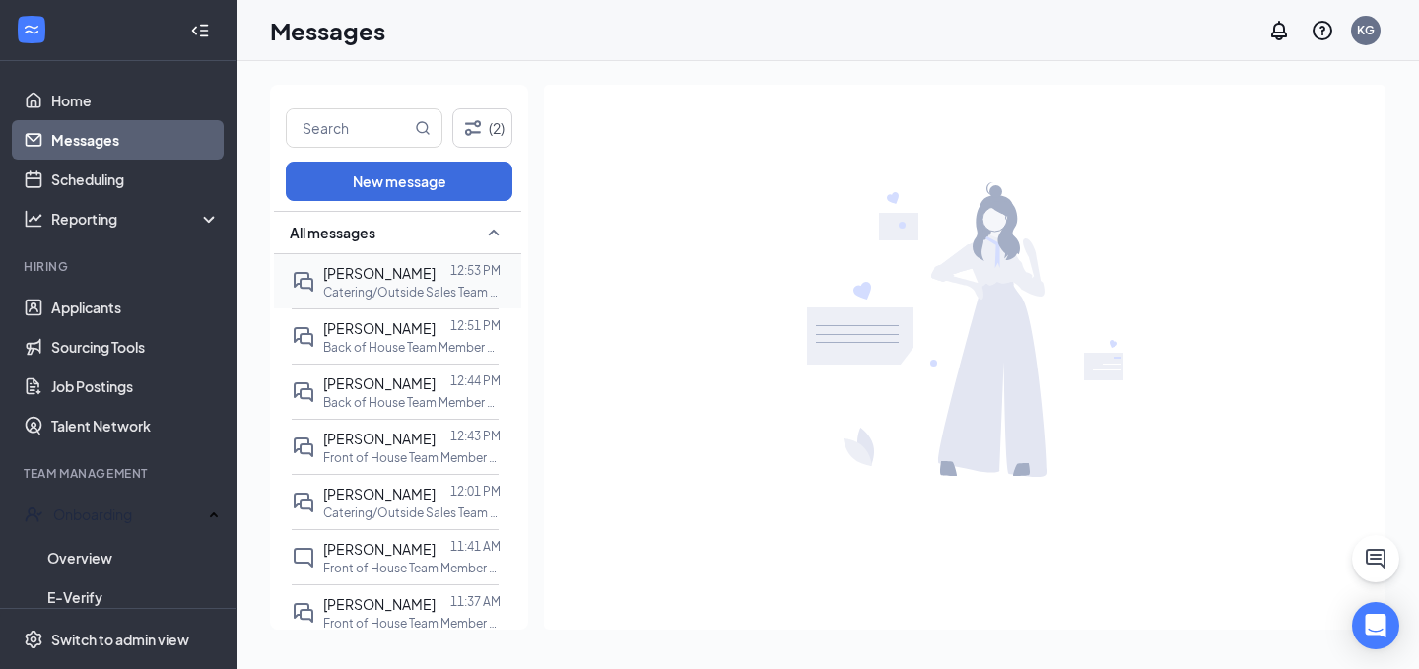
click at [337, 284] on p "Catering/Outside Sales Team Member at [GEOGRAPHIC_DATA]" at bounding box center [411, 292] width 177 height 17
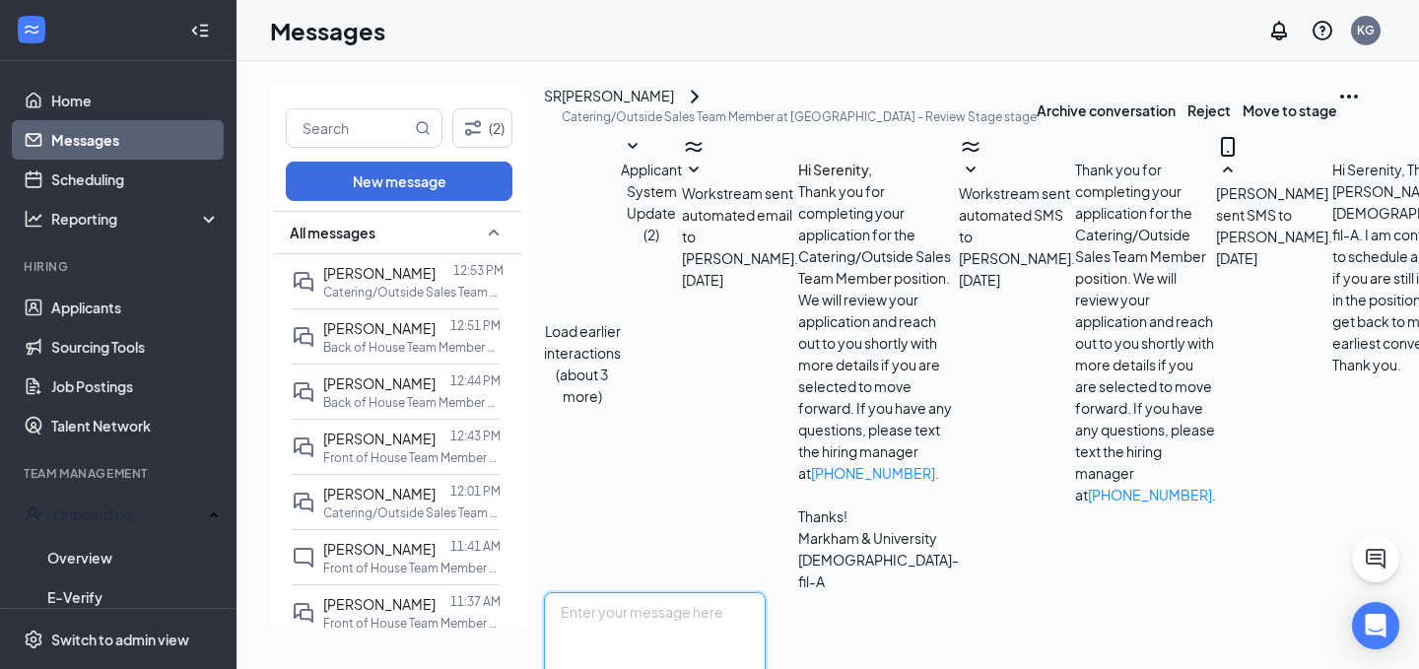
scroll to position [51, 0]
click at [721, 592] on textarea at bounding box center [655, 651] width 222 height 118
paste textarea "Awesome. I will get that set up for us! This will be a first in person intervie…"
type textarea "Awesome. I will get that set up for us! This will be a first in person intervie…"
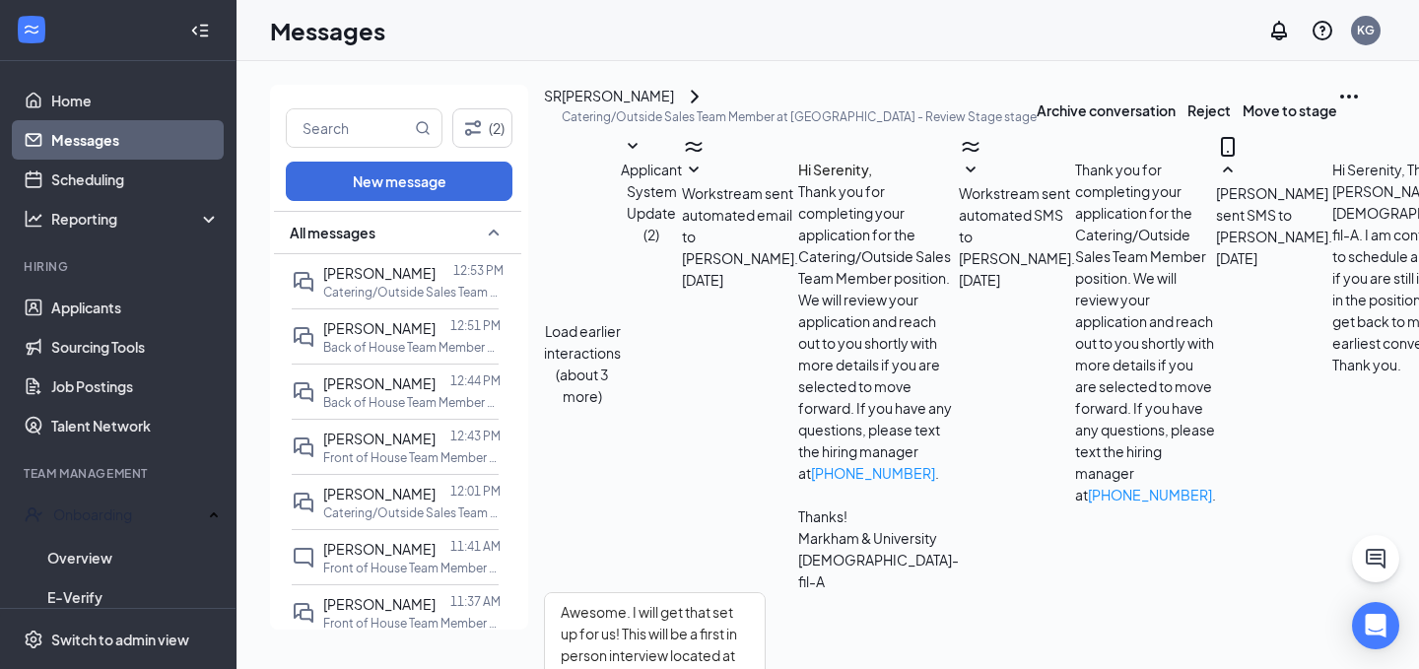
click at [599, 101] on div "SR Serenity Richards Catering/Outside Sales Team Member at Markham & University…" at bounding box center [790, 110] width 493 height 50
click at [597, 98] on div "SR Serenity Richards Catering/Outside Sales Team Member at Markham & University…" at bounding box center [790, 110] width 493 height 50
click at [562, 92] on div "SR" at bounding box center [553, 110] width 18 height 50
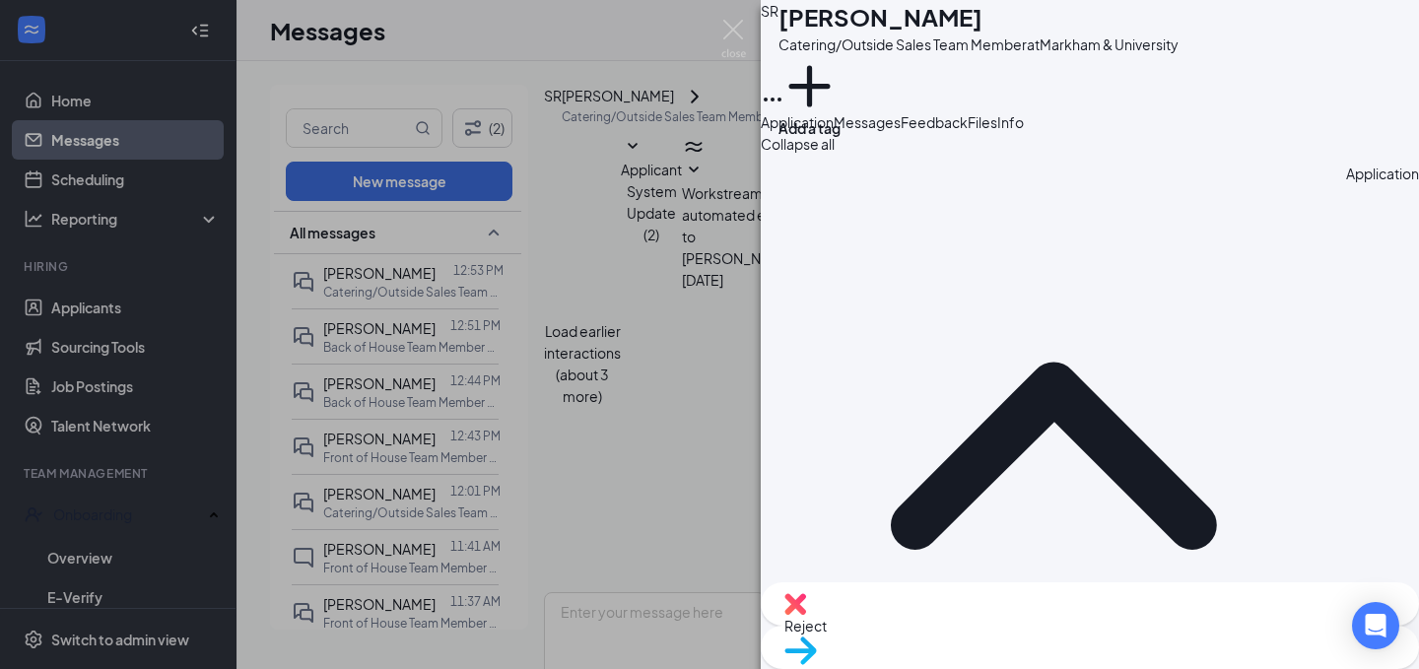
click at [901, 131] on span "Messages" at bounding box center [867, 122] width 67 height 18
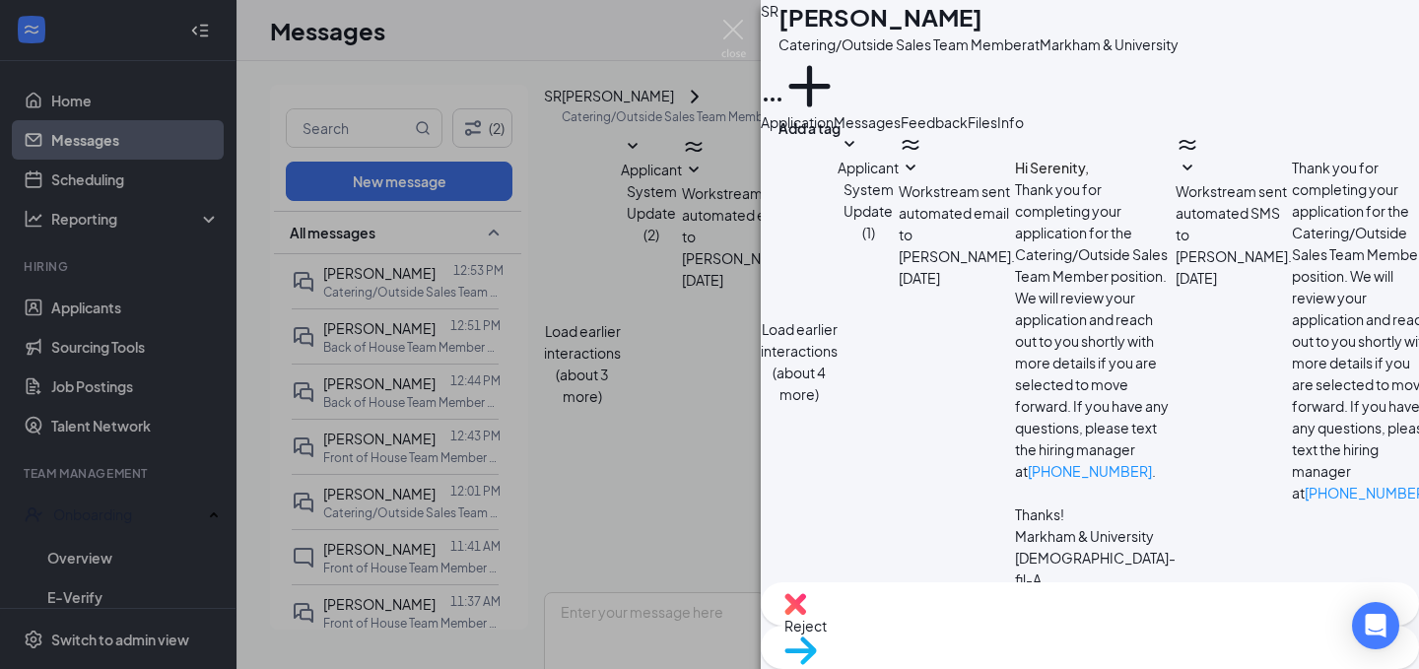
scroll to position [1153, 0]
click at [968, 133] on div "Feedback" at bounding box center [934, 122] width 67 height 22
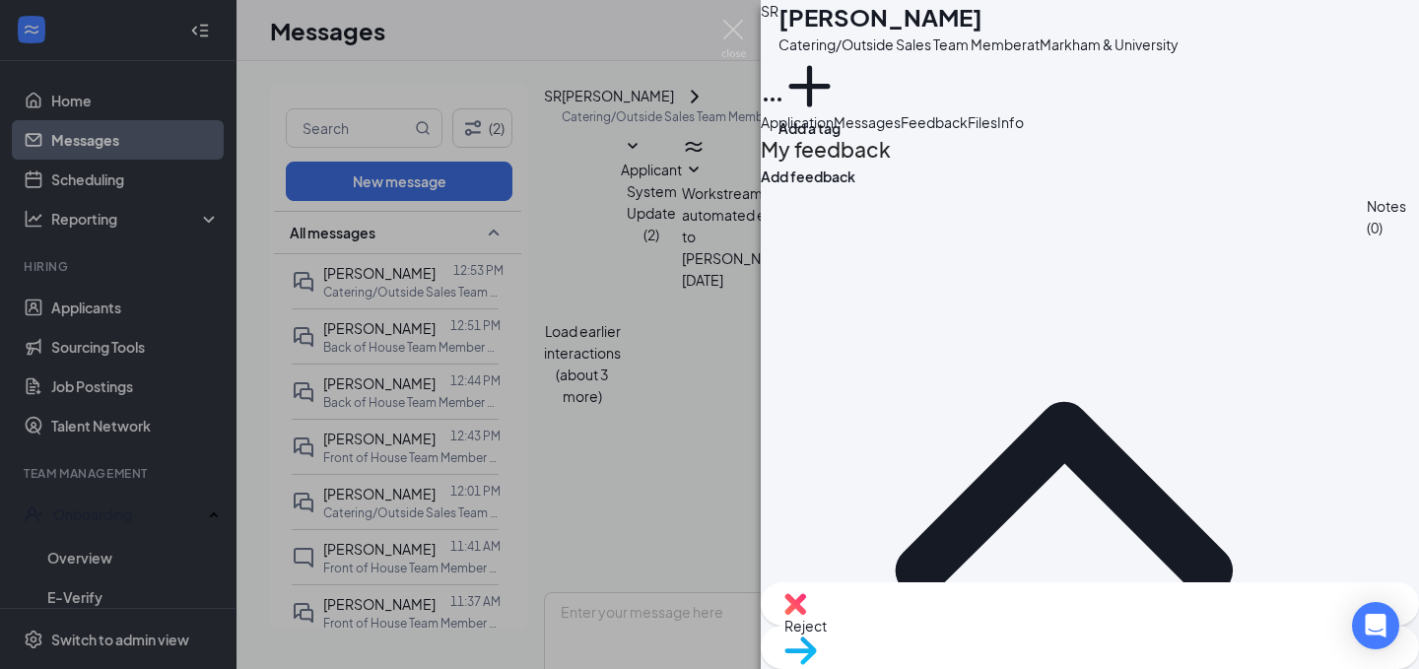
click at [901, 131] on span "Messages" at bounding box center [867, 122] width 67 height 18
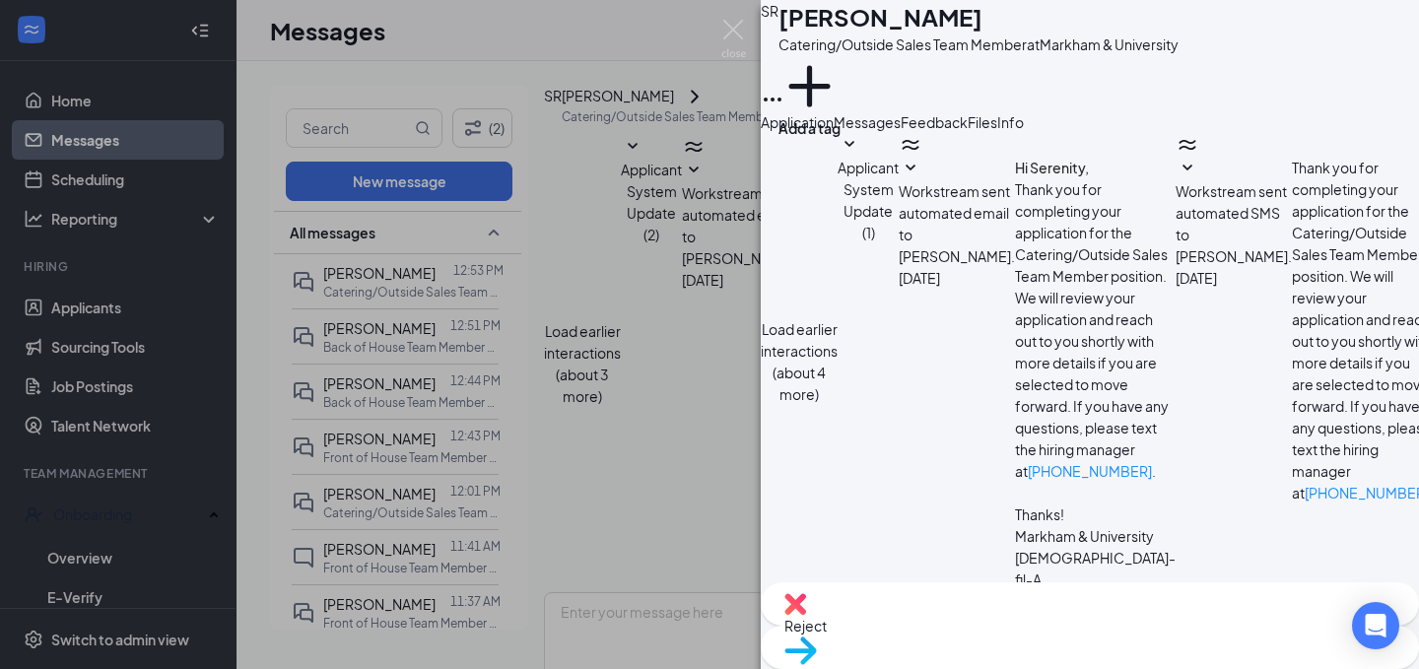
scroll to position [923, 0]
click at [693, 105] on div "SR Serenity Richards Catering/Outside Sales Team Member at Markham & University…" at bounding box center [709, 334] width 1419 height 669
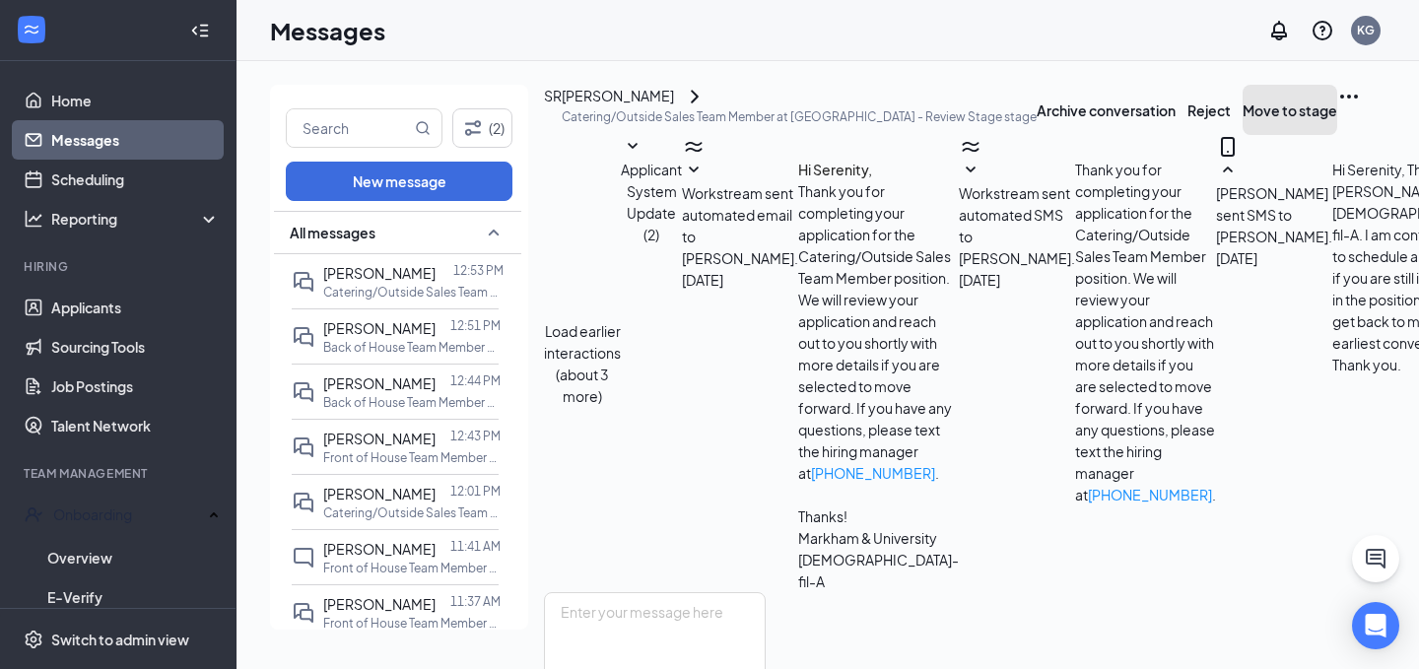
click at [1243, 90] on button "Move to stage" at bounding box center [1290, 110] width 95 height 50
type input "First Onsite Interview"
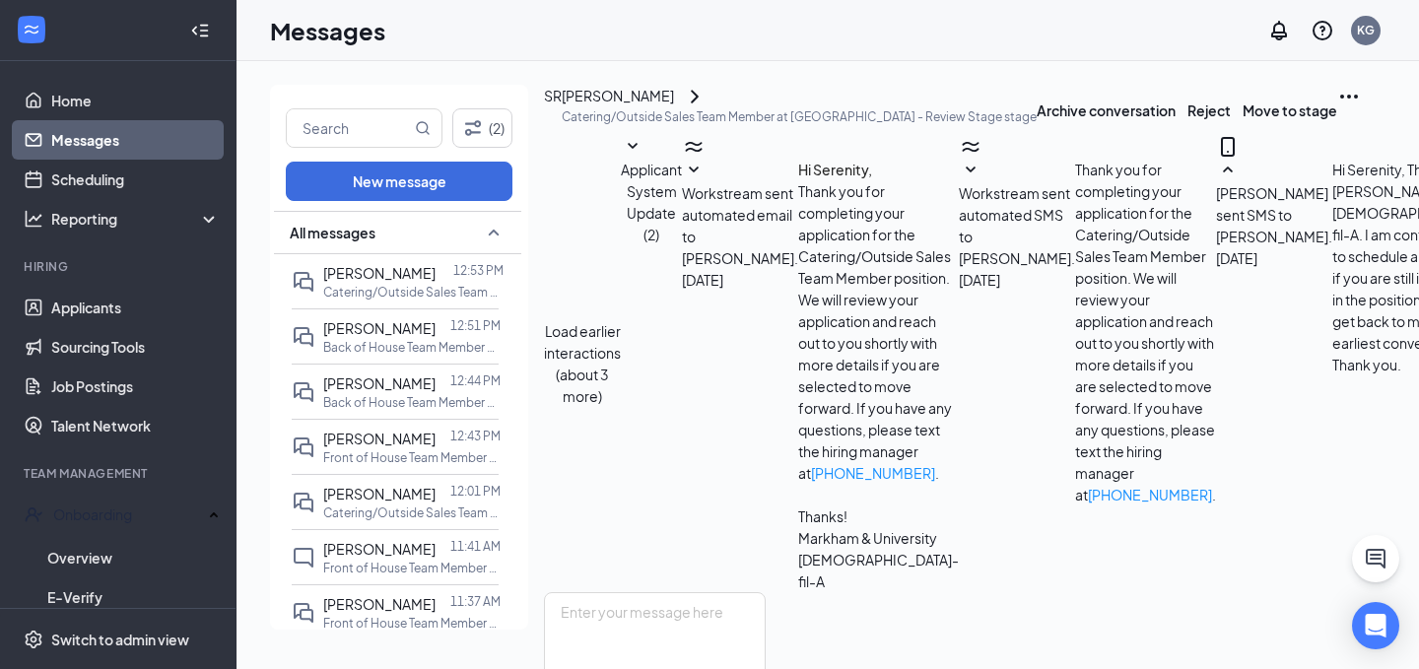
radio input "true"
radio input "false"
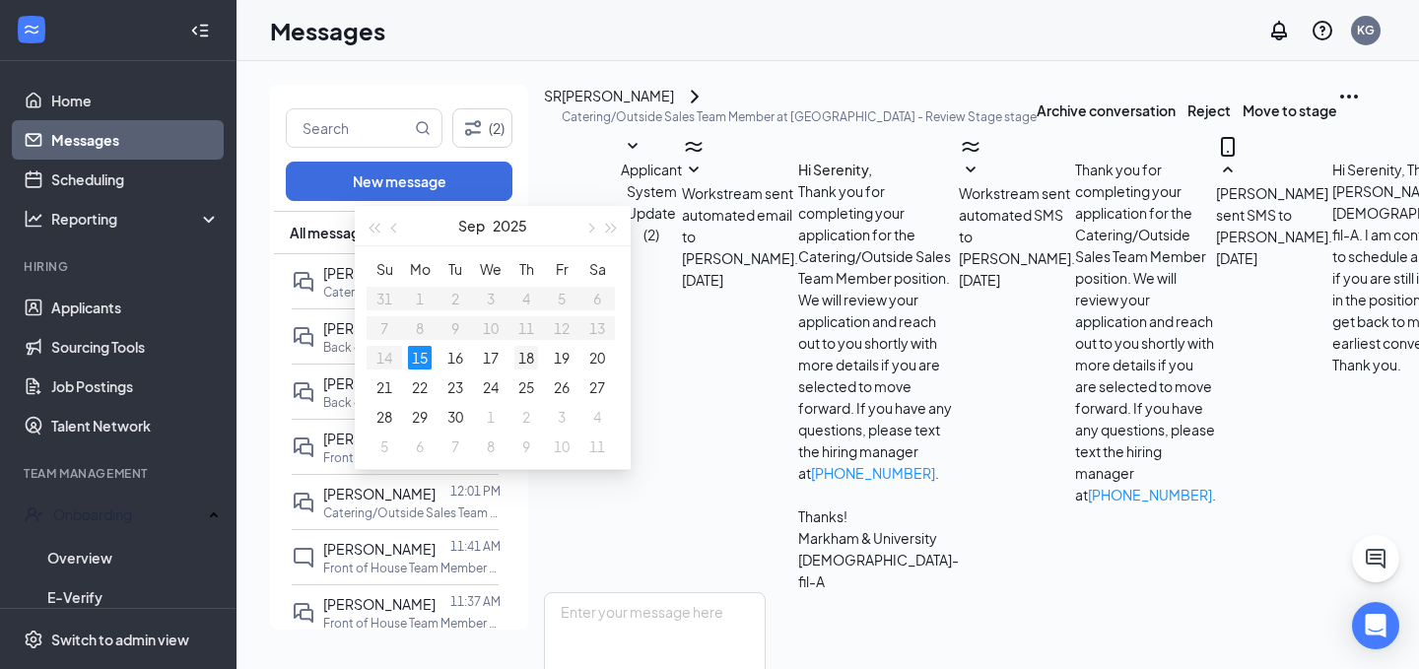
type input "Sep 18, 2025"
click at [534, 356] on div "18" at bounding box center [526, 358] width 24 height 24
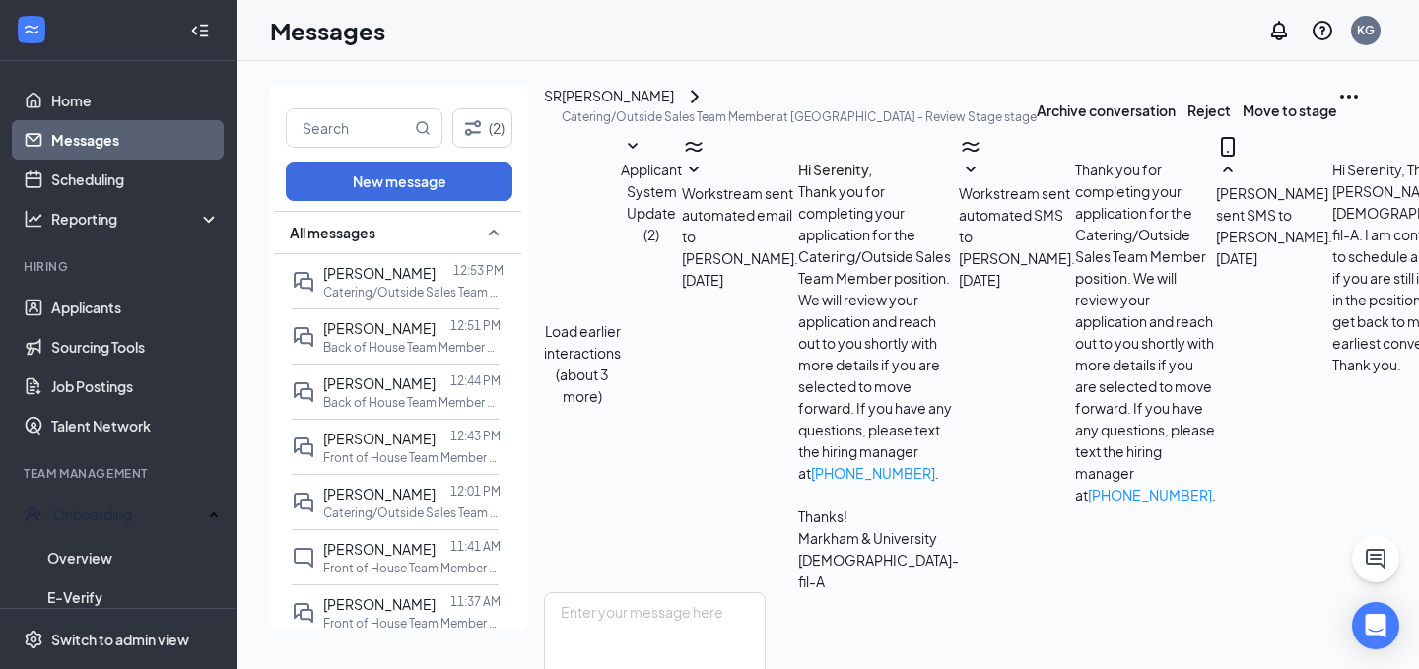
type input "04:00 PM"
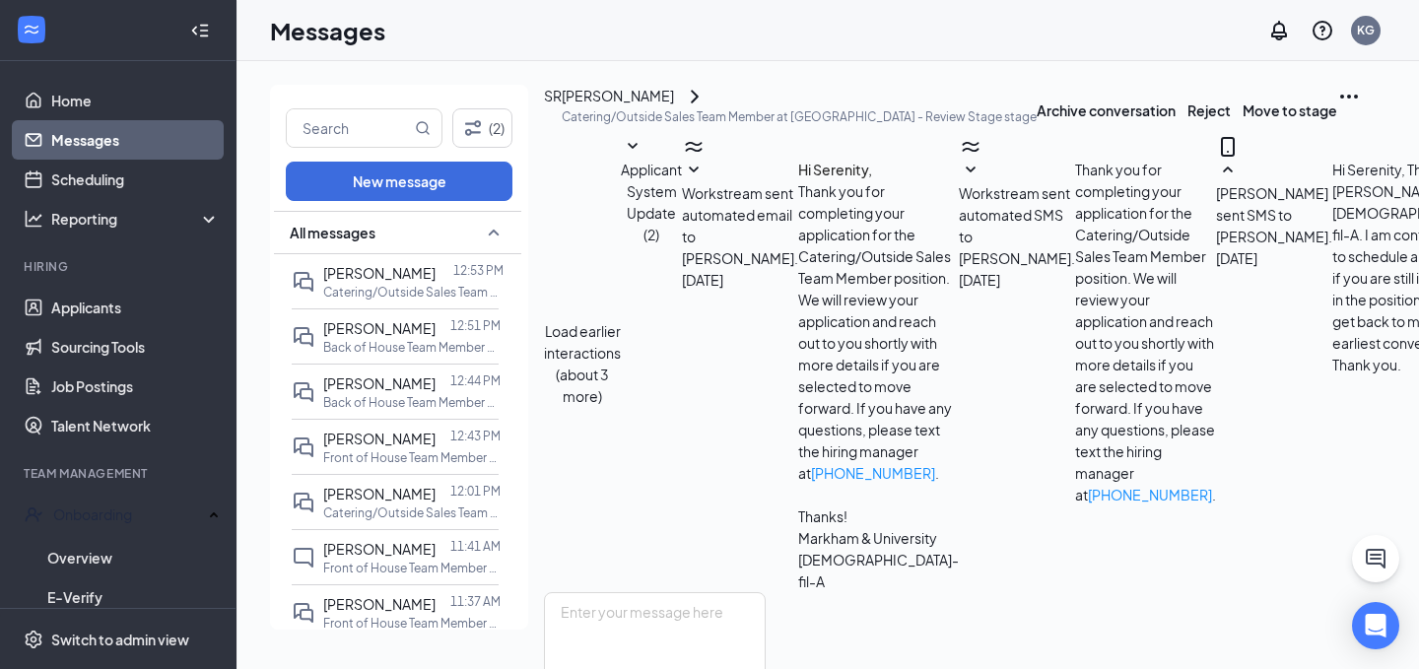
type input "04:30 PM"
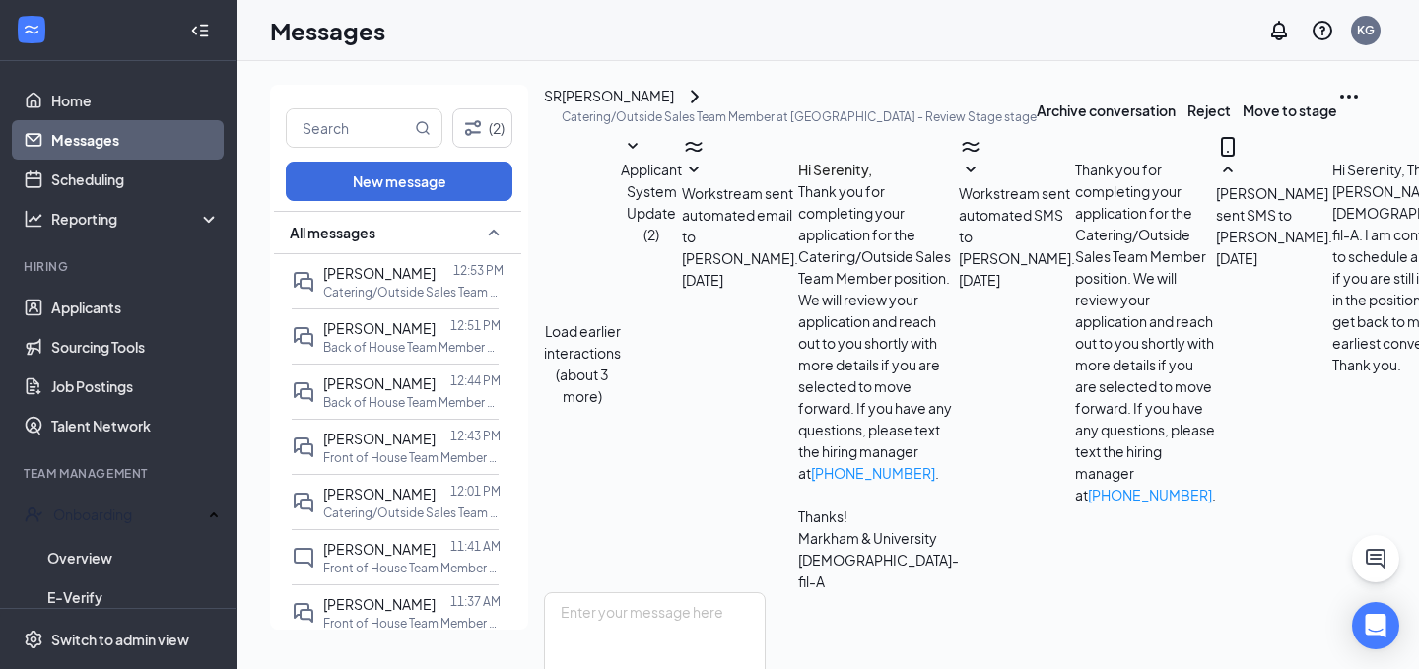
click at [170, 145] on link "Messages" at bounding box center [135, 139] width 169 height 39
click at [141, 98] on link "Home" at bounding box center [135, 100] width 169 height 39
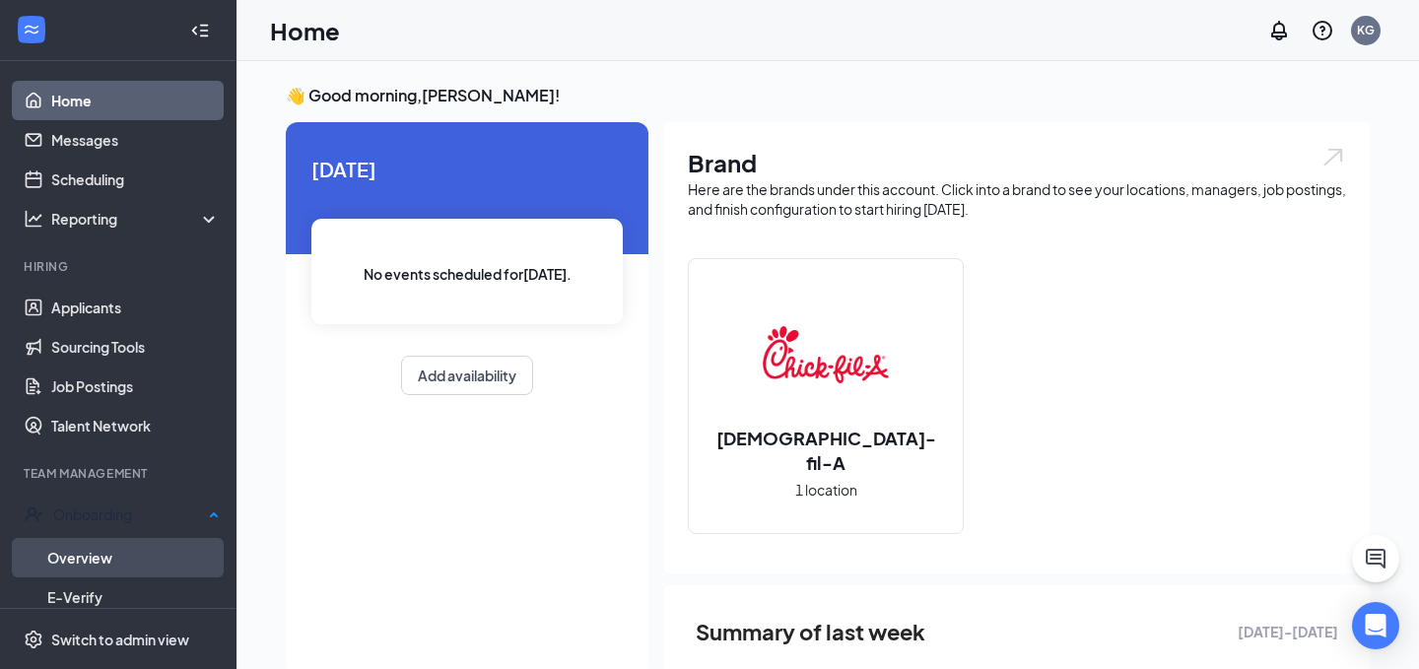
click at [106, 543] on link "Overview" at bounding box center [133, 557] width 172 height 39
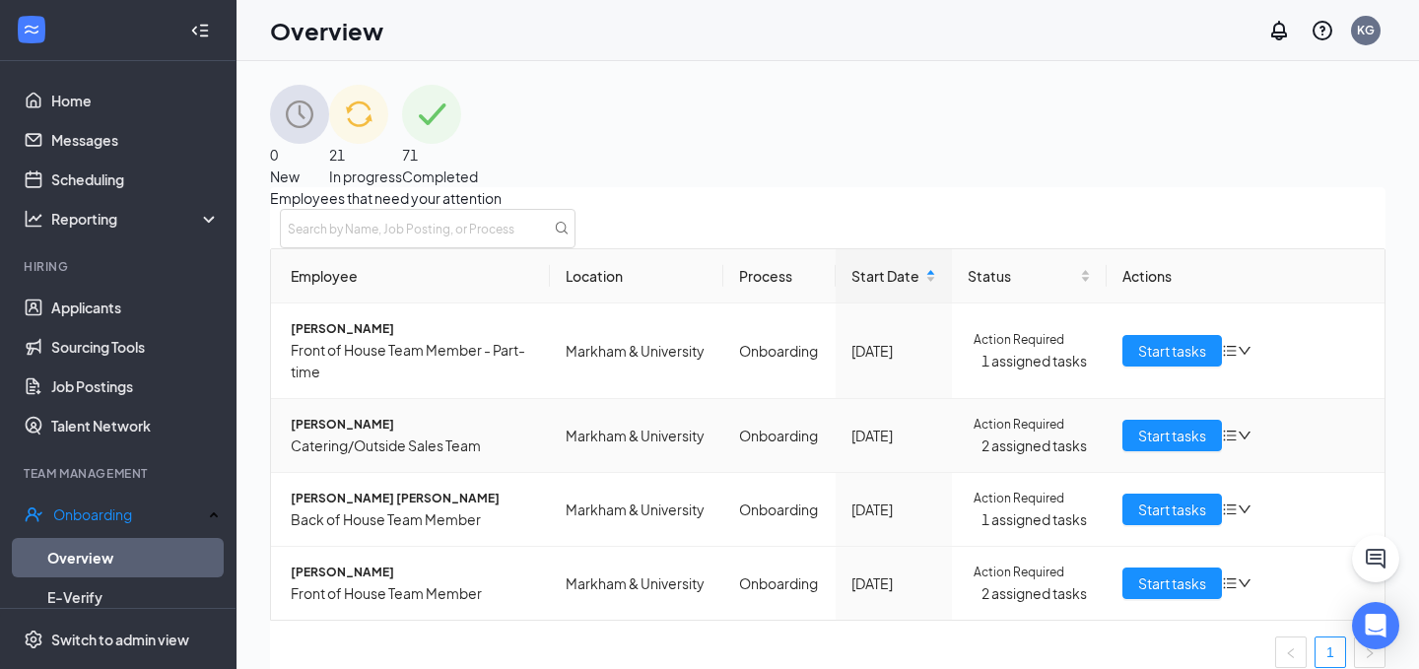
click at [355, 418] on td "Isis Jones Catering/Outside Sales Team" at bounding box center [410, 436] width 279 height 74
click at [326, 416] on td "Isis Jones Catering/Outside Sales Team" at bounding box center [410, 436] width 279 height 74
click at [361, 434] on span "[PERSON_NAME]" at bounding box center [412, 425] width 243 height 20
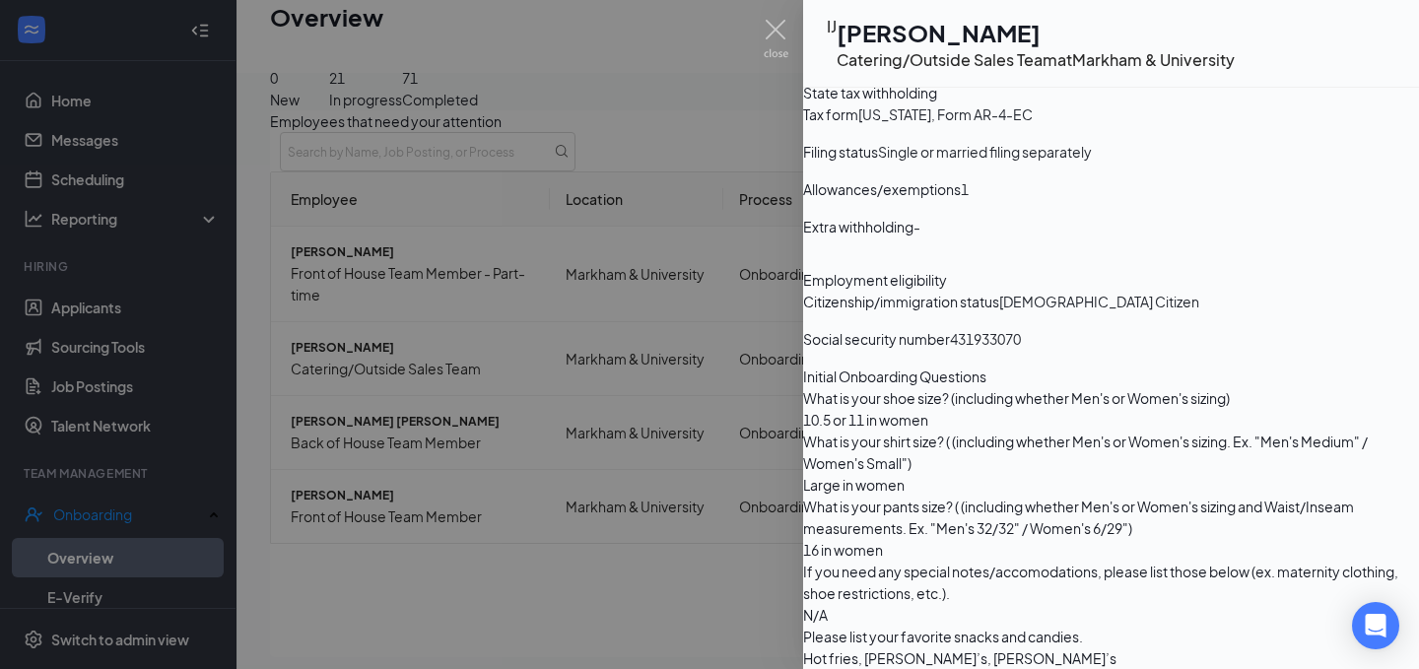
scroll to position [2326, 0]
click at [775, 35] on img at bounding box center [776, 39] width 25 height 38
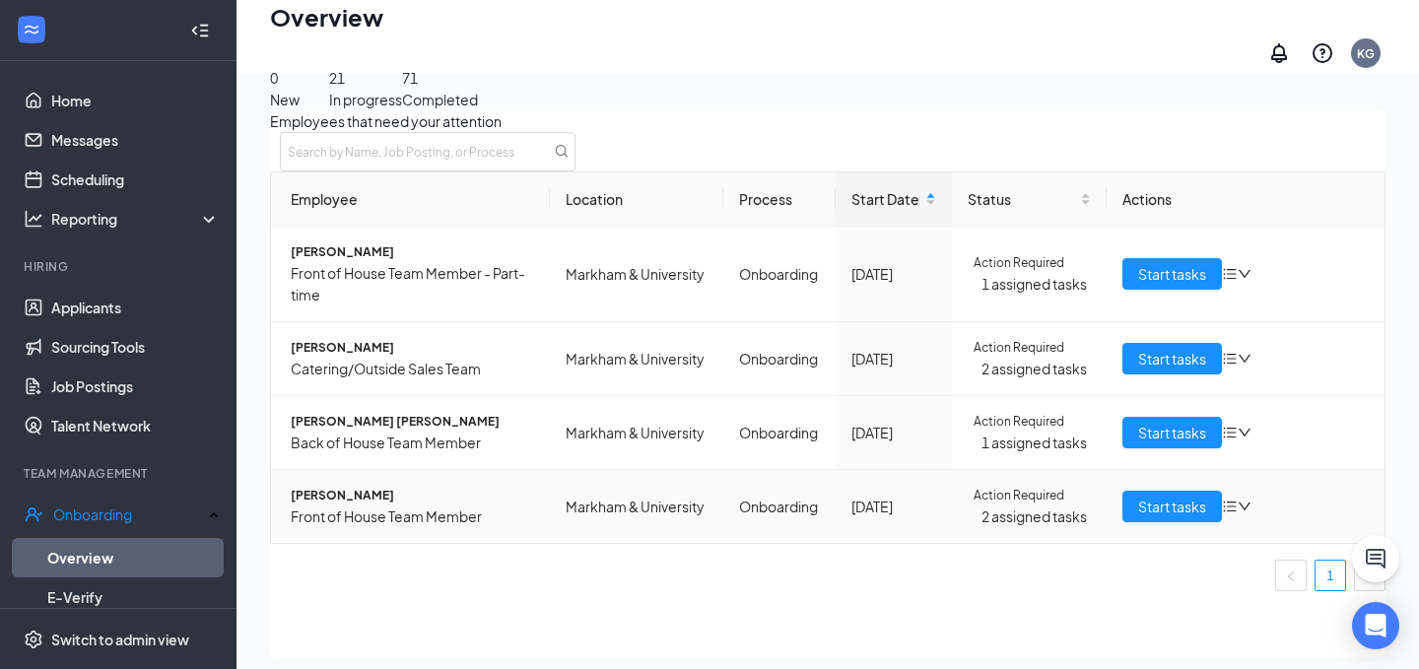
click at [342, 506] on span "Front of House Team Member" at bounding box center [412, 517] width 243 height 22
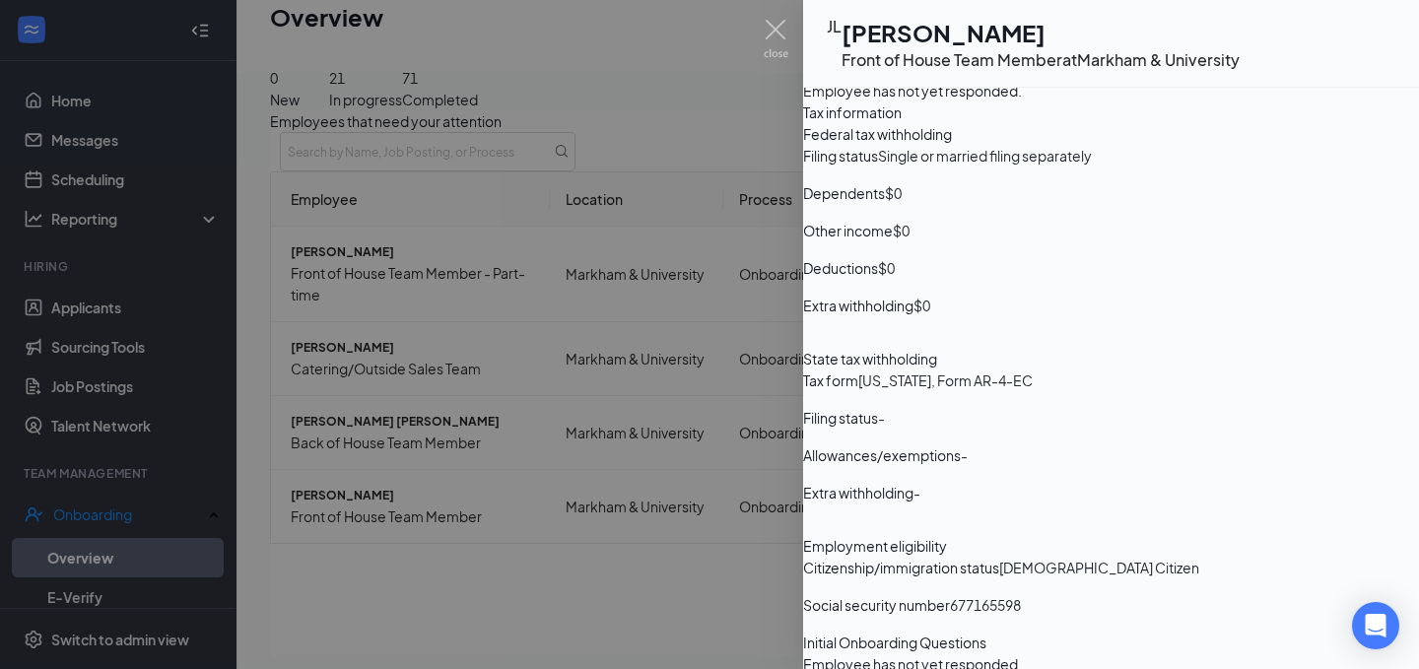
scroll to position [1039, 0]
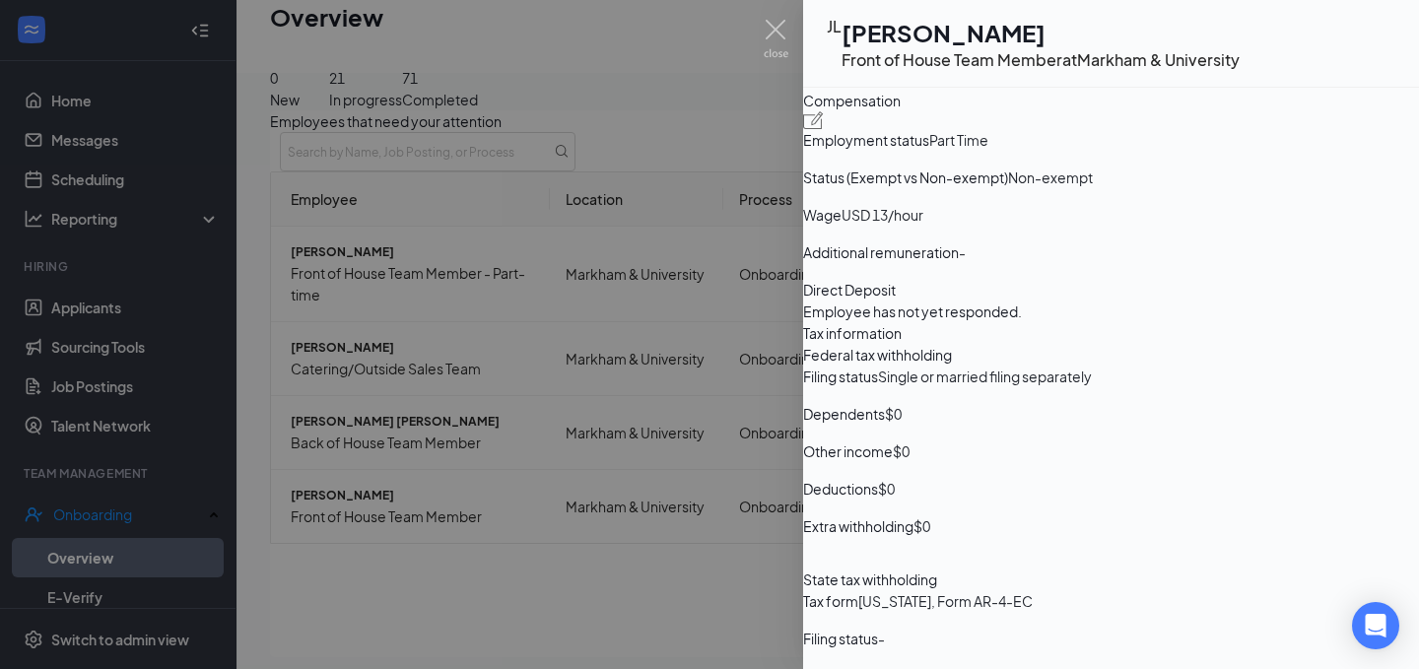
click at [883, 38] on h1 "James L Clark" at bounding box center [1041, 33] width 398 height 34
click at [833, 33] on div "JL" at bounding box center [834, 27] width 15 height 22
click at [842, 37] on div "JL" at bounding box center [834, 27] width 15 height 22
click at [905, 36] on h1 "James L Clark" at bounding box center [1041, 33] width 398 height 34
click at [535, 574] on div at bounding box center [709, 334] width 1419 height 669
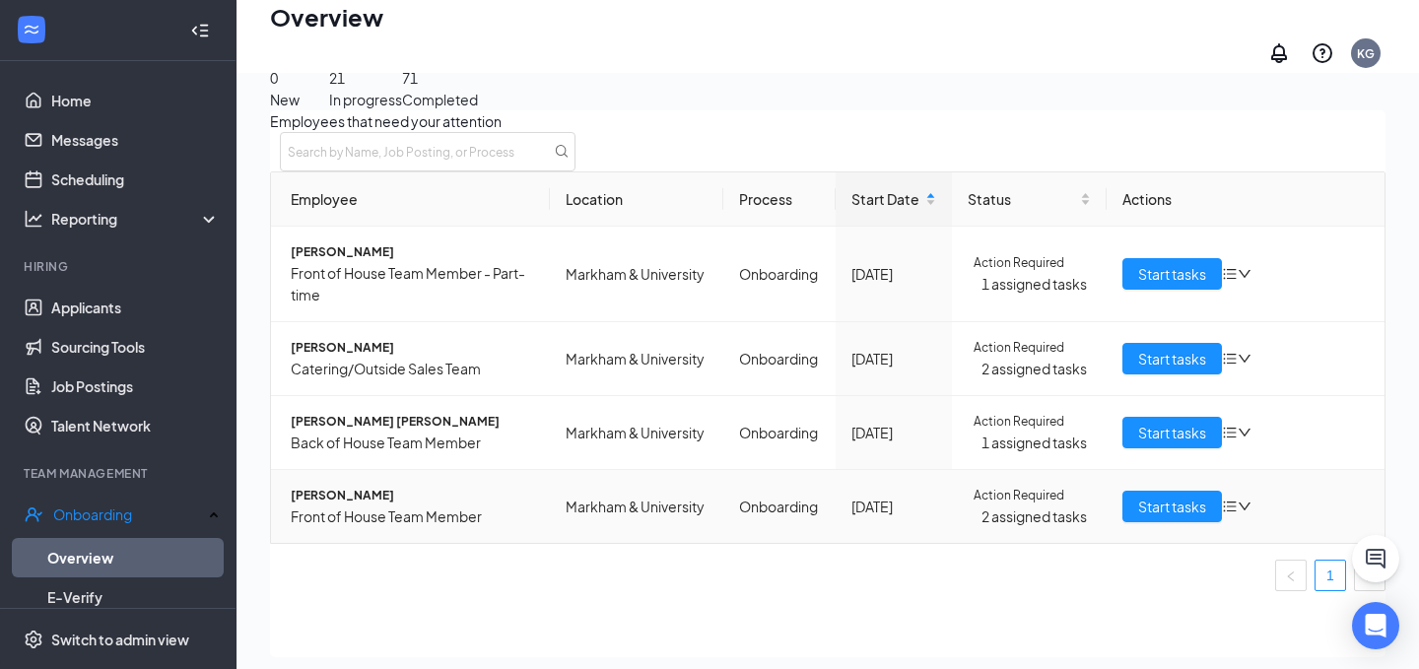
click at [424, 486] on span "James L Clark" at bounding box center [412, 496] width 243 height 20
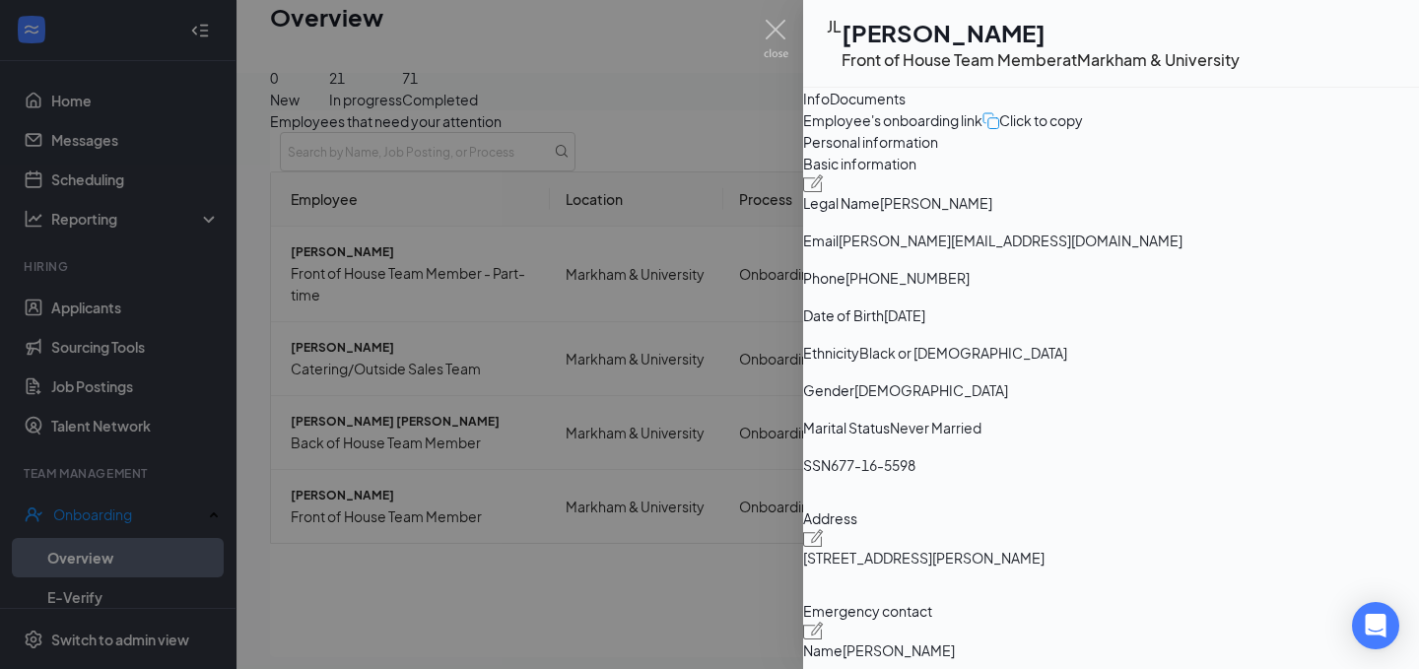
click at [906, 109] on div "Documents" at bounding box center [868, 99] width 76 height 22
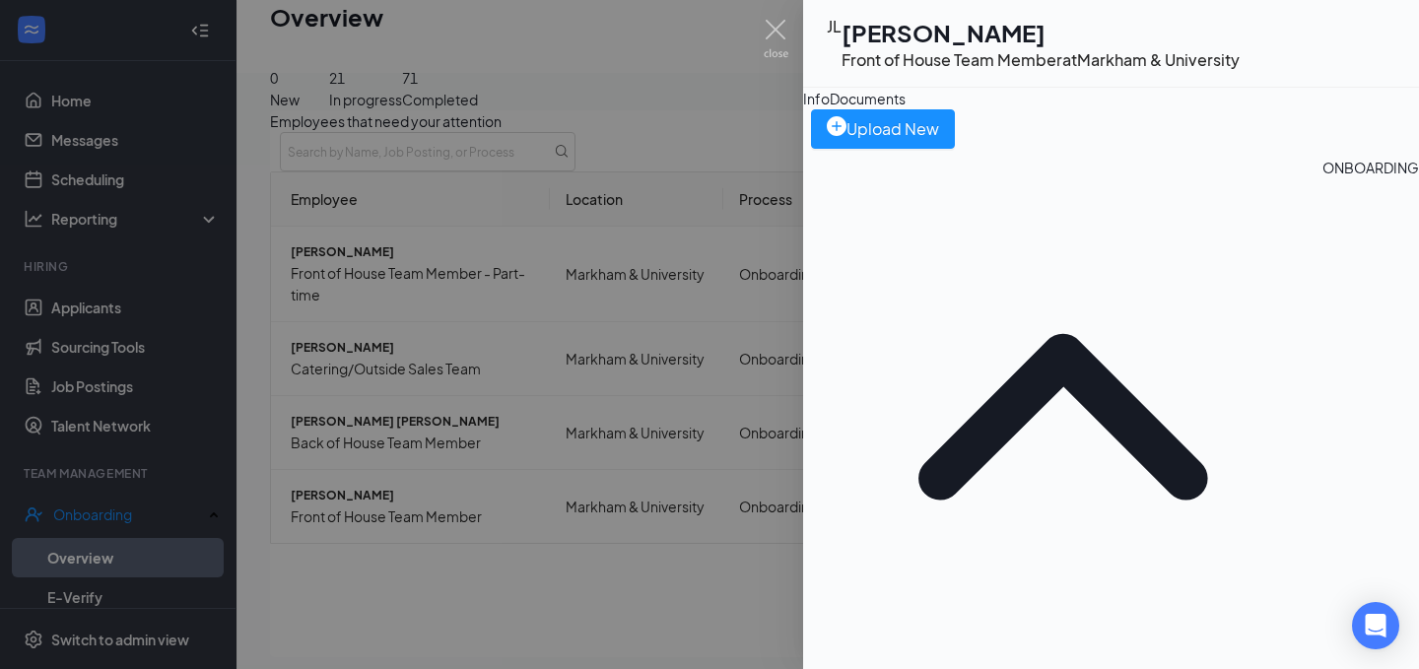
click at [431, 494] on div at bounding box center [709, 334] width 1419 height 669
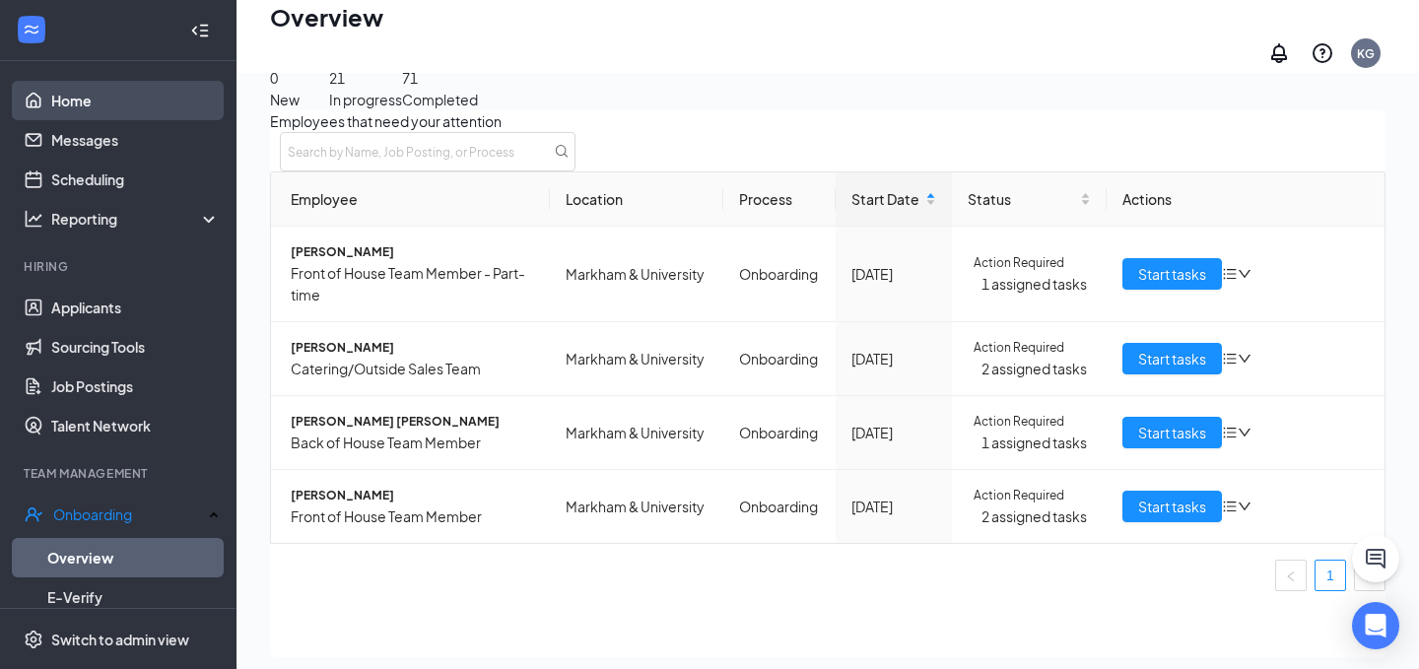
click at [110, 118] on link "Home" at bounding box center [135, 100] width 169 height 39
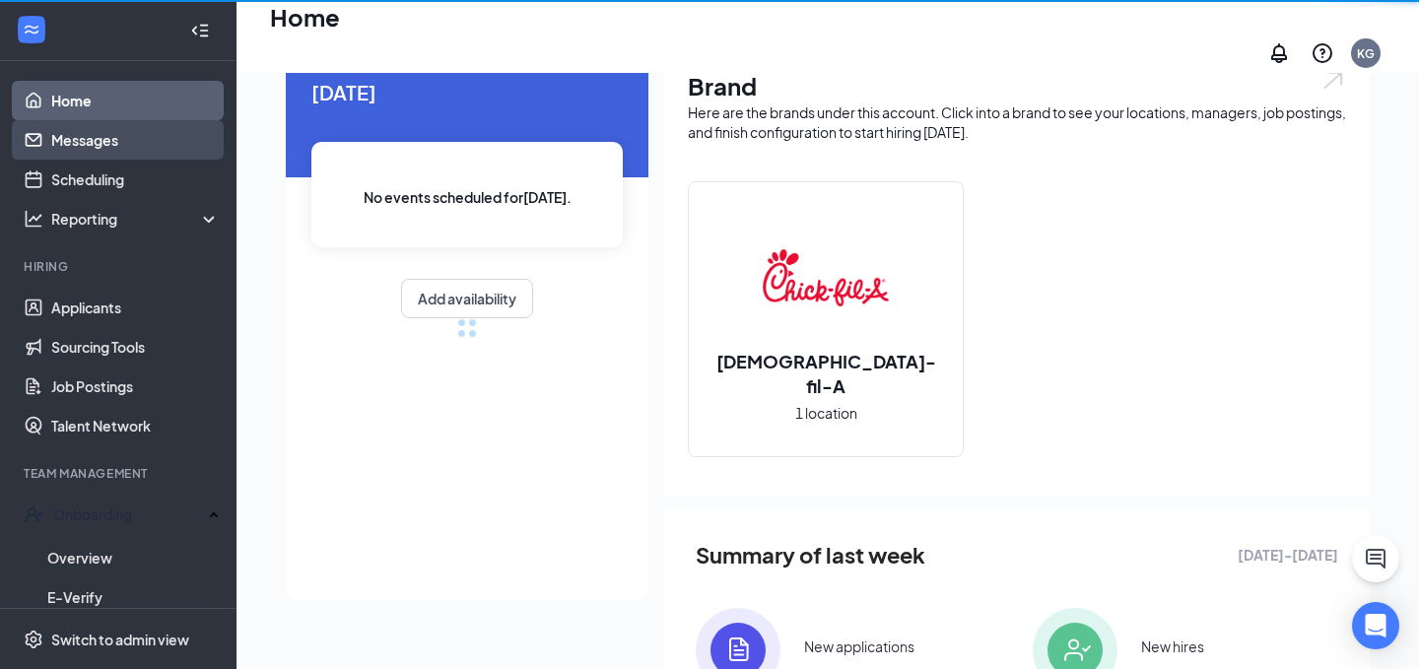
click at [114, 124] on link "Messages" at bounding box center [135, 139] width 169 height 39
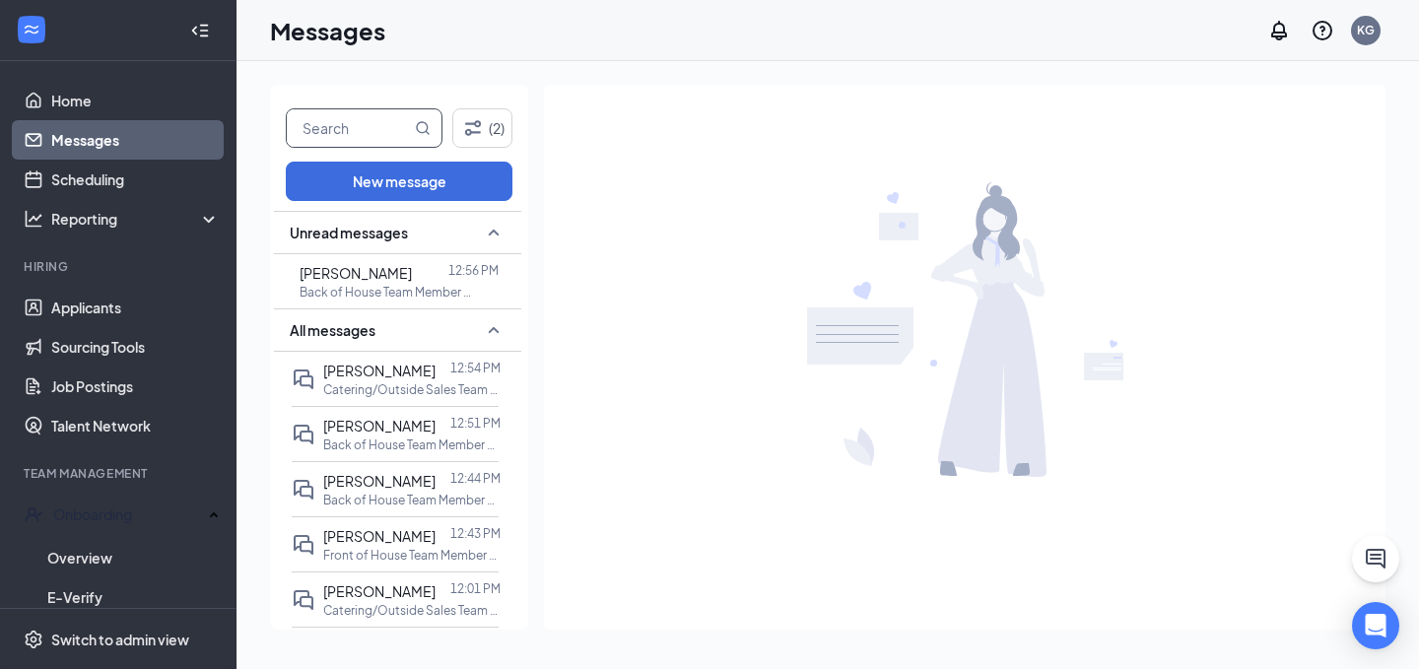
click at [389, 139] on input "text" at bounding box center [349, 127] width 124 height 37
type input "[PERSON_NAME]"
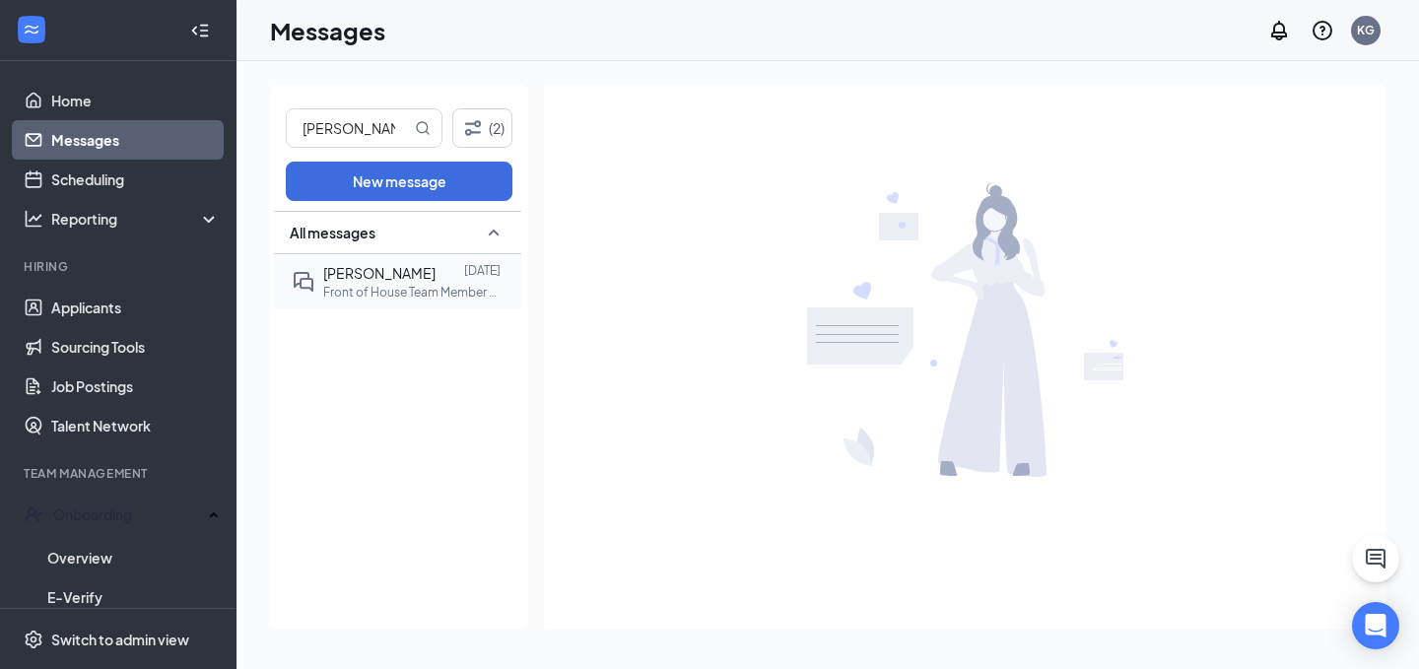
click at [402, 303] on div "James Clark Sep 13 Front of House Team Member at Markham & University" at bounding box center [395, 281] width 207 height 54
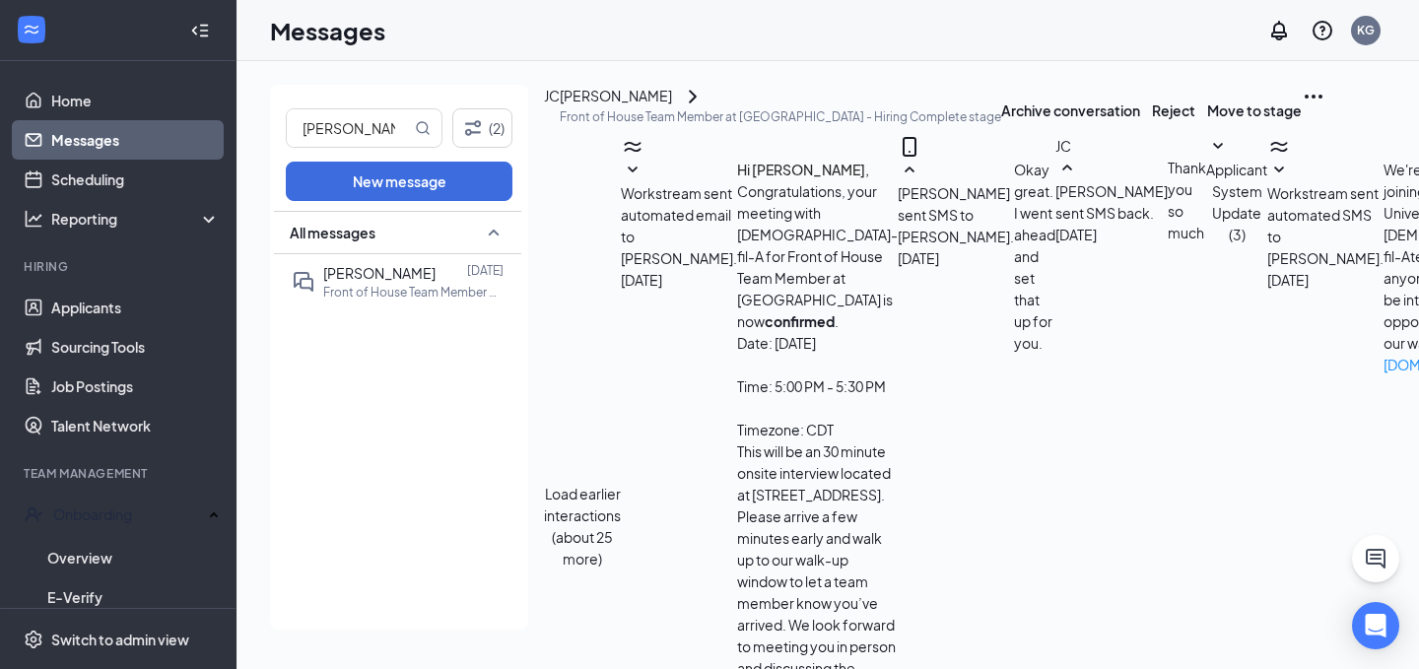
type textarea "J"
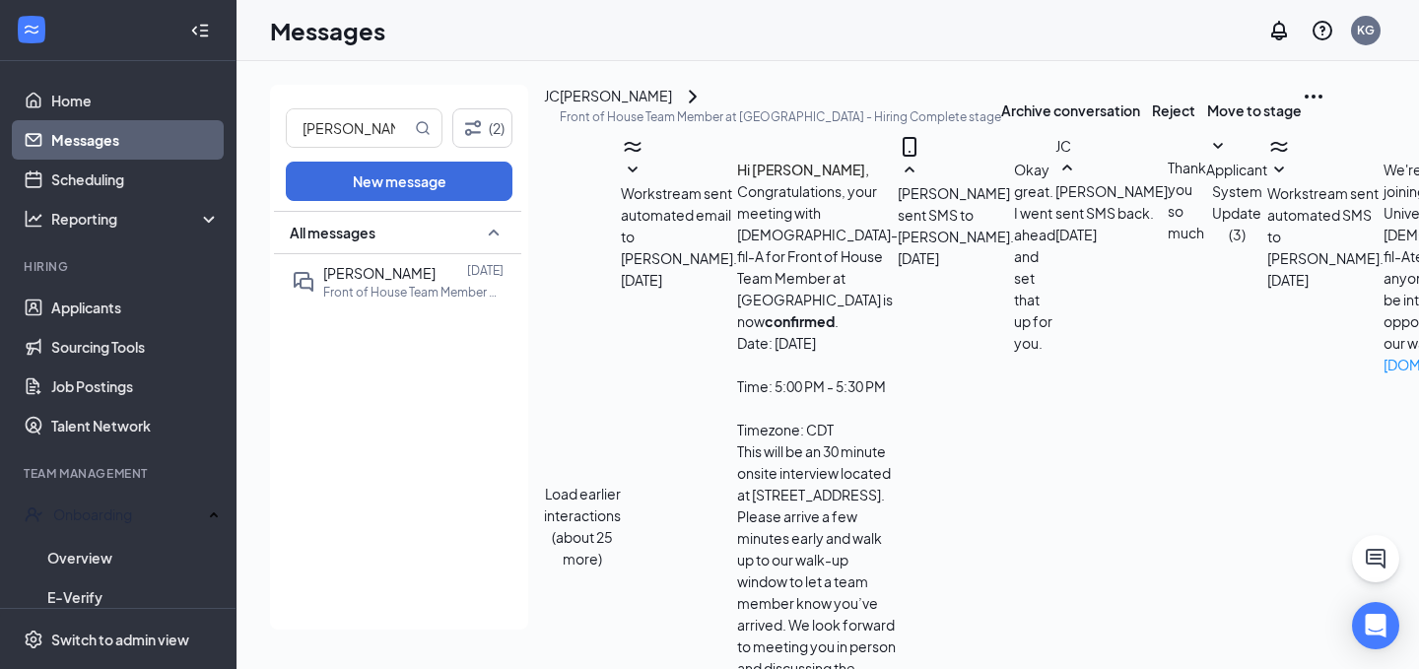
scroll to position [12, 0]
type textarea "Hi James, Please fill out your onboarding documents as soon as you can. The fas…"
click at [176, 151] on link "Messages" at bounding box center [135, 139] width 169 height 39
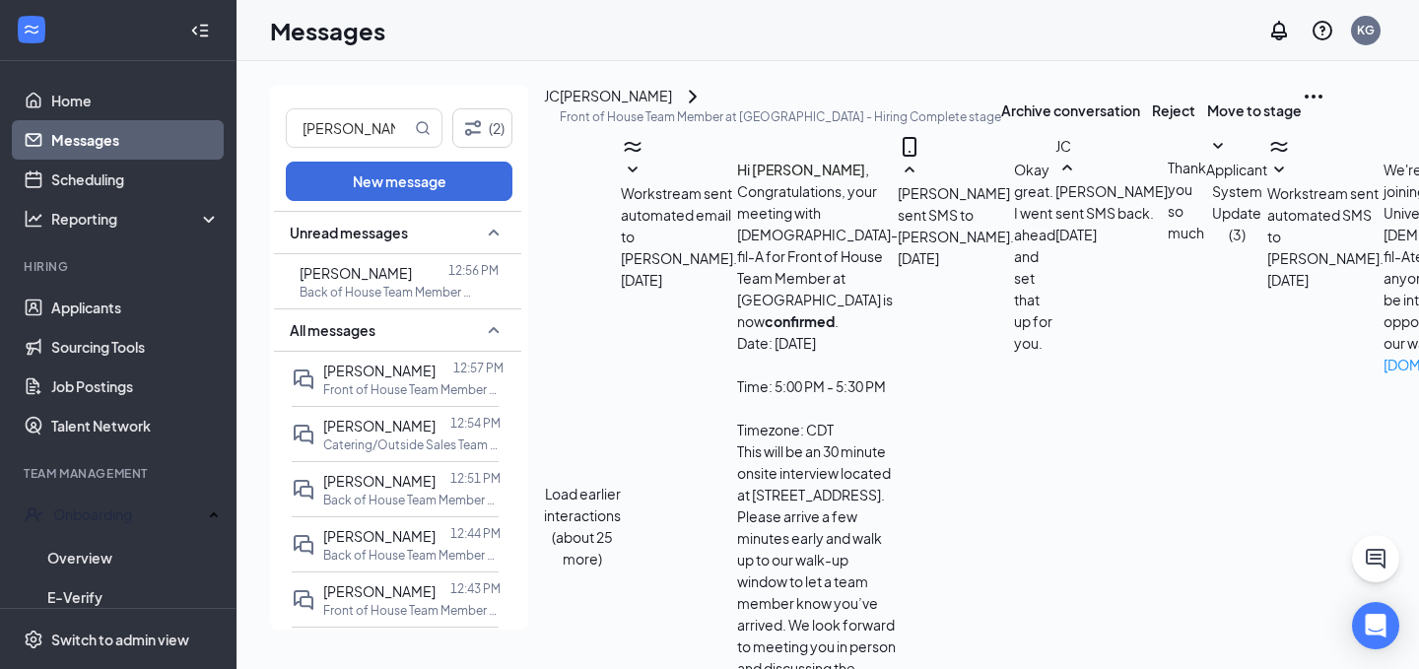
click at [401, 314] on div "All messages" at bounding box center [397, 329] width 247 height 43
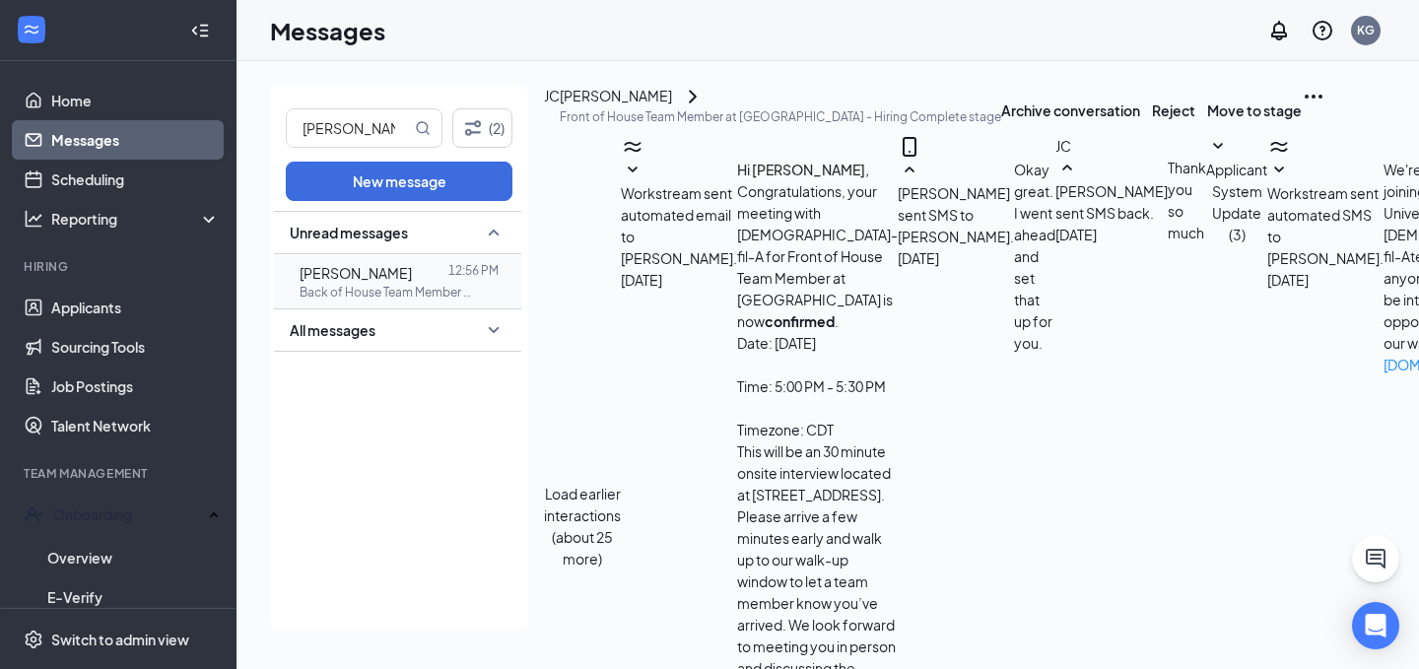
drag, startPoint x: 401, startPoint y: 299, endPoint x: 436, endPoint y: 352, distance: 63.4
click at [401, 299] on p "Back of House Team Member at [GEOGRAPHIC_DATA]" at bounding box center [388, 292] width 177 height 17
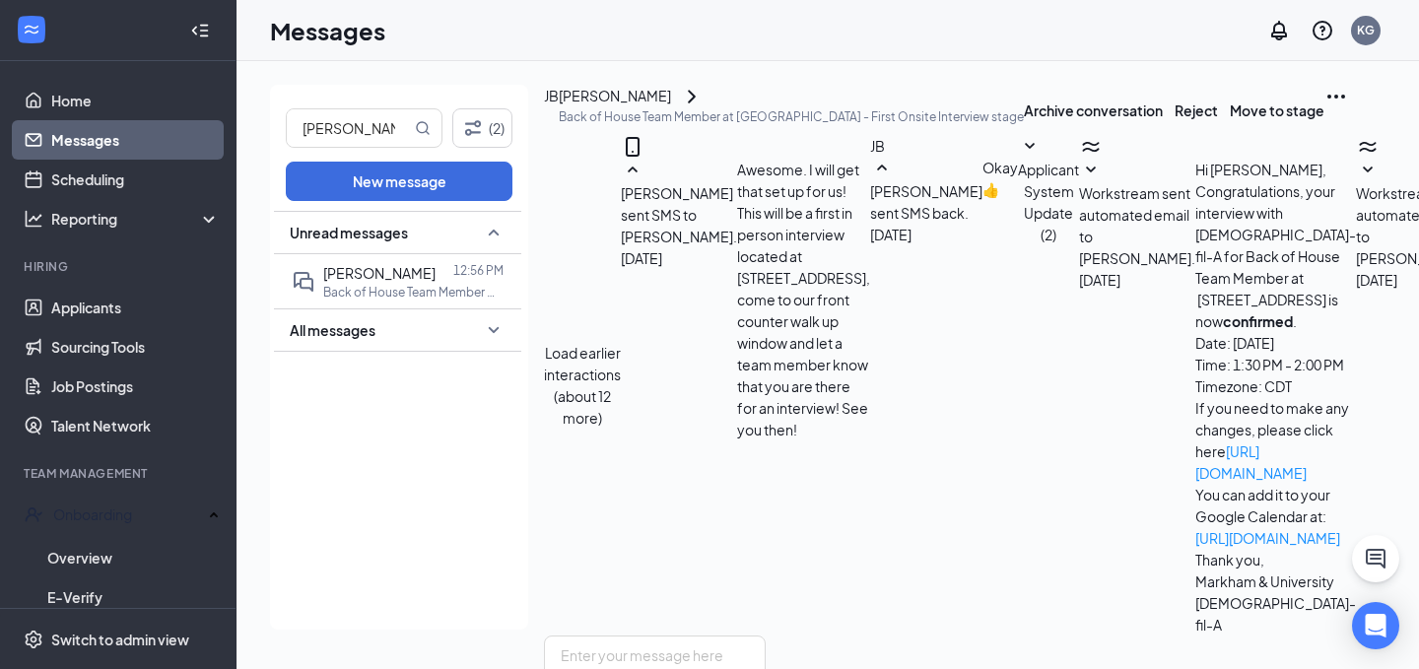
click at [621, 342] on button "Load earlier interactions (about 12 more)" at bounding box center [582, 385] width 77 height 87
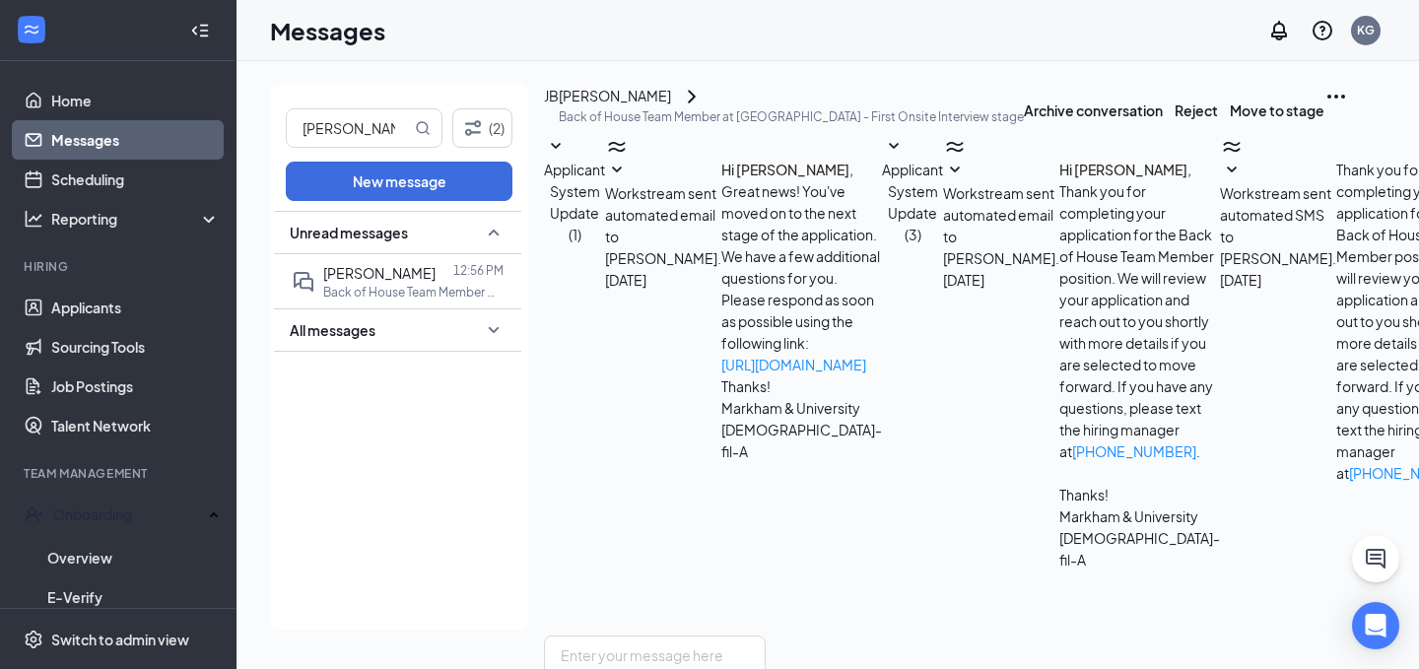
click at [559, 95] on div "JB" at bounding box center [551, 110] width 15 height 50
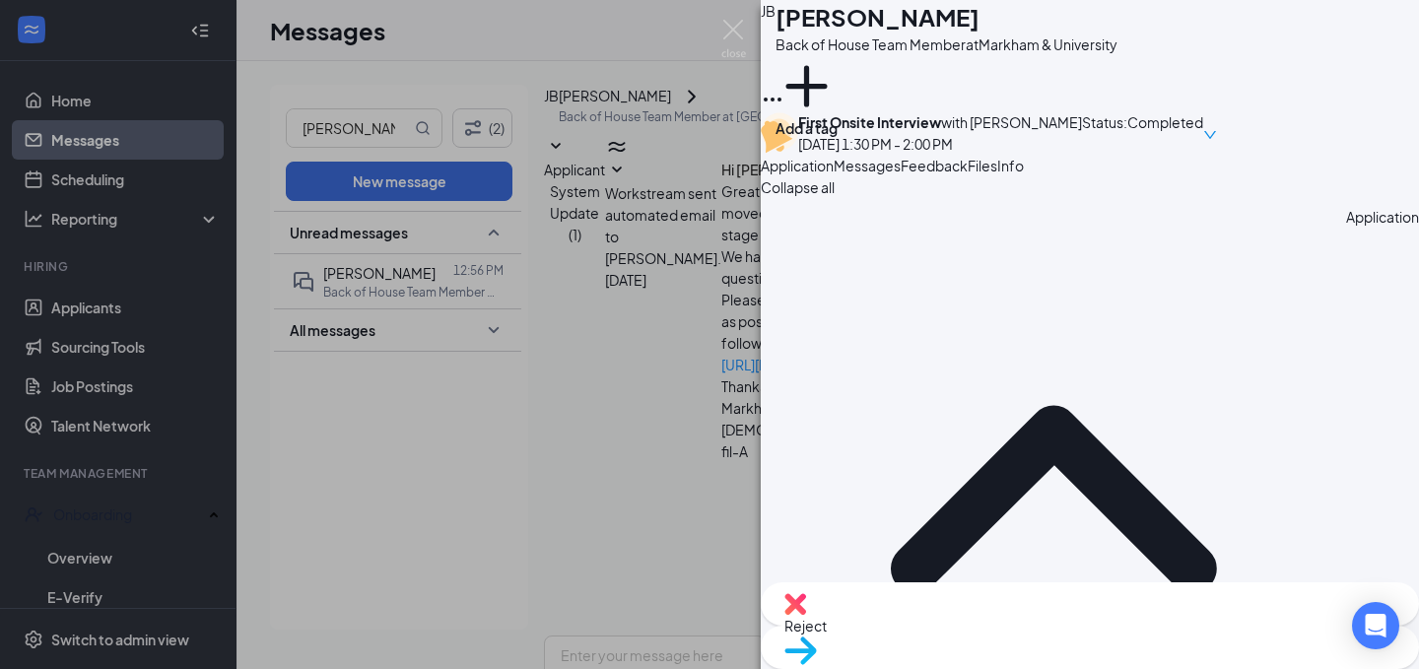
click at [998, 155] on div at bounding box center [1090, 155] width 658 height 0
click at [968, 176] on div "Feedback" at bounding box center [934, 166] width 67 height 22
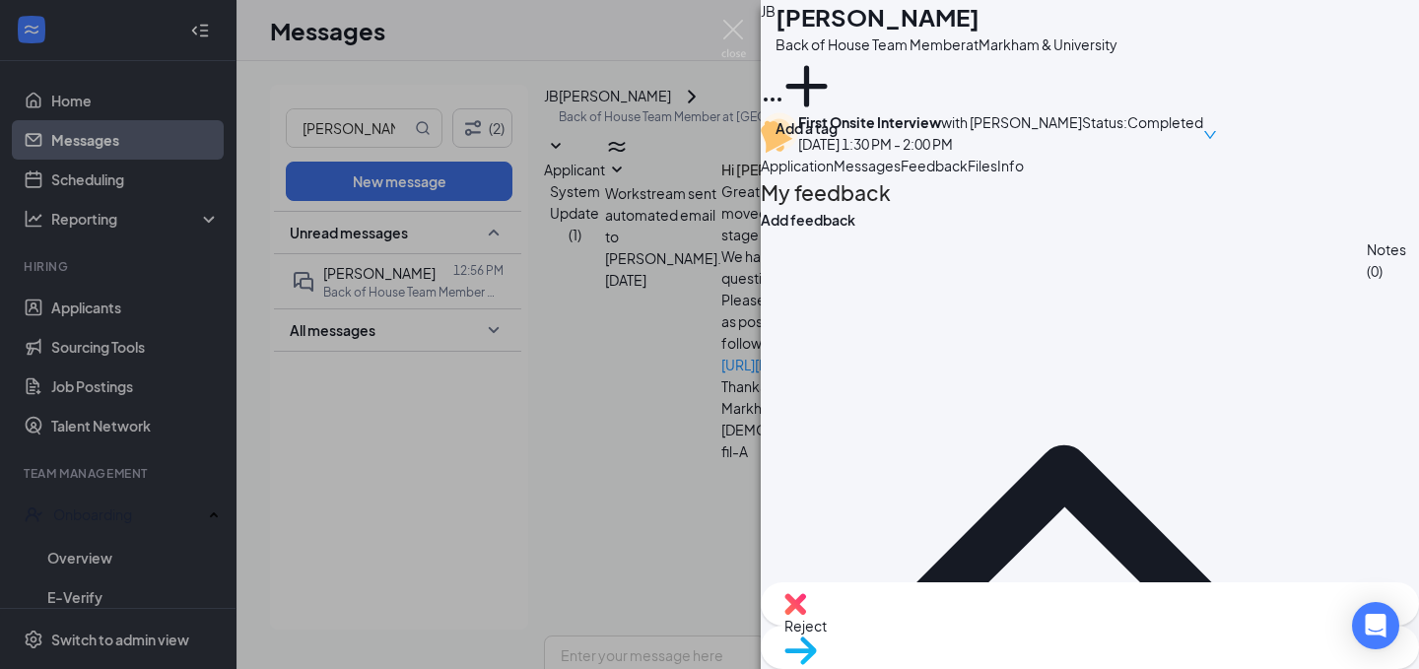
click at [997, 176] on button "Files" at bounding box center [983, 166] width 30 height 22
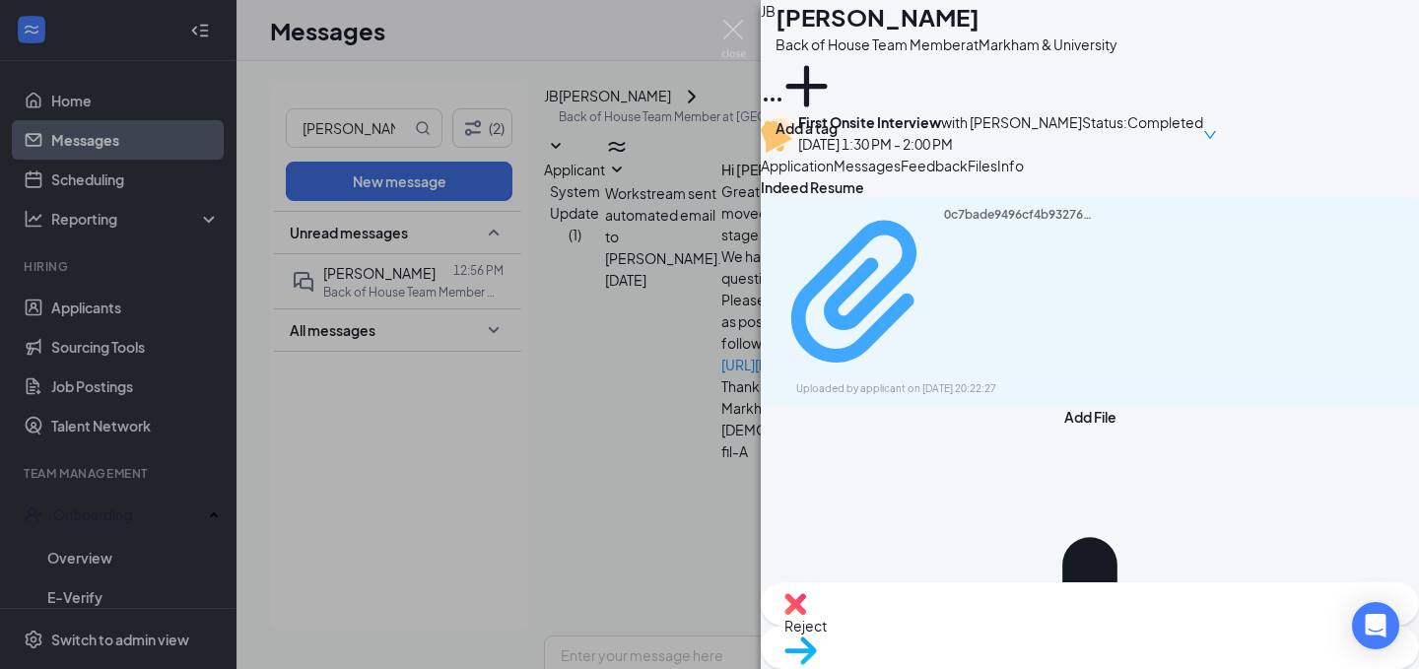
click at [916, 381] on div "Uploaded by applicant on Sep 09, 2025 at 20:22:27" at bounding box center [944, 389] width 296 height 16
click at [1009, 626] on div "Reject" at bounding box center [1090, 603] width 658 height 43
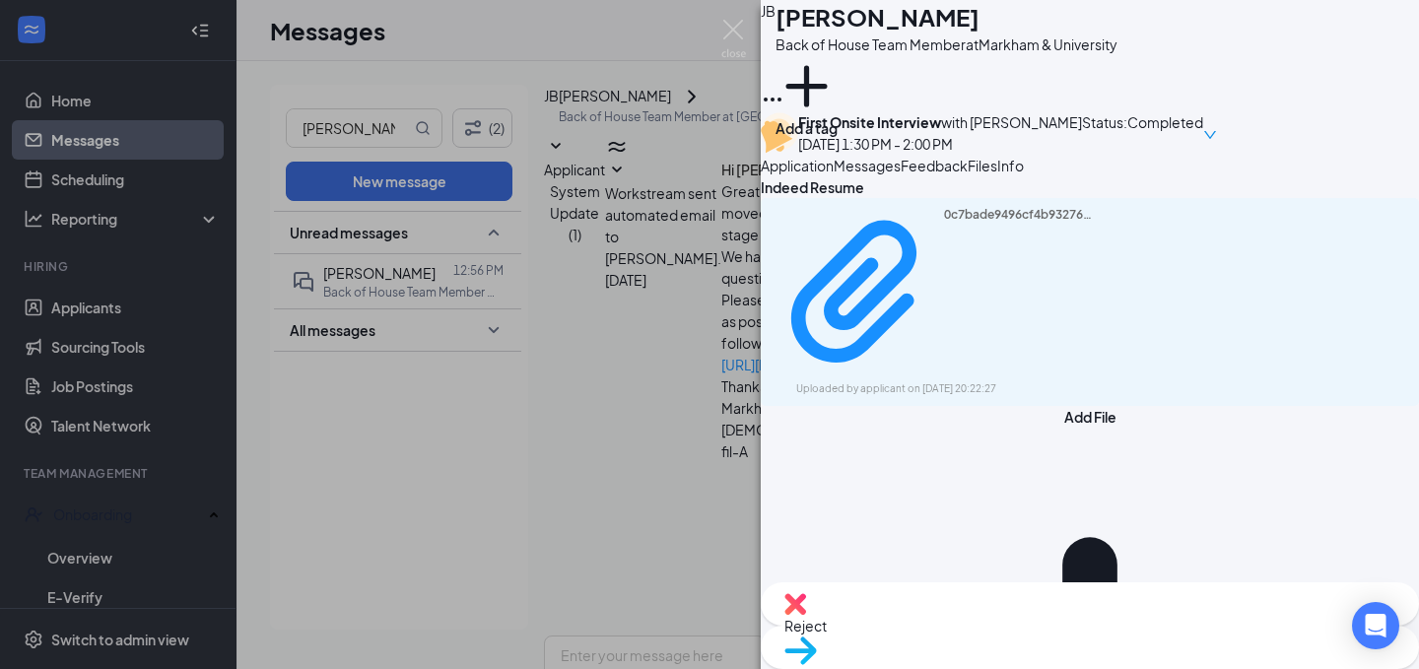
checkbox input "true"
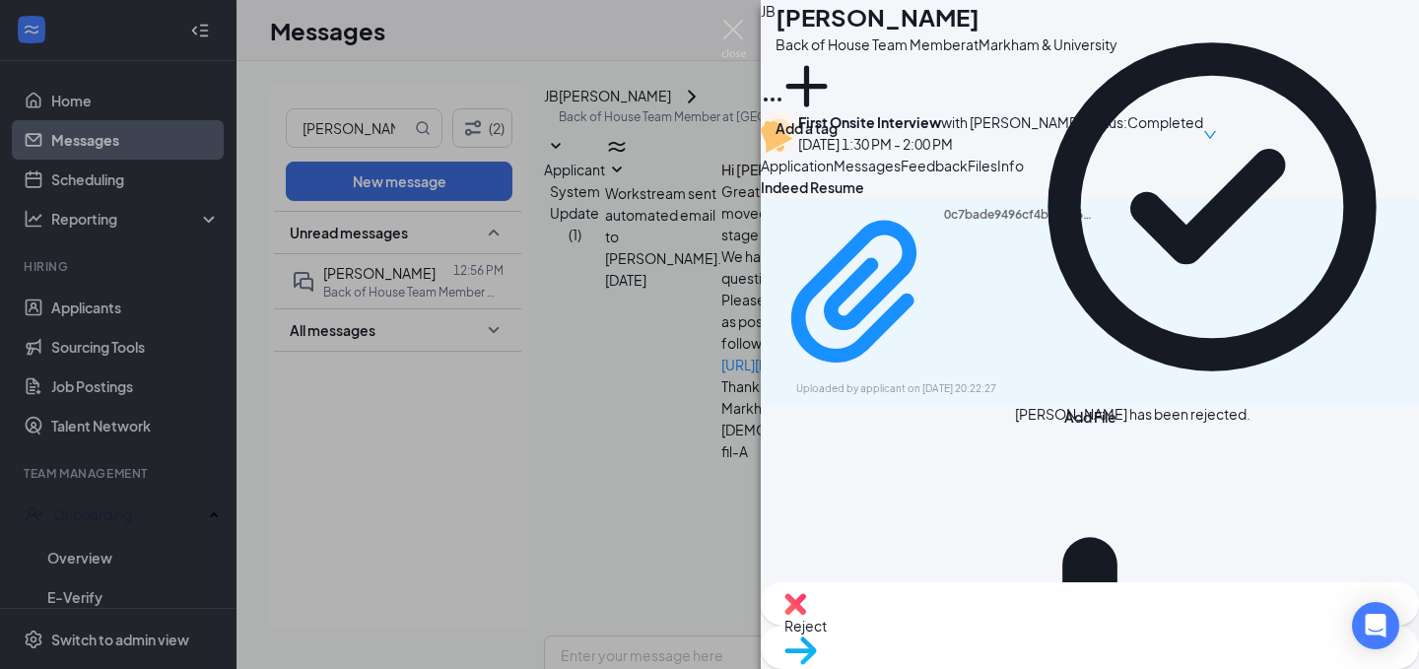
click at [734, 33] on img at bounding box center [733, 39] width 25 height 38
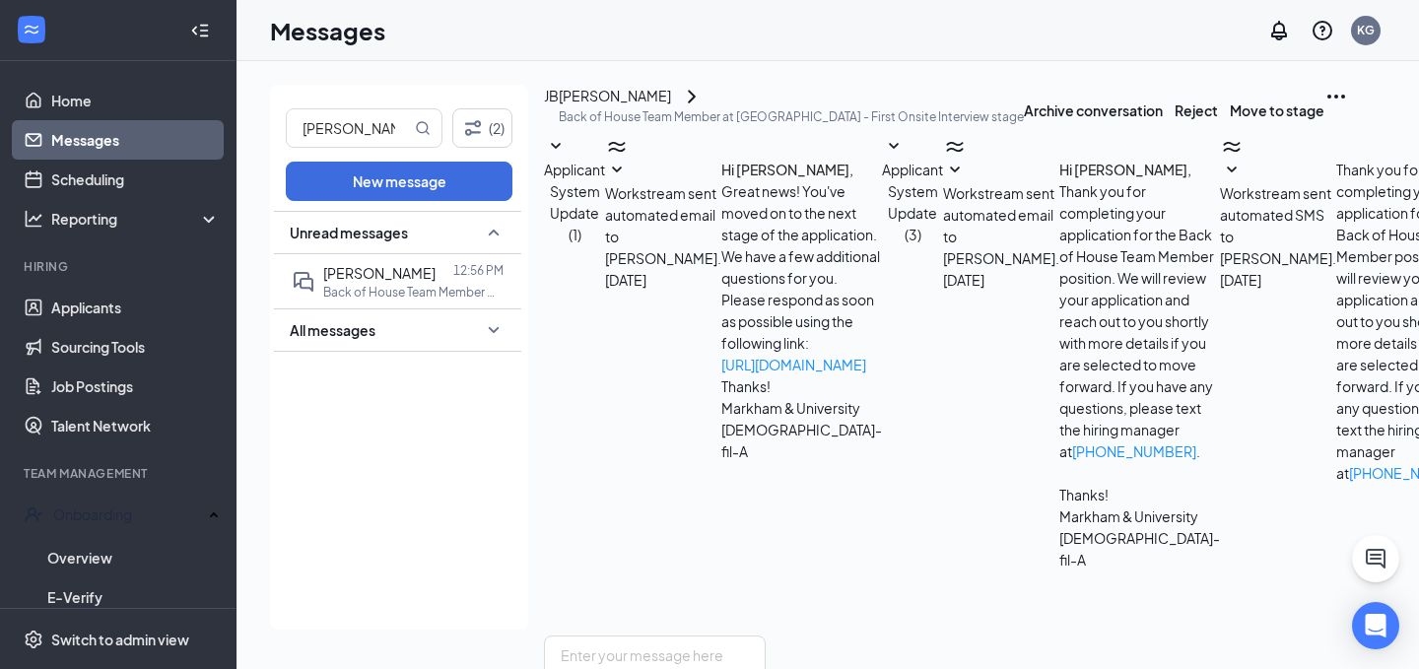
click at [90, 142] on link "Messages" at bounding box center [135, 139] width 169 height 39
click at [174, 103] on link "Home" at bounding box center [135, 100] width 169 height 39
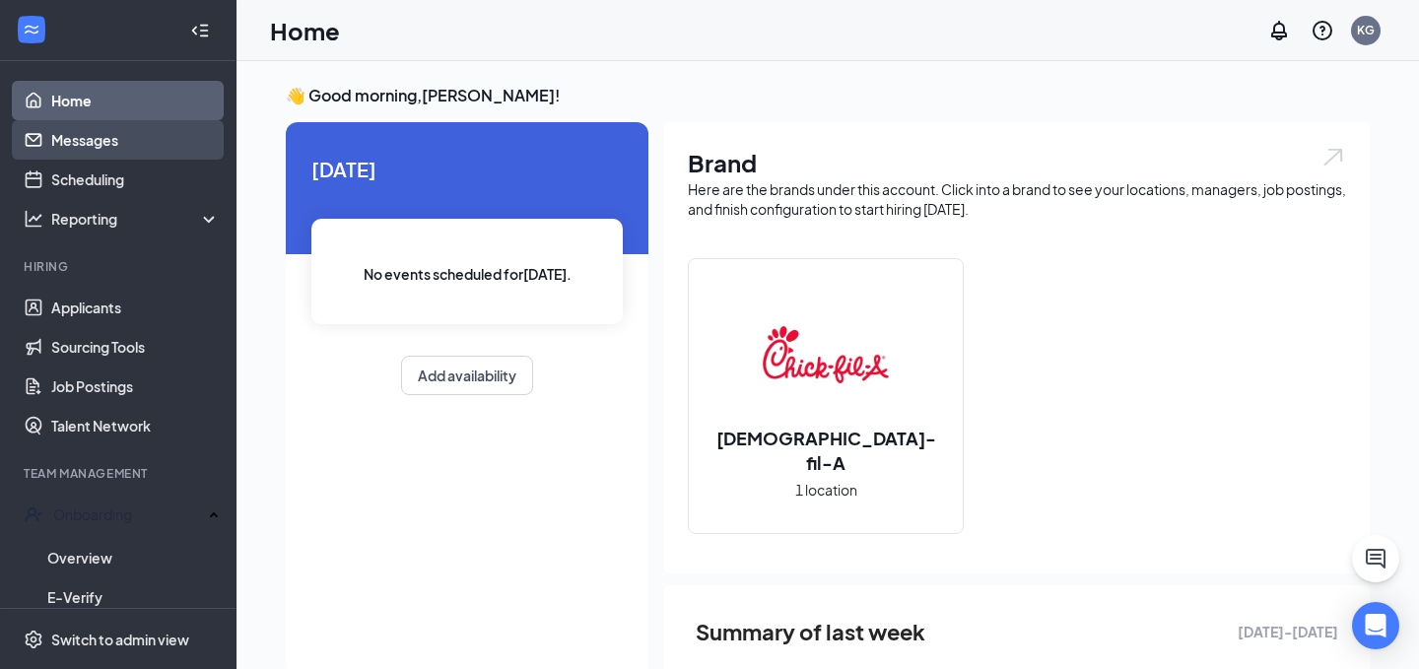
click at [169, 141] on link "Messages" at bounding box center [135, 139] width 169 height 39
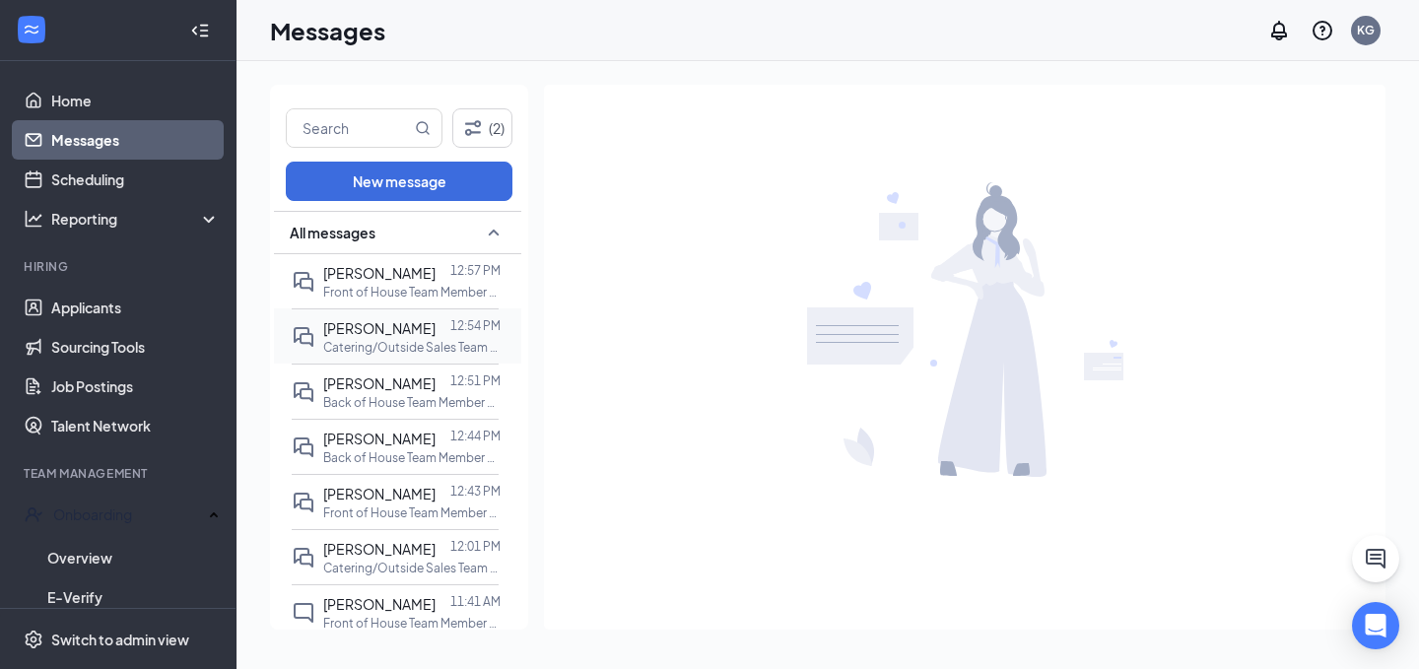
click at [486, 348] on p "Catering/Outside Sales Team Member at [GEOGRAPHIC_DATA]" at bounding box center [411, 347] width 177 height 17
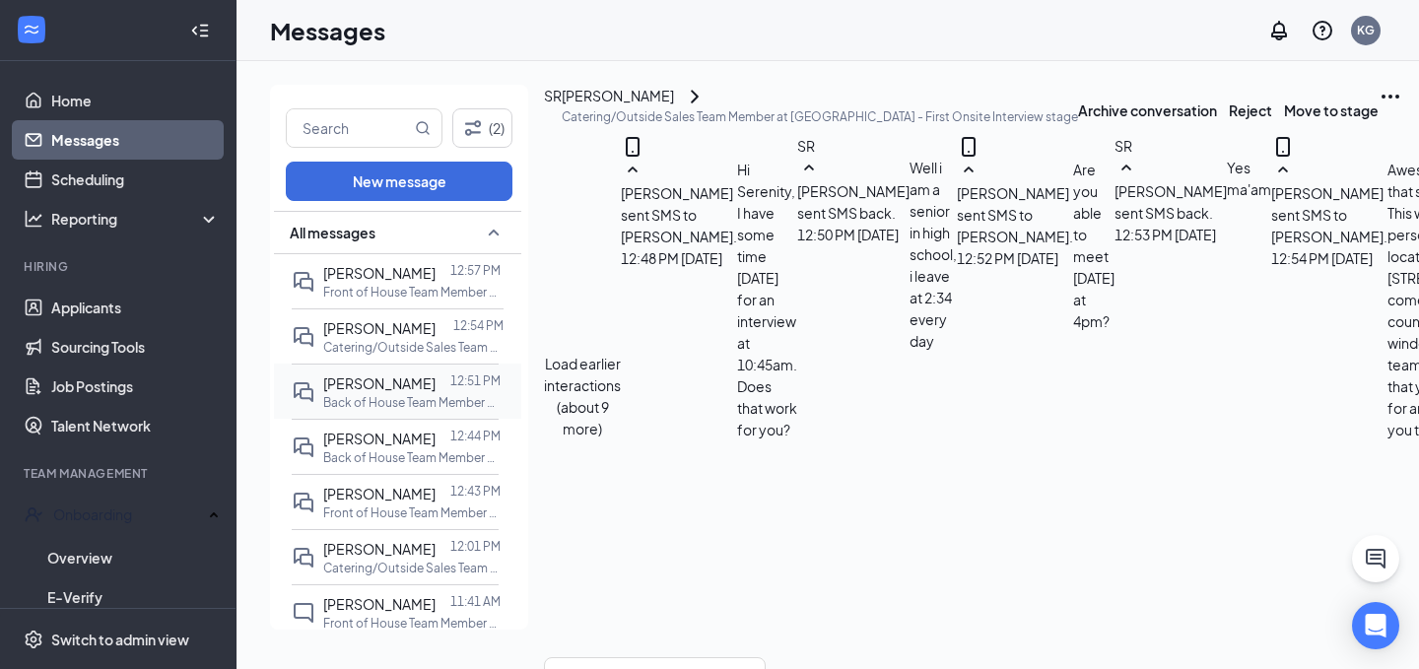
scroll to position [701, 0]
click at [477, 398] on p "Back of House Team Member at [GEOGRAPHIC_DATA]" at bounding box center [411, 402] width 177 height 17
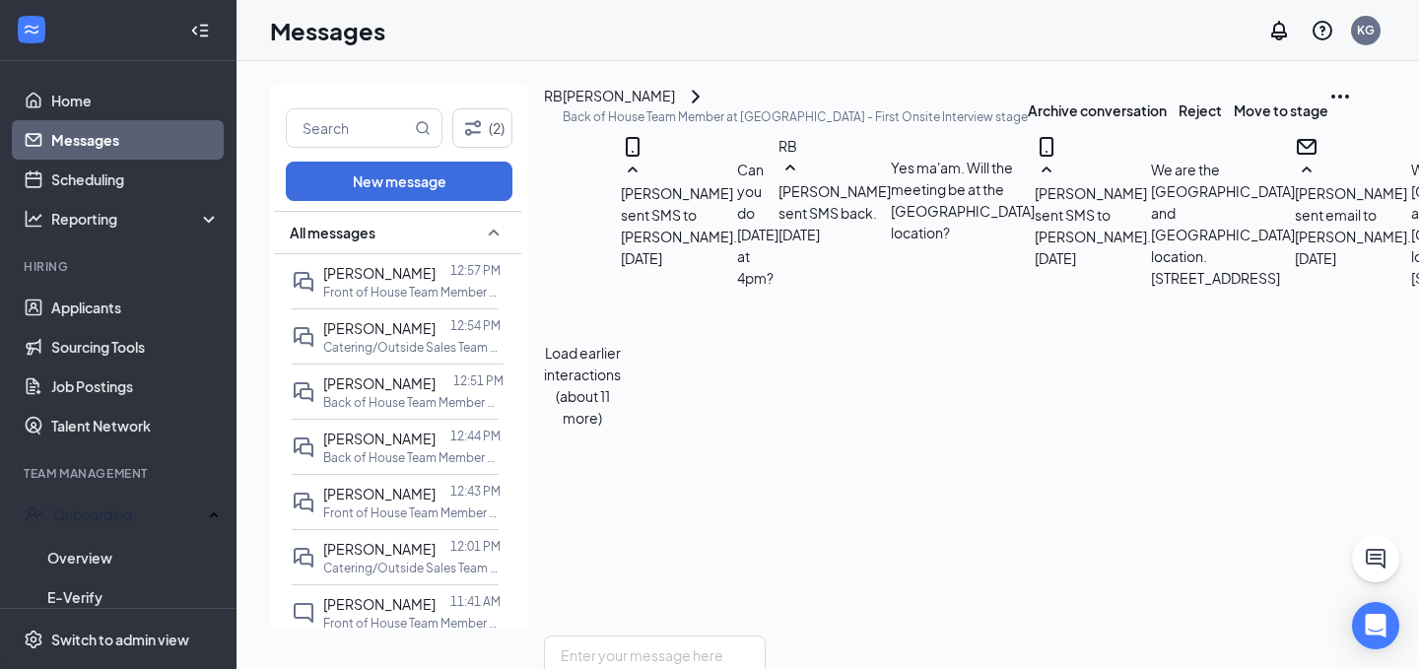
scroll to position [492, 0]
click at [137, 116] on link "Home" at bounding box center [135, 100] width 169 height 39
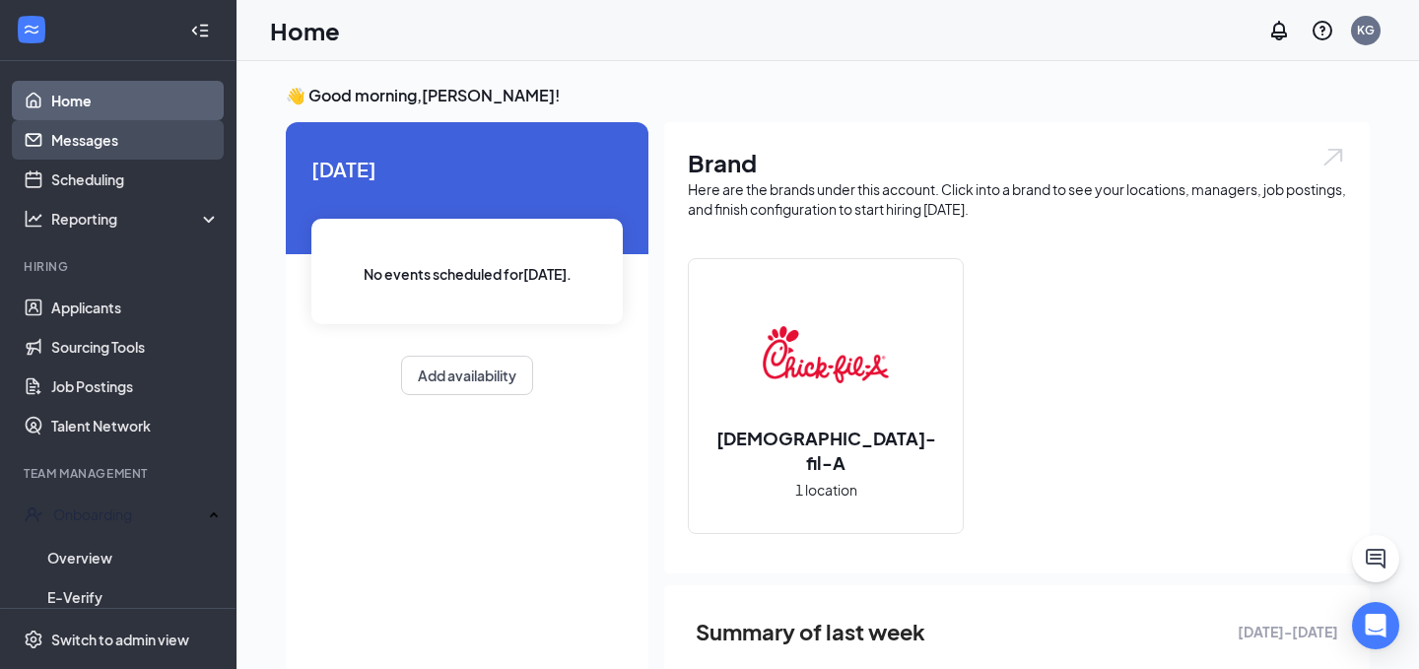
click at [140, 128] on link "Messages" at bounding box center [135, 139] width 169 height 39
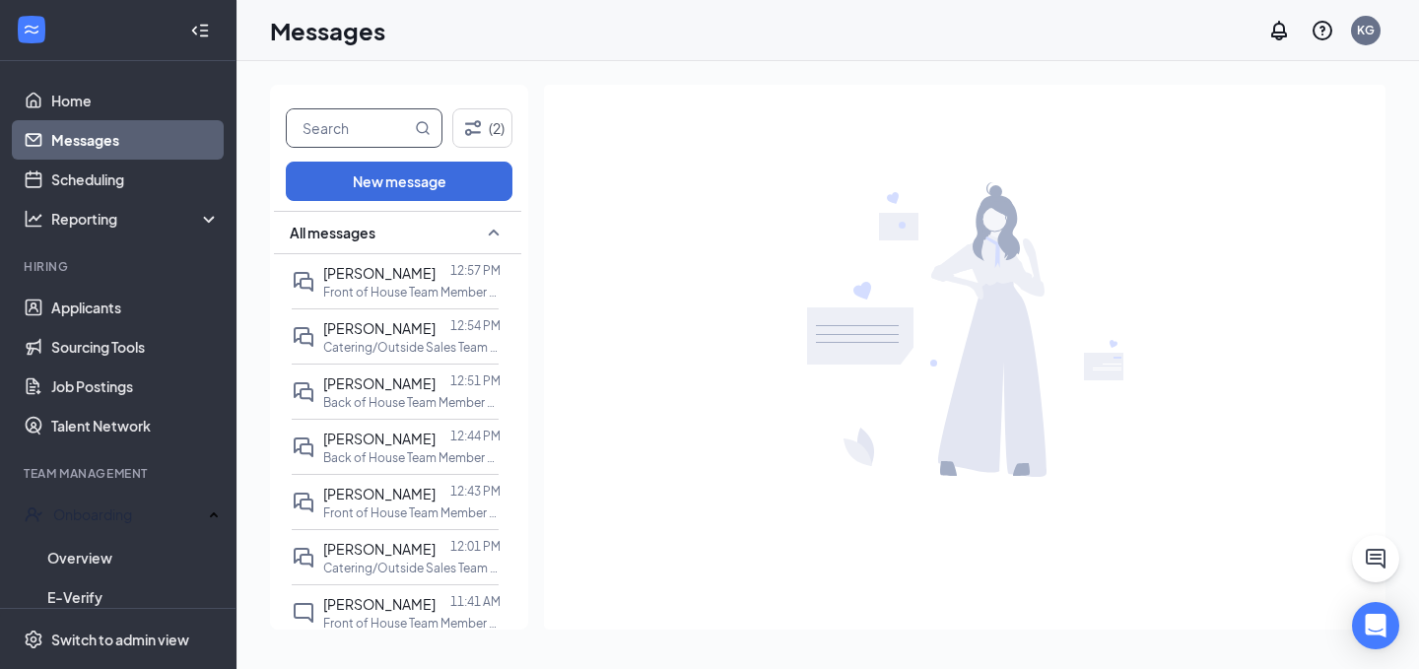
click at [379, 116] on input "text" at bounding box center [349, 127] width 124 height 37
type input "jason"
